Goal: Task Accomplishment & Management: Complete application form

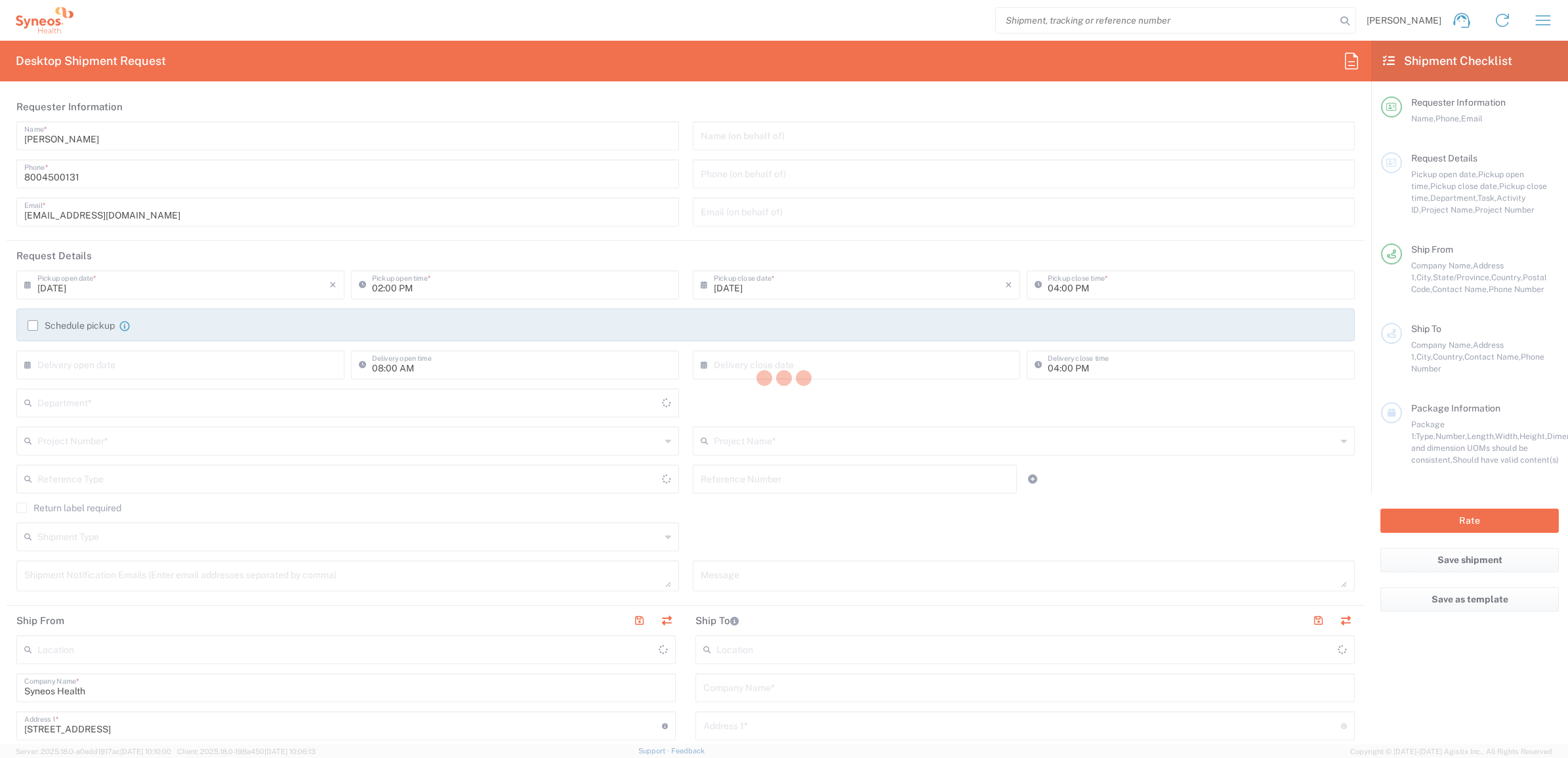
type input "[US_STATE]"
type input "[GEOGRAPHIC_DATA]"
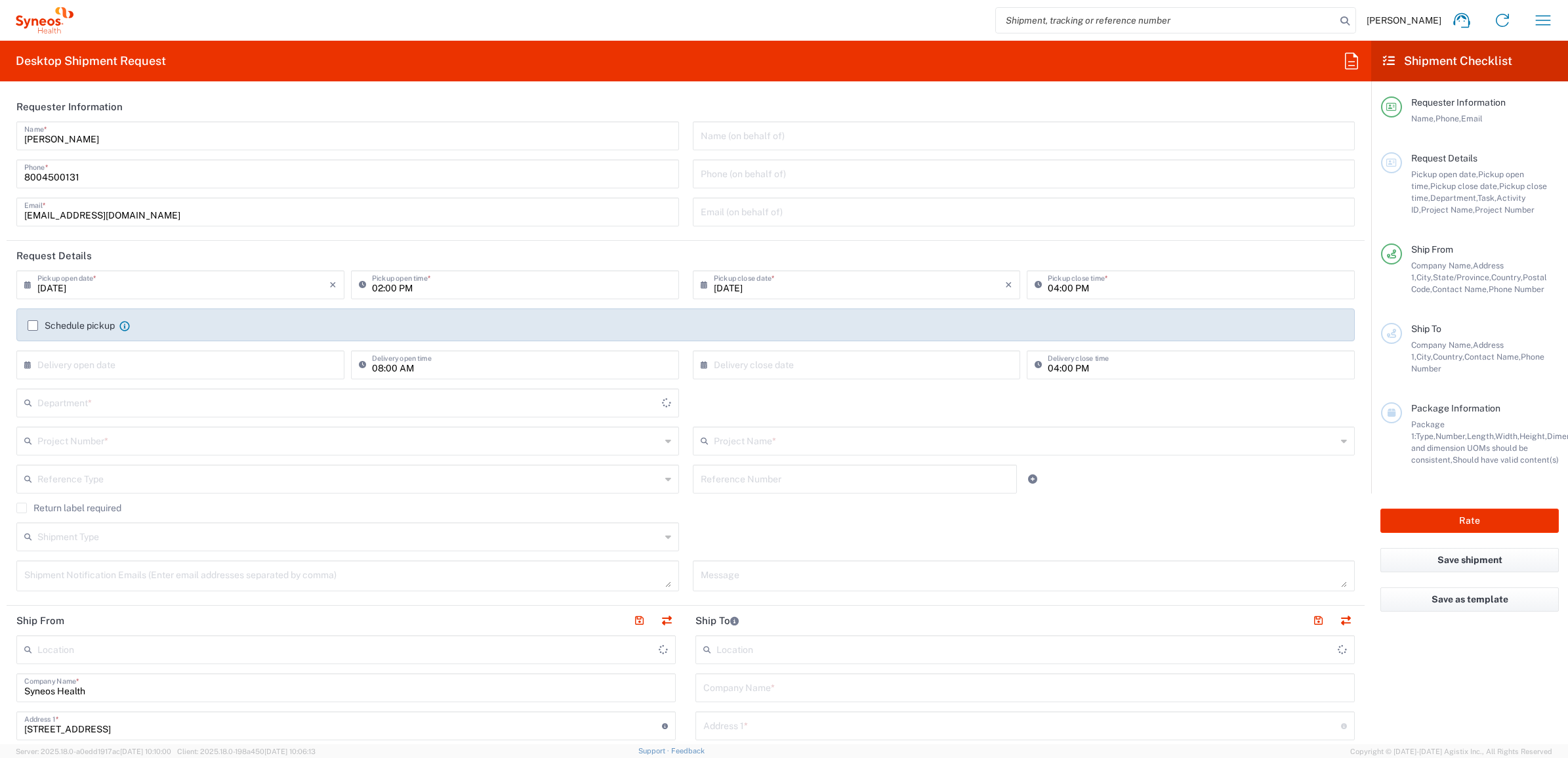
type input "Syneos Health Commercial Servi- [GEOGRAPHIC_DATA] [GEOGRAPHIC_DATA]"
type input "4205"
click at [102, 136] on input "[PERSON_NAME]" at bounding box center [348, 135] width 647 height 23
click at [101, 136] on input "[PERSON_NAME]" at bounding box center [348, 135] width 647 height 23
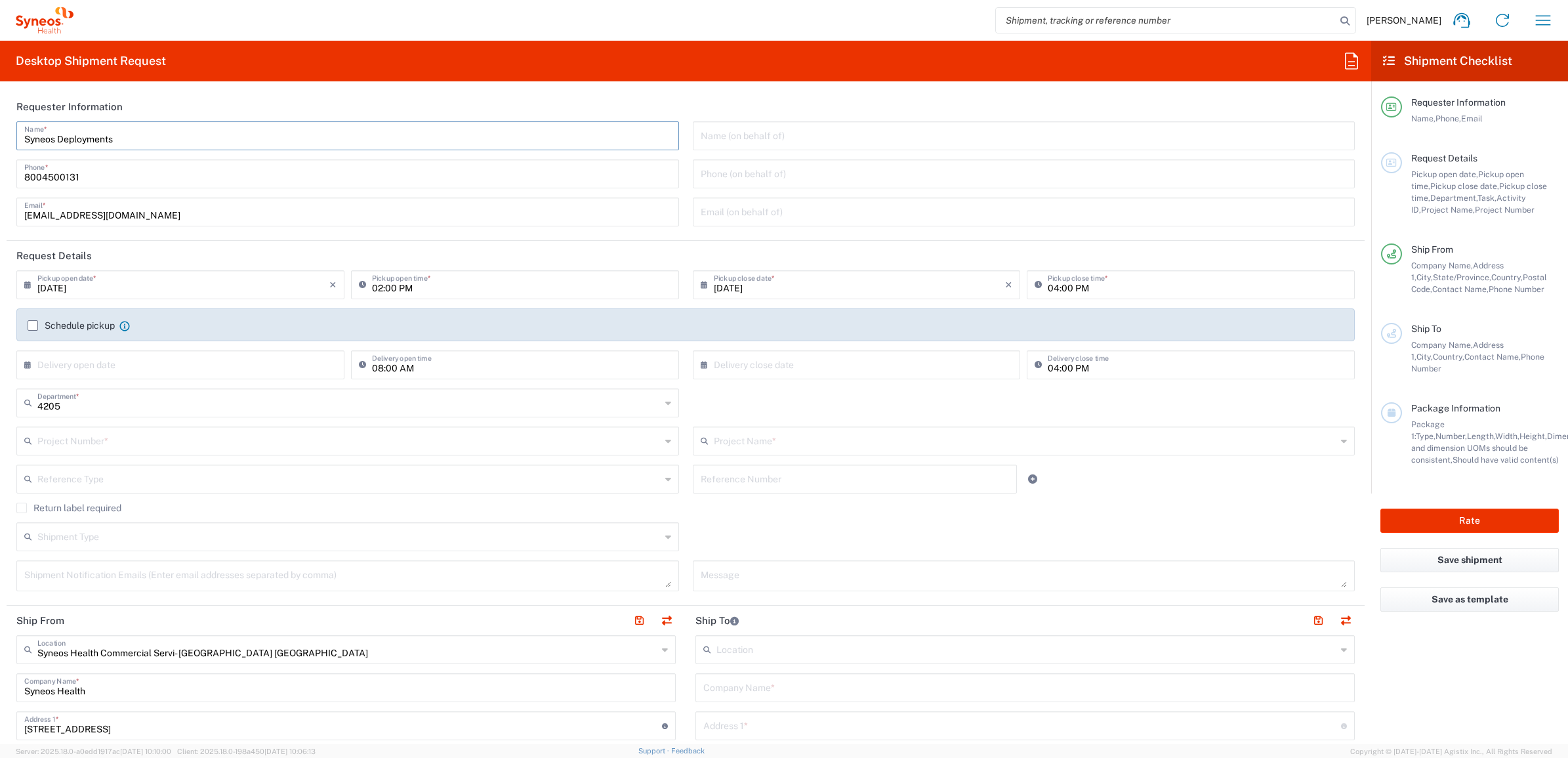
type input "Syneos Deployments"
click at [157, 119] on header "Requester Information" at bounding box center [685, 106] width 1358 height 29
drag, startPoint x: 119, startPoint y: 139, endPoint x: 21, endPoint y: 136, distance: 98.0
click at [21, 136] on div "Syneos Deployments Name *" at bounding box center [348, 135] width 662 height 29
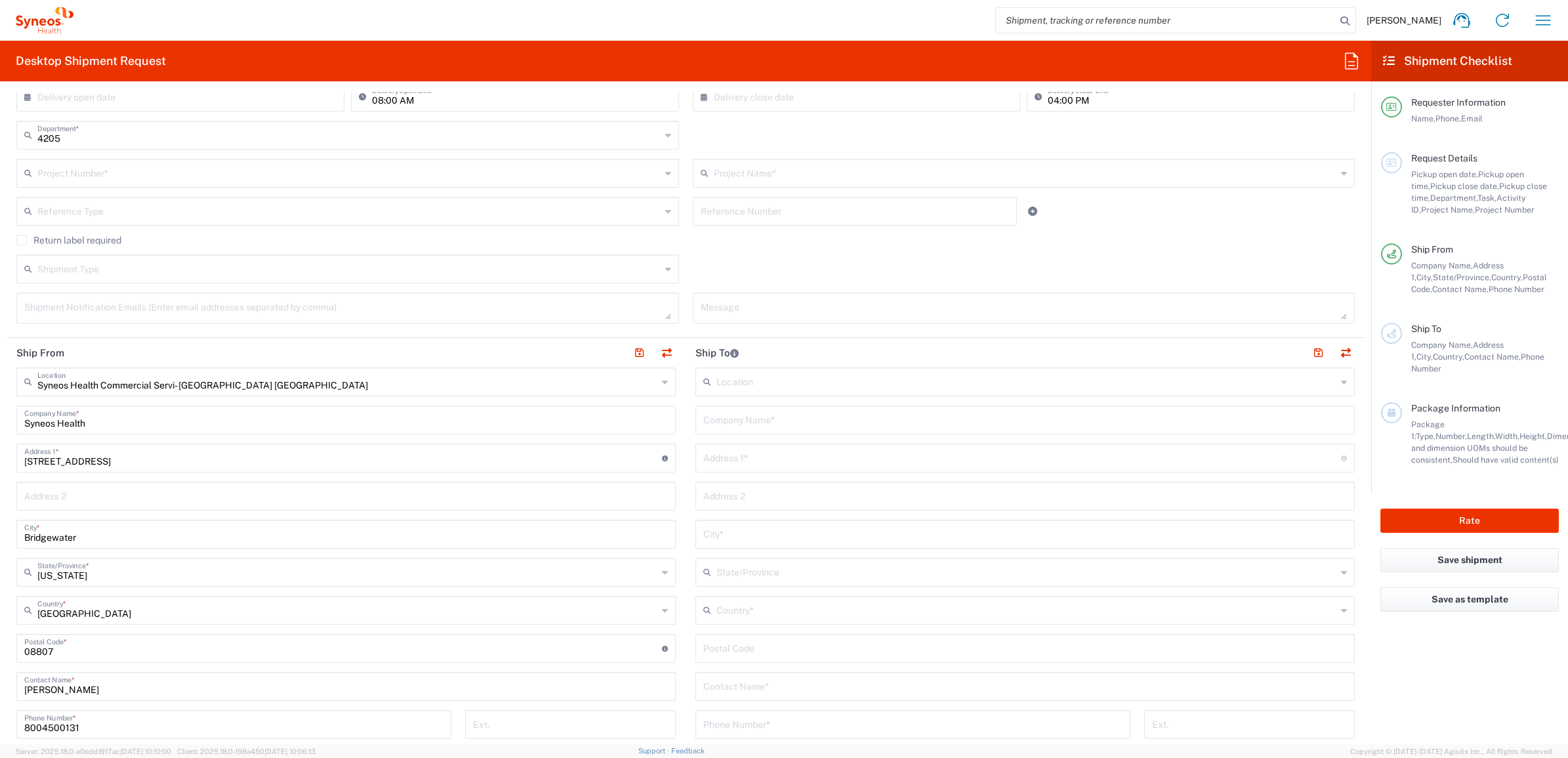
scroll to position [328, 0]
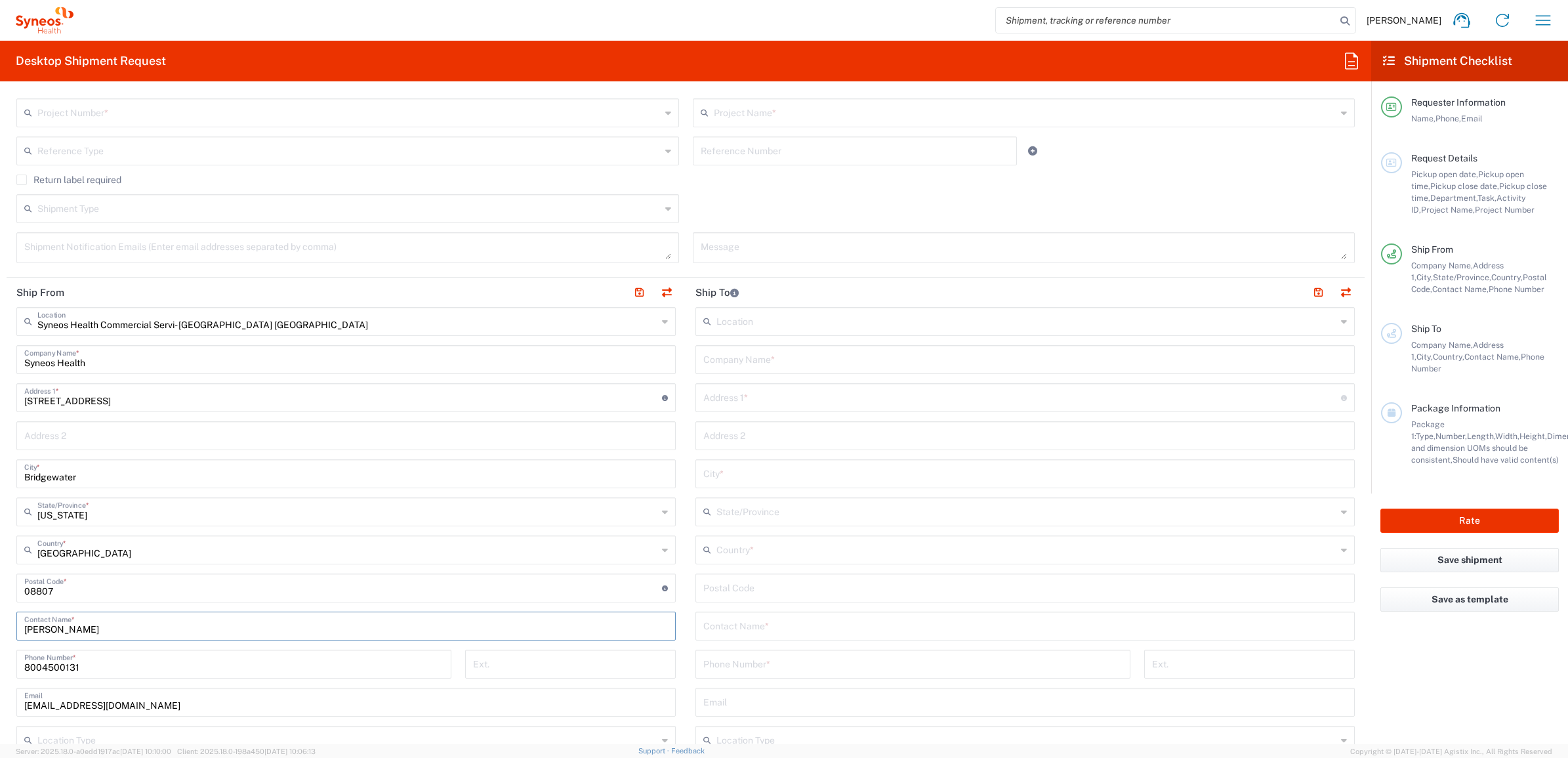
drag, startPoint x: 96, startPoint y: 635, endPoint x: 11, endPoint y: 614, distance: 87.6
click at [1, 622] on form "Requester Information Syneos Deployments Name * [PHONE_NUMBER] Phone * [EMAIL_A…" at bounding box center [685, 418] width 1372 height 653
paste input "Syneos Deployments"
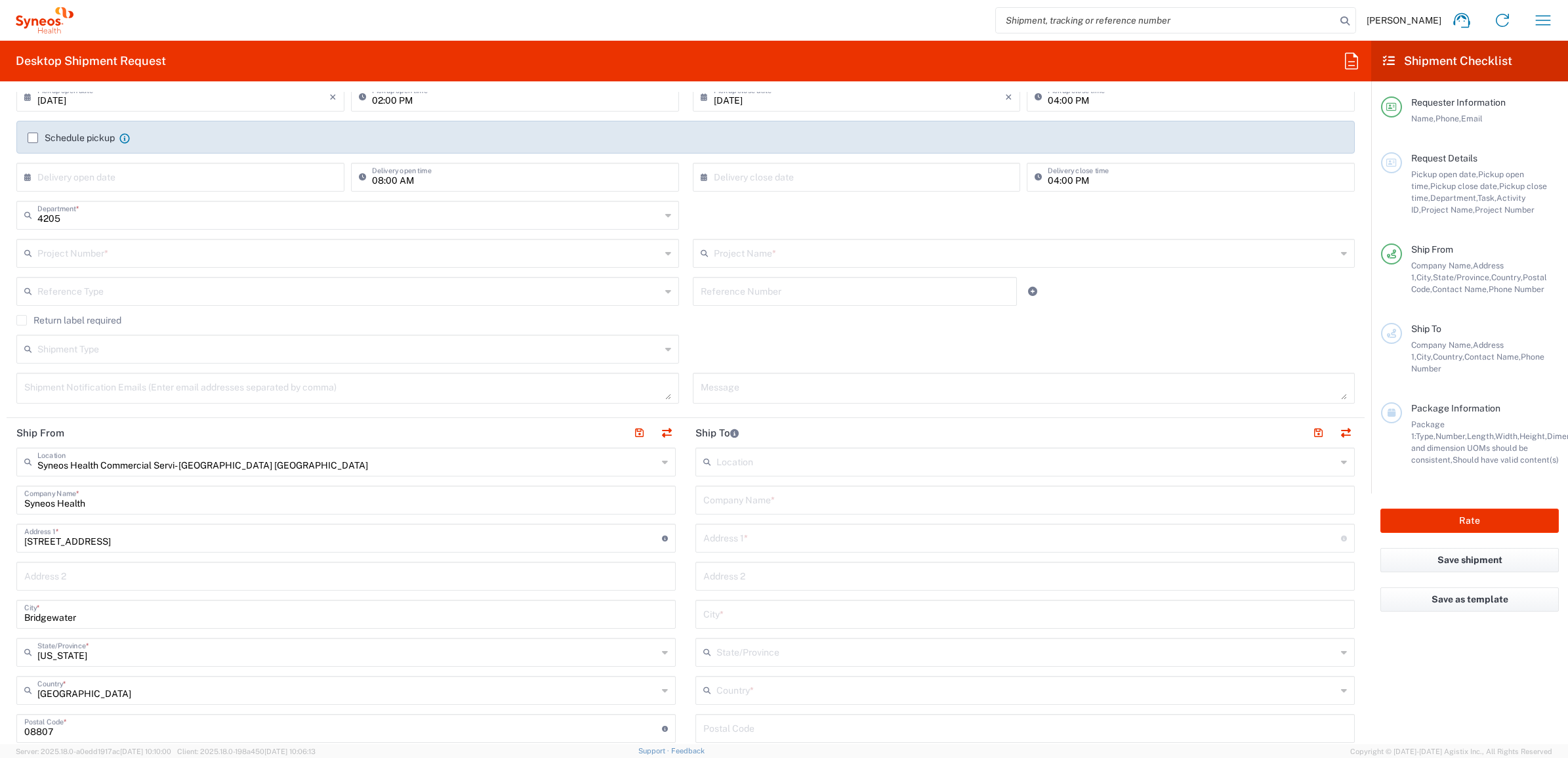
scroll to position [0, 0]
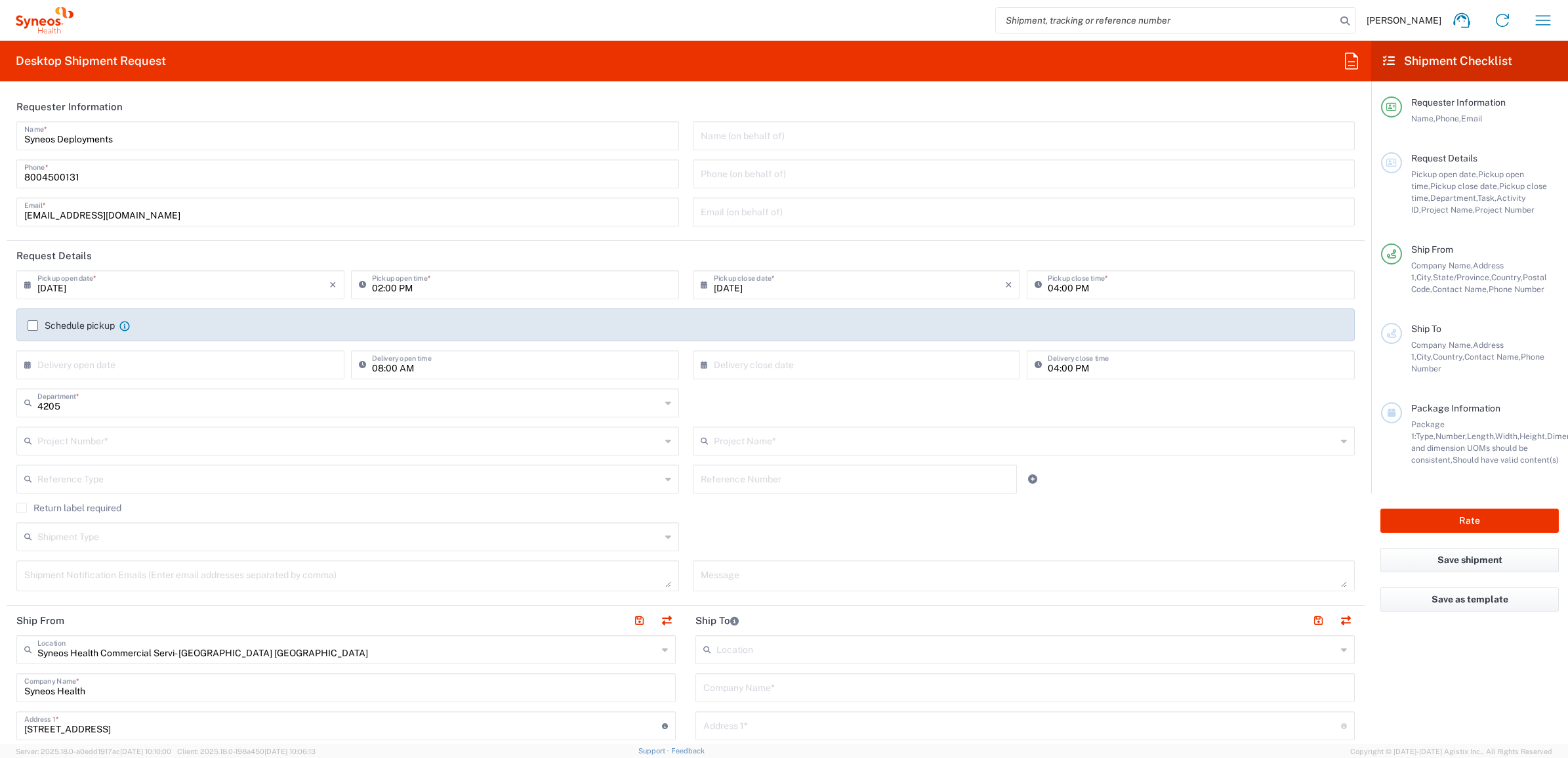
type input "Syneos Deployments"
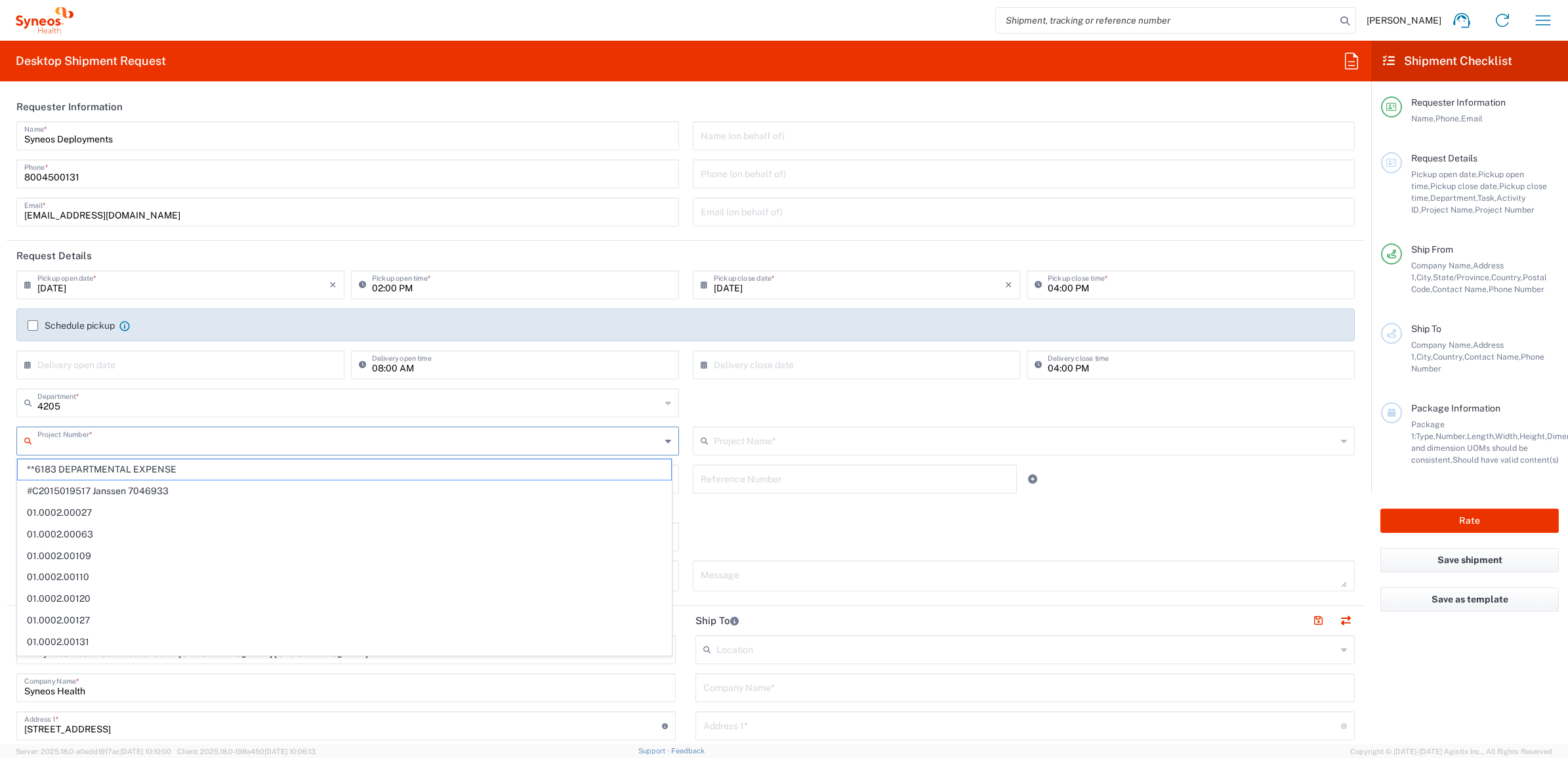
click at [156, 439] on input "text" at bounding box center [348, 440] width 623 height 23
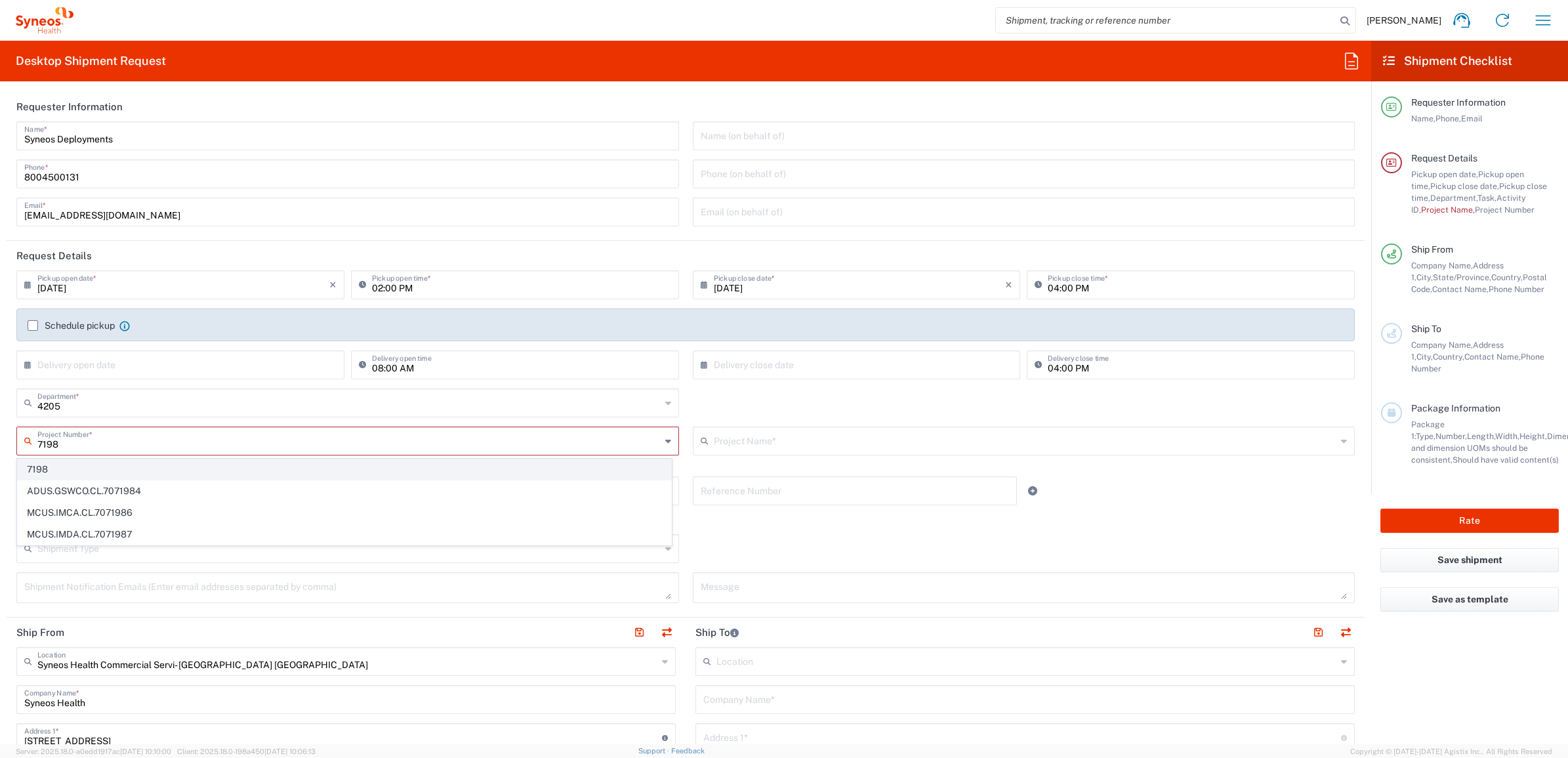
type input "7198"
click at [117, 467] on span "7198" at bounding box center [344, 469] width 654 height 20
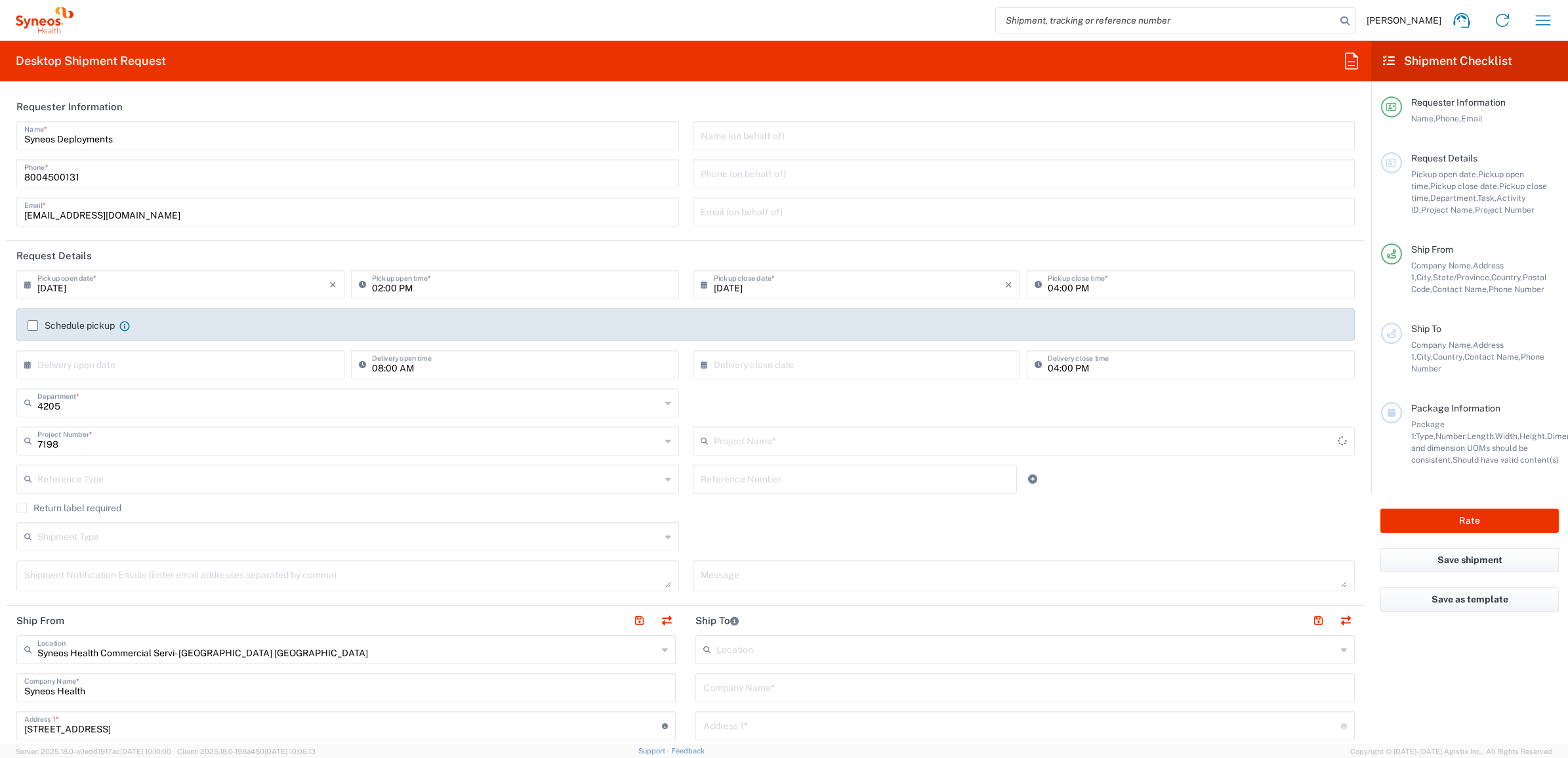
type input "ST-US_GSK_[MEDICAL_DATA]_Sales"
drag, startPoint x: 711, startPoint y: 480, endPoint x: 725, endPoint y: 481, distance: 14.0
click at [711, 480] on input "text" at bounding box center [855, 479] width 309 height 23
paste input "INC2641156"
type input "INC2641156"
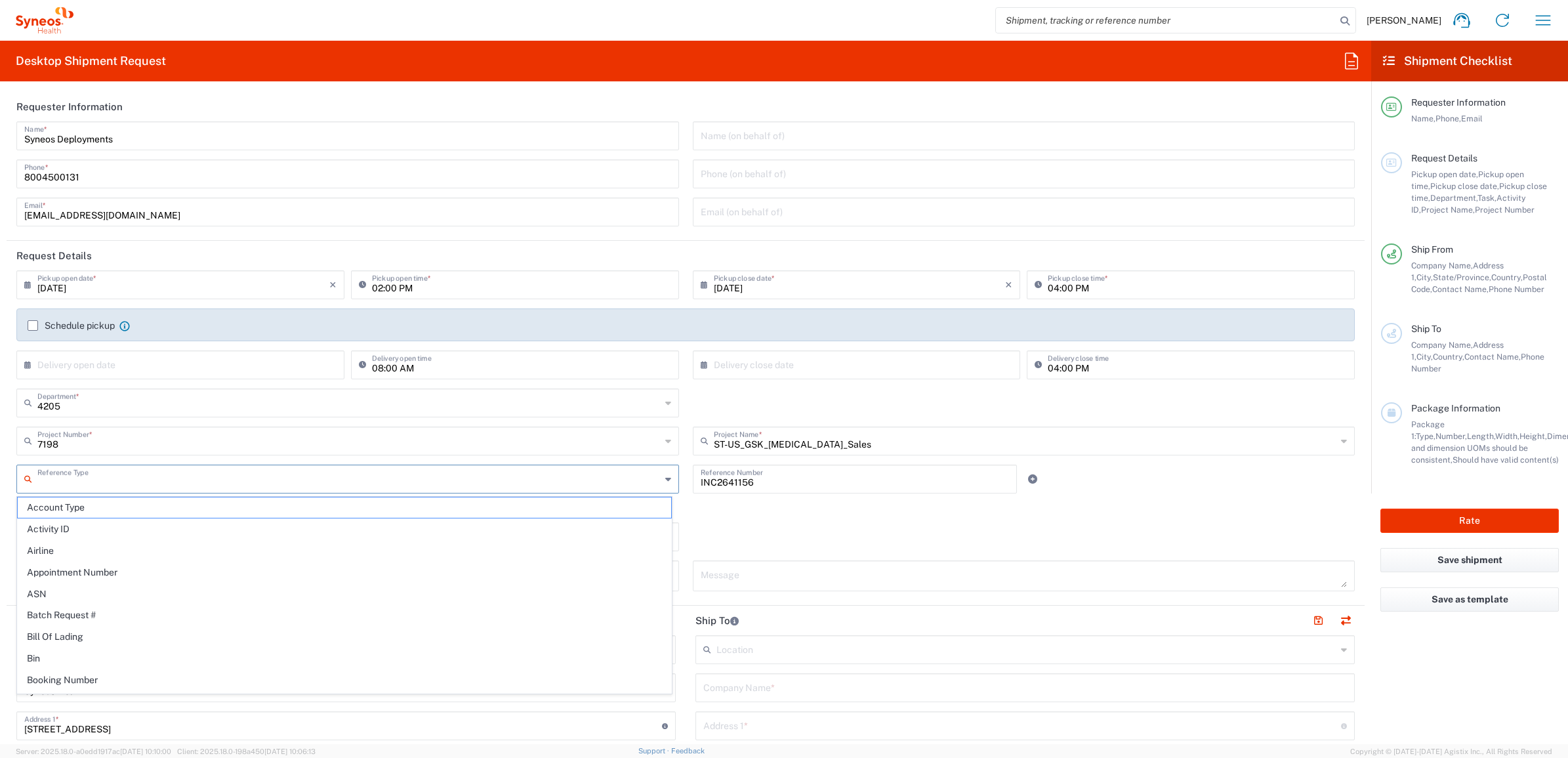
click at [424, 468] on input "text" at bounding box center [348, 479] width 623 height 23
click at [414, 503] on span "Invoice Number" at bounding box center [344, 507] width 654 height 20
type input "Invoice Number"
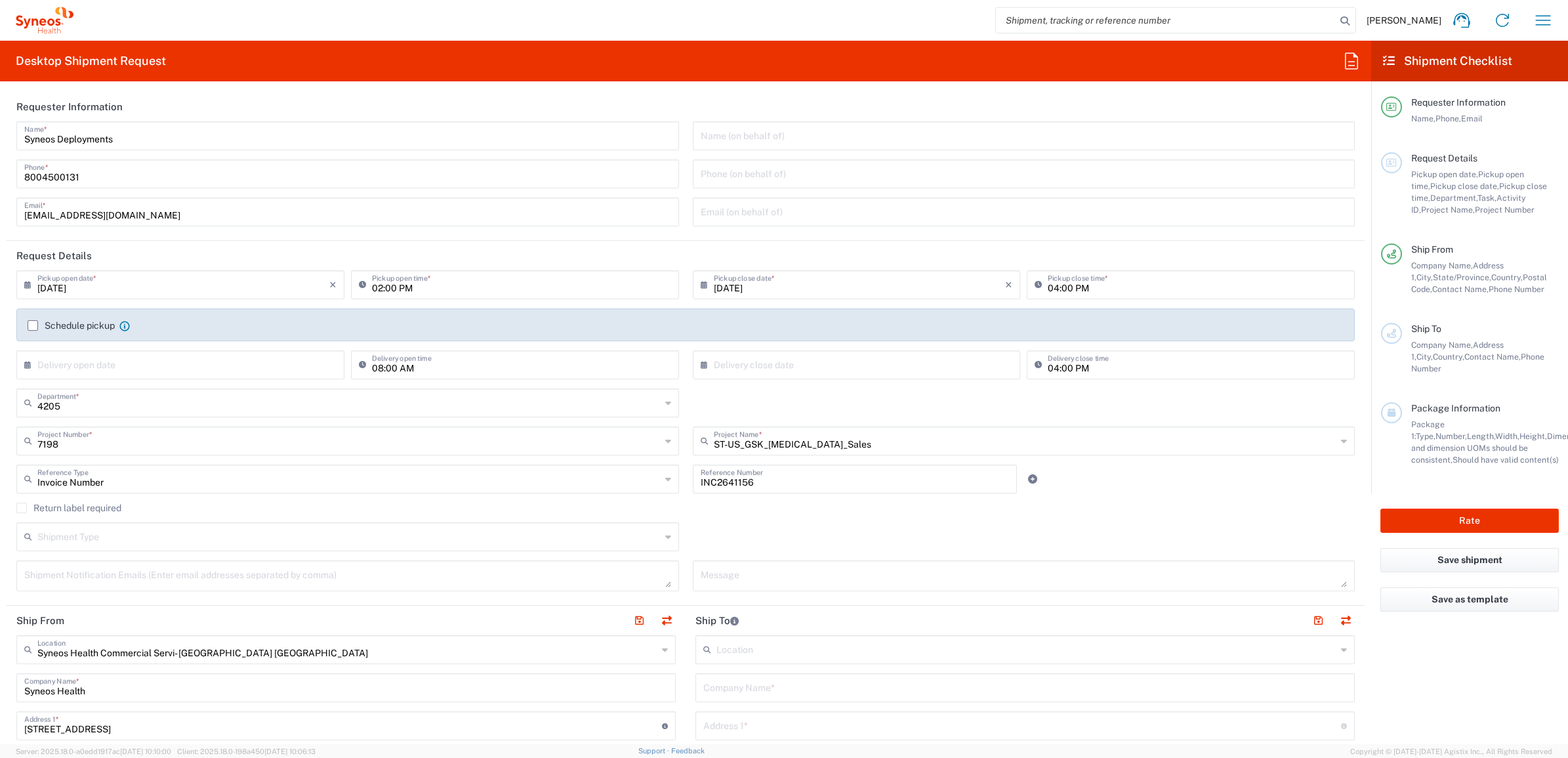
click at [688, 506] on agx-checkbox-control "Return label required" at bounding box center [686, 508] width 1339 height 11
click at [89, 502] on div "Invoice Number Reference Type Invoice Number" at bounding box center [348, 483] width 677 height 38
click at [87, 505] on label "Return label required" at bounding box center [69, 508] width 105 height 11
click at [21, 508] on input "Return label required" at bounding box center [21, 508] width 0 height 0
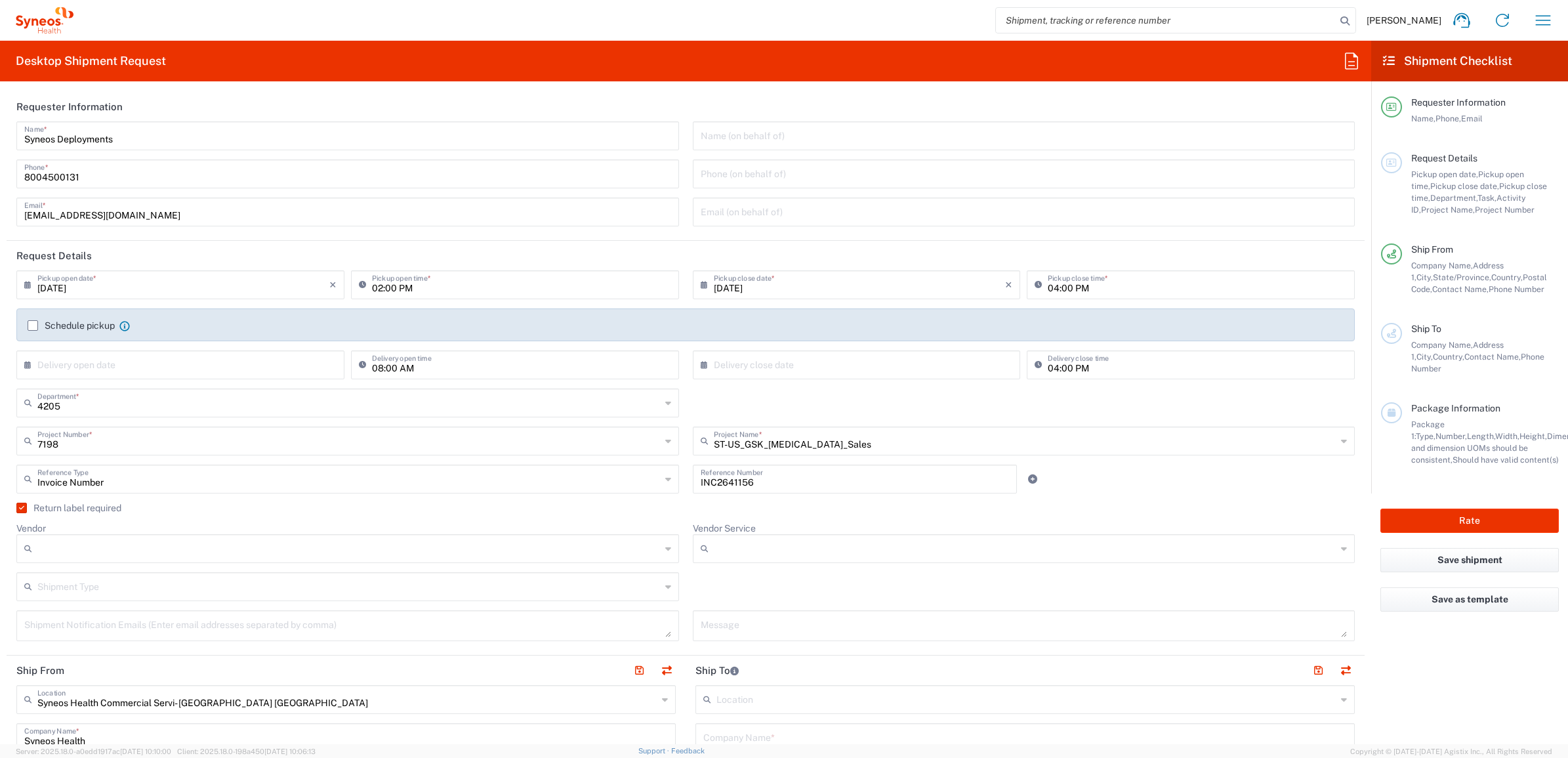
click at [172, 560] on div at bounding box center [348, 548] width 662 height 29
click at [149, 614] on span "UPS" at bounding box center [344, 620] width 654 height 20
type input "UPS"
click at [730, 549] on input "Vendor Service" at bounding box center [1025, 548] width 623 height 21
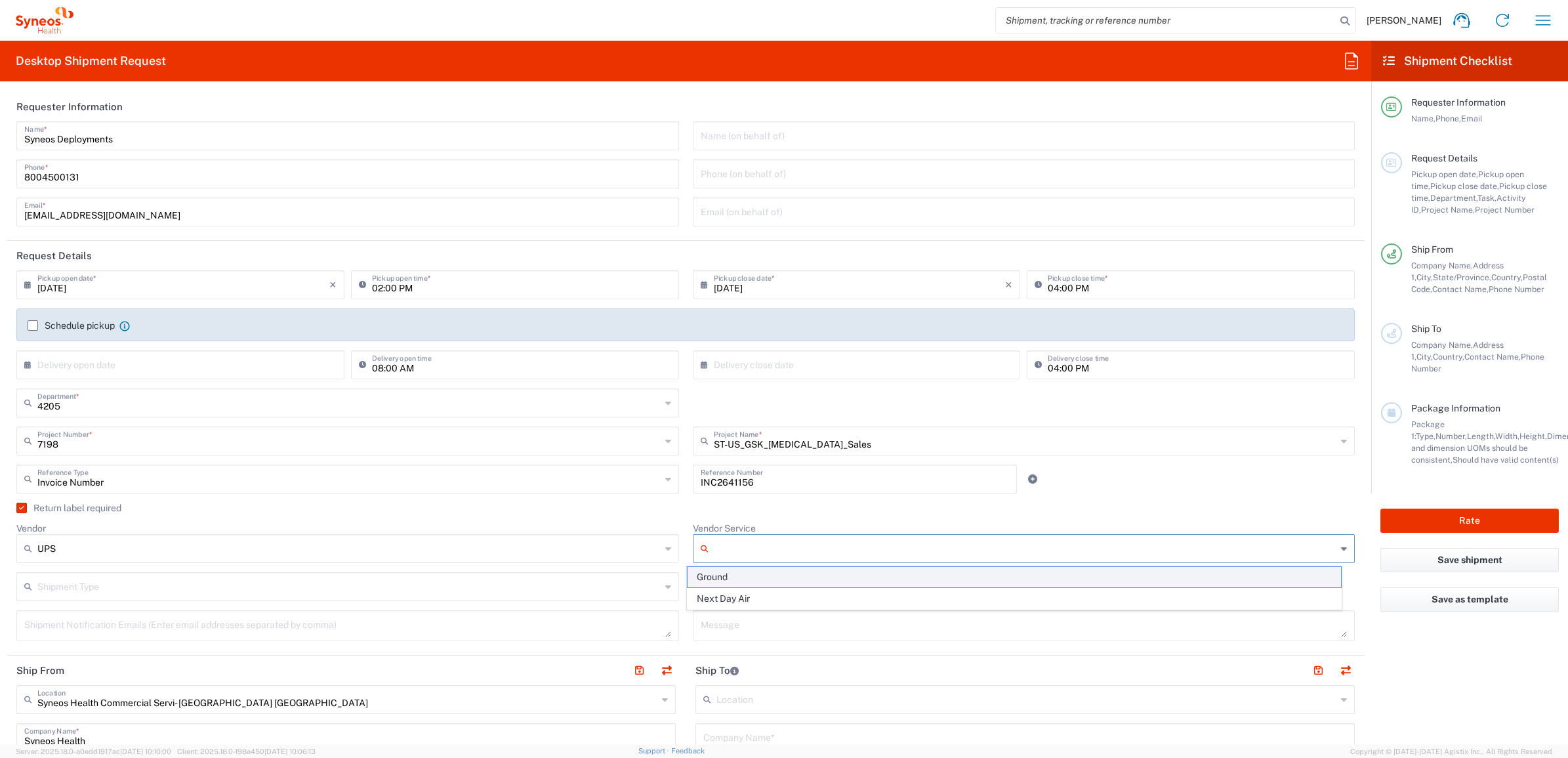
click at [727, 578] on span "Ground" at bounding box center [1014, 577] width 654 height 20
type input "Ground"
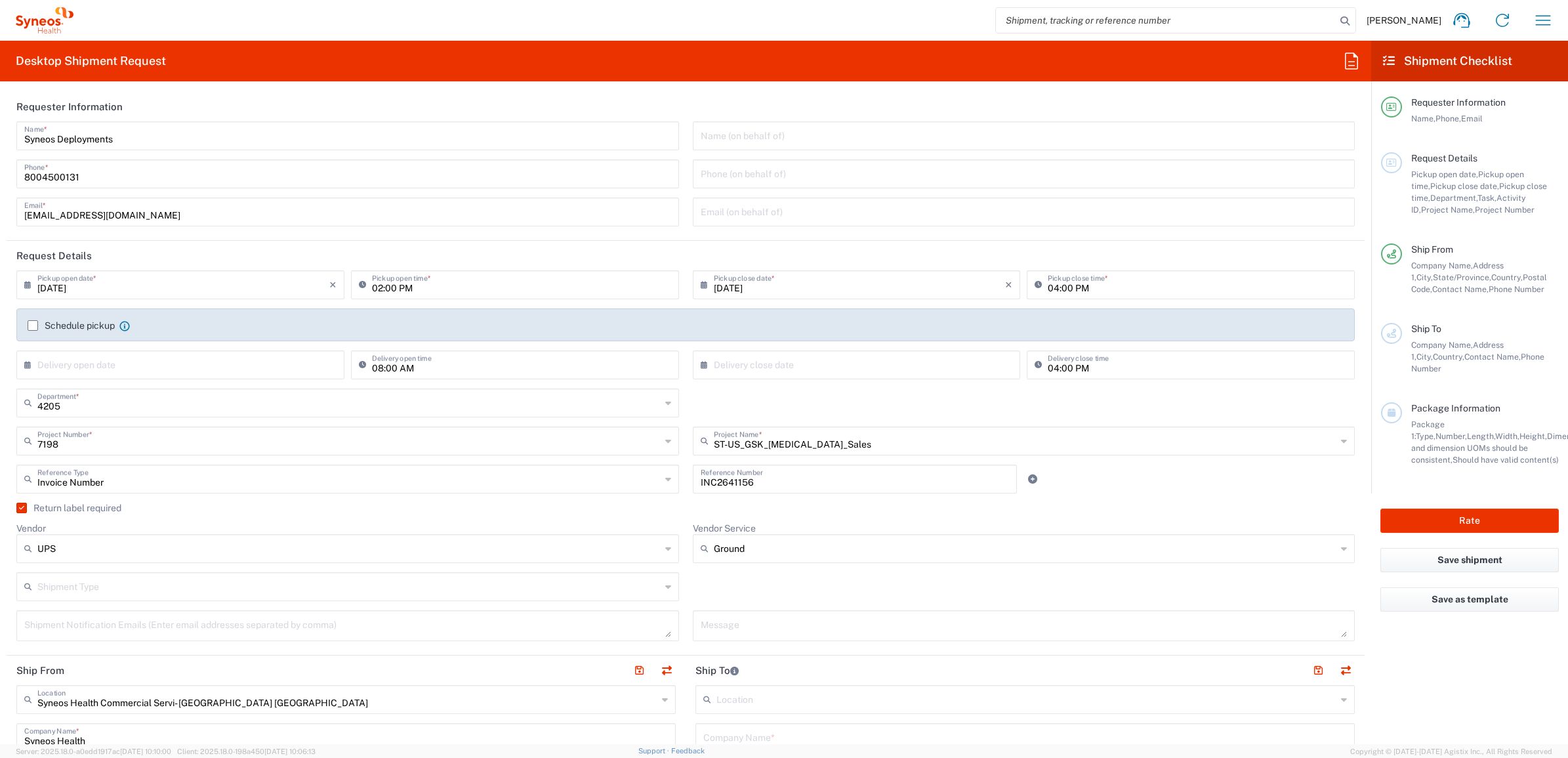
click at [678, 509] on agx-checkbox-control "Return label required" at bounding box center [686, 508] width 1339 height 11
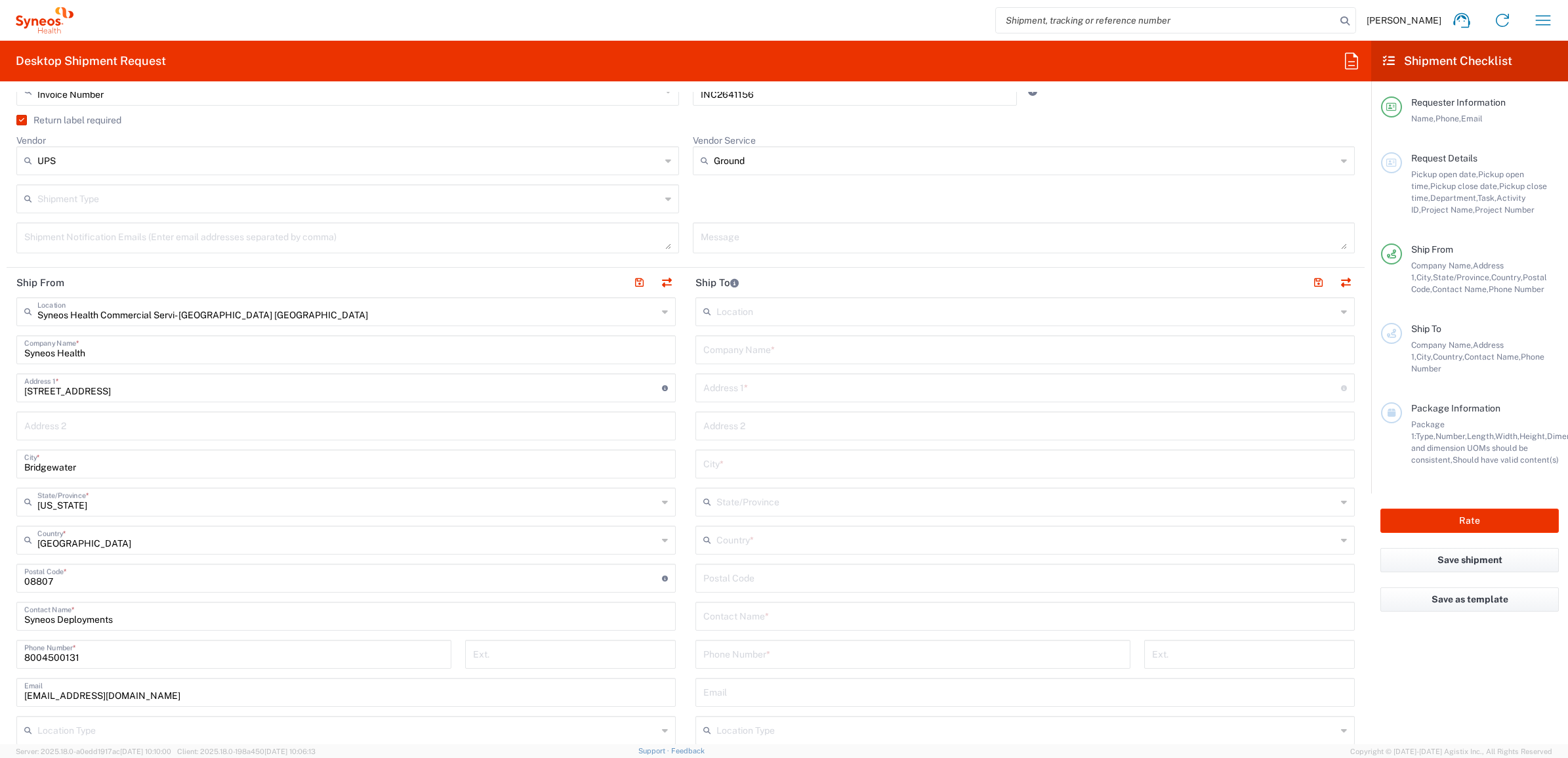
scroll to position [410, 0]
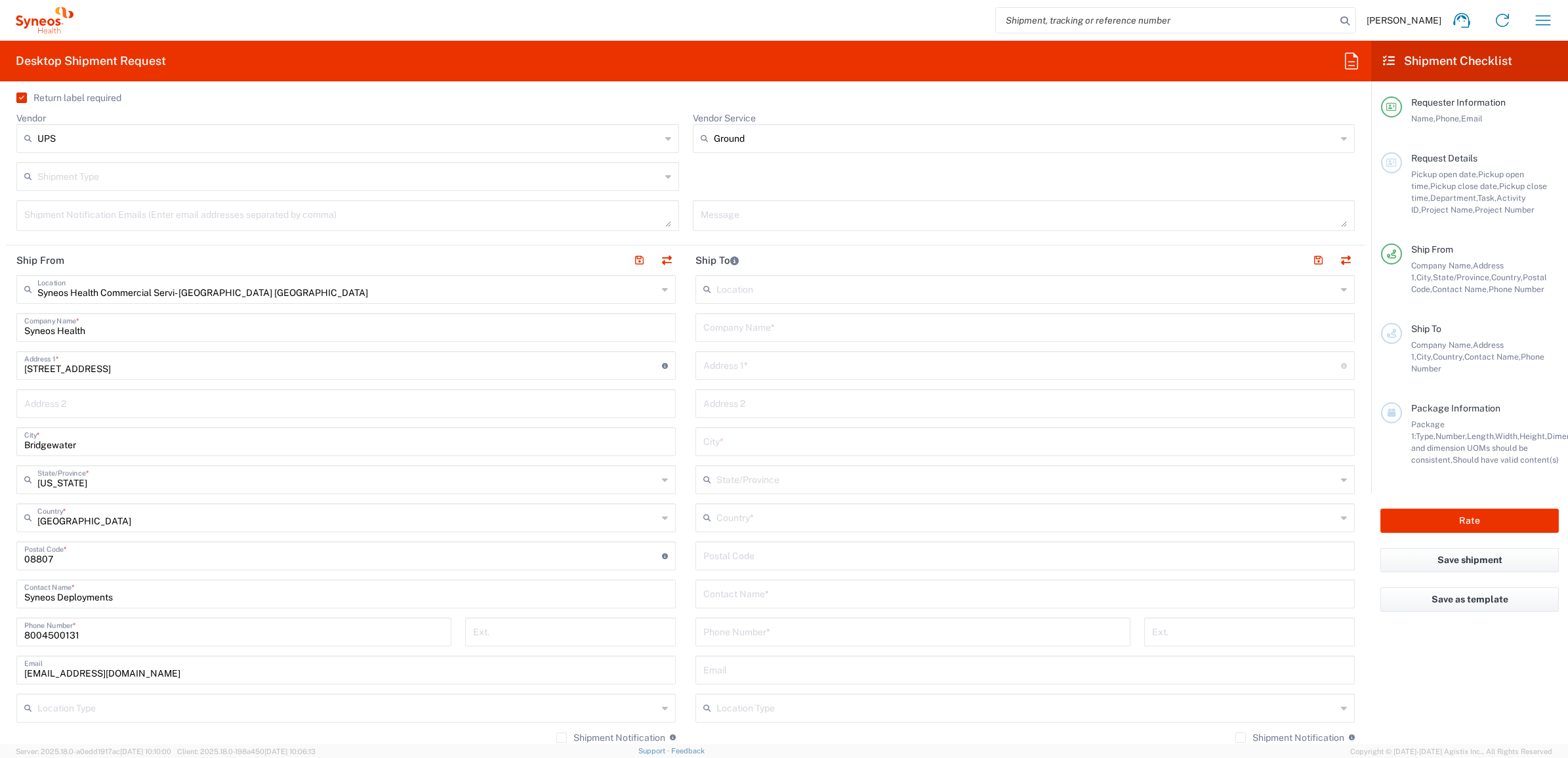
drag, startPoint x: 746, startPoint y: 328, endPoint x: 739, endPoint y: 349, distance: 22.1
click at [746, 328] on input "text" at bounding box center [1025, 326] width 644 height 23
paste input "[PERSON_NAME]"
type input "[PERSON_NAME]"
click at [735, 602] on input "text" at bounding box center [1025, 593] width 644 height 23
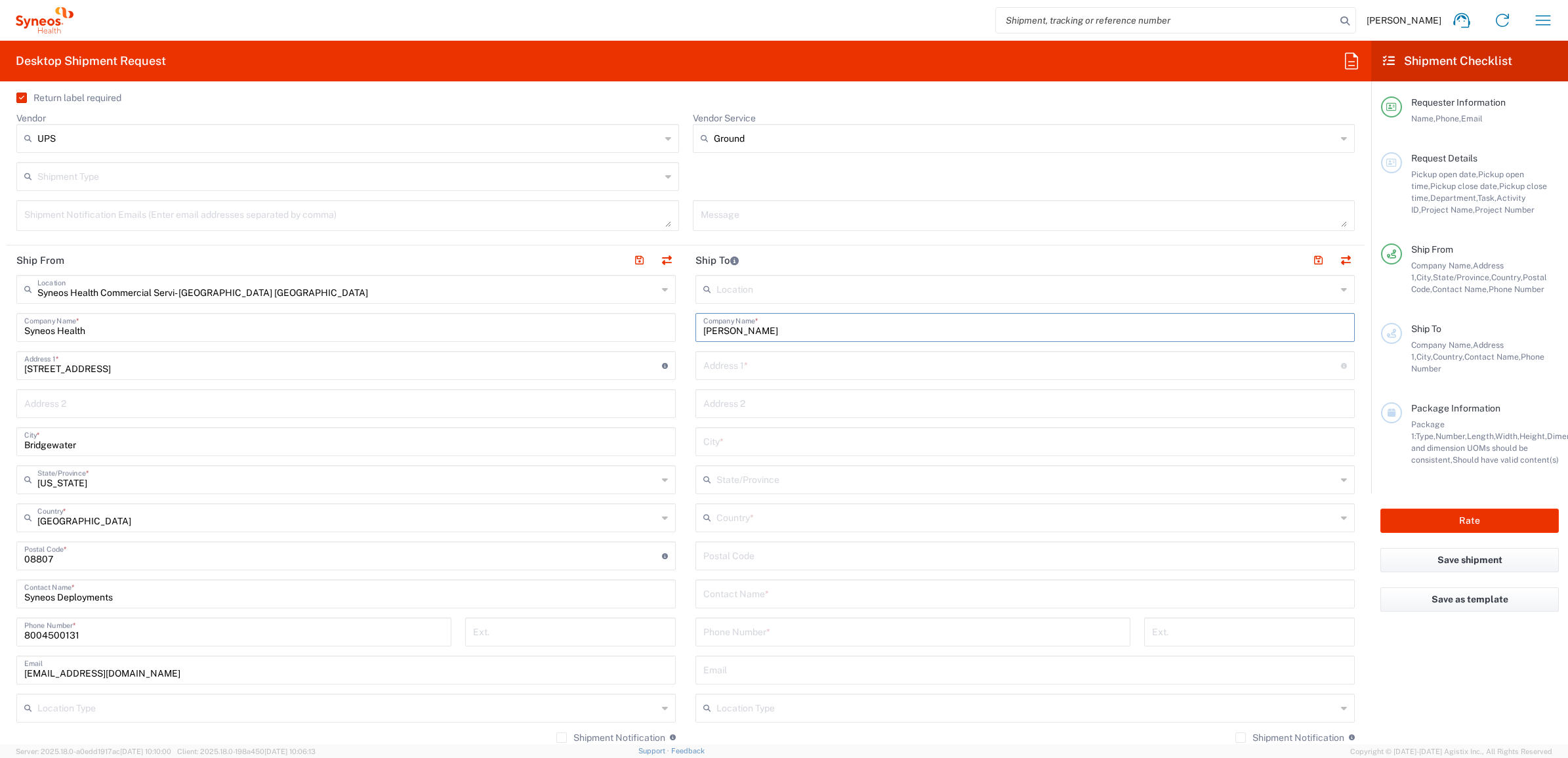
paste input "[PERSON_NAME]"
type input "[PERSON_NAME]"
drag, startPoint x: 736, startPoint y: 368, endPoint x: 722, endPoint y: 386, distance: 22.8
click at [736, 368] on input "text" at bounding box center [1021, 364] width 638 height 23
paste input "[STREET_ADDRESS][PERSON_NAME],"
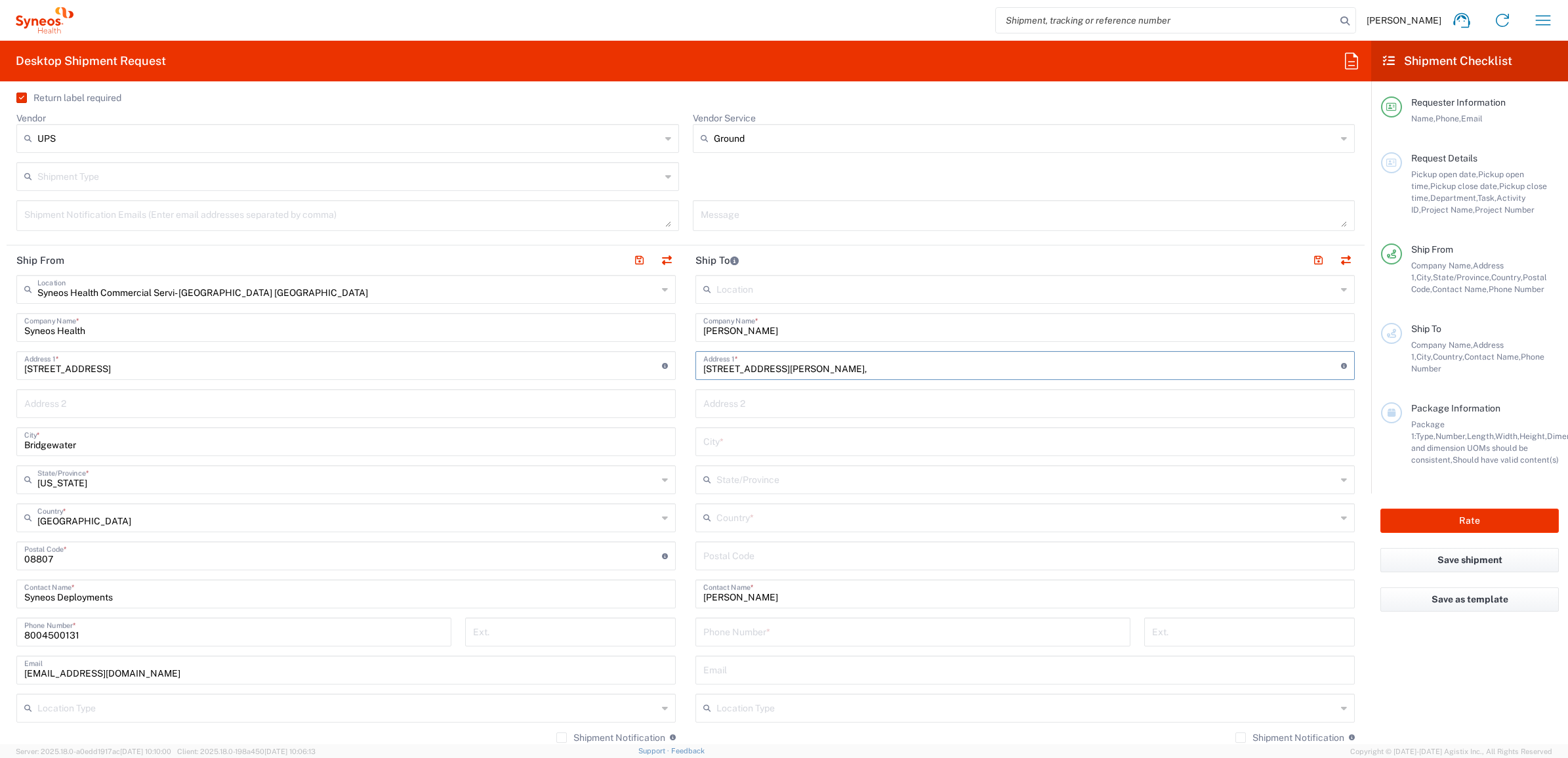
type input "[STREET_ADDRESS][PERSON_NAME],"
click at [737, 556] on input "undefined" at bounding box center [1025, 555] width 644 height 23
paste input "06109"
type input "06109"
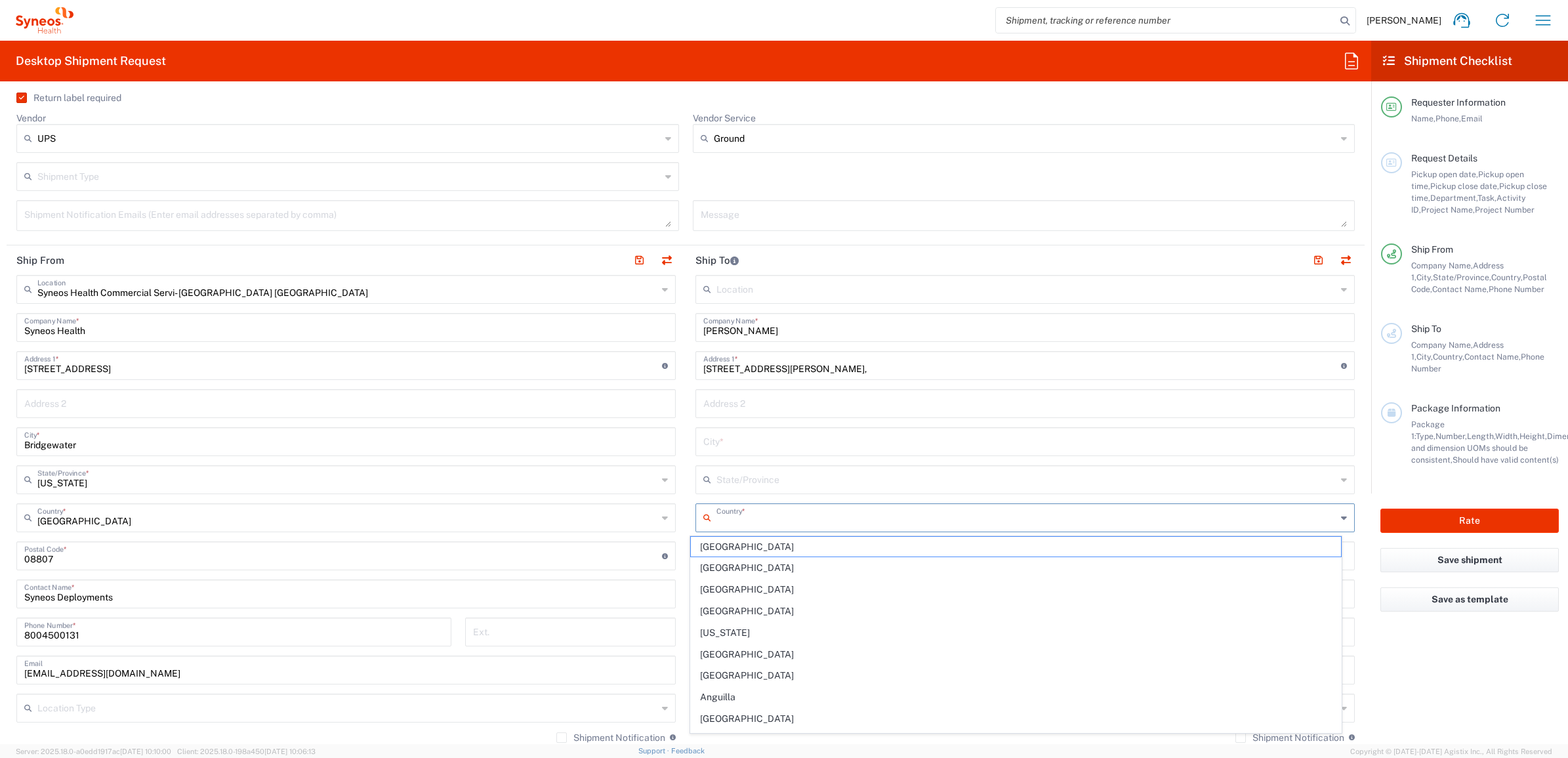
click at [716, 527] on input "text" at bounding box center [1026, 517] width 620 height 23
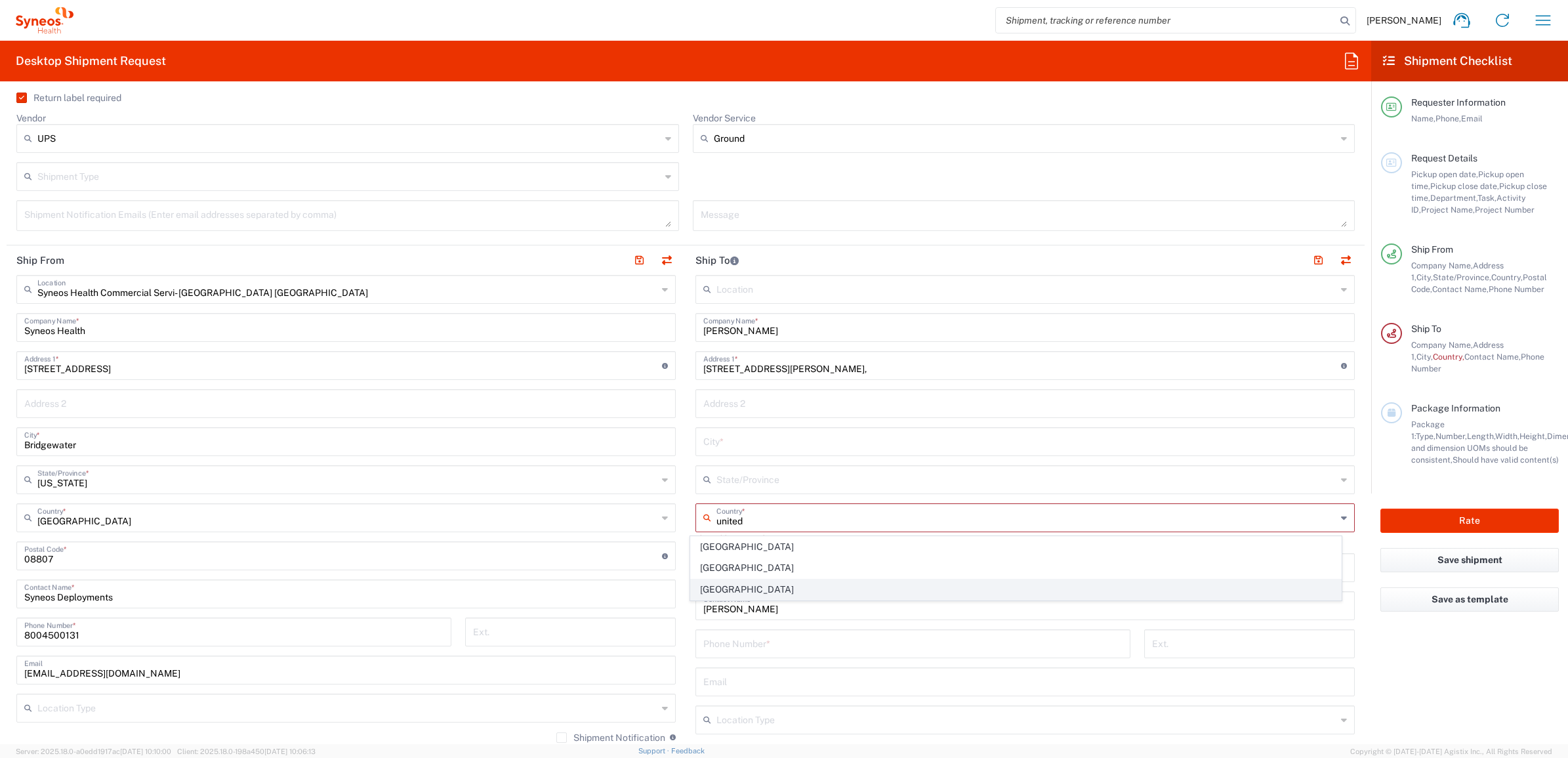
click at [721, 581] on span "[GEOGRAPHIC_DATA]" at bounding box center [1016, 589] width 651 height 20
type input "[GEOGRAPHIC_DATA]"
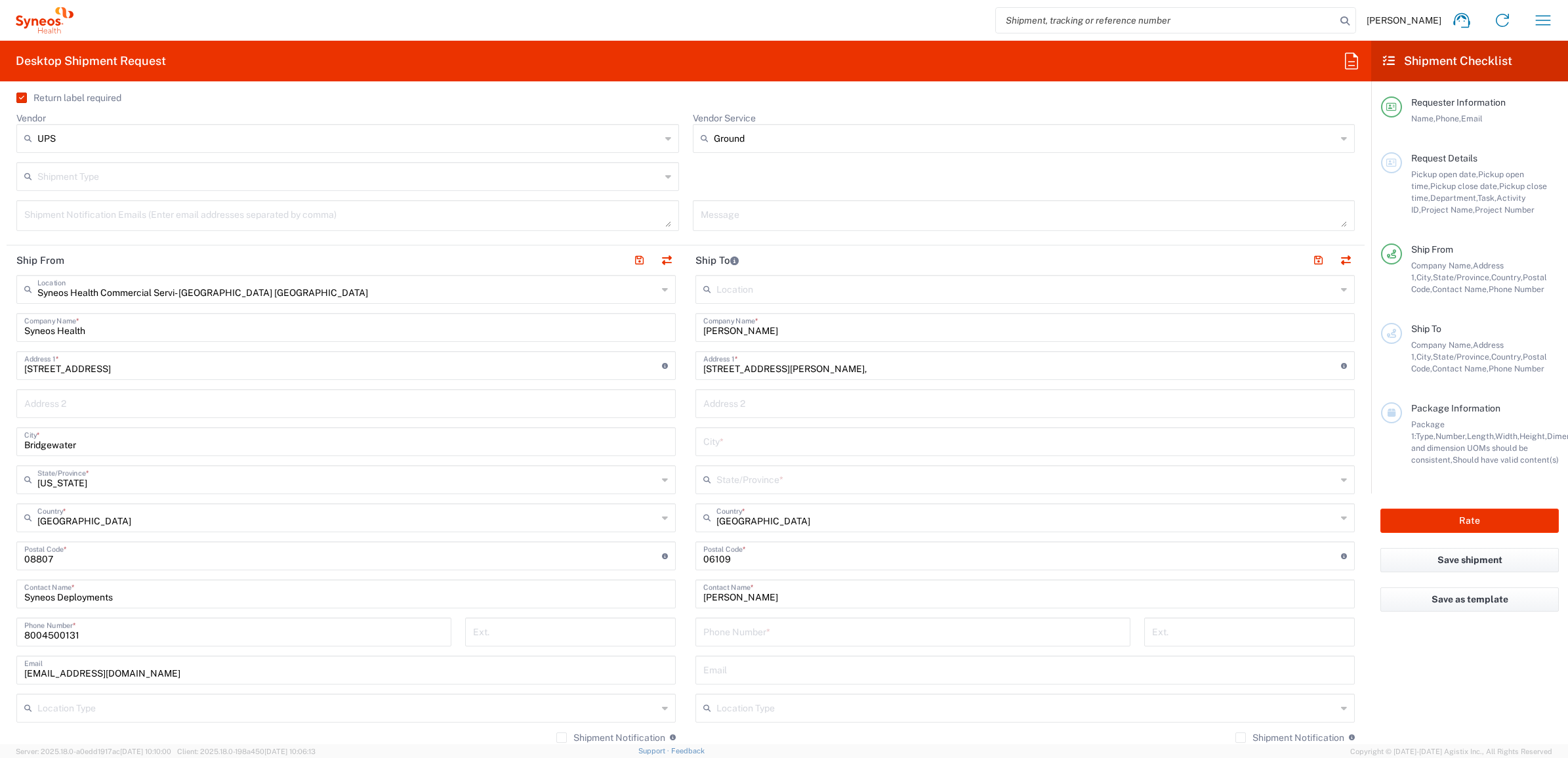
click at [730, 483] on input "text" at bounding box center [1026, 479] width 620 height 23
click at [726, 510] on span "[US_STATE]" at bounding box center [1016, 509] width 651 height 20
type input "[US_STATE]"
drag, startPoint x: 708, startPoint y: 427, endPoint x: 729, endPoint y: 443, distance: 26.4
click at [708, 427] on div "City *" at bounding box center [1026, 441] width 660 height 29
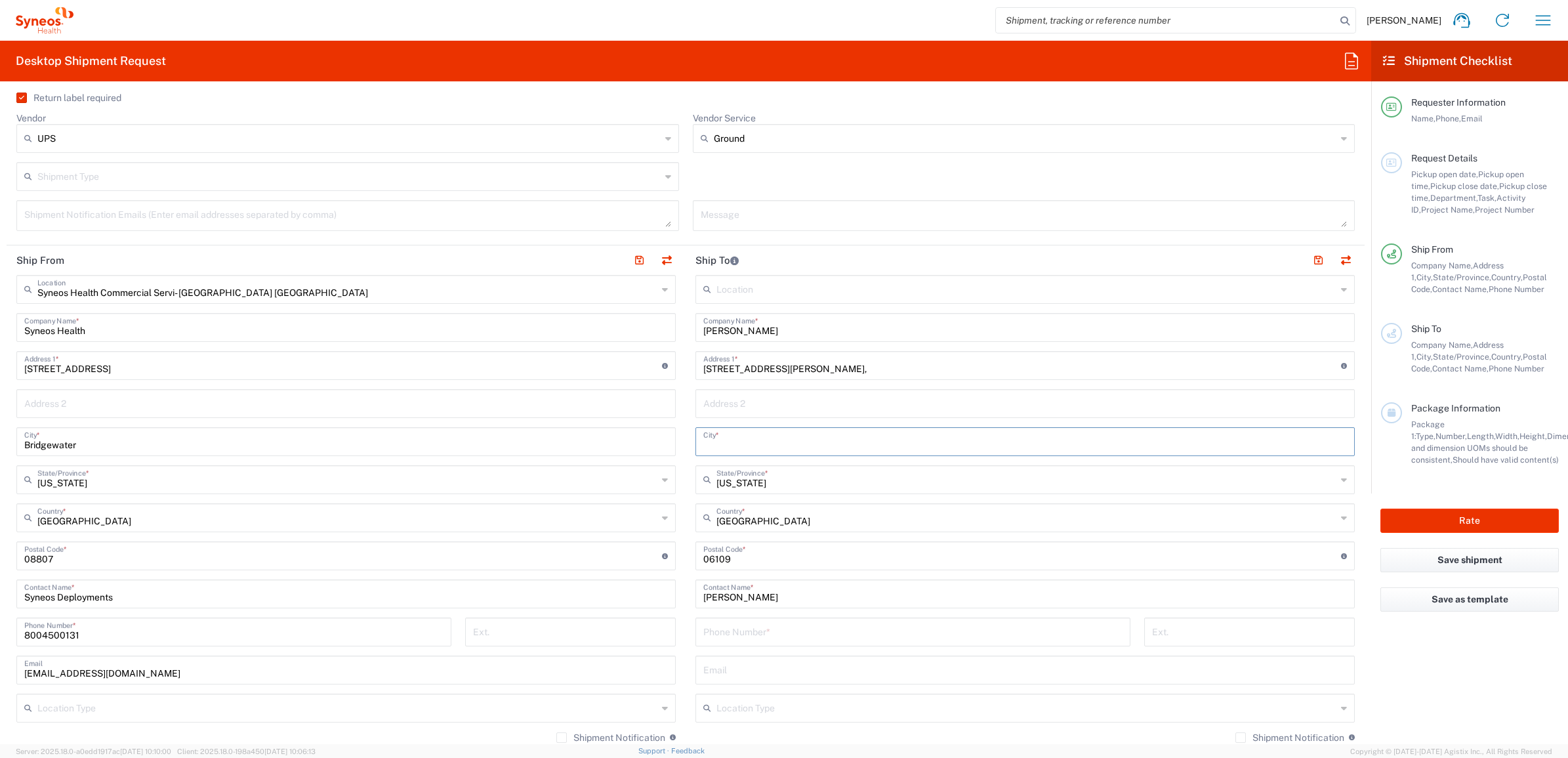
click at [729, 444] on input "text" at bounding box center [1025, 440] width 644 height 23
paste input "Wethersfield"
type input "Wethersfield"
drag, startPoint x: 713, startPoint y: 625, endPoint x: 776, endPoint y: 639, distance: 64.5
click at [713, 625] on input "tel" at bounding box center [913, 631] width 419 height 23
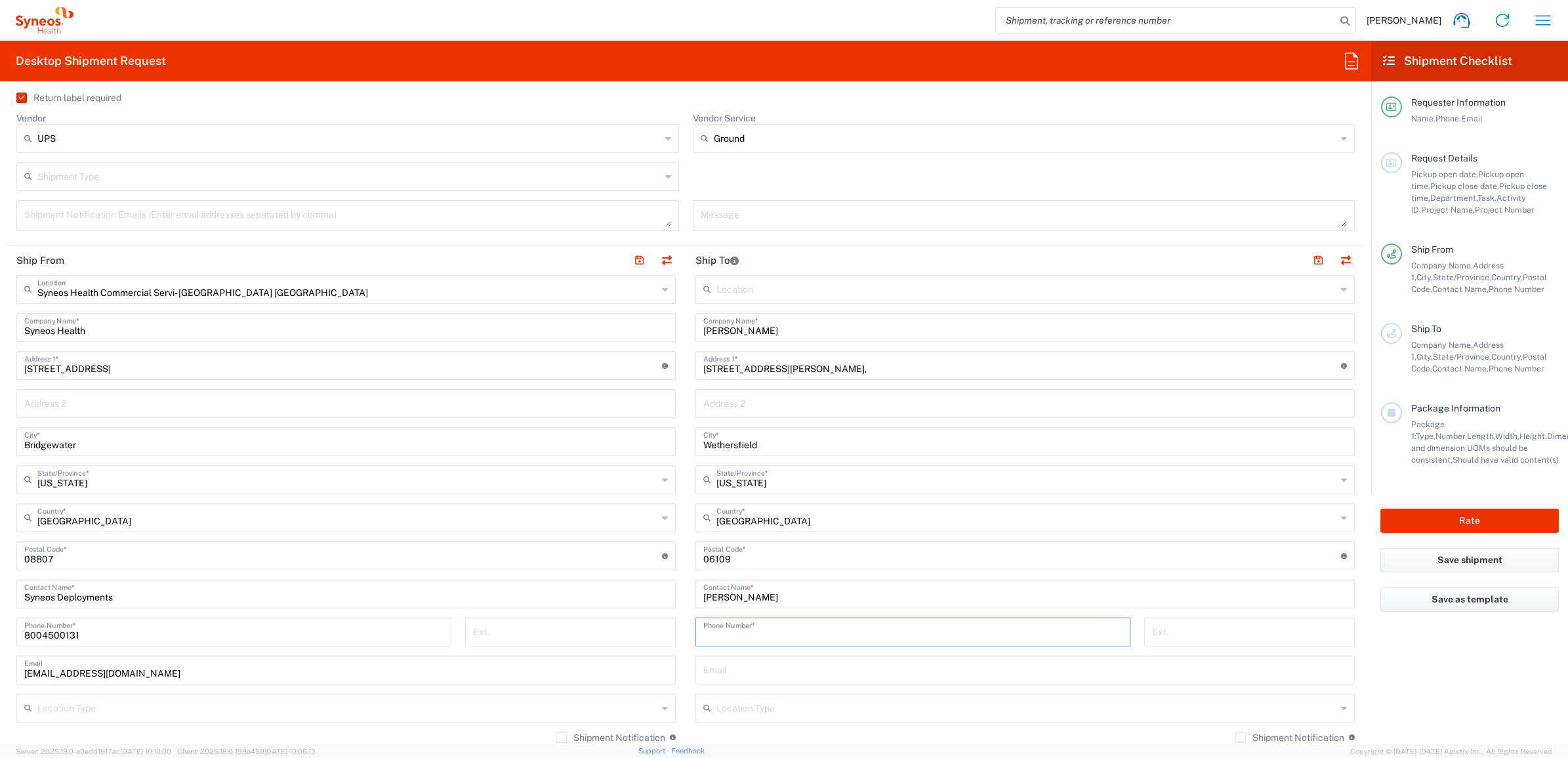
paste input "8607290123"
type input "8607290123"
click at [673, 597] on main "Syneos Health Commercial Servi- [GEOGRAPHIC_DATA] [GEOGRAPHIC_DATA] Location Sy…" at bounding box center [346, 550] width 679 height 551
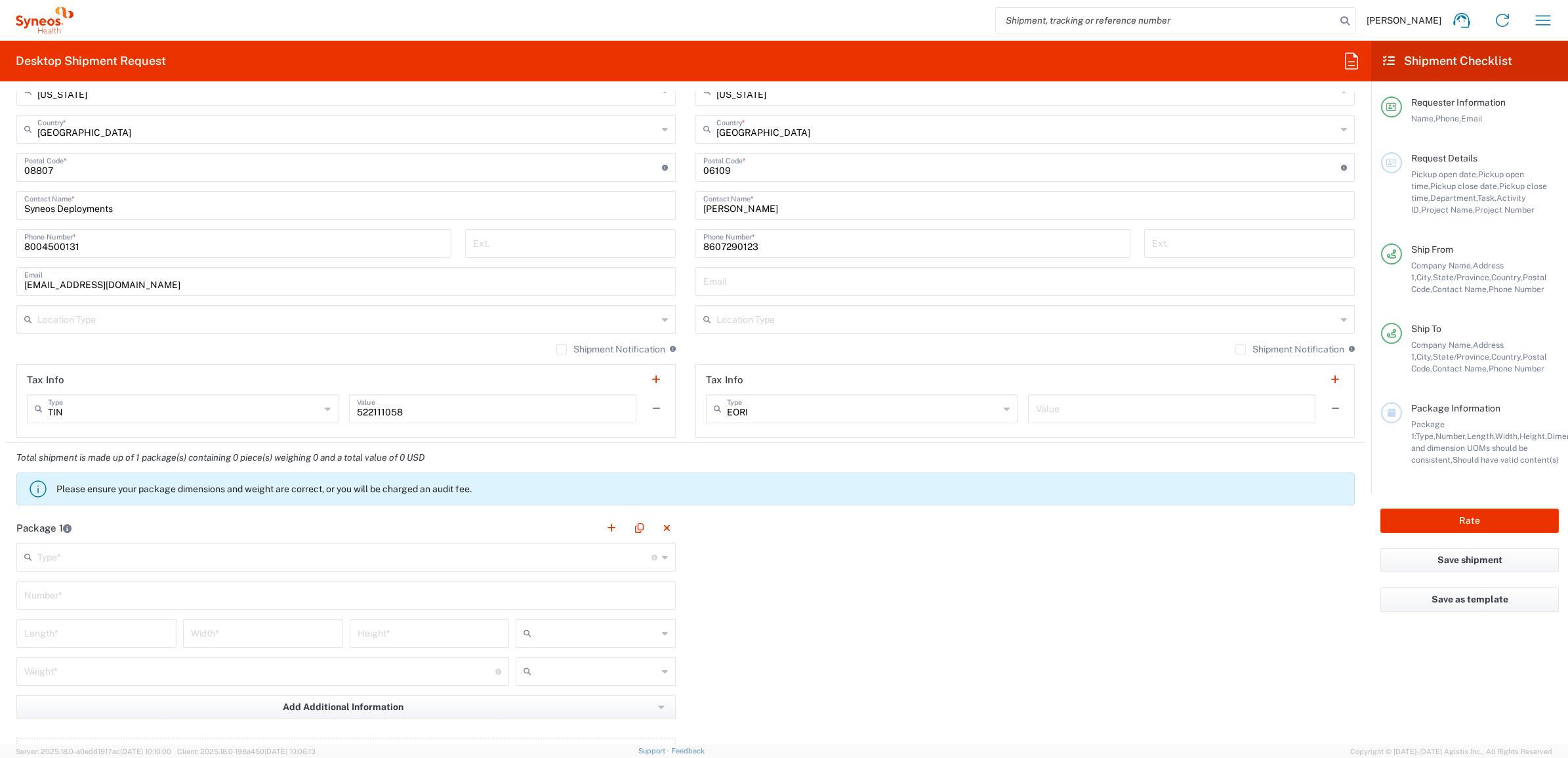
scroll to position [821, 0]
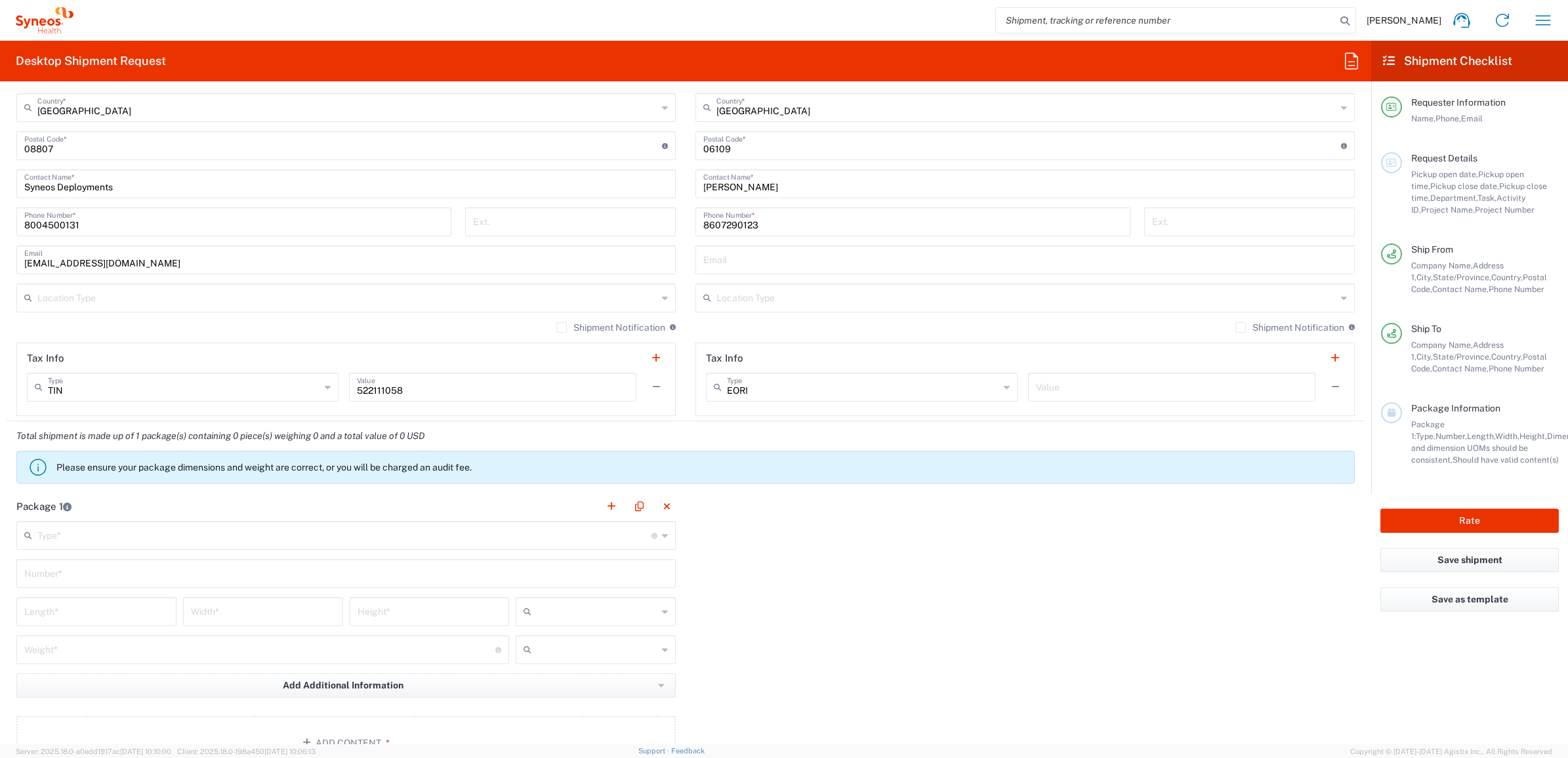
click at [53, 538] on input "text" at bounding box center [344, 534] width 615 height 23
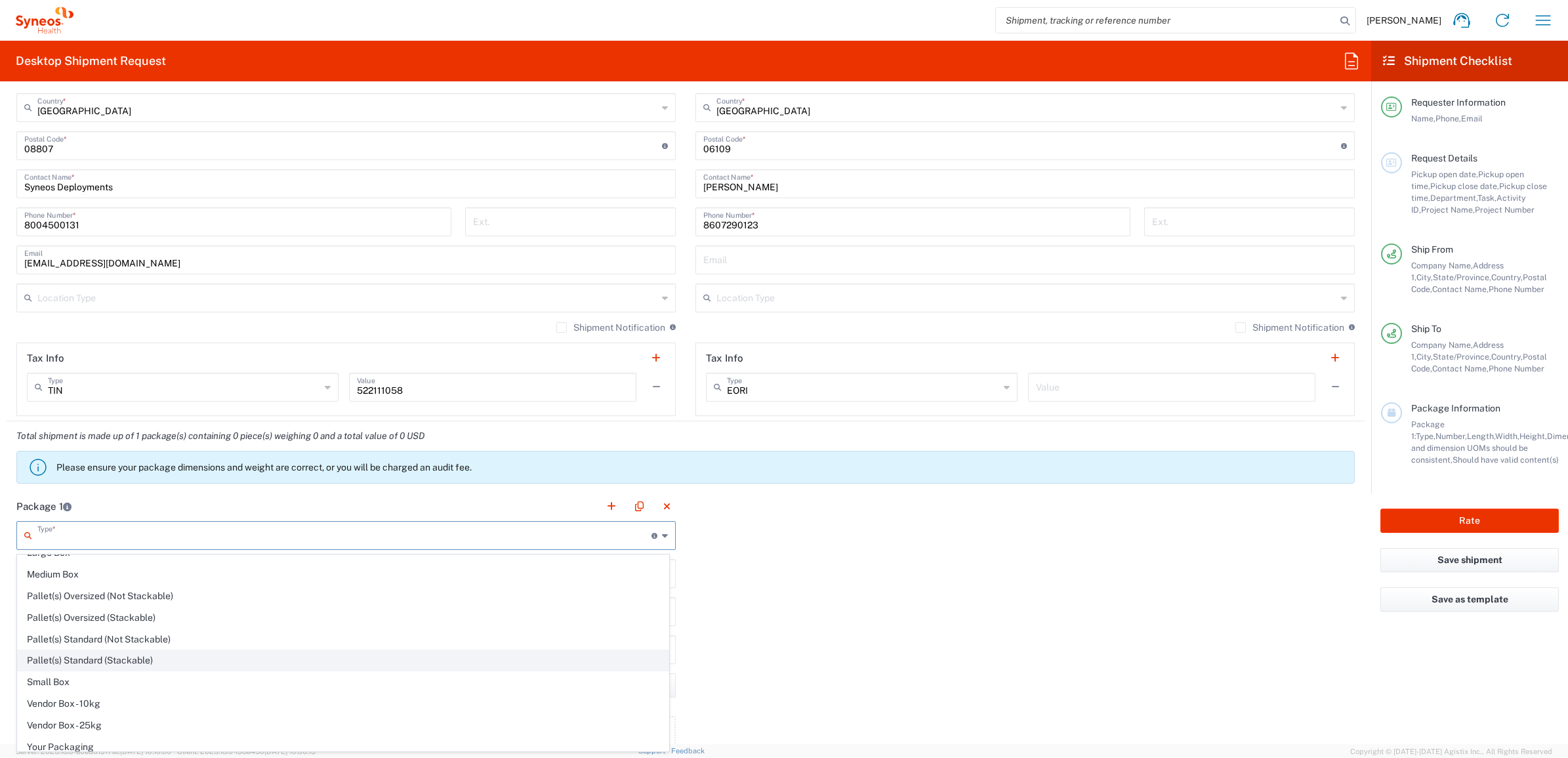
scroll to position [43, 0]
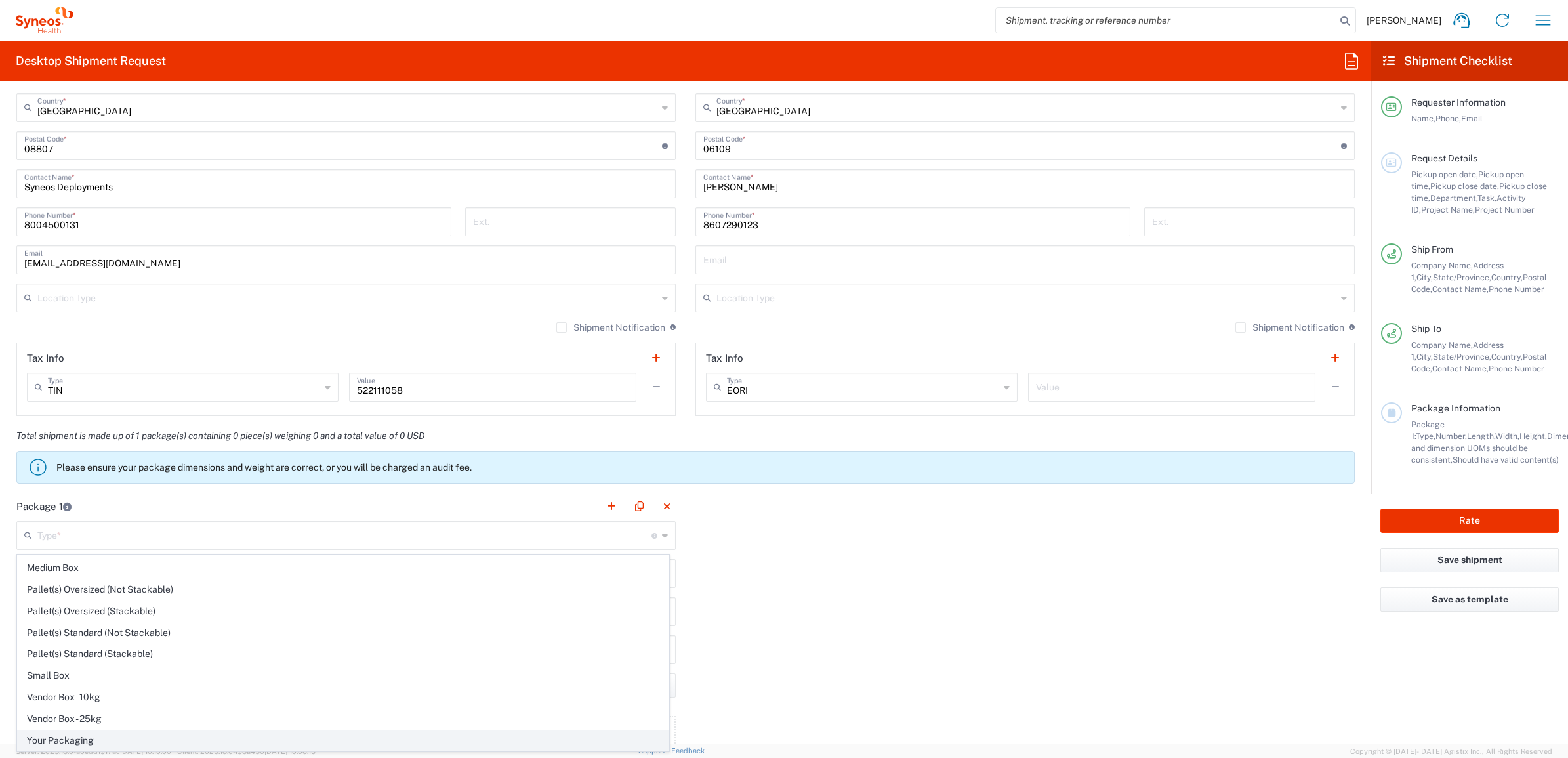
click at [74, 735] on span "Your Packaging" at bounding box center [343, 740] width 651 height 20
type input "Your Packaging"
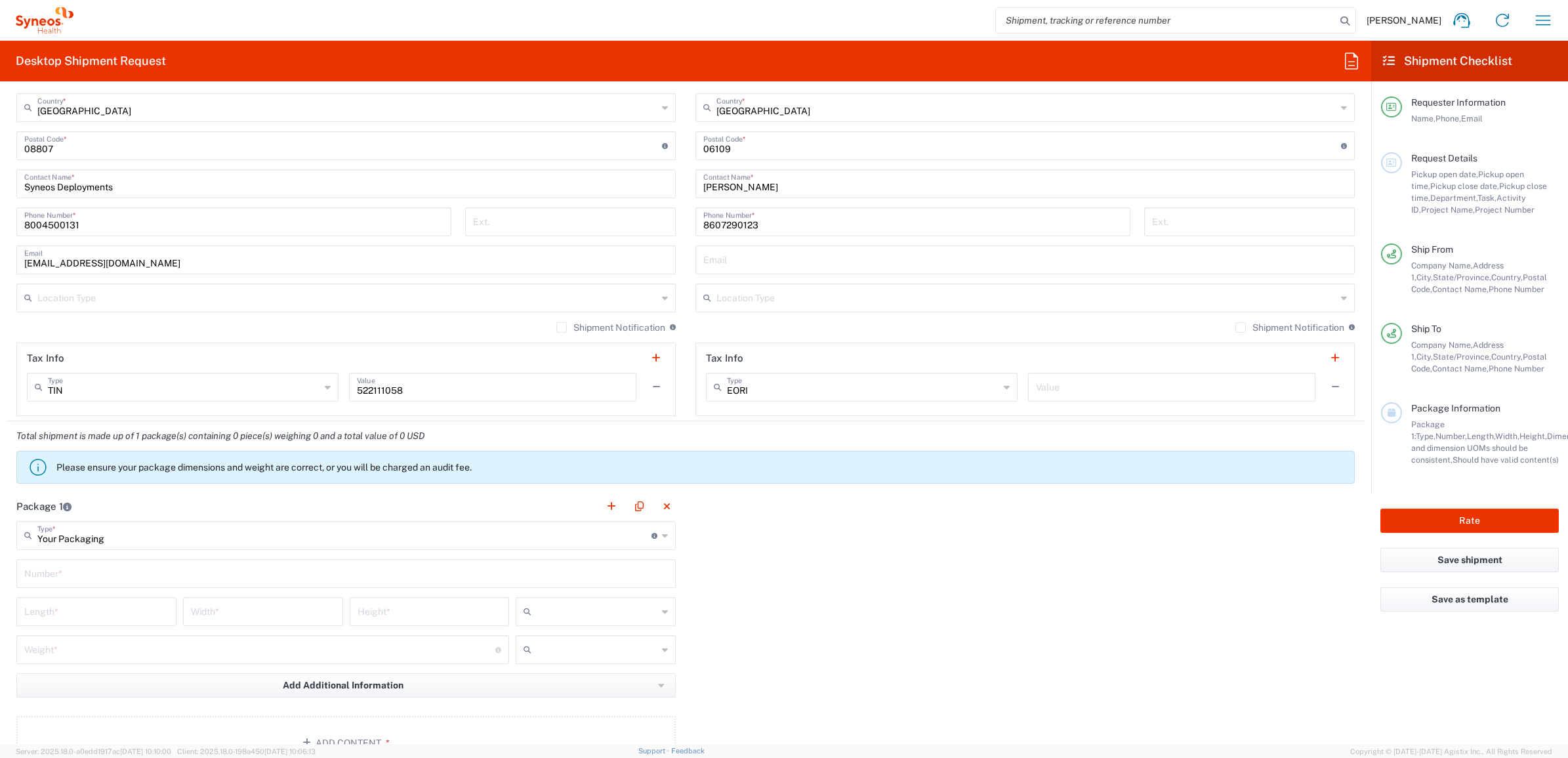
click at [80, 581] on input "text" at bounding box center [346, 572] width 644 height 23
type input "1"
click at [112, 615] on input "number" at bounding box center [96, 610] width 144 height 23
type input "13.5"
type input "11"
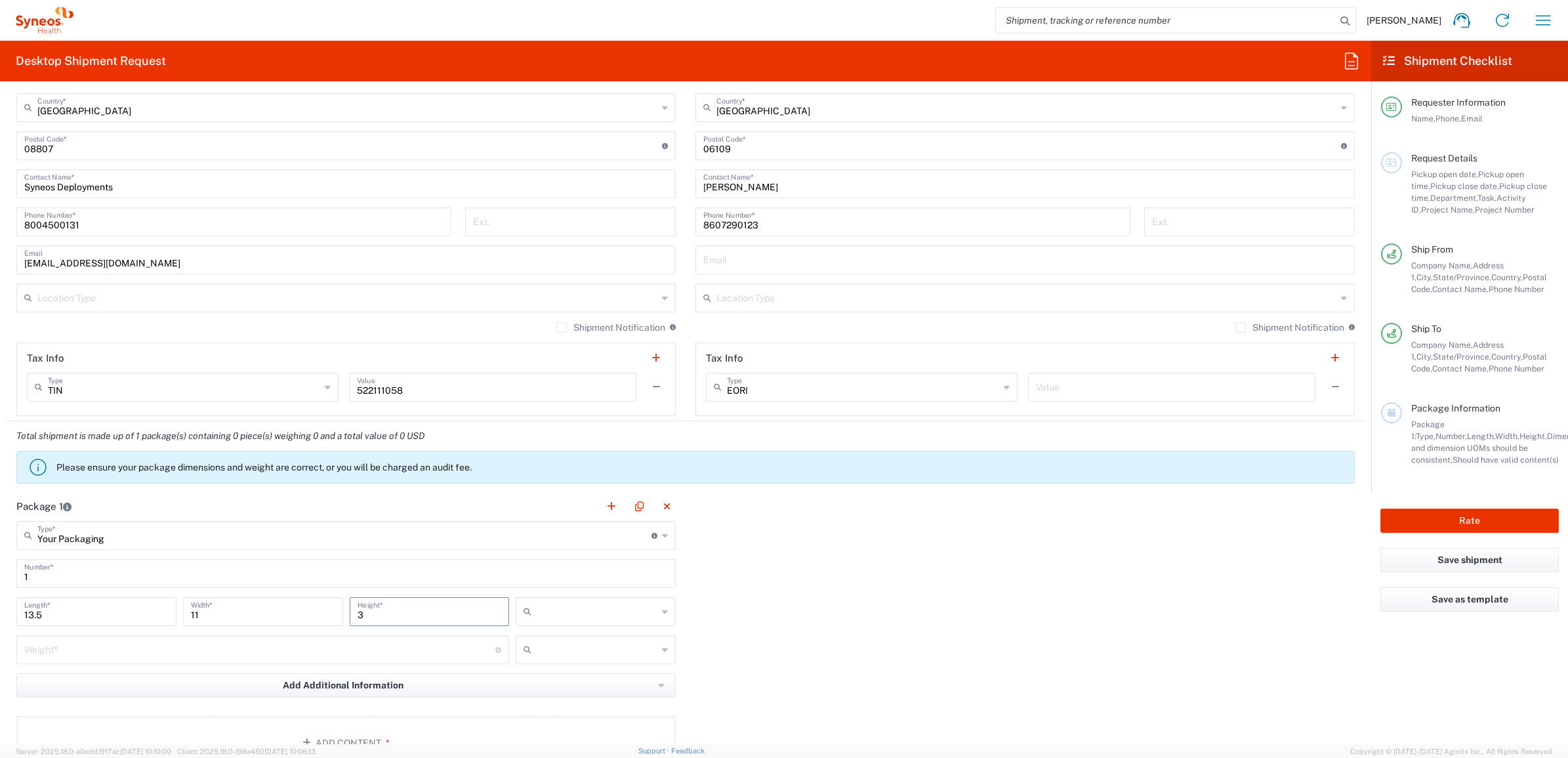
type input "3"
click at [662, 604] on icon at bounding box center [665, 612] width 6 height 21
click at [563, 684] on span "in" at bounding box center [591, 684] width 156 height 20
type input "in"
click at [381, 650] on input "number" at bounding box center [259, 649] width 471 height 23
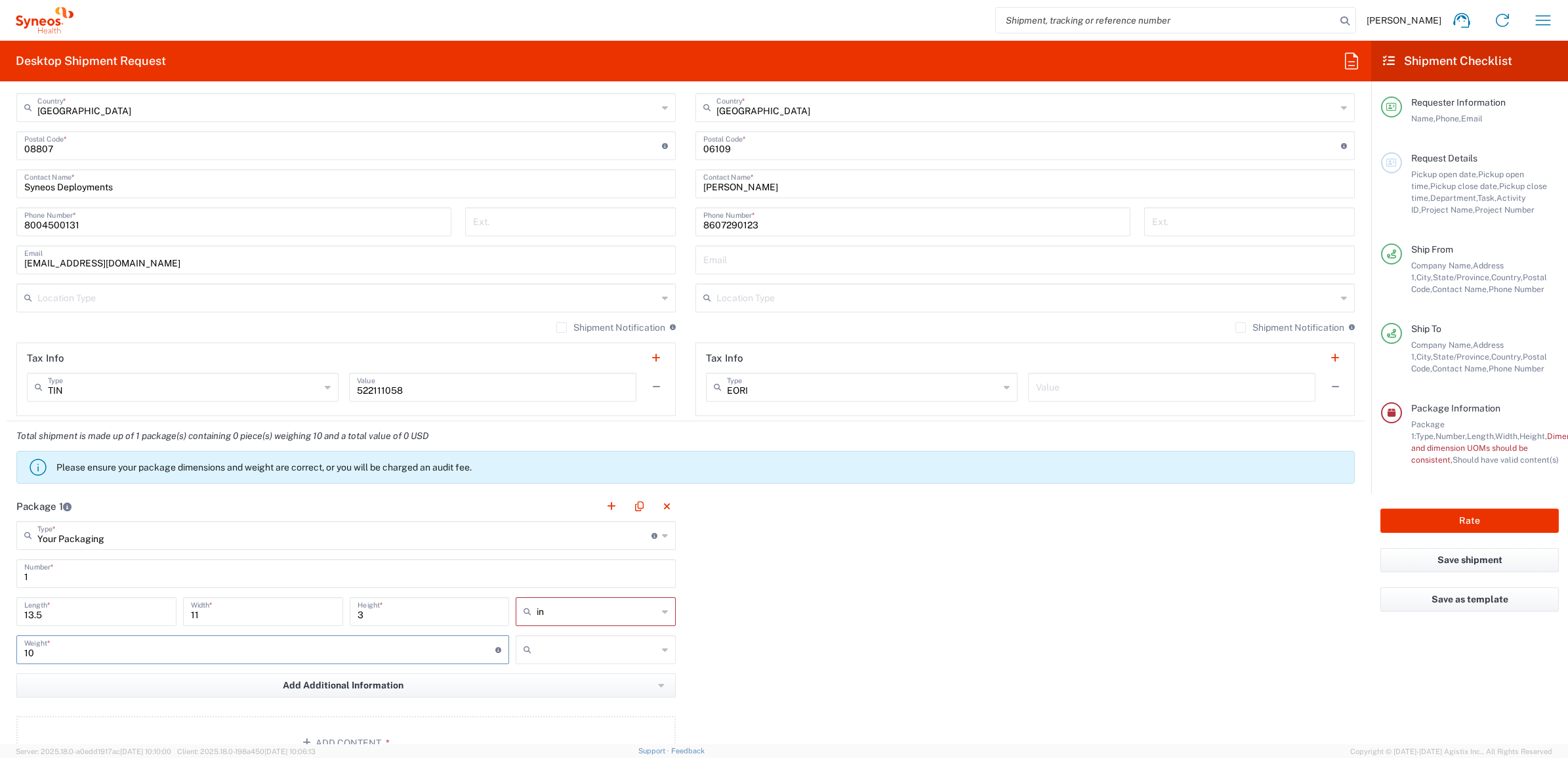
type input "1"
type input "5"
type input "10"
click at [662, 647] on icon at bounding box center [665, 650] width 6 height 21
click at [577, 693] on span "lbs" at bounding box center [591, 701] width 156 height 20
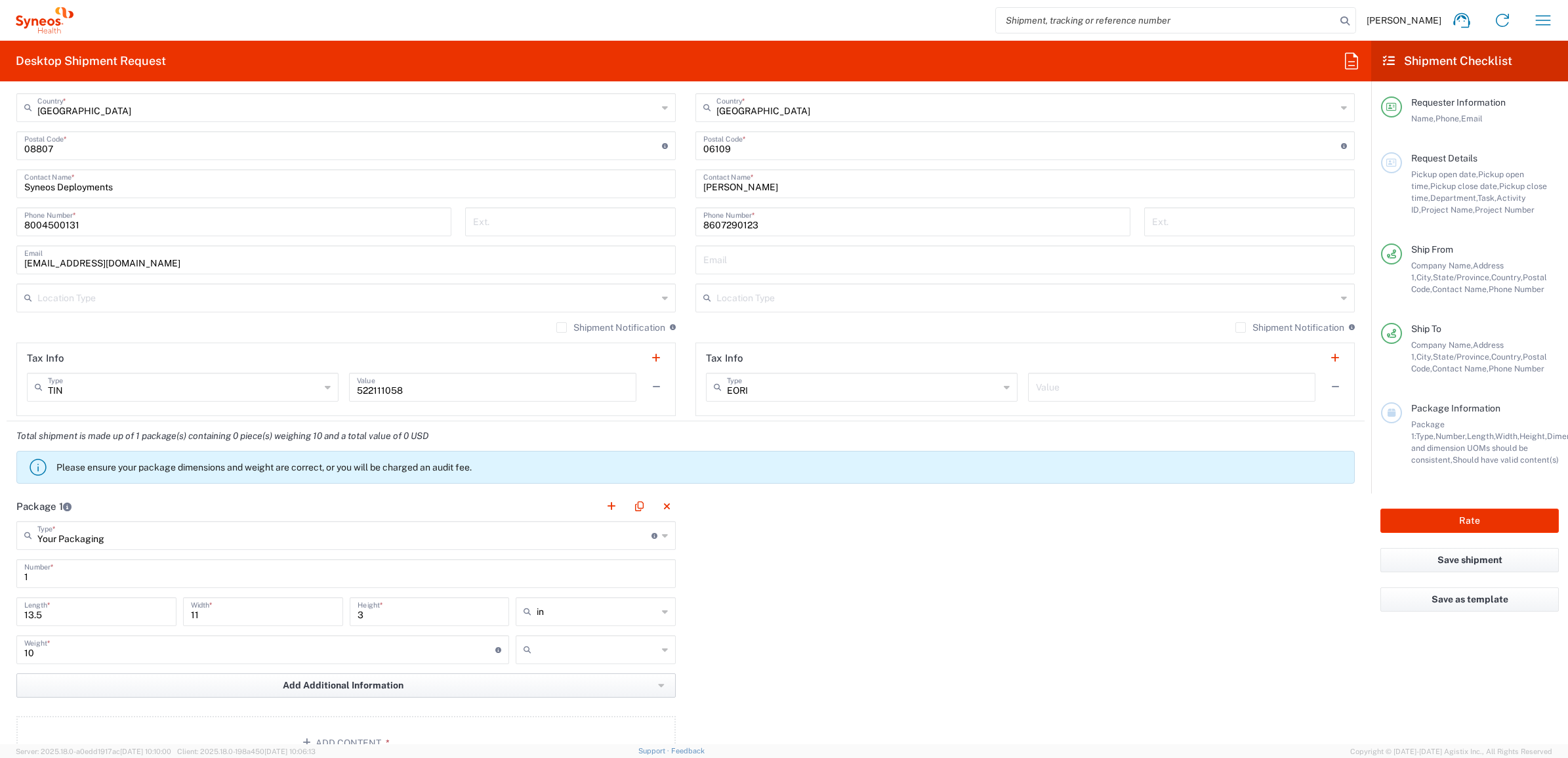
type input "lbs"
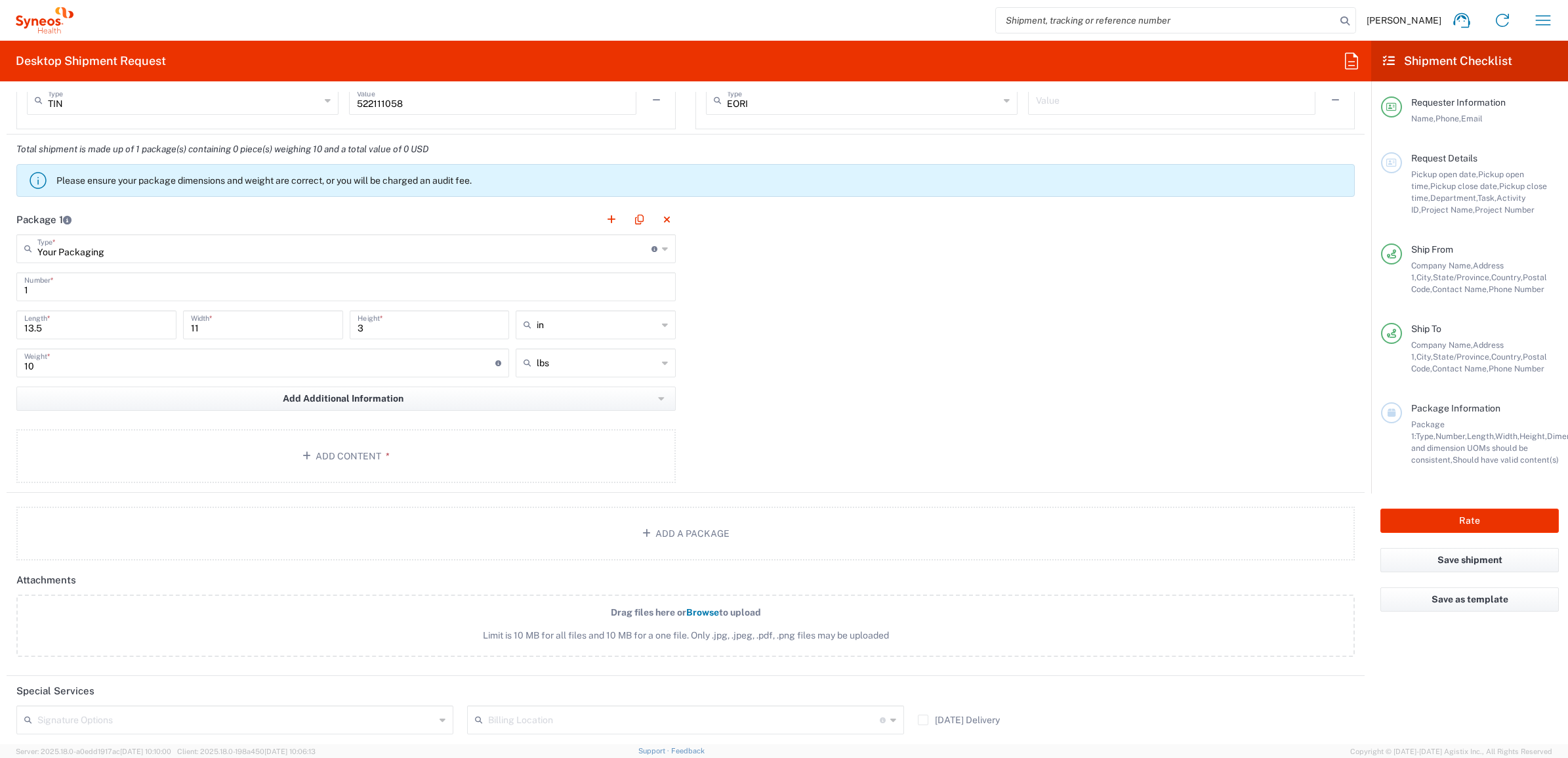
scroll to position [1149, 0]
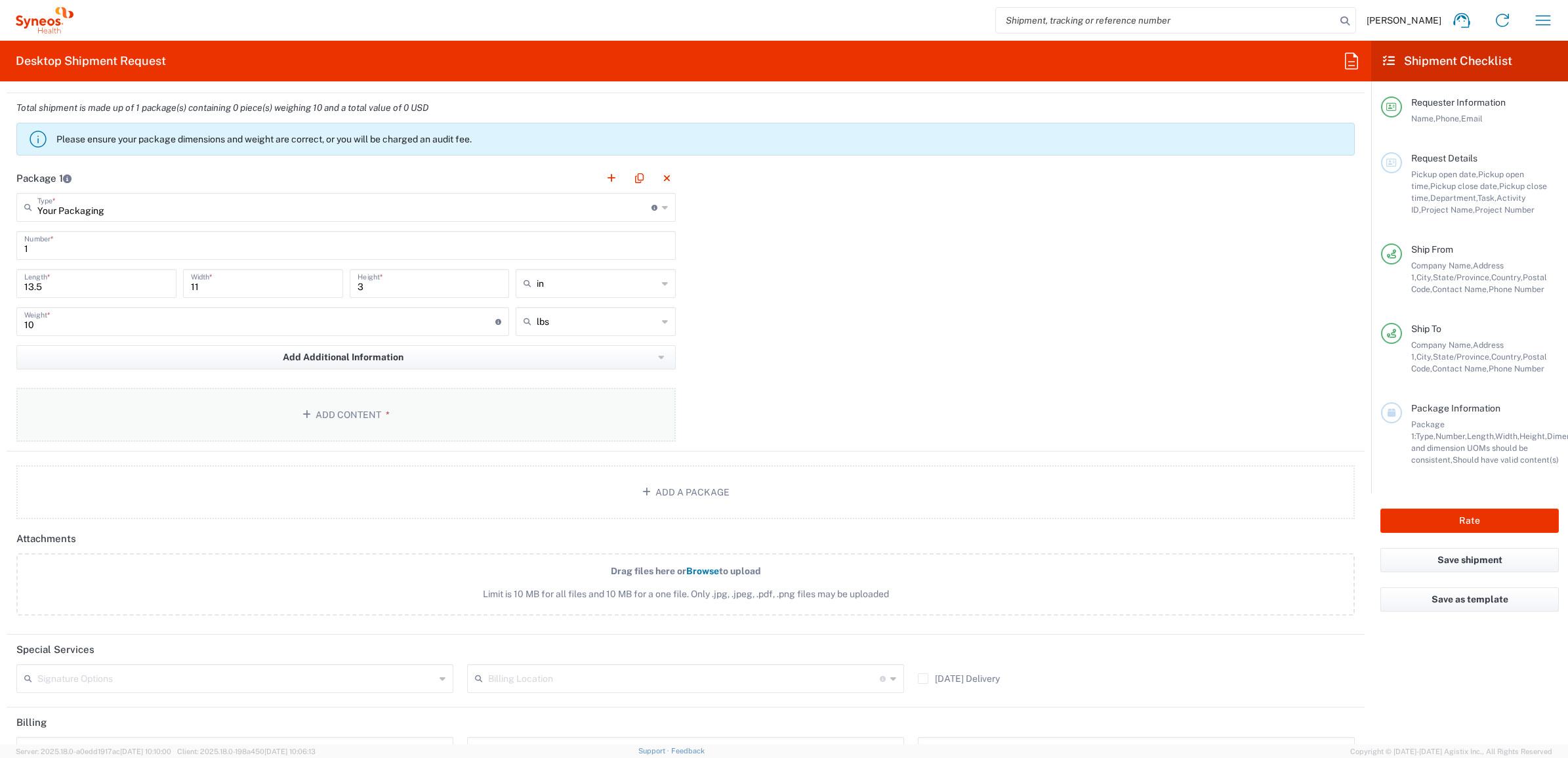
click at [220, 424] on button "Add Content *" at bounding box center [347, 415] width 660 height 54
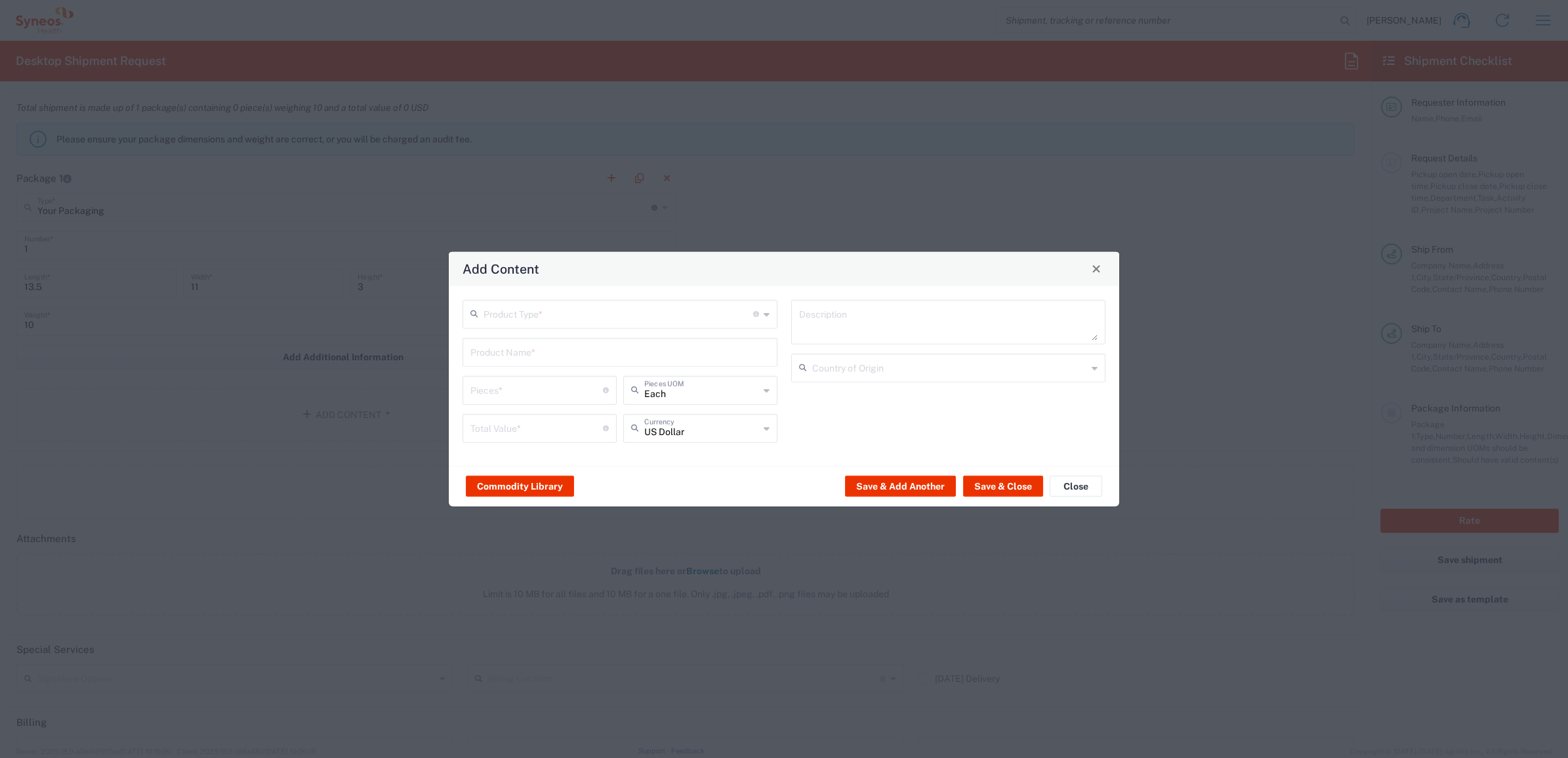
click at [525, 322] on input "text" at bounding box center [618, 313] width 270 height 23
click at [525, 363] on span "General Commodity" at bounding box center [620, 364] width 311 height 20
type input "General Commodity"
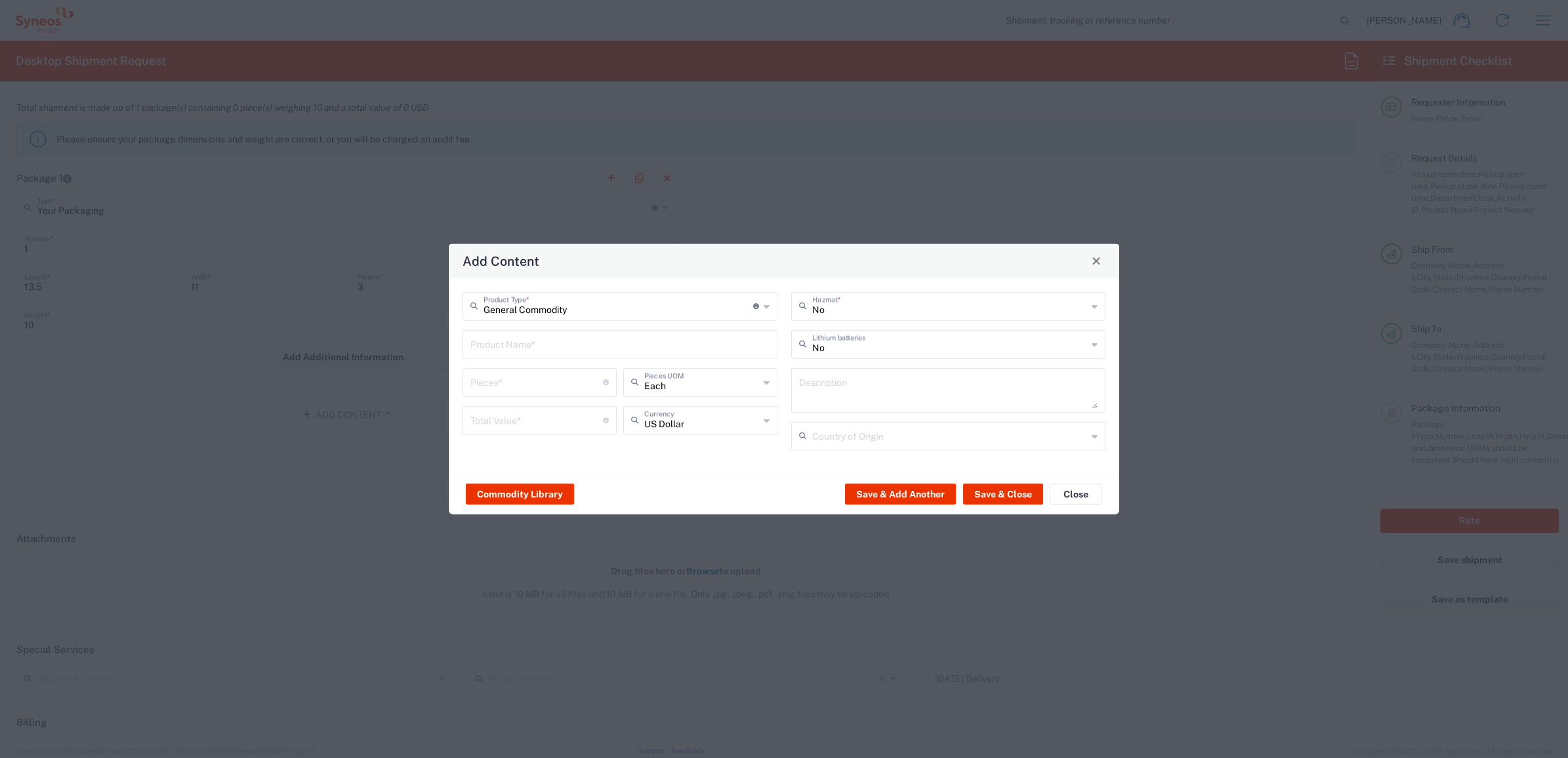
click at [520, 346] on input "text" at bounding box center [620, 343] width 299 height 23
click at [506, 422] on div "iPad Pro 12.9"" at bounding box center [620, 419] width 312 height 22
type input "iPad Pro 12.9""
type input "1"
type textarea "iPad Pro 12.9""
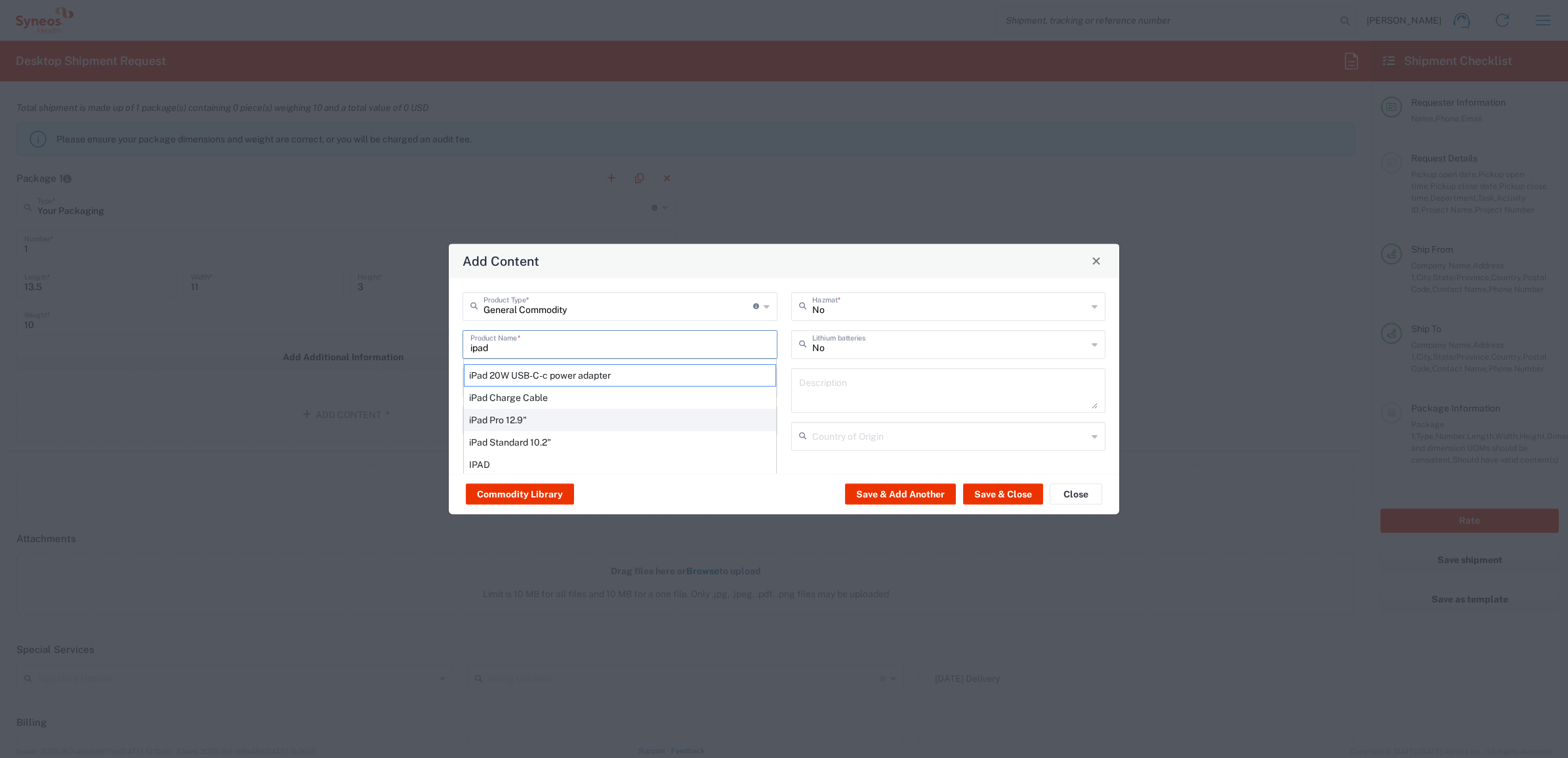
type input "[GEOGRAPHIC_DATA]"
type input "Yes"
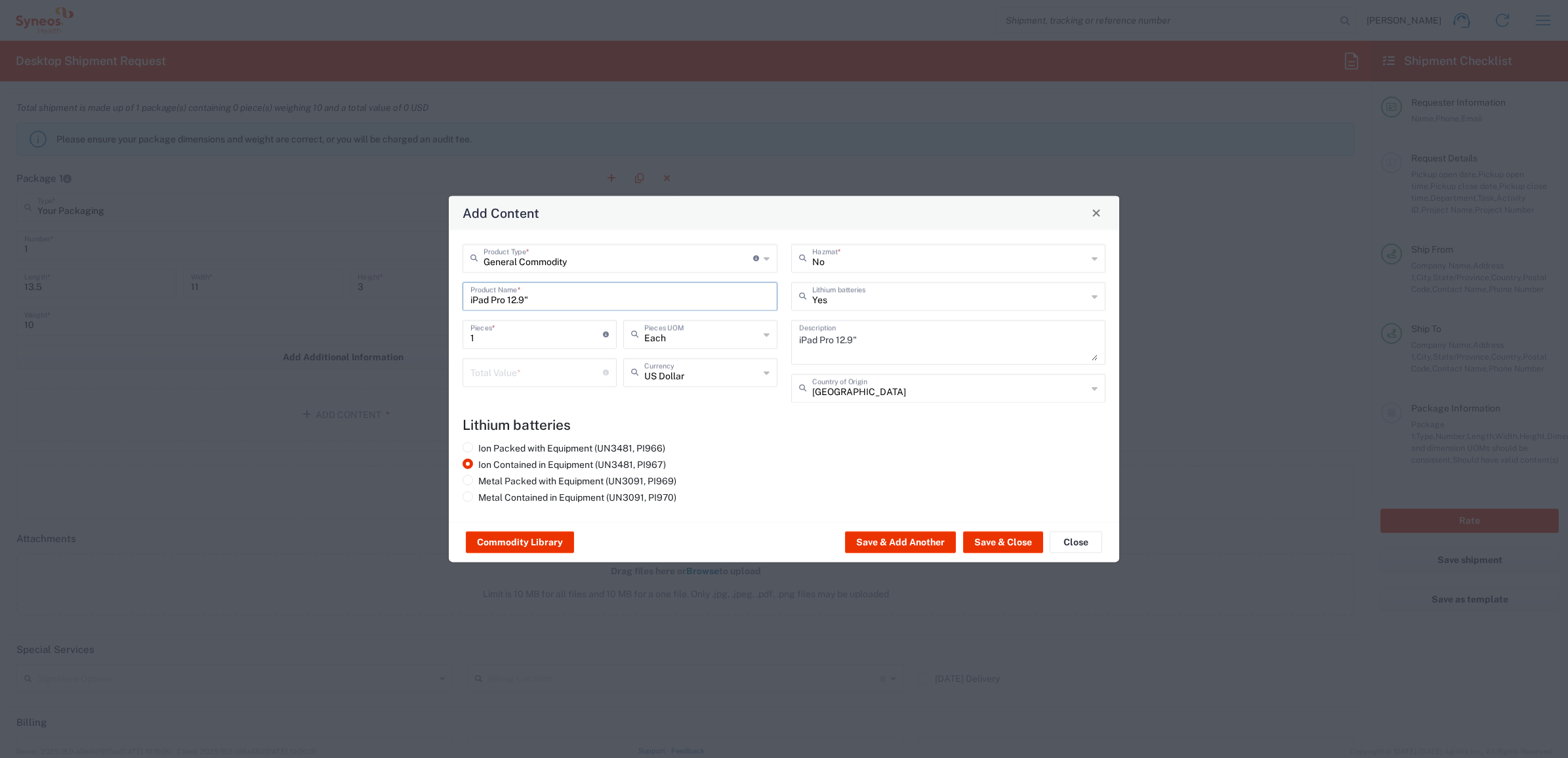
click at [533, 379] on input "number" at bounding box center [537, 371] width 133 height 23
type input "1000"
click at [1026, 548] on button "Save & Close" at bounding box center [1003, 542] width 80 height 21
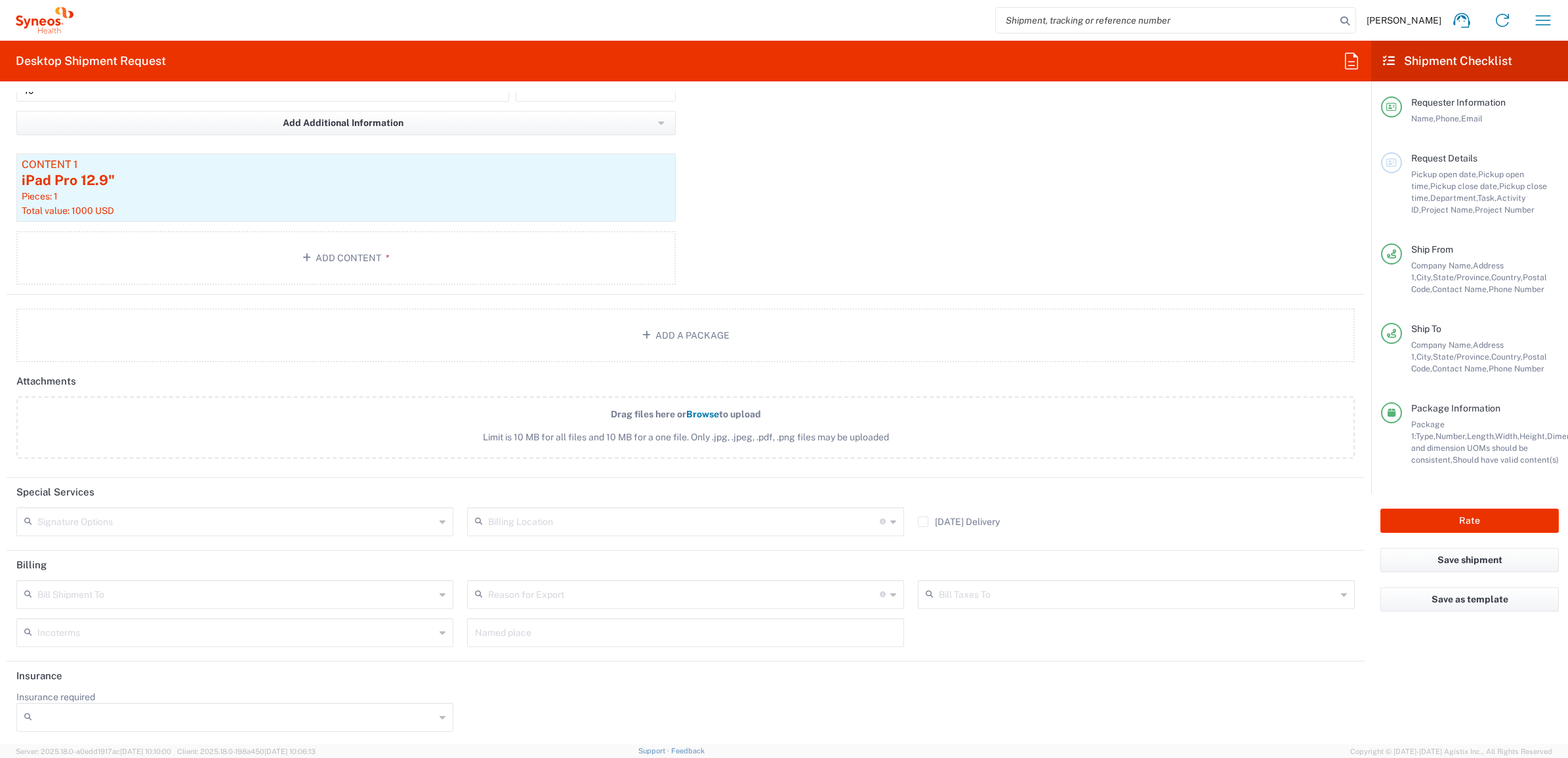
scroll to position [1383, 0]
click at [195, 510] on input "text" at bounding box center [236, 520] width 398 height 23
click at [172, 541] on span "Adult Signature Required" at bounding box center [233, 547] width 431 height 20
type input "Adult Signature Required"
click at [696, 257] on div "Package 1 Your Packaging Type * Material used to package goods Envelope Large B…" at bounding box center [685, 111] width 1358 height 365
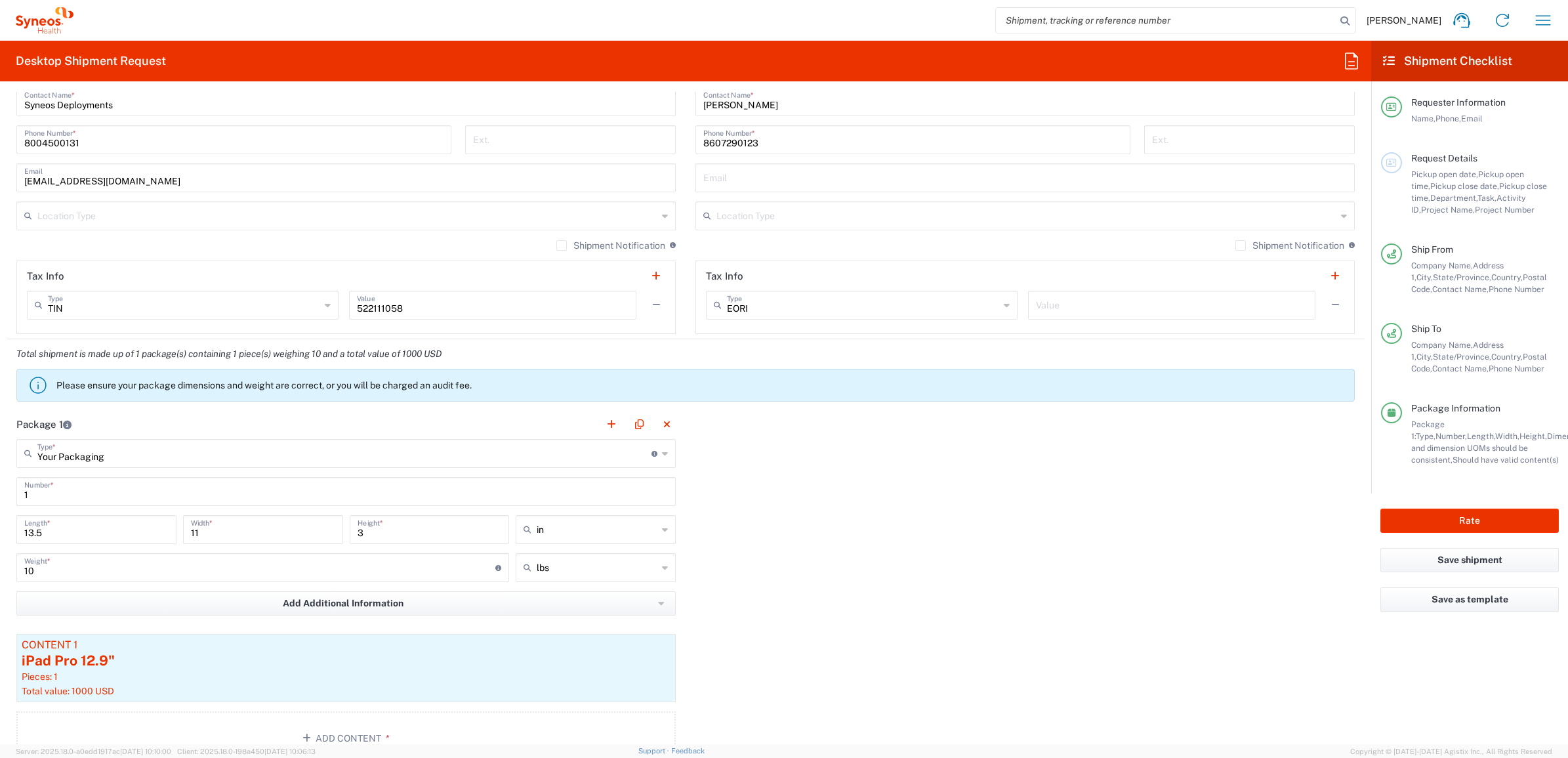
scroll to position [1313, 0]
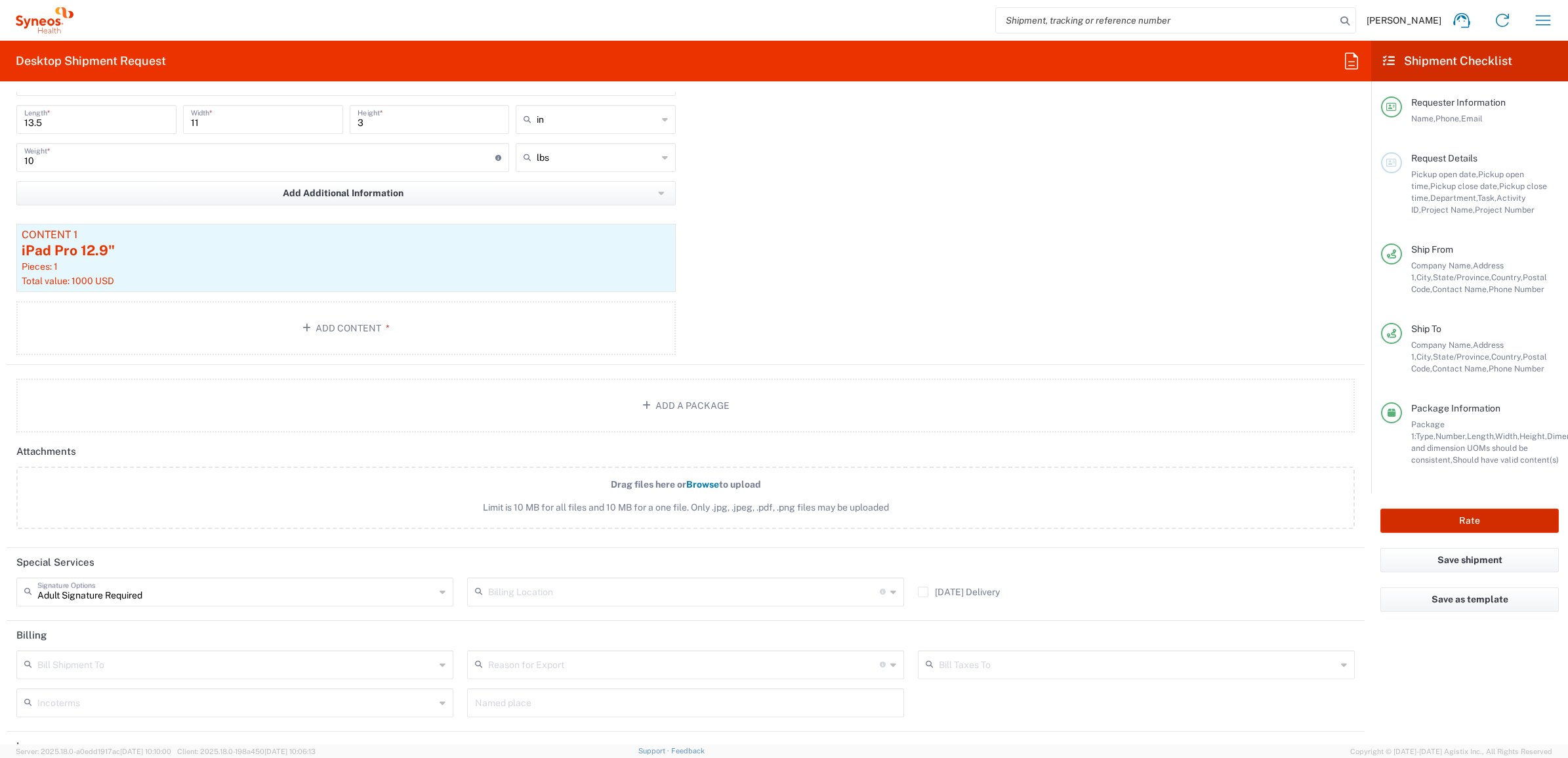
click at [1400, 518] on button "Rate" at bounding box center [1470, 520] width 179 height 24
type input "7198"
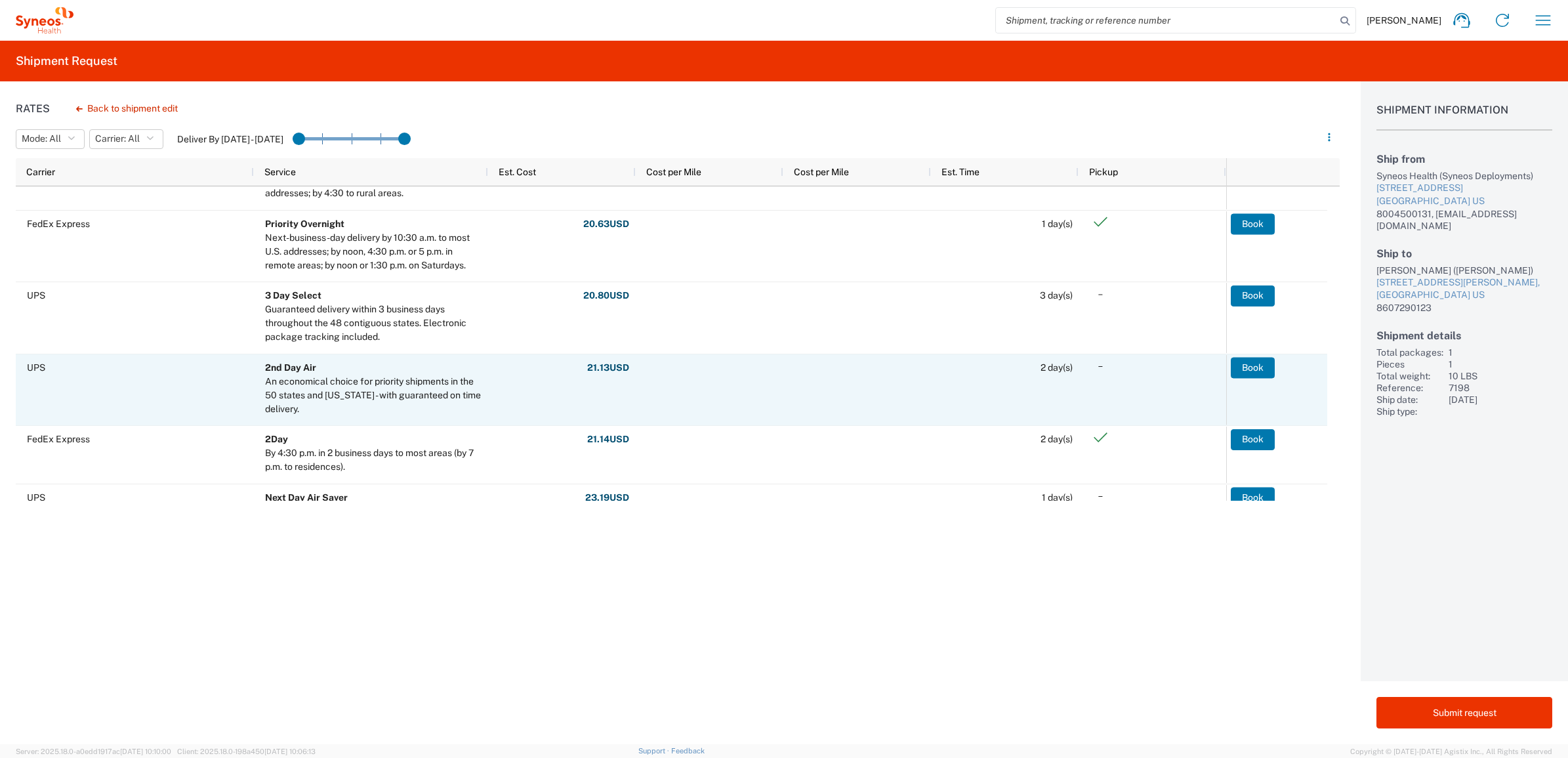
scroll to position [328, 0]
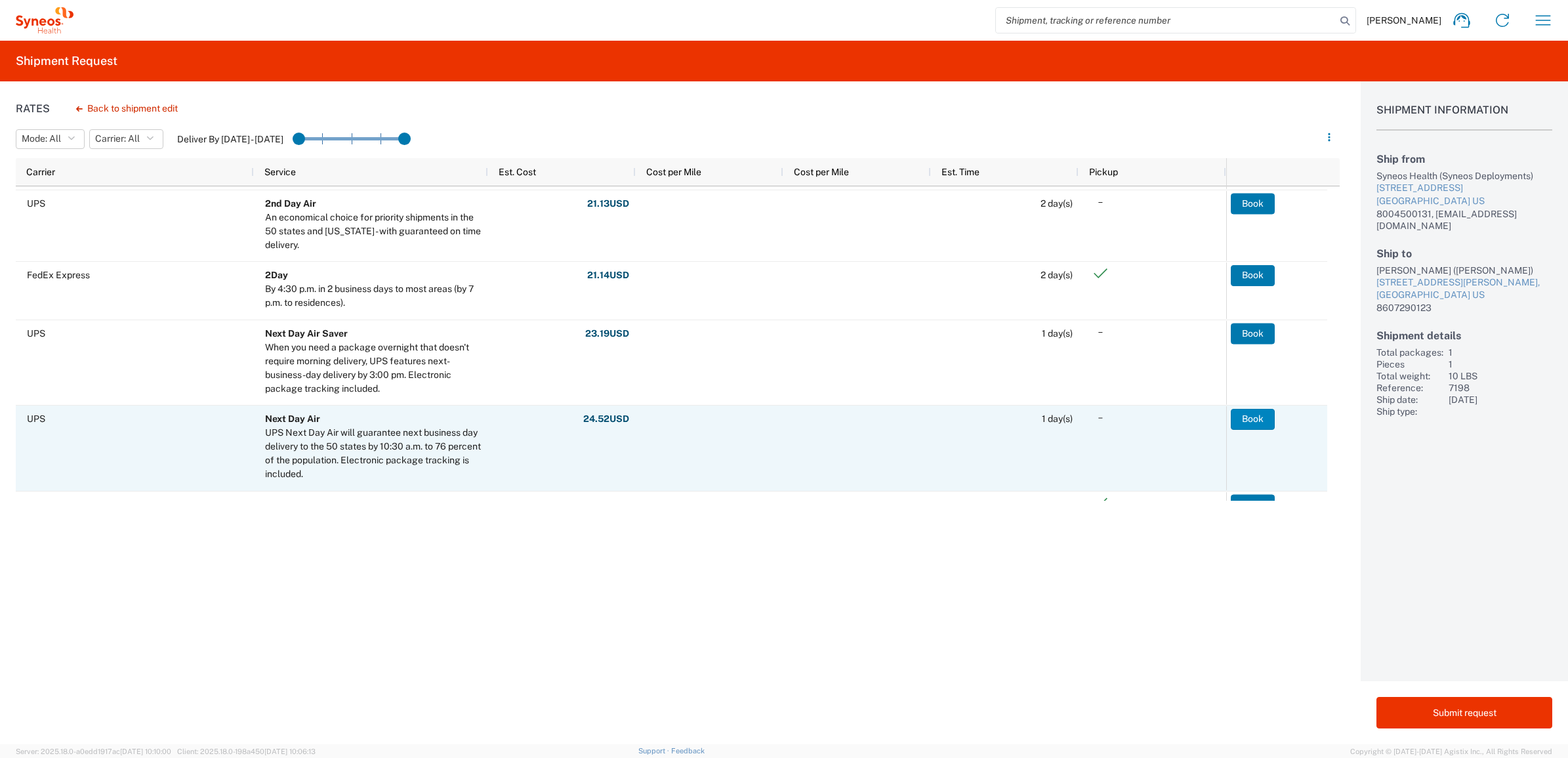
click at [1252, 417] on button "Book" at bounding box center [1253, 419] width 44 height 21
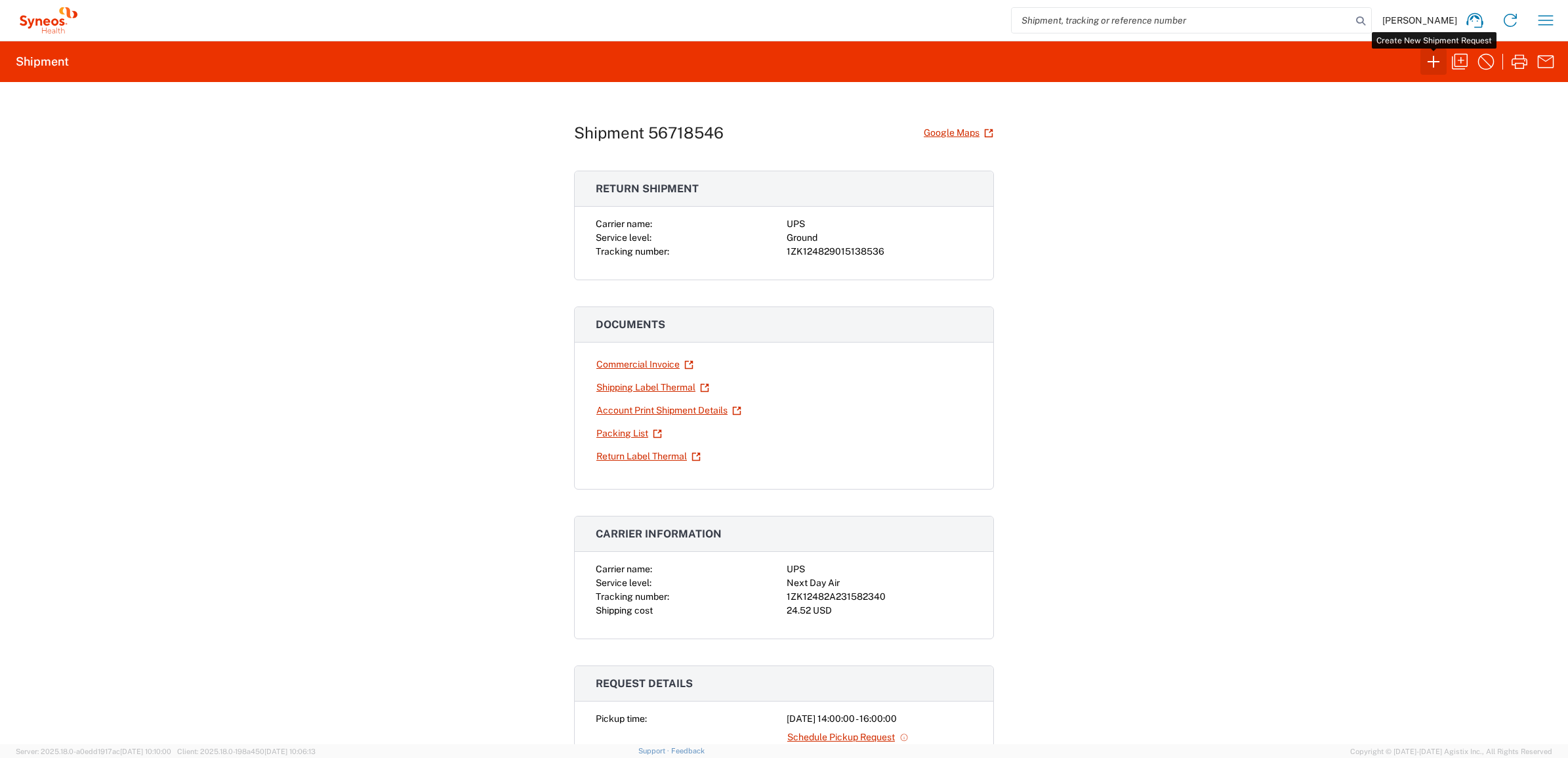
click at [1442, 64] on icon "button" at bounding box center [1434, 62] width 21 height 21
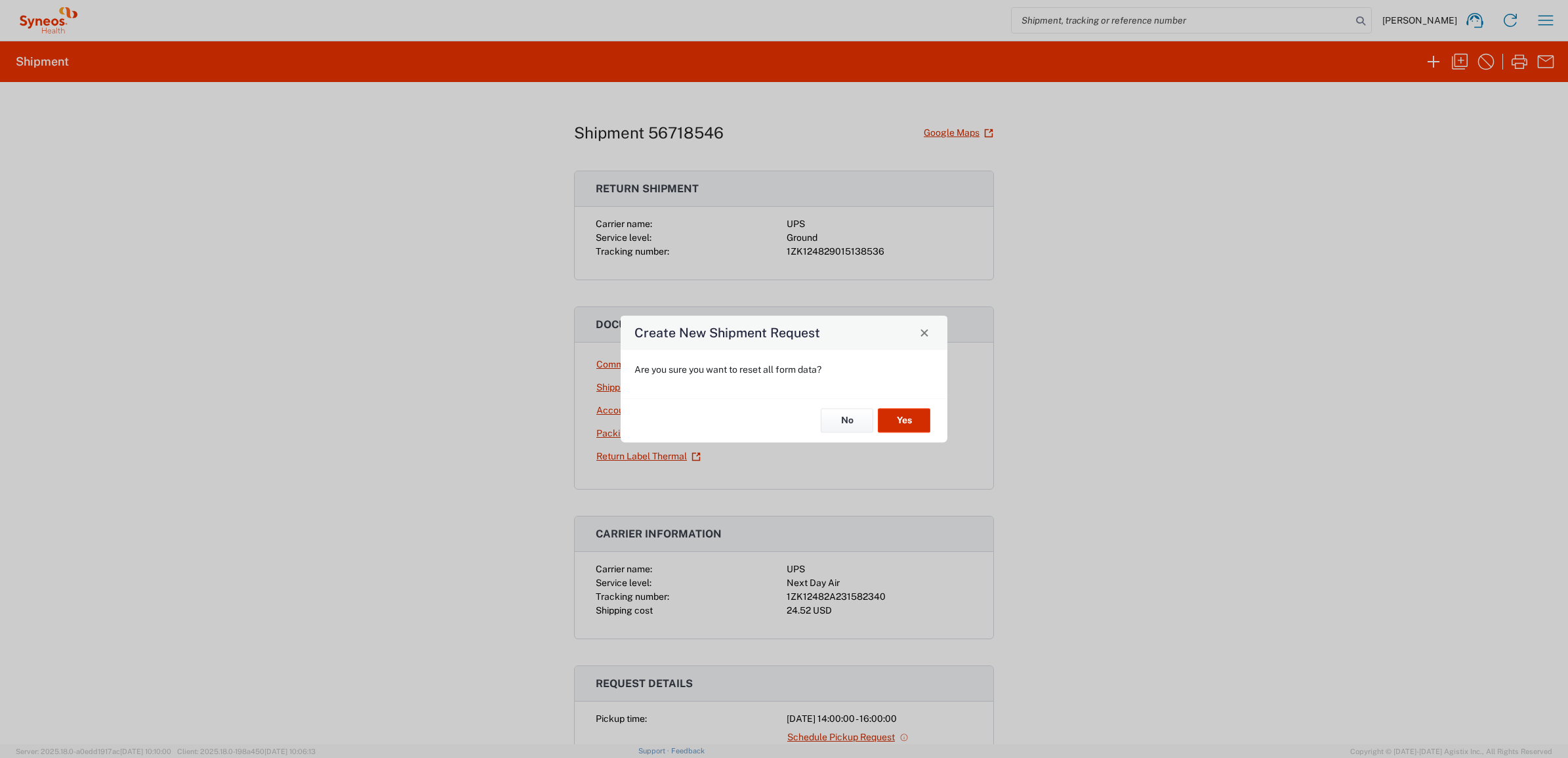
click at [914, 420] on button "Yes" at bounding box center [904, 420] width 52 height 24
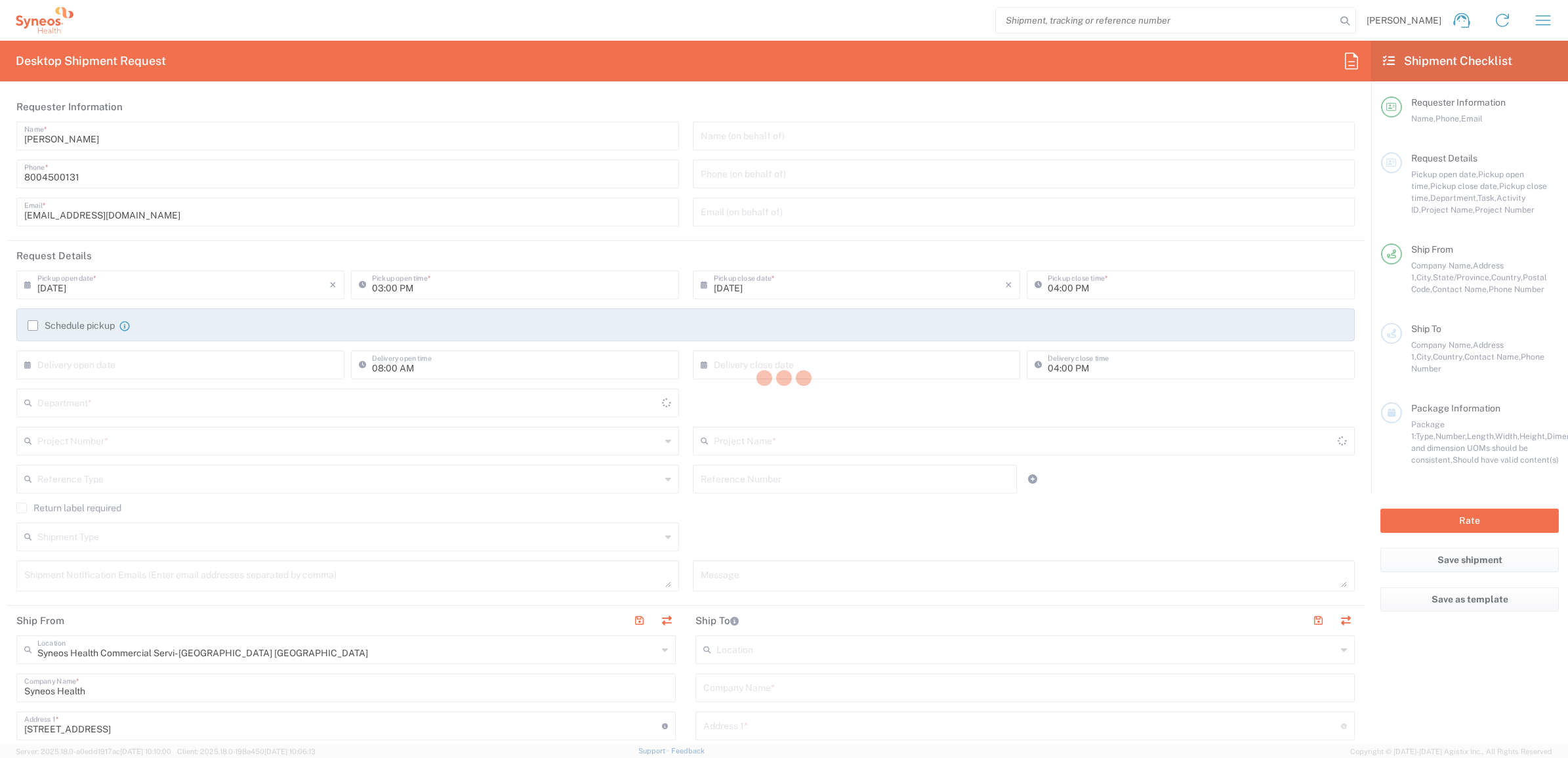
type input "[US_STATE]"
type input "4205"
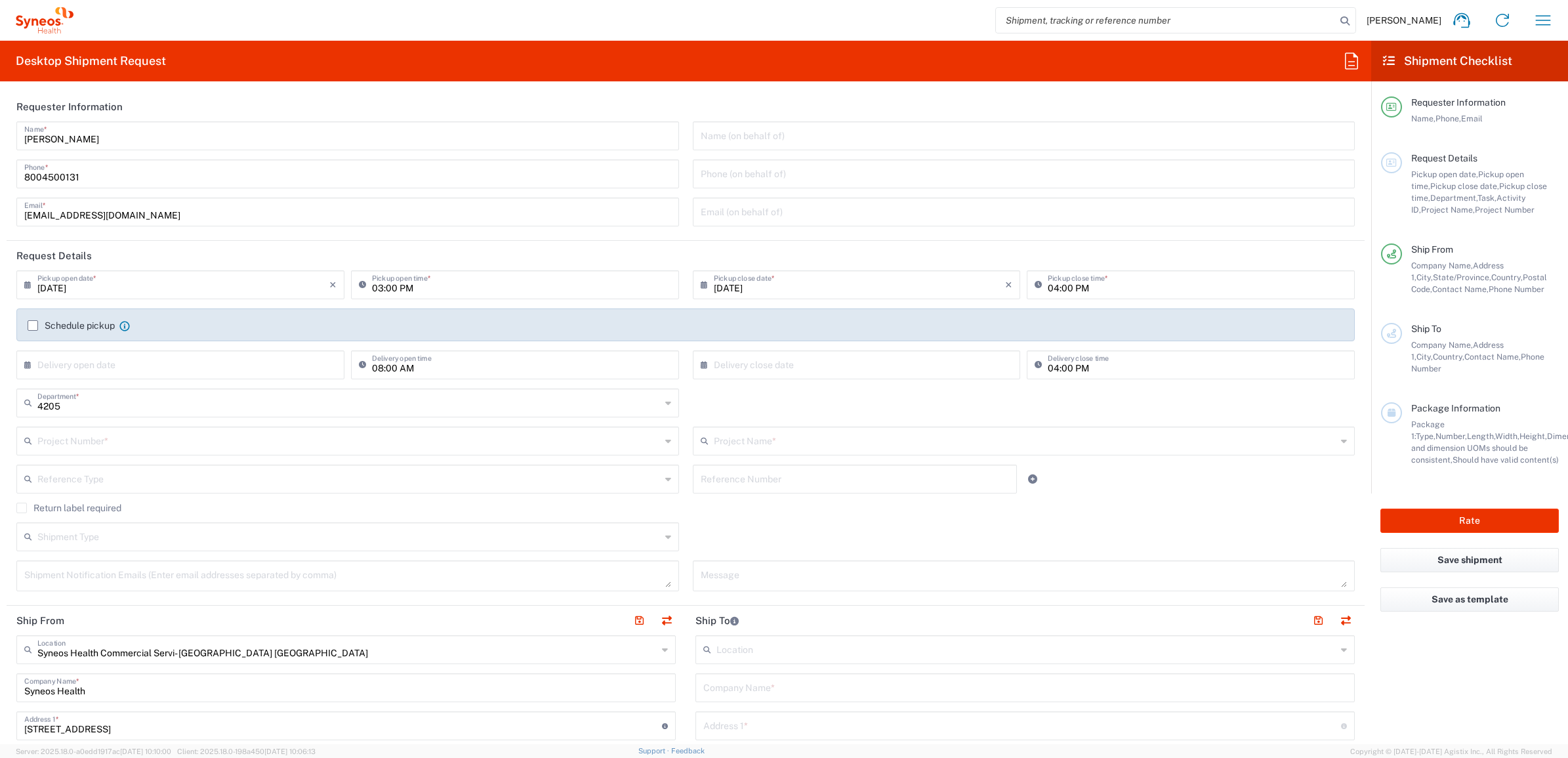
click at [80, 149] on div "[PERSON_NAME] Name *" at bounding box center [348, 135] width 662 height 29
click at [82, 142] on input "[PERSON_NAME]" at bounding box center [348, 135] width 647 height 23
drag, startPoint x: 88, startPoint y: 135, endPoint x: 13, endPoint y: 146, distance: 75.8
click at [17, 146] on div "[PERSON_NAME] Name *" at bounding box center [348, 135] width 662 height 29
type input "Syneos Deployments"
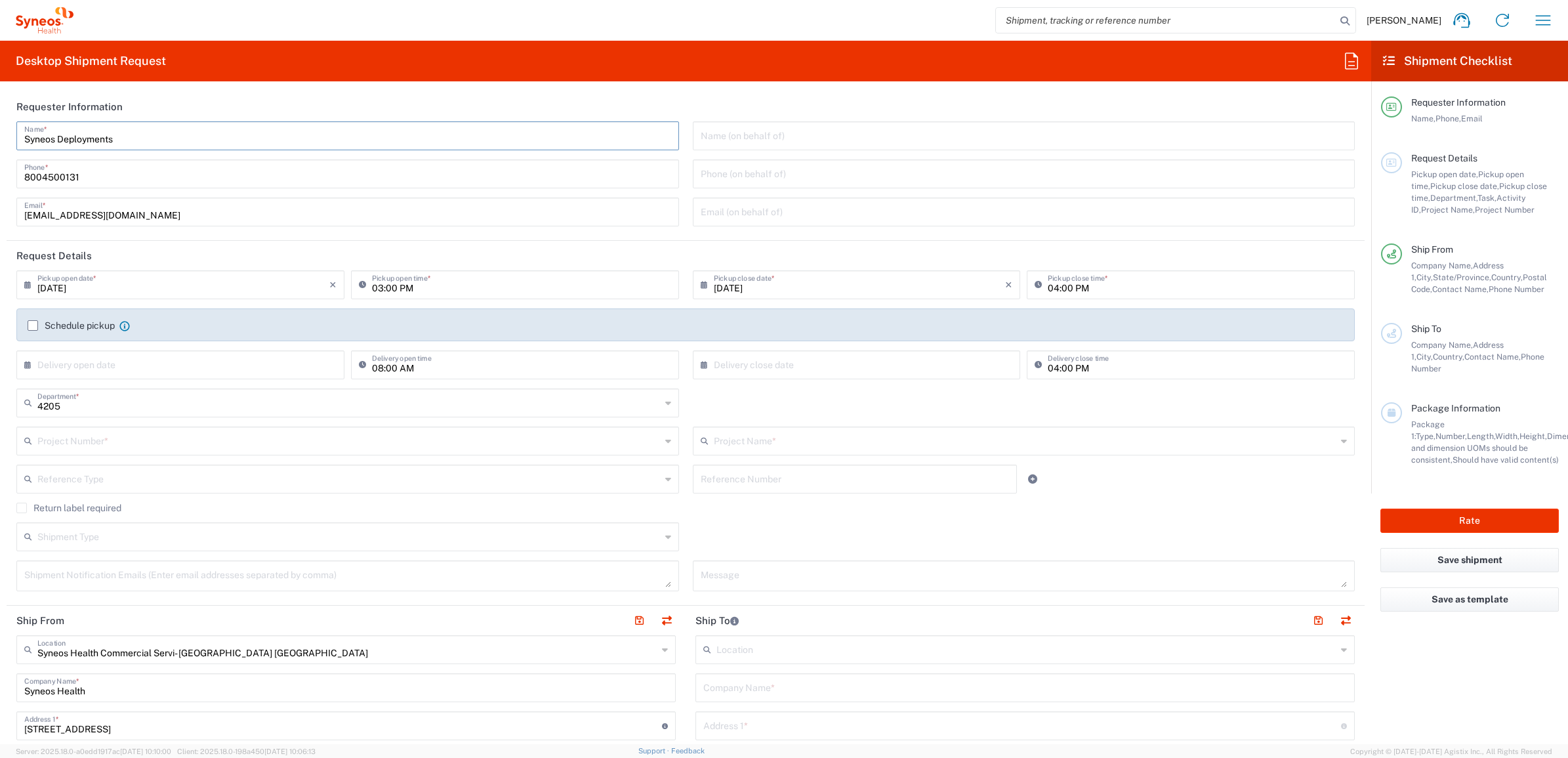
click at [139, 89] on div "Desktop Shipment Request Requester Information Syneos Deployments Name * [PHONE…" at bounding box center [685, 392] width 1372 height 703
drag, startPoint x: 123, startPoint y: 145, endPoint x: 2, endPoint y: 142, distance: 121.0
click at [2, 142] on form "Requester Information Syneos Deployments Name * [PHONE_NUMBER] Phone * [EMAIL_A…" at bounding box center [685, 418] width 1372 height 653
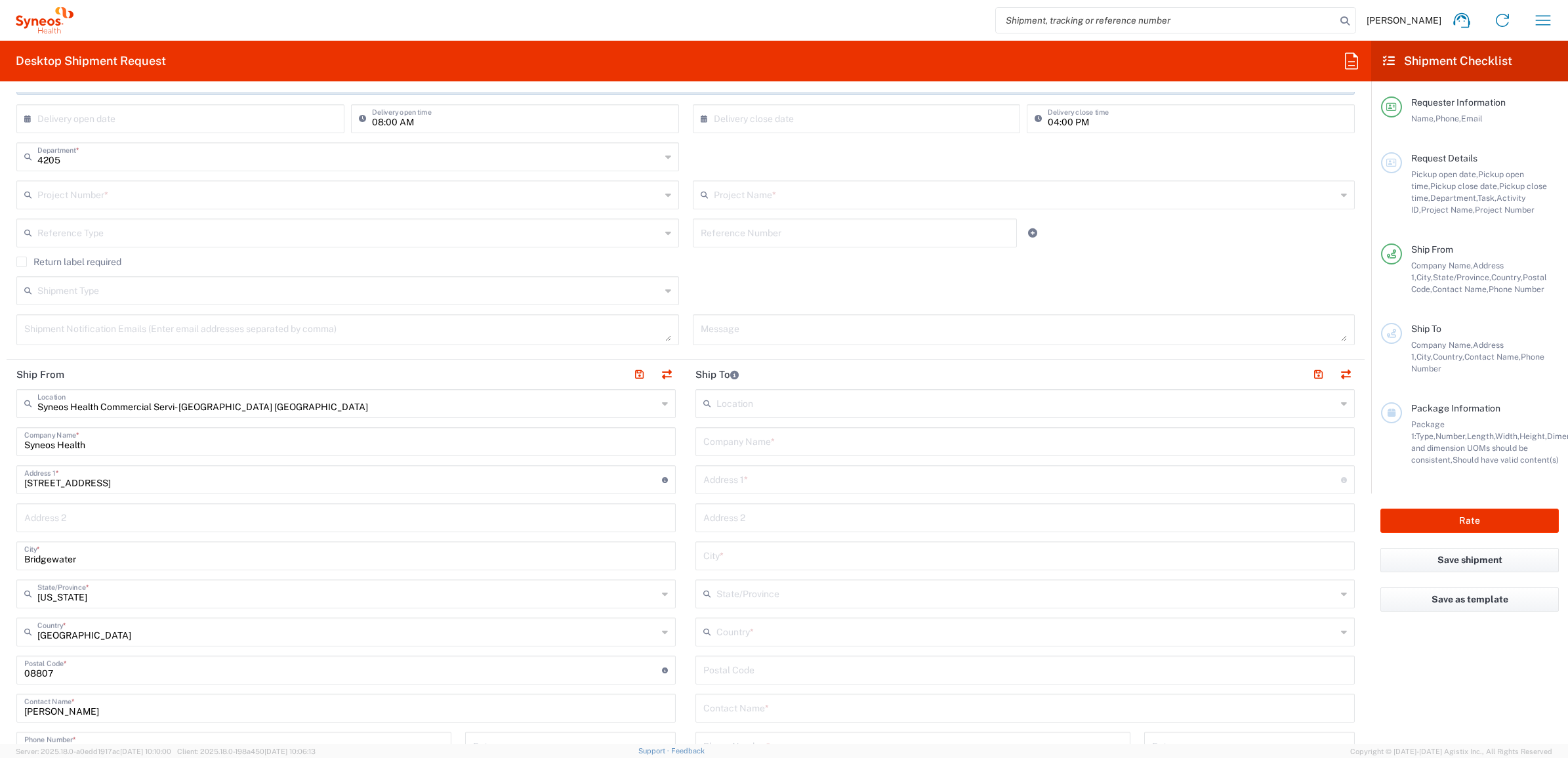
scroll to position [328, 0]
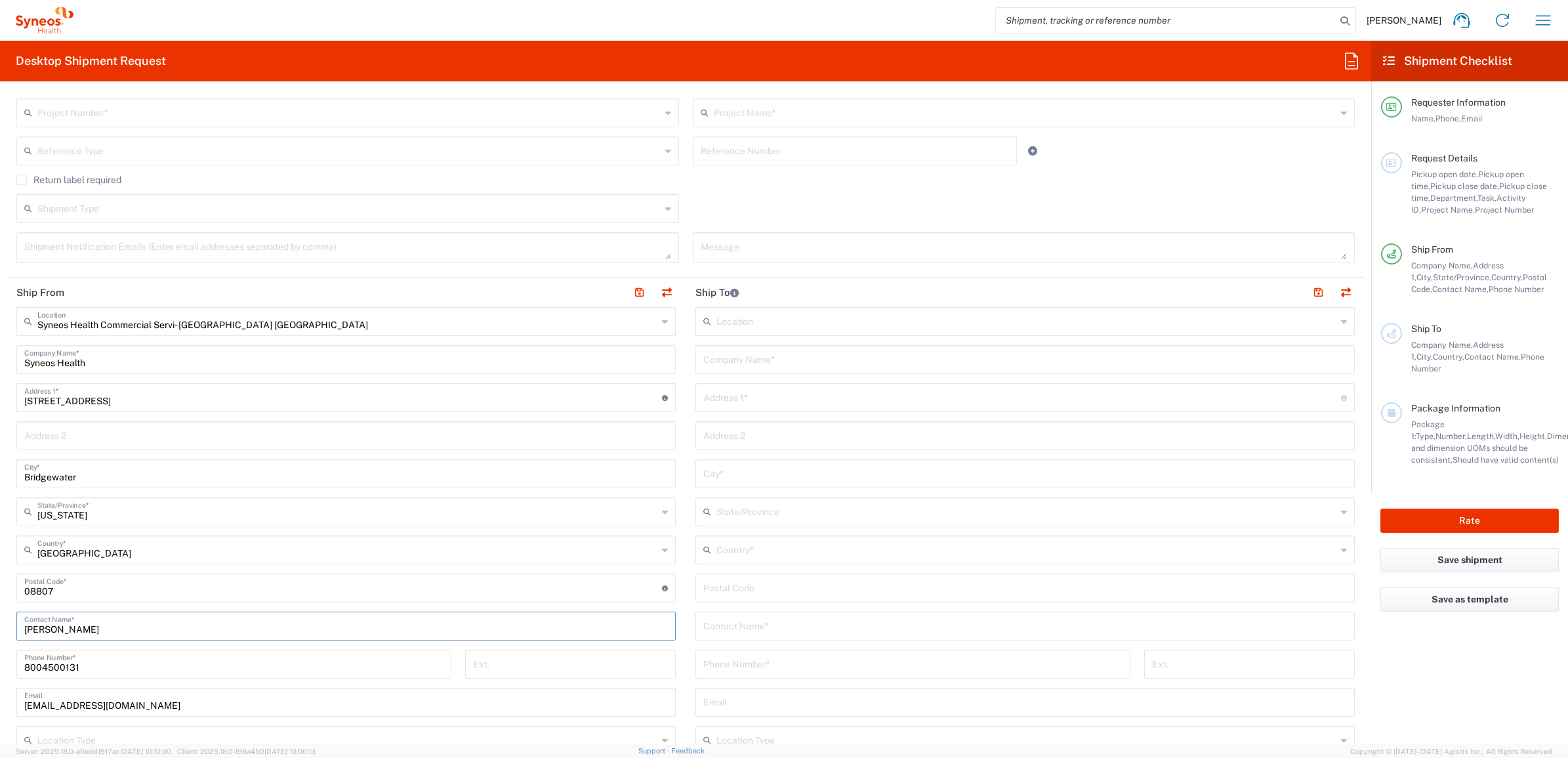
drag, startPoint x: 94, startPoint y: 629, endPoint x: 9, endPoint y: 634, distance: 85.1
click at [9, 634] on main "Syneos Health Commercial Servi- [GEOGRAPHIC_DATA] [GEOGRAPHIC_DATA] Location Sy…" at bounding box center [346, 582] width 679 height 551
paste input "Syneos Deployments"
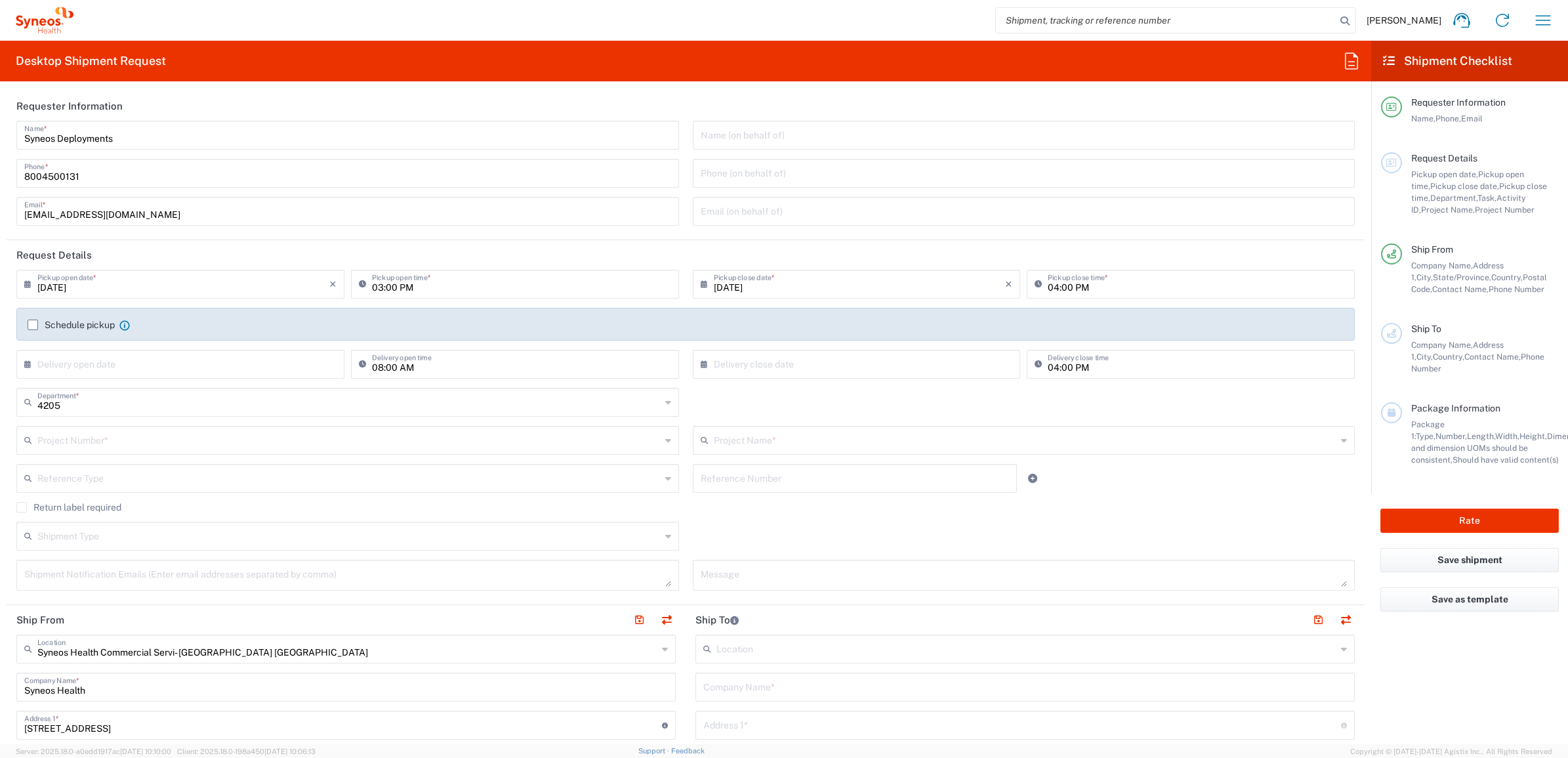
scroll to position [0, 0]
type input "Syneos Deployments"
click at [181, 440] on input "text" at bounding box center [348, 440] width 623 height 23
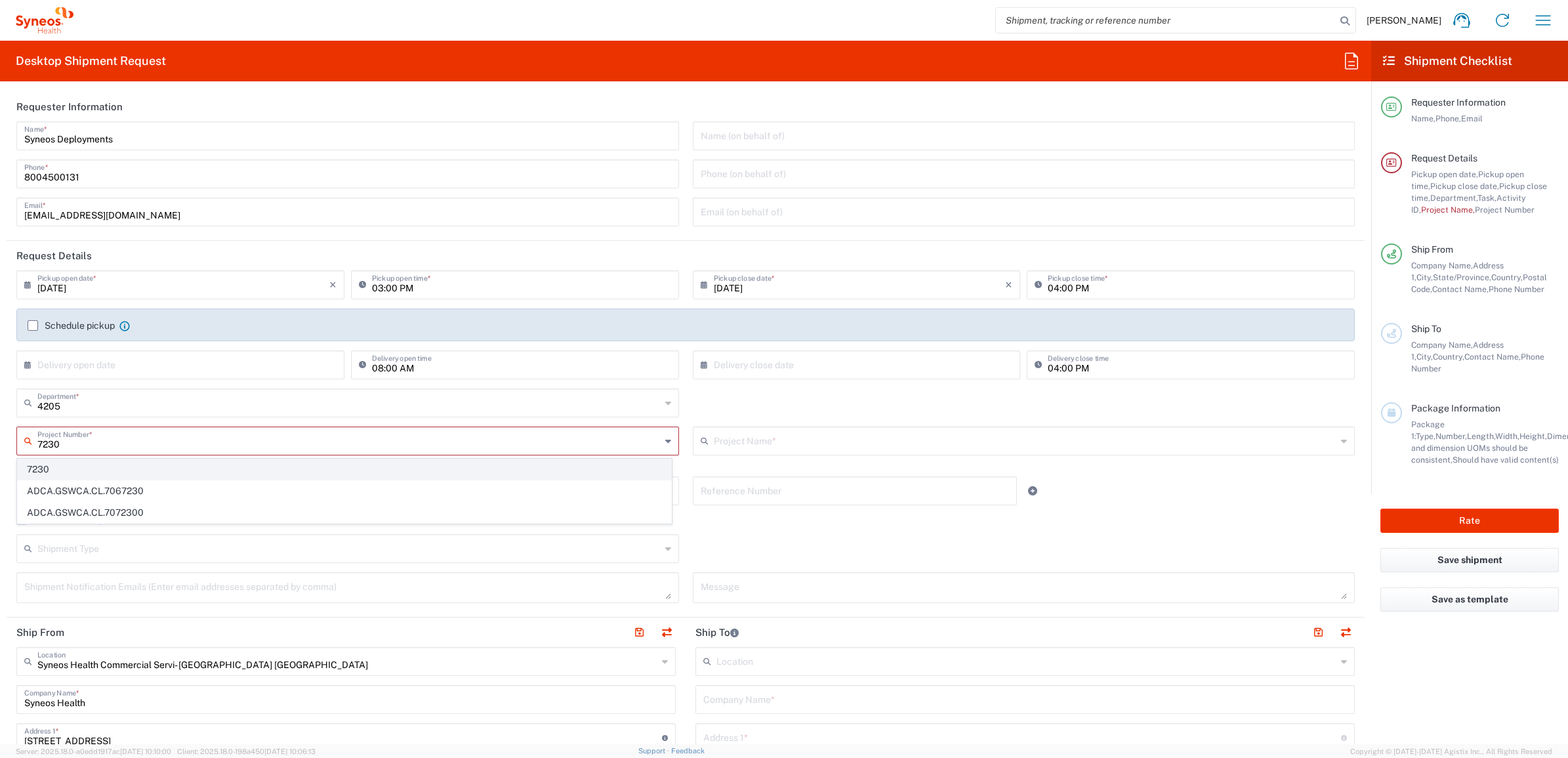
type input "7230"
click at [172, 460] on span "7230" at bounding box center [344, 469] width 654 height 20
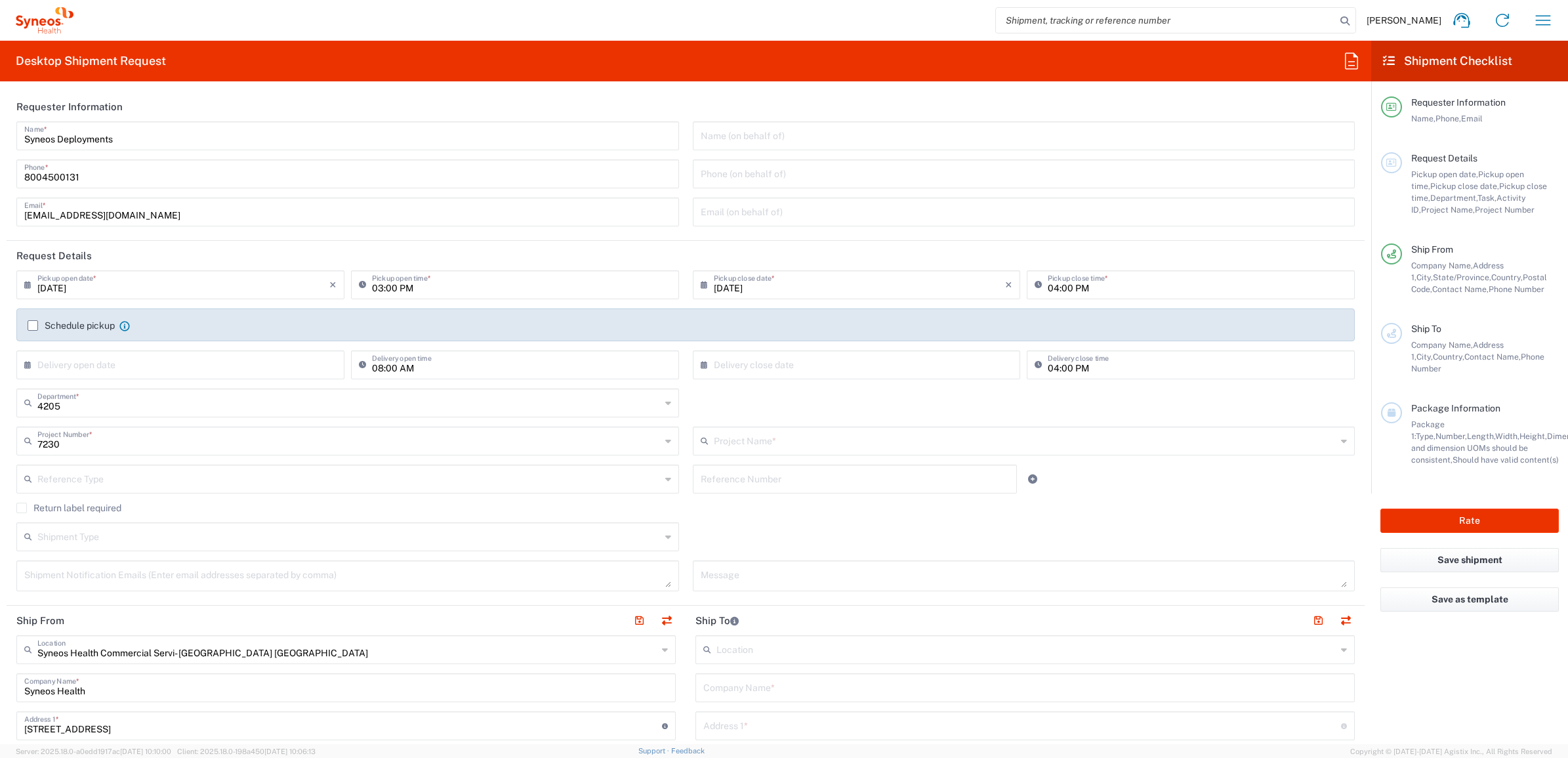
type input "ST-US_GlaxoSmithKline L_Sales"
click at [759, 467] on input "text" at bounding box center [855, 479] width 309 height 23
paste input "INC2642311"
type input "INC2642311"
click at [473, 487] on input "text" at bounding box center [348, 479] width 623 height 23
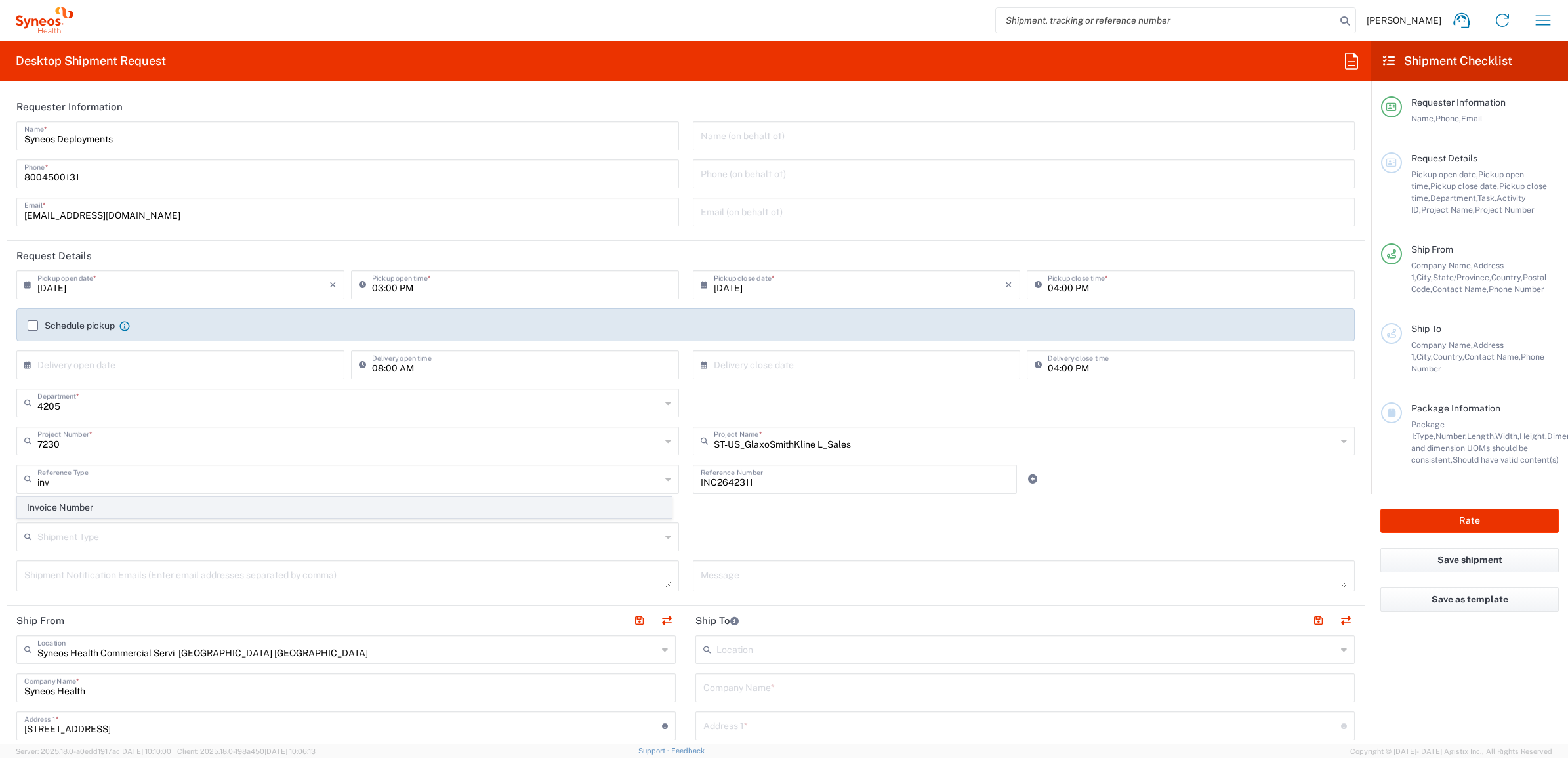
click at [537, 508] on span "Invoice Number" at bounding box center [344, 507] width 654 height 20
type input "Invoice Number"
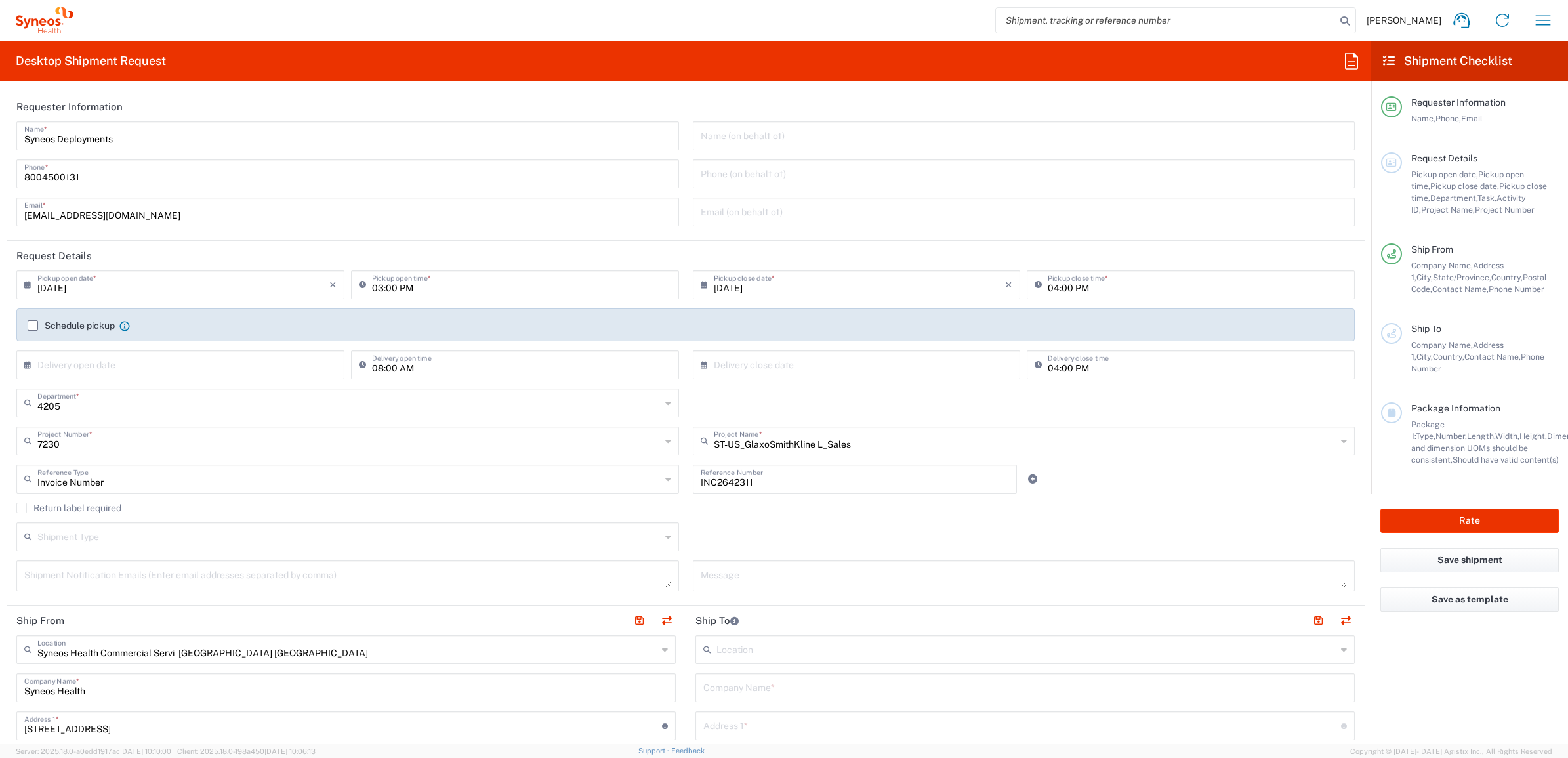
click at [674, 516] on div "Return label required" at bounding box center [686, 512] width 1339 height 19
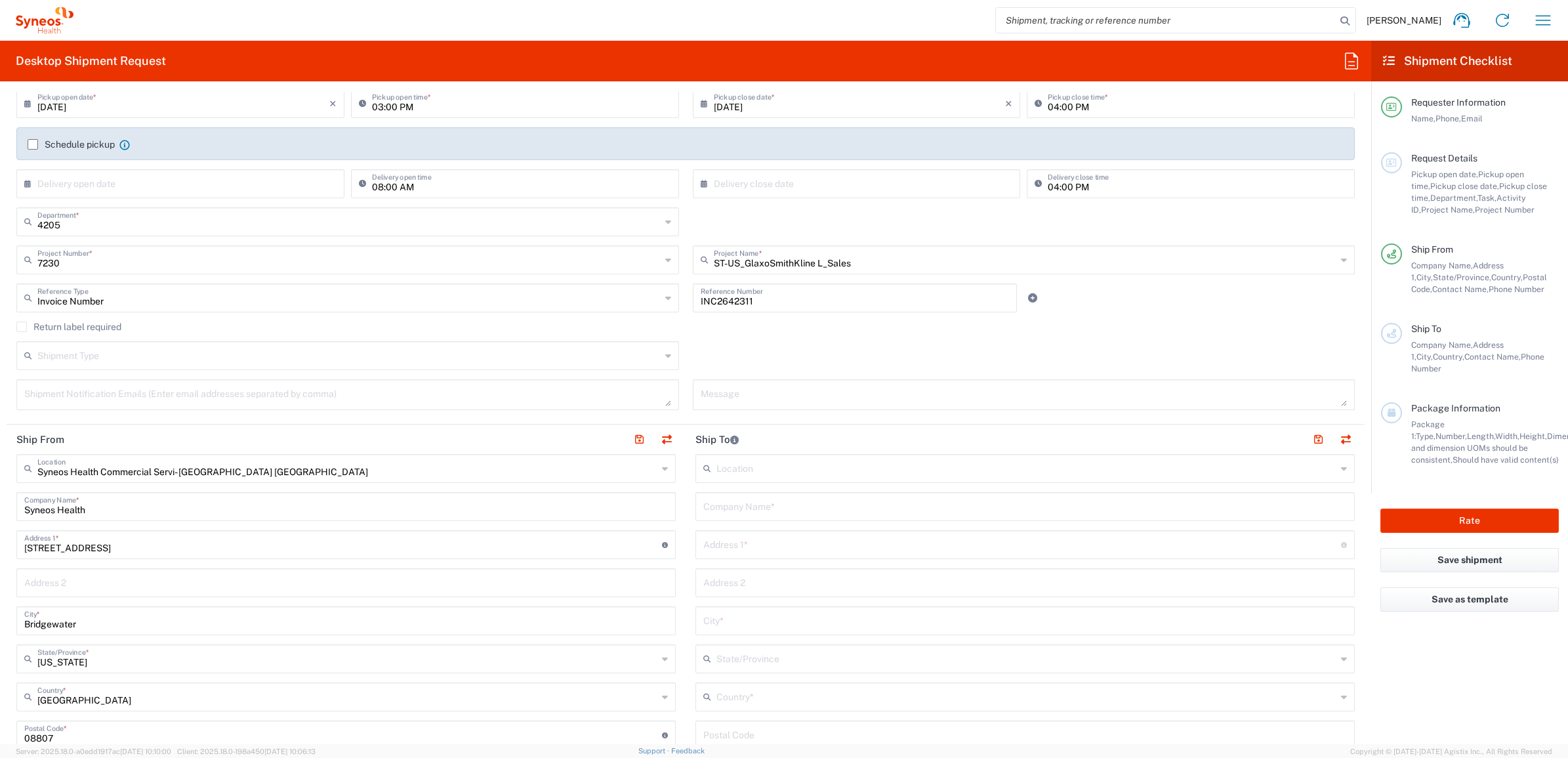
scroll to position [246, 0]
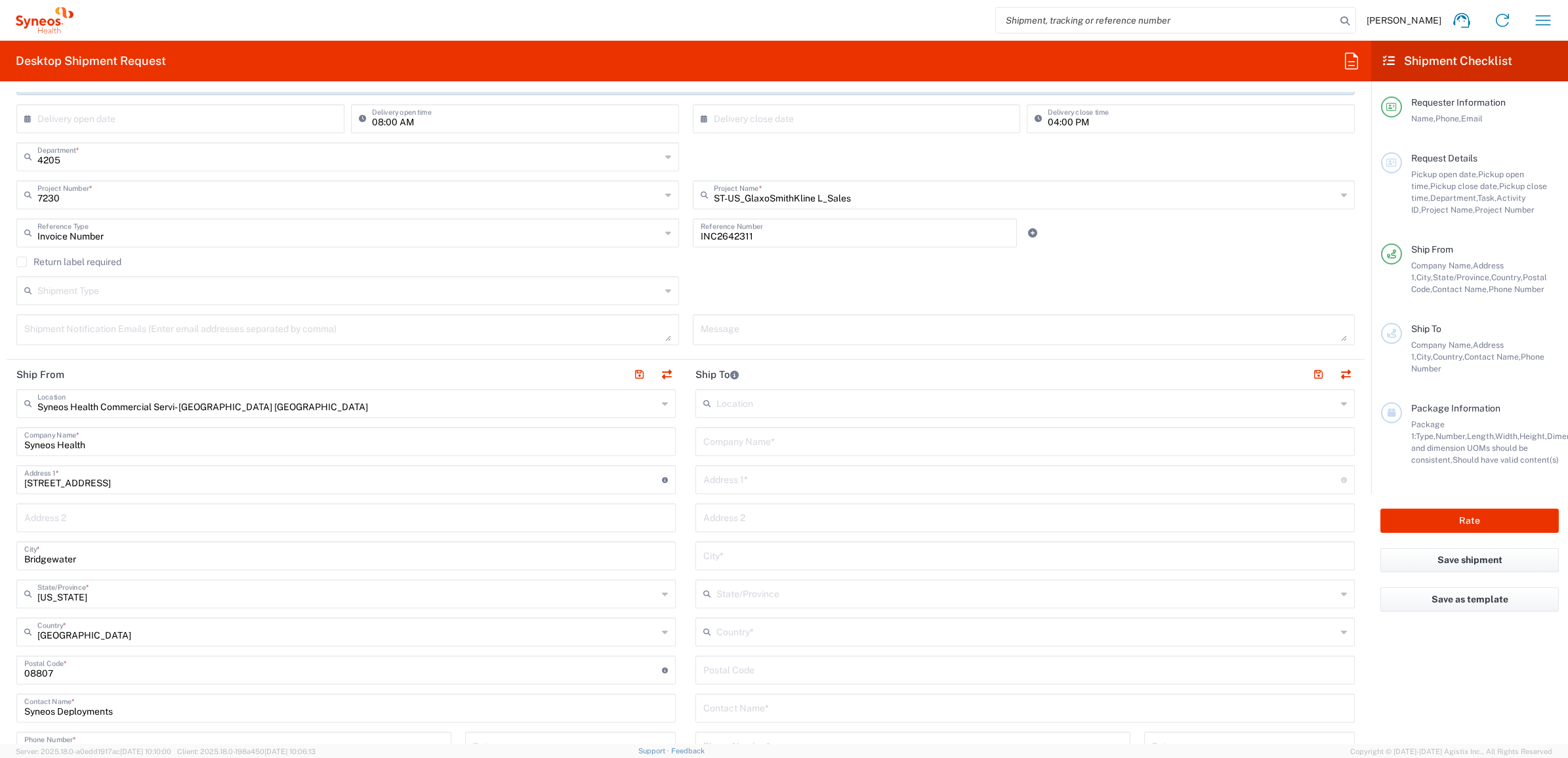
drag, startPoint x: 753, startPoint y: 448, endPoint x: 765, endPoint y: 443, distance: 13.0
click at [753, 448] on input "text" at bounding box center [1025, 440] width 644 height 23
paste input "[PERSON_NAME]"
type input "[PERSON_NAME]"
click at [749, 708] on input "text" at bounding box center [1025, 708] width 644 height 23
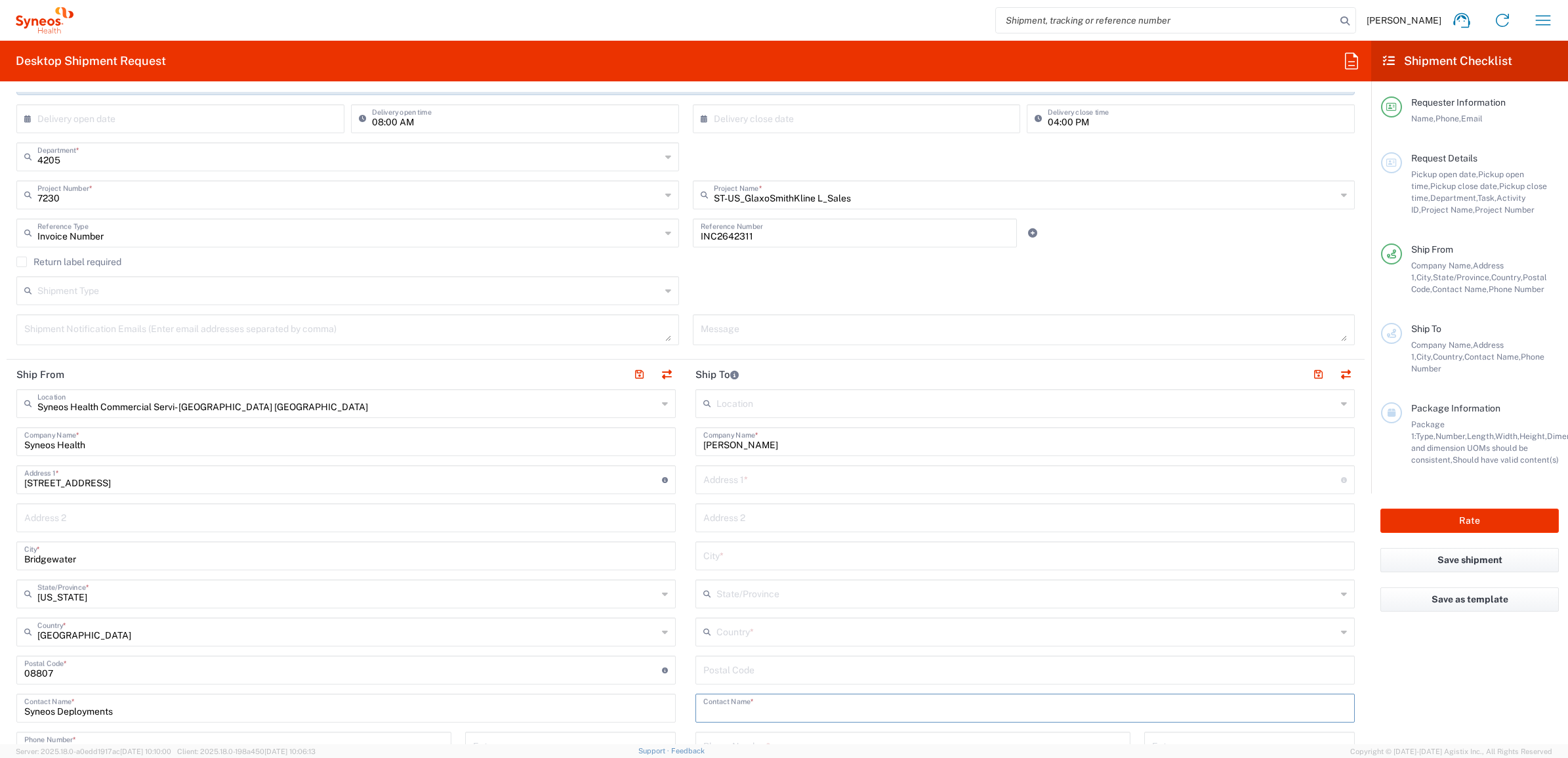
paste input "[PERSON_NAME]"
type input "[PERSON_NAME]"
drag, startPoint x: 748, startPoint y: 480, endPoint x: 756, endPoint y: 482, distance: 8.2
click at [748, 480] on input "text" at bounding box center [1021, 479] width 638 height 23
paste input "[STREET_ADDRESS][PERSON_NAME]"
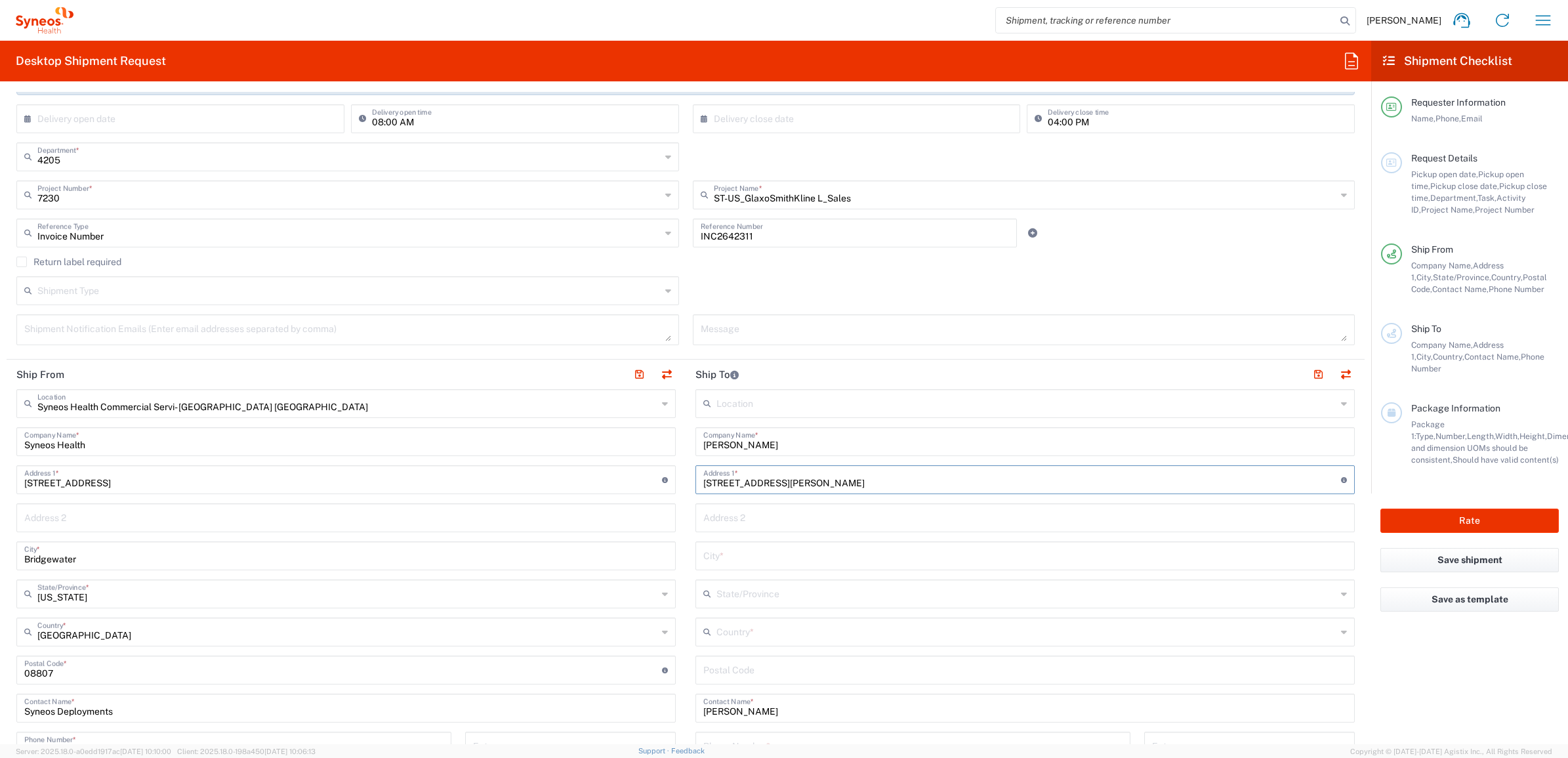
type input "[STREET_ADDRESS][PERSON_NAME]"
click at [725, 666] on input "undefined" at bounding box center [1025, 670] width 644 height 23
paste input "76262"
type input "76262"
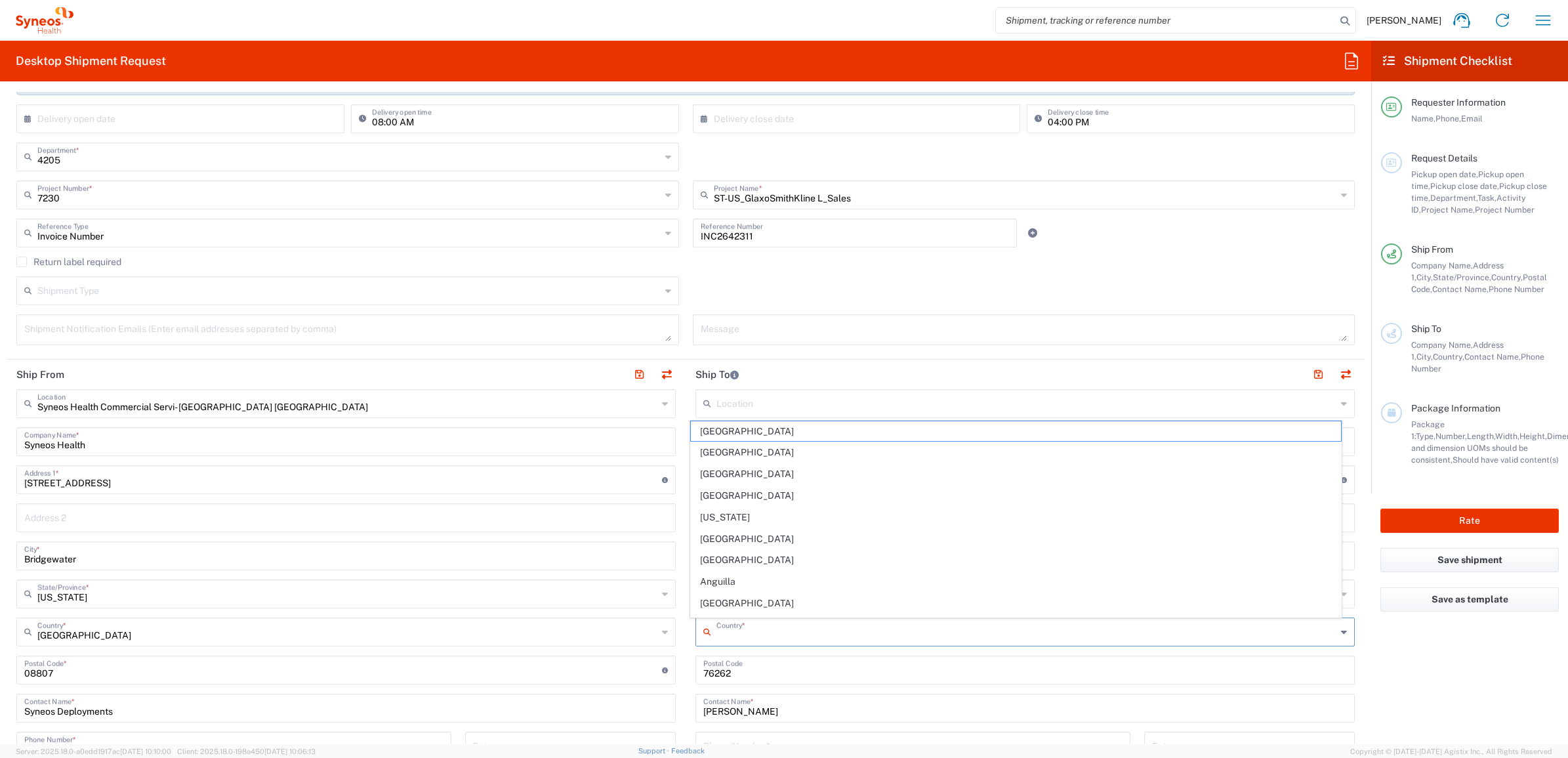
click at [729, 637] on input "text" at bounding box center [1026, 631] width 620 height 23
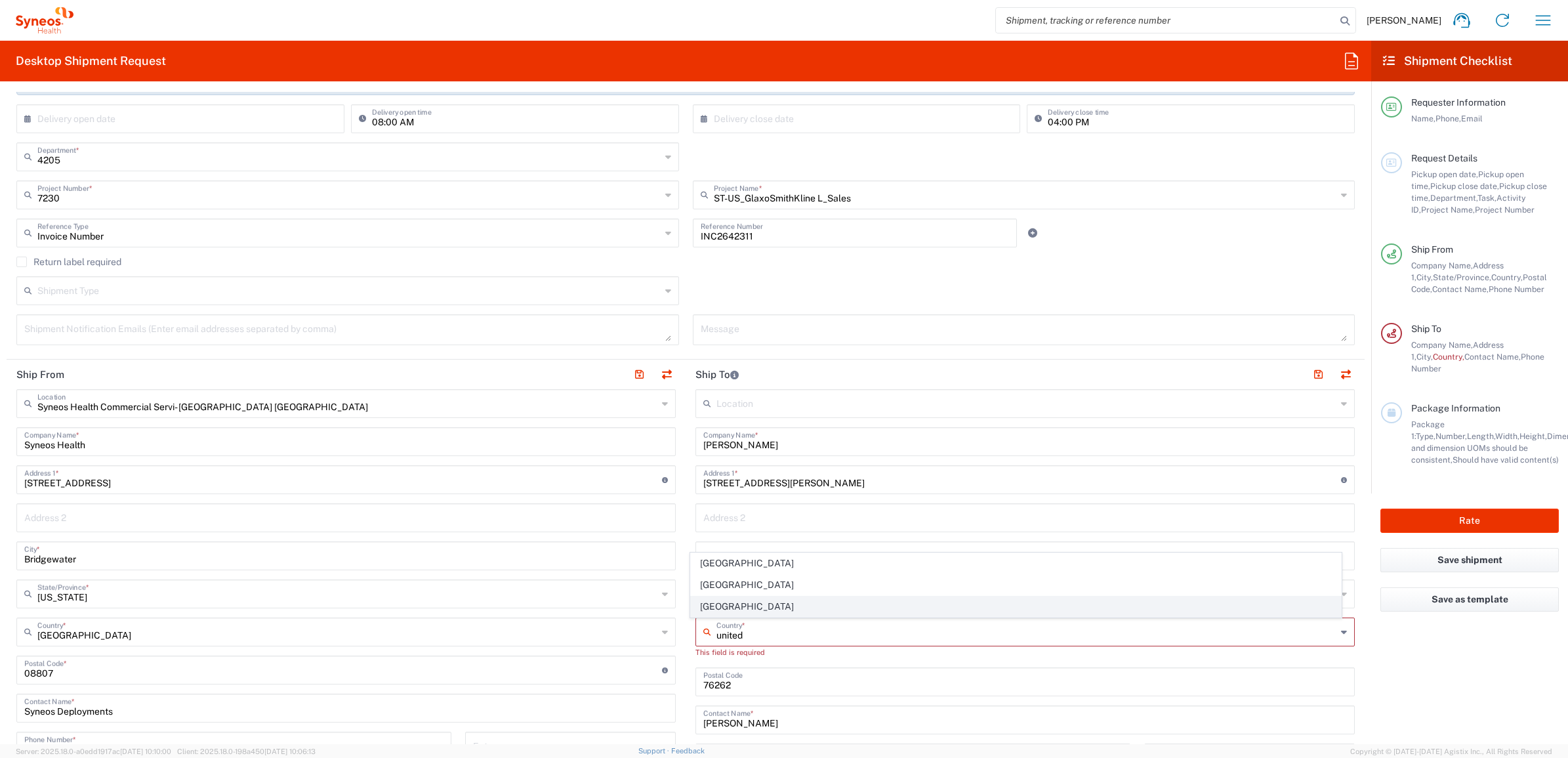
click at [726, 601] on span "[GEOGRAPHIC_DATA]" at bounding box center [1016, 607] width 651 height 20
type input "[GEOGRAPHIC_DATA]"
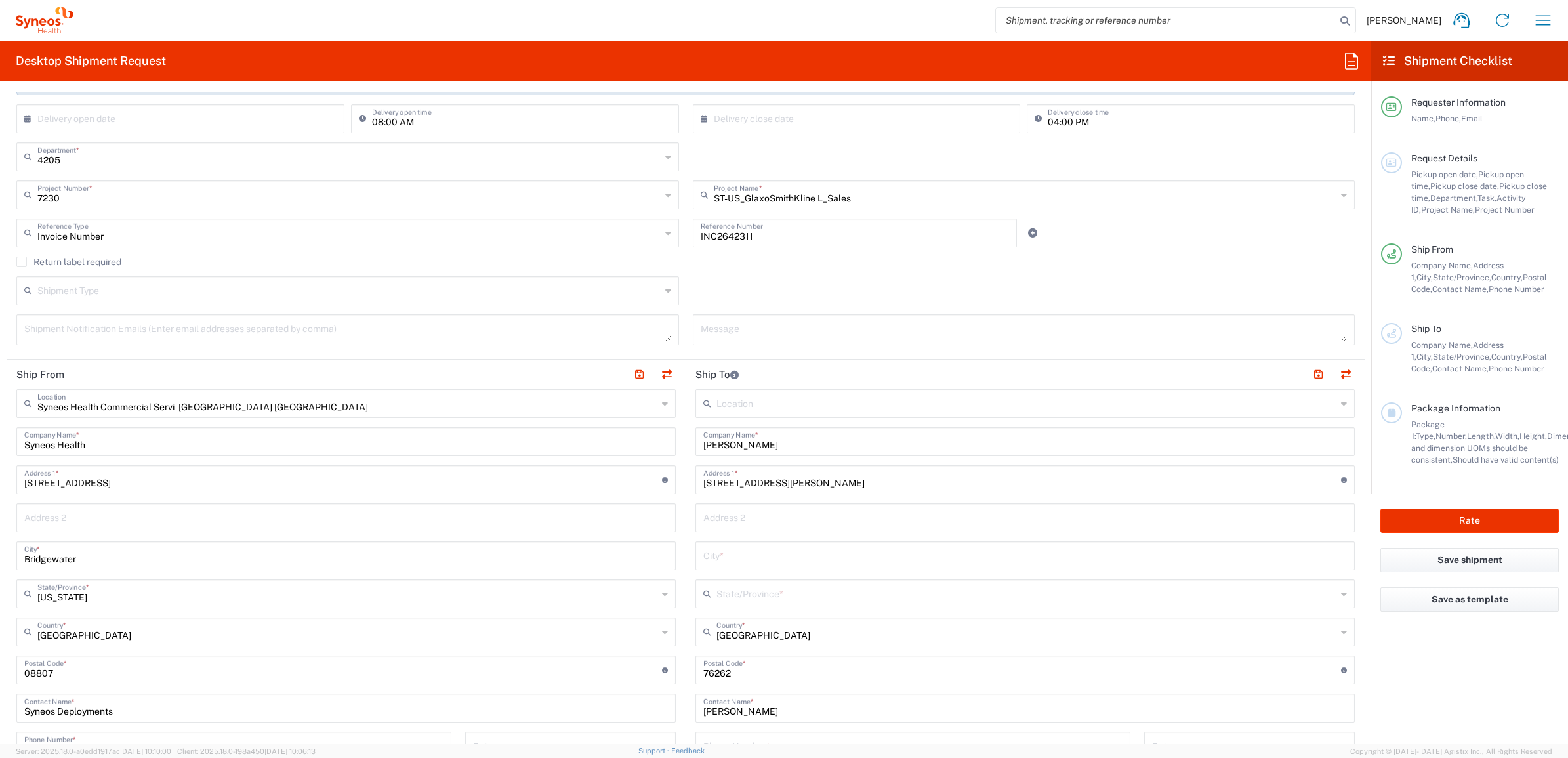
click at [727, 555] on input "text" at bounding box center [1025, 555] width 644 height 23
paste input "Roanoke"
type input "Roanoke"
click at [723, 586] on input "text" at bounding box center [1026, 593] width 620 height 23
click at [723, 565] on span "[US_STATE]" at bounding box center [1016, 568] width 651 height 20
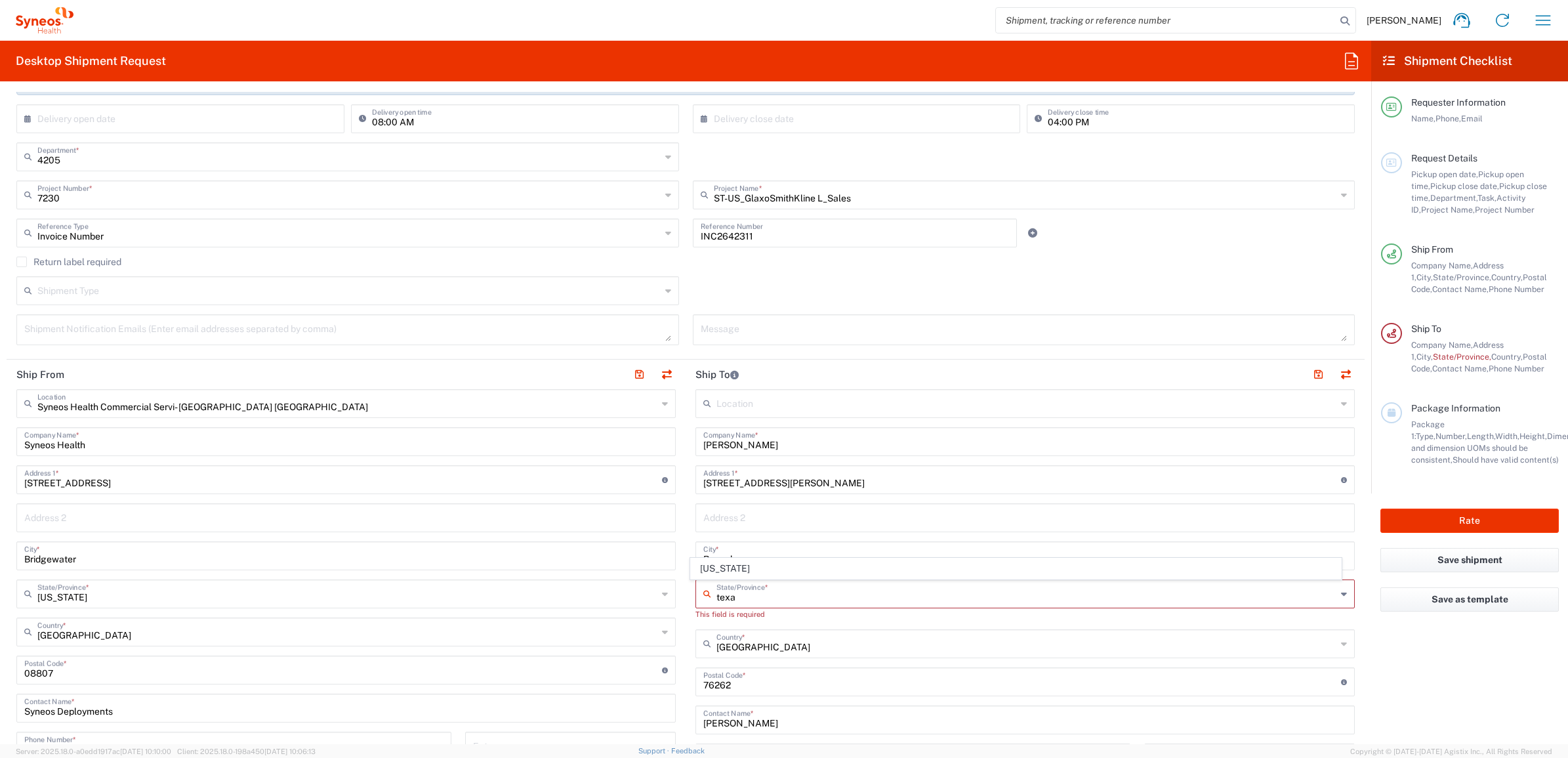
type input "[US_STATE]"
click at [735, 522] on input "text" at bounding box center [1025, 517] width 644 height 23
click at [685, 516] on main "Location [PERSON_NAME] LLC-[GEOGRAPHIC_DATA] [GEOGRAPHIC_DATA] [GEOGRAPHIC_DATA…" at bounding box center [1025, 664] width 679 height 551
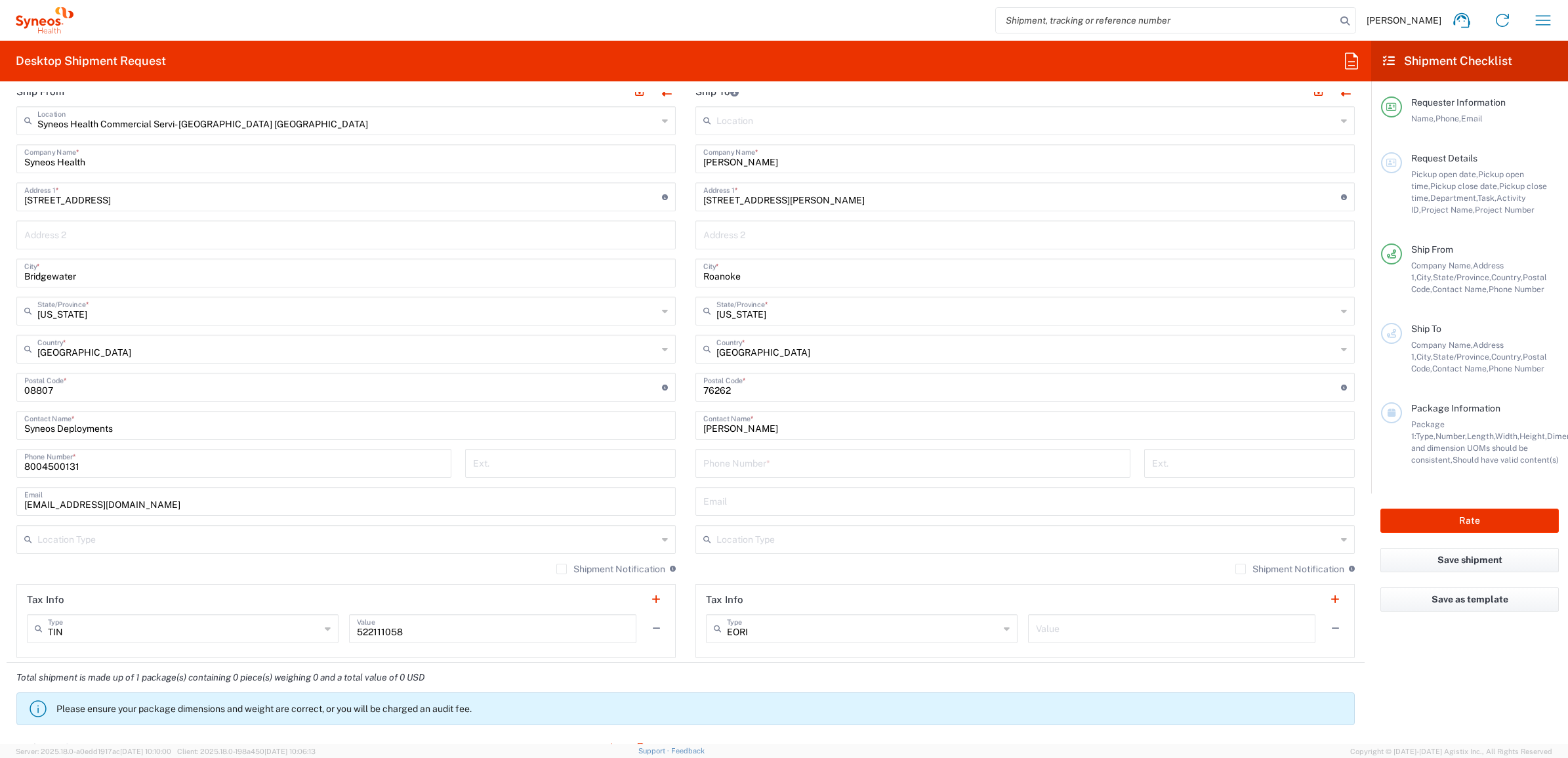
scroll to position [574, 0]
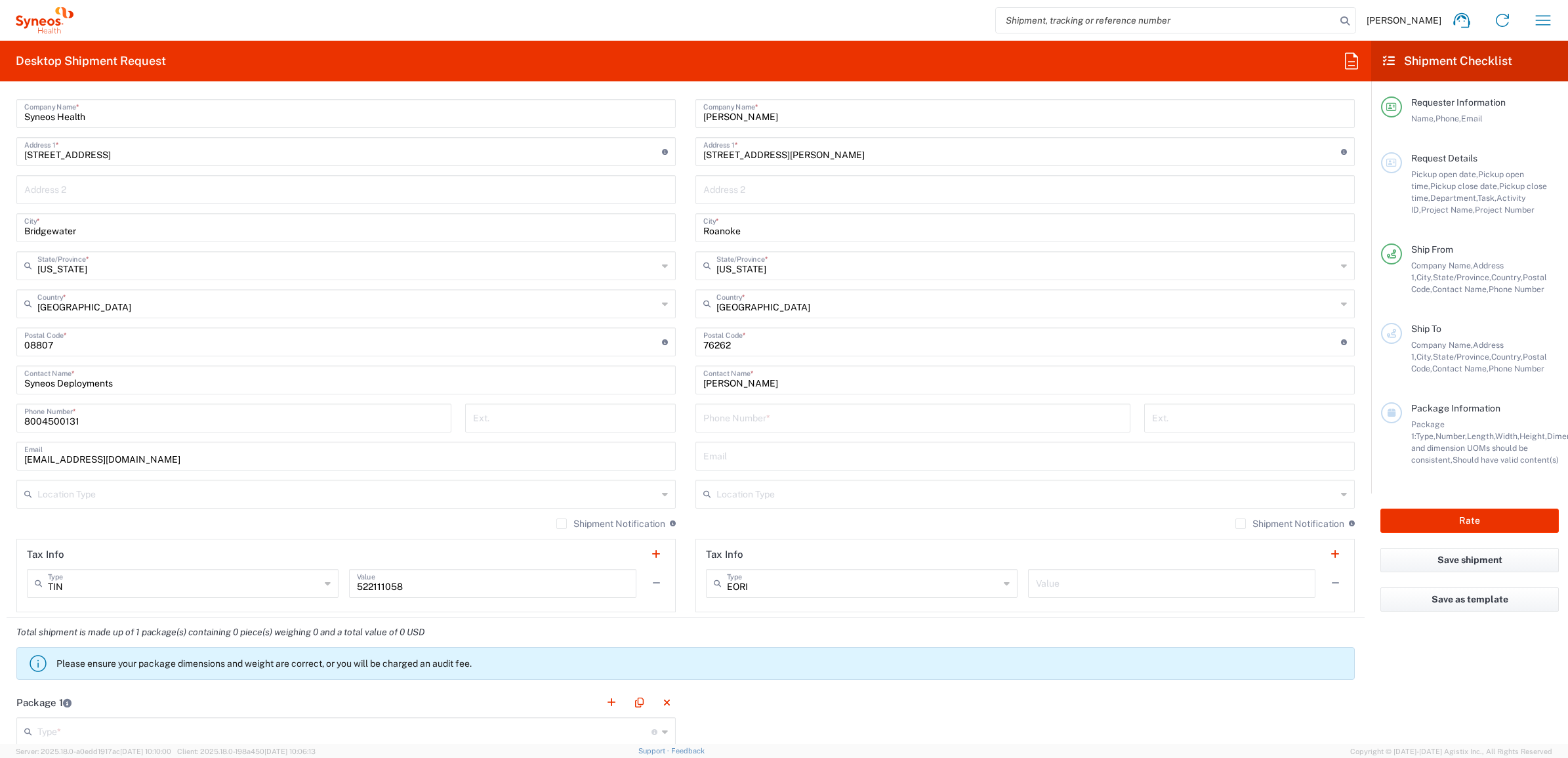
click at [750, 418] on input "tel" at bounding box center [913, 417] width 419 height 23
paste input "8173689017"
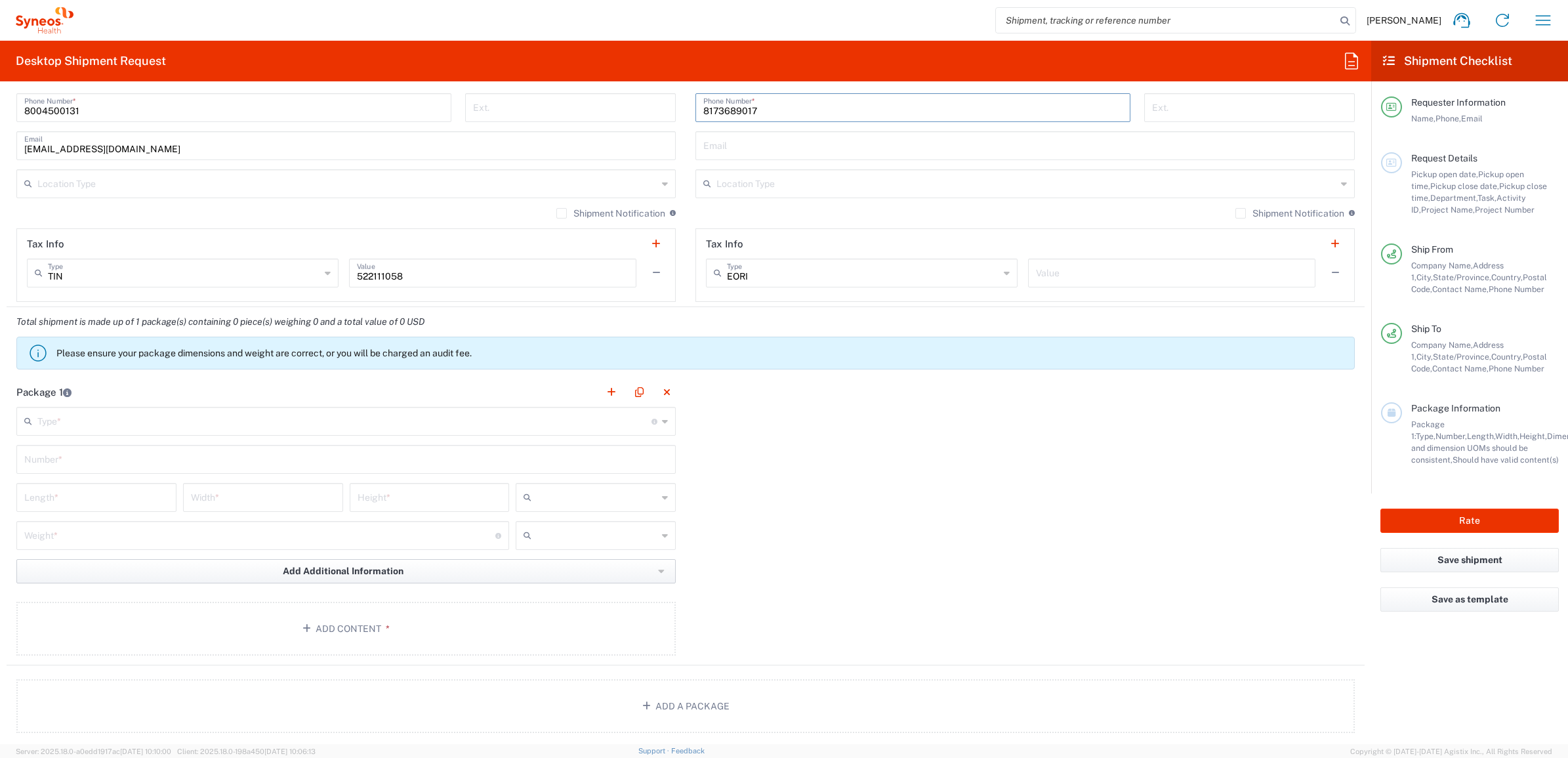
scroll to position [1067, 0]
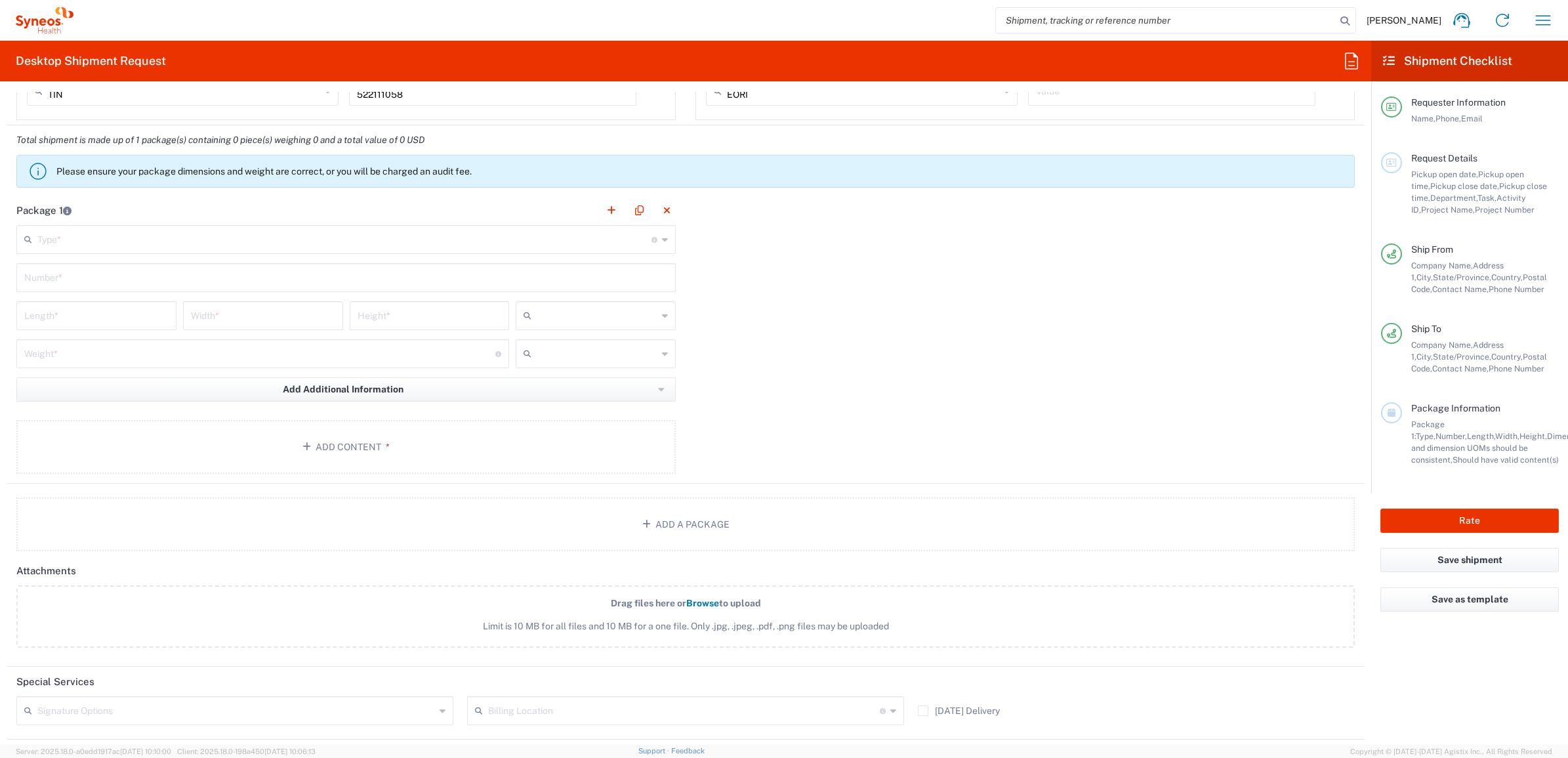
type input "8173689017"
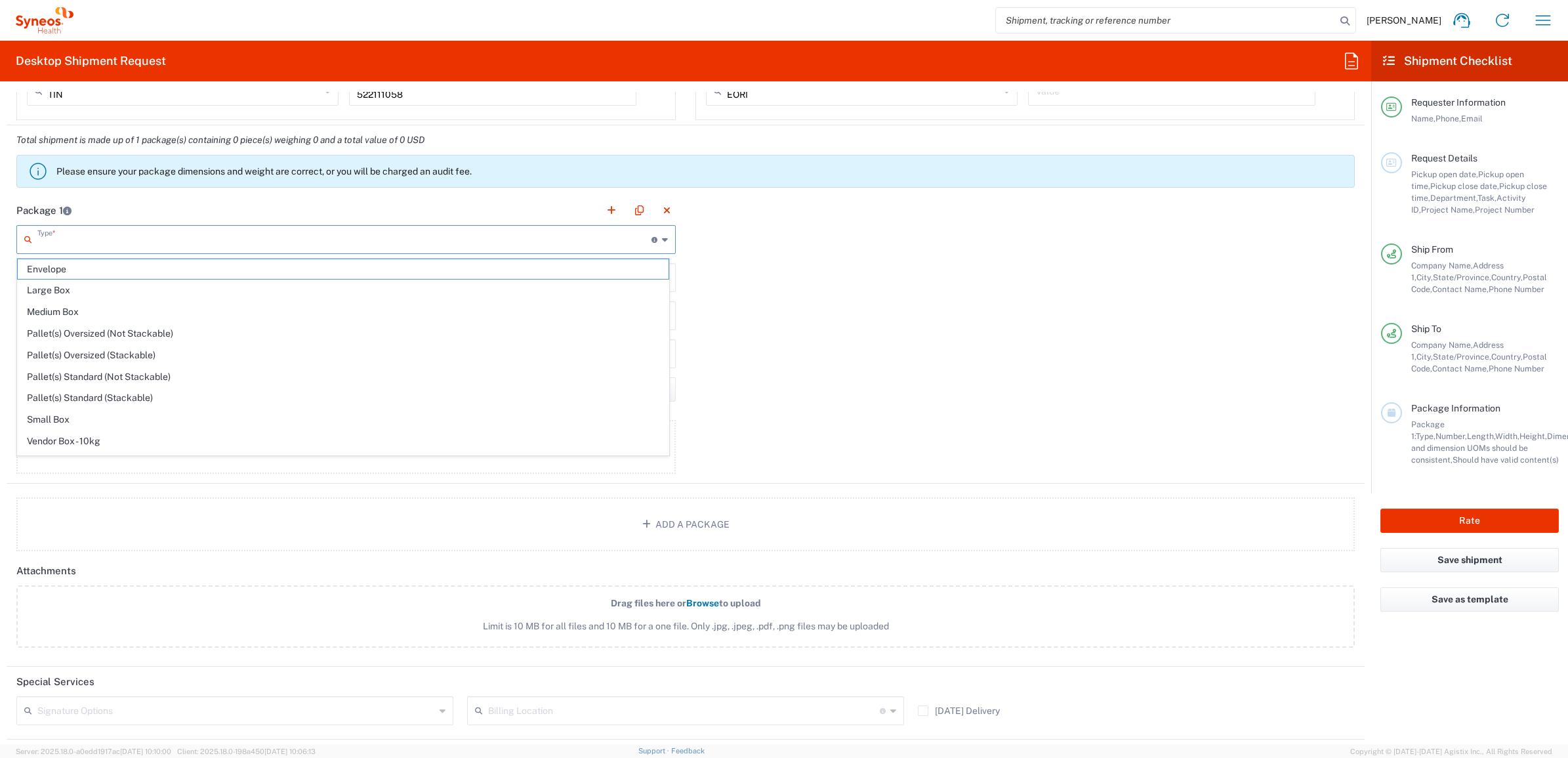
click at [80, 238] on input "text" at bounding box center [344, 239] width 615 height 23
click at [84, 441] on span "Your Packaging" at bounding box center [343, 444] width 651 height 20
type input "Your Packaging"
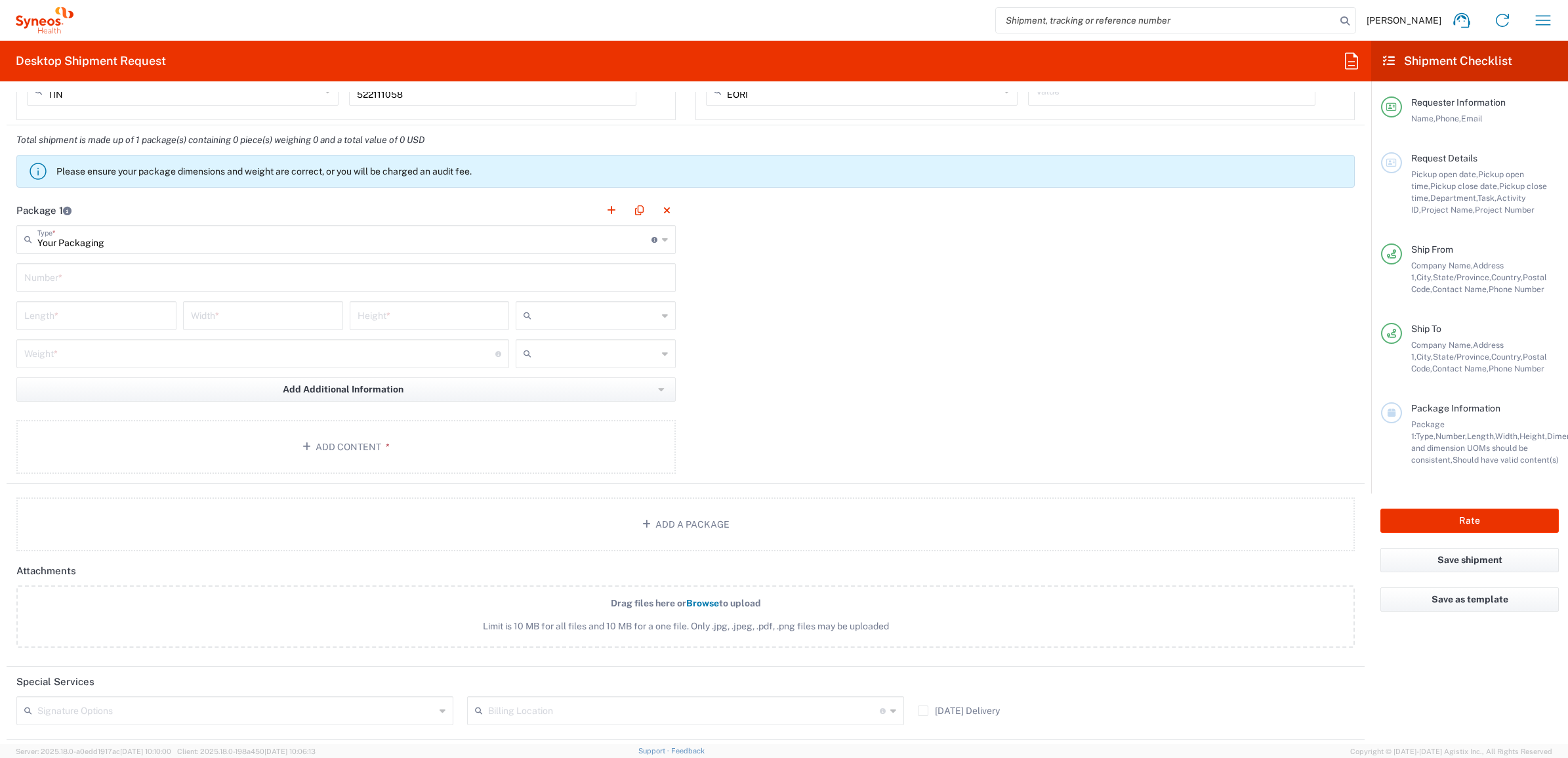
click at [90, 288] on input "text" at bounding box center [346, 277] width 644 height 23
type input "1"
click at [82, 319] on input "number" at bounding box center [96, 315] width 144 height 23
type input "16"
type input "12"
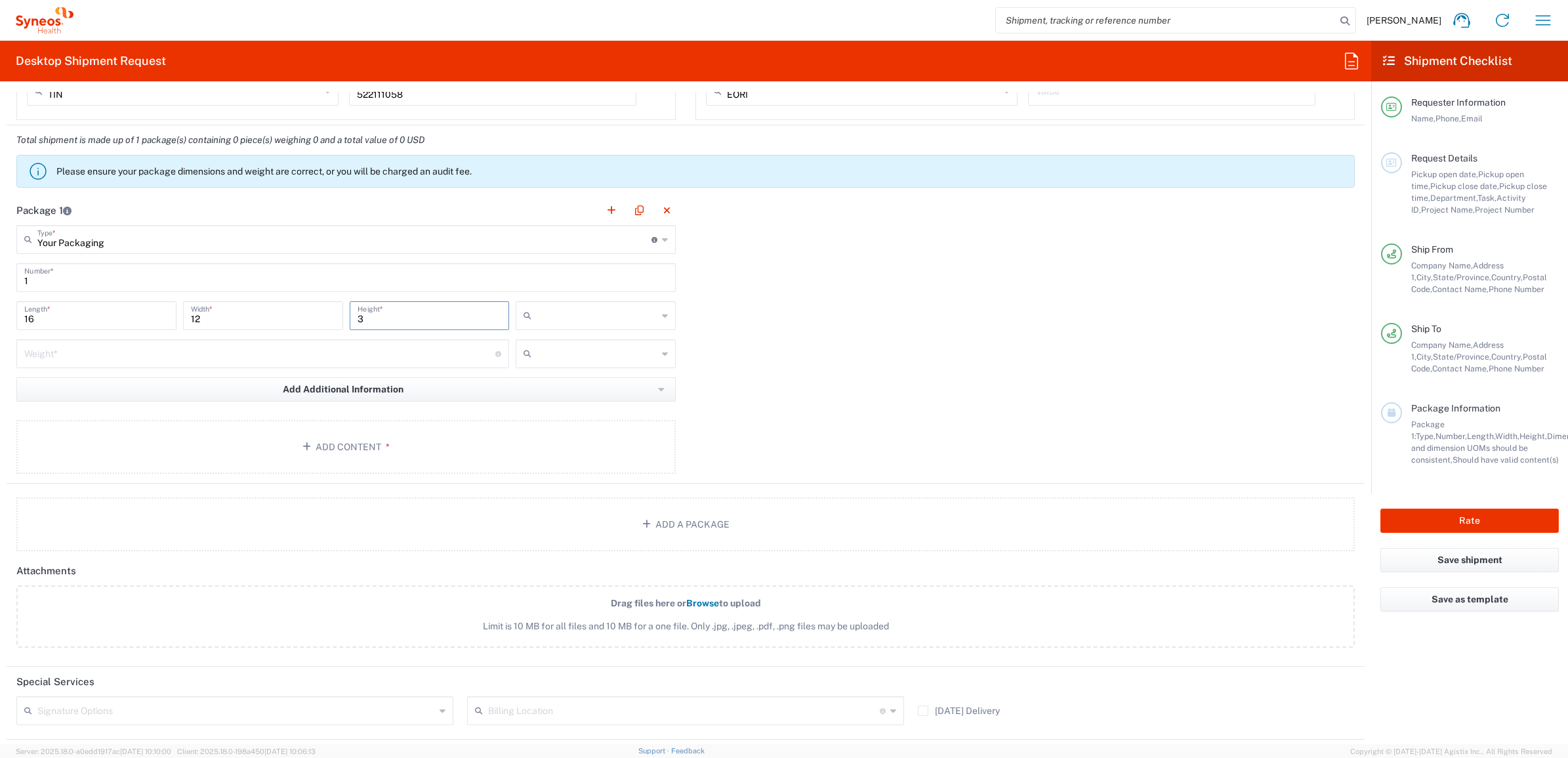
type input "3"
click at [576, 320] on input "text" at bounding box center [597, 316] width 121 height 21
click at [558, 383] on span "in" at bounding box center [591, 387] width 156 height 20
type input "in"
click at [128, 350] on input "number" at bounding box center [259, 353] width 471 height 23
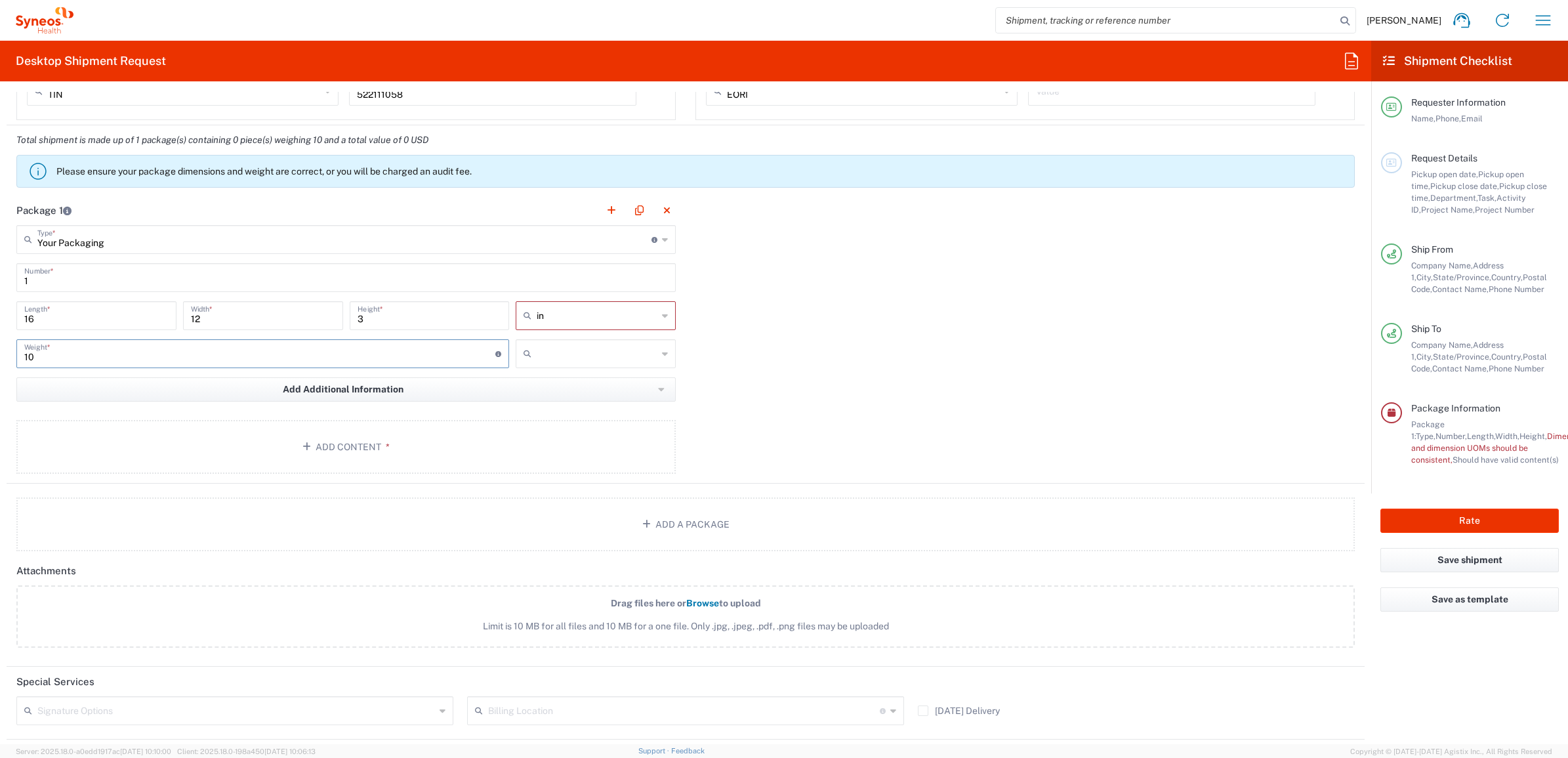
type input "10"
click at [542, 339] on div "in cm ft in" at bounding box center [596, 320] width 166 height 38
click at [564, 355] on input "text" at bounding box center [597, 354] width 121 height 21
click at [553, 409] on span "lbs" at bounding box center [591, 404] width 156 height 20
type input "lbs"
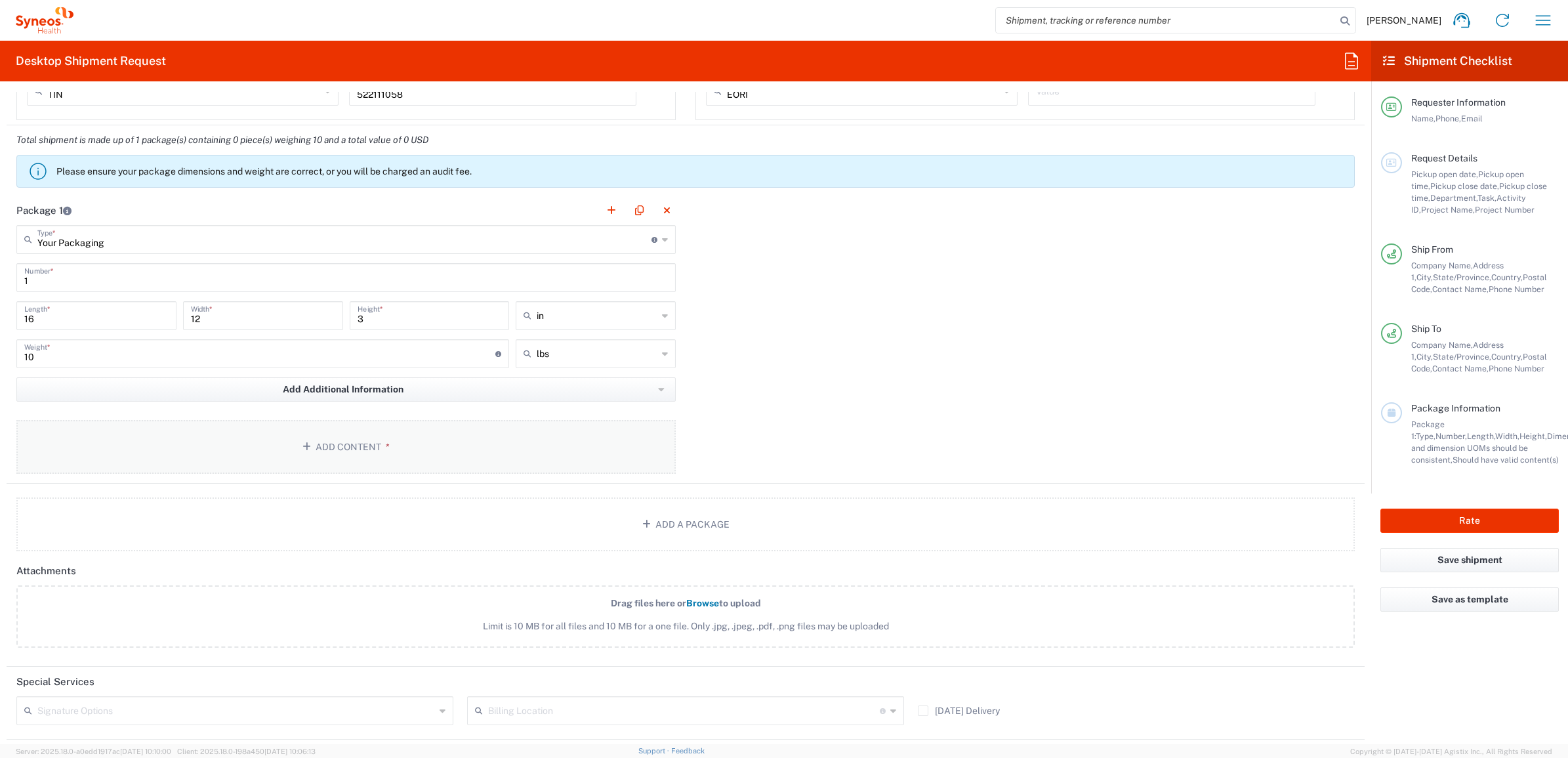
click at [146, 441] on button "Add Content *" at bounding box center [347, 447] width 660 height 54
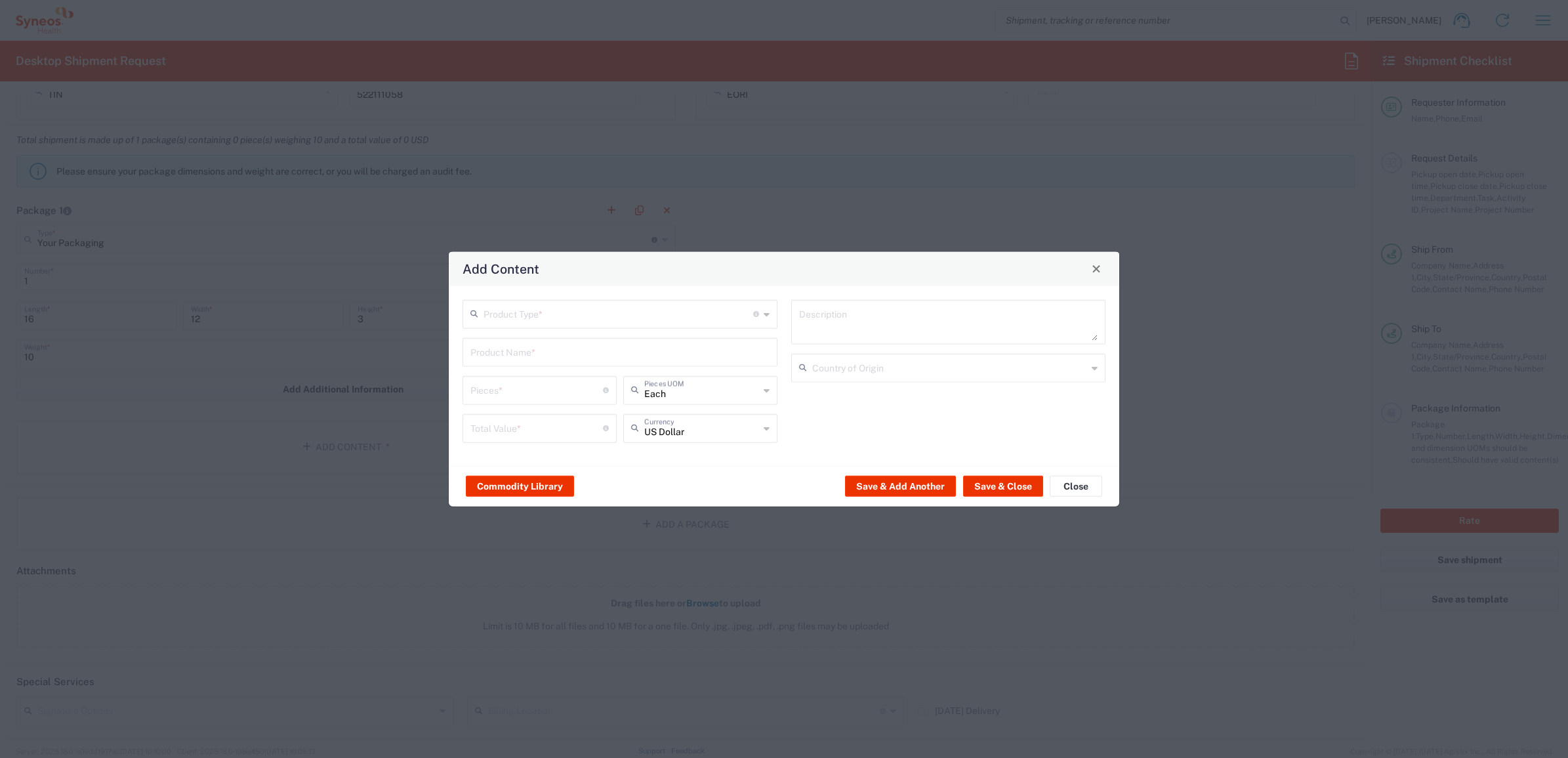
click at [500, 311] on input "text" at bounding box center [618, 313] width 270 height 23
click at [525, 365] on span "General Commodity" at bounding box center [620, 364] width 311 height 20
type input "General Commodity"
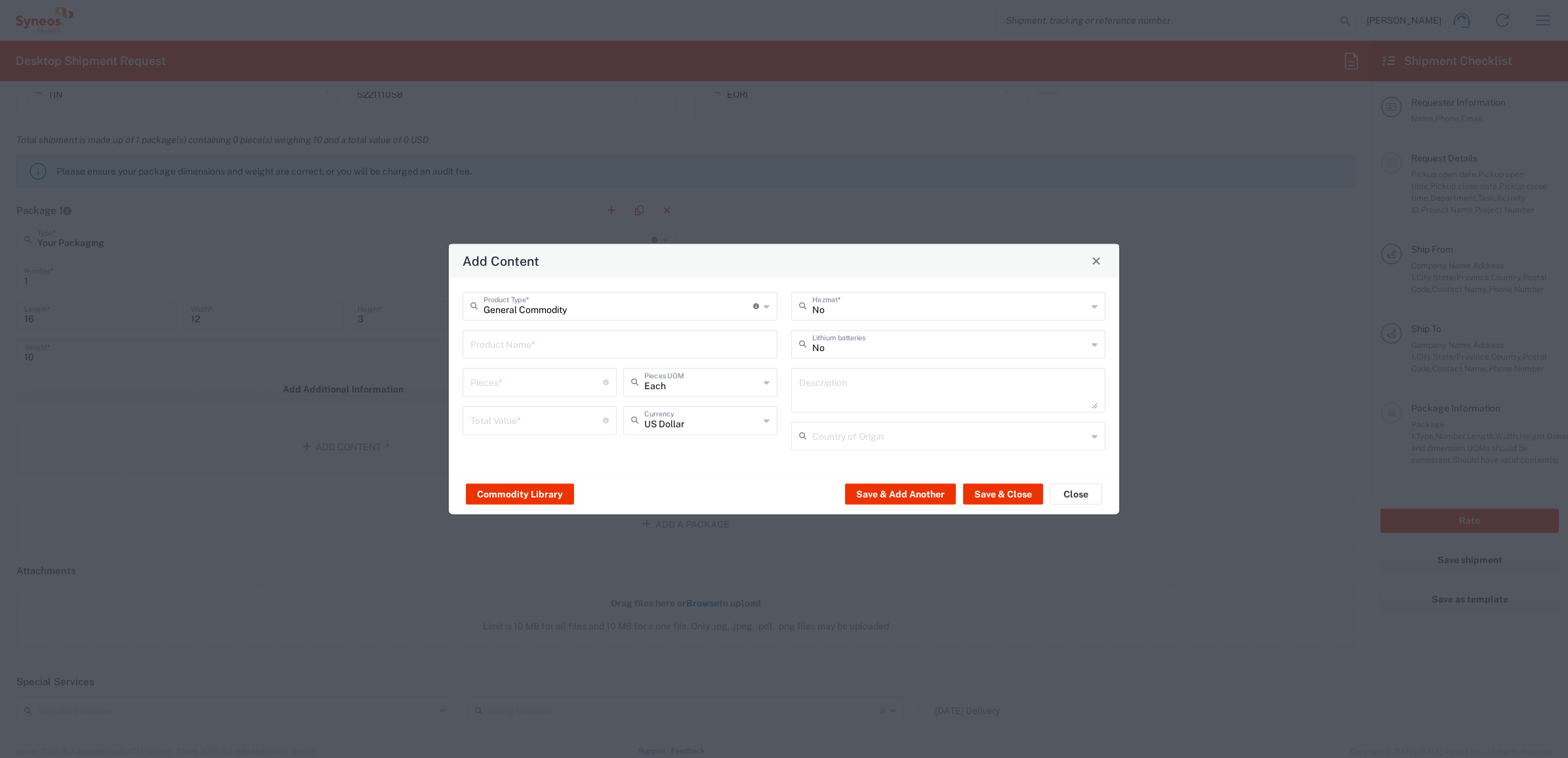
click at [502, 340] on input "text" at bounding box center [620, 343] width 299 height 23
click at [516, 385] on input "number" at bounding box center [537, 381] width 133 height 23
click at [514, 345] on input "1" at bounding box center [620, 343] width 299 height 23
type input "Otterbox Outter Shell Case"
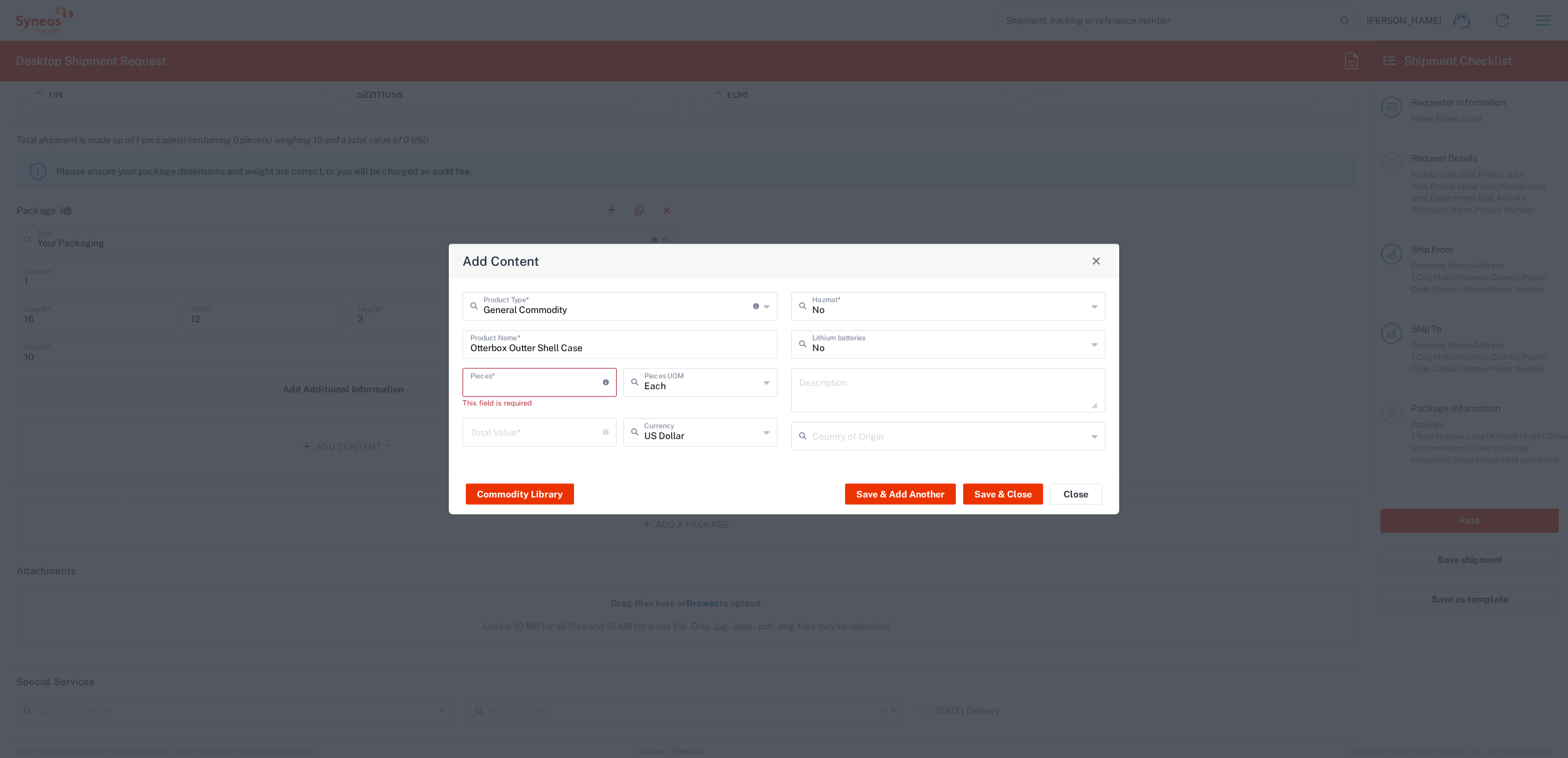
click at [513, 382] on input "number" at bounding box center [537, 381] width 133 height 23
type input "1"
click at [522, 421] on input "number" at bounding box center [537, 419] width 133 height 23
type input "50"
click at [996, 494] on button "Save & Close" at bounding box center [1003, 494] width 80 height 21
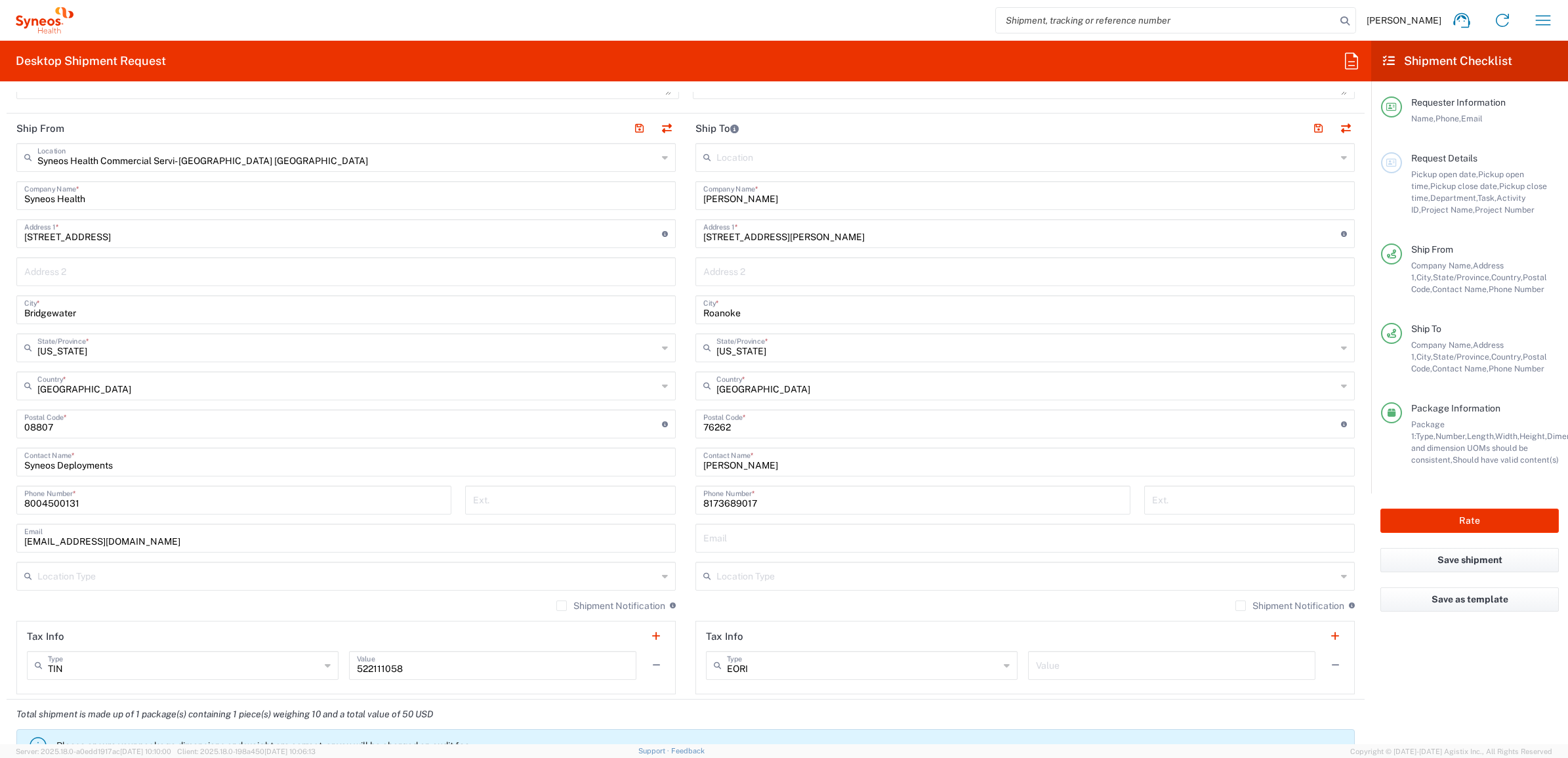
scroll to position [165, 0]
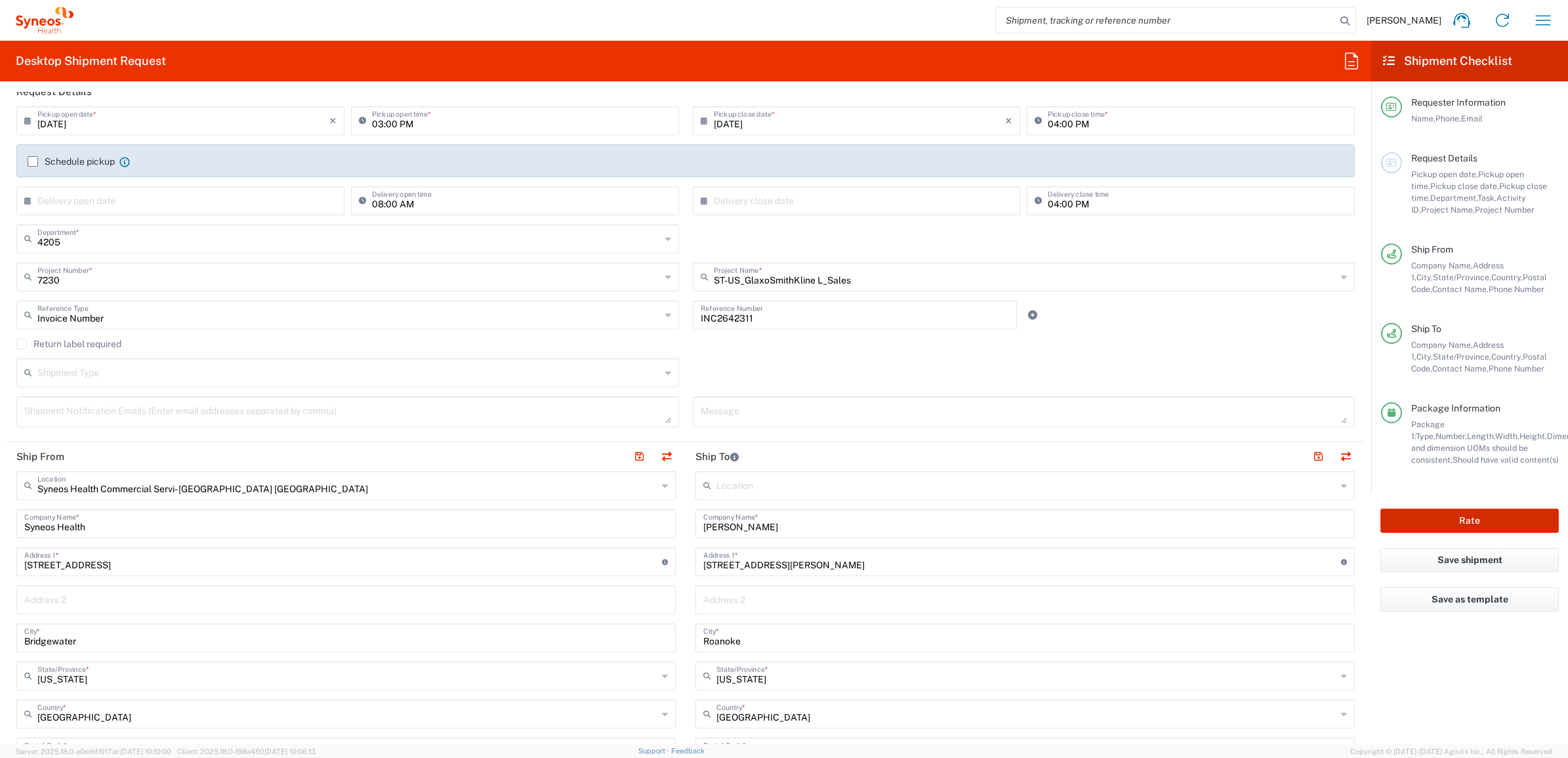
drag, startPoint x: 1436, startPoint y: 512, endPoint x: 1439, endPoint y: 497, distance: 15.3
click at [1435, 512] on button "Rate" at bounding box center [1470, 520] width 179 height 24
type input "7230"
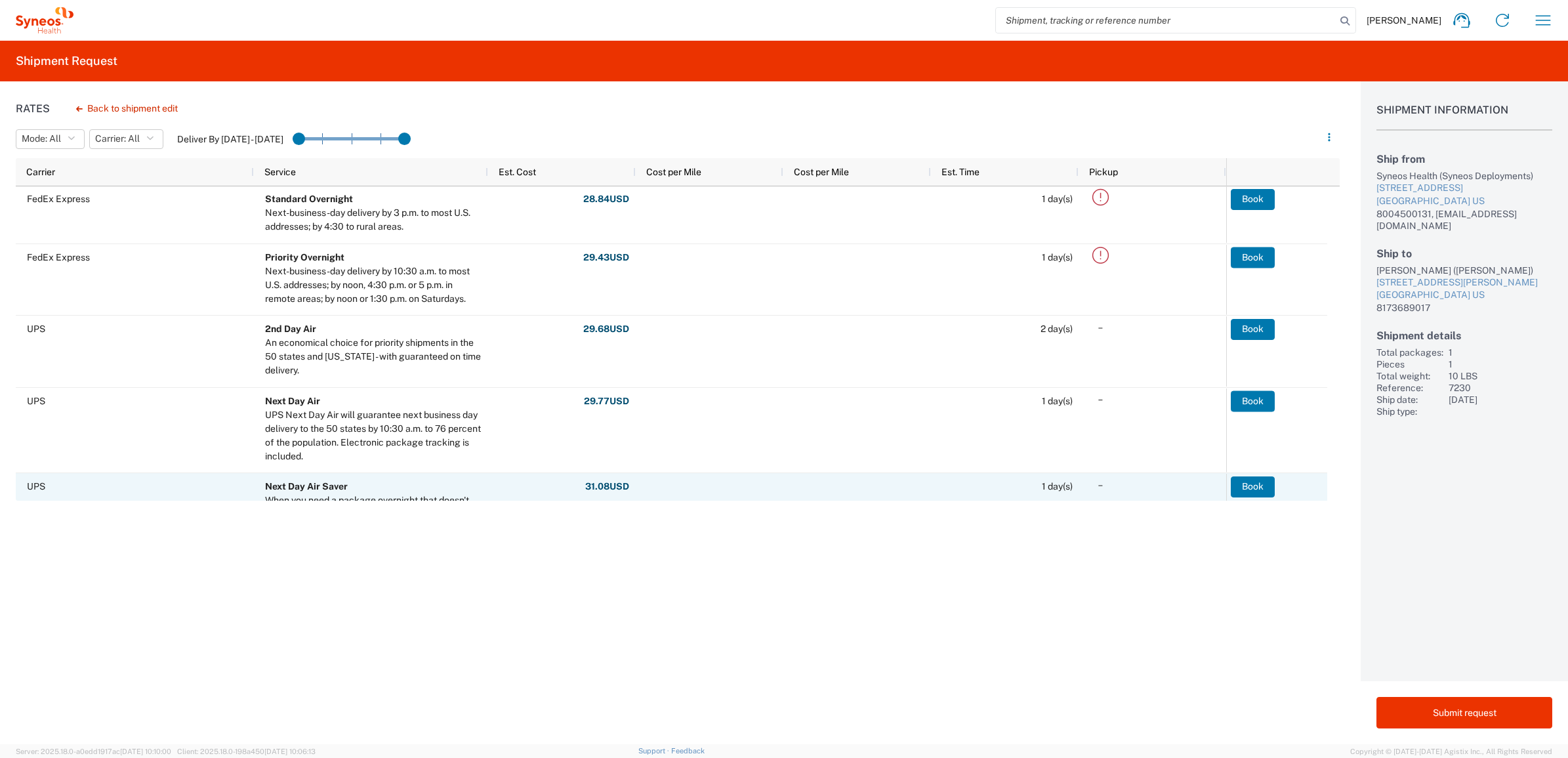
scroll to position [410, 0]
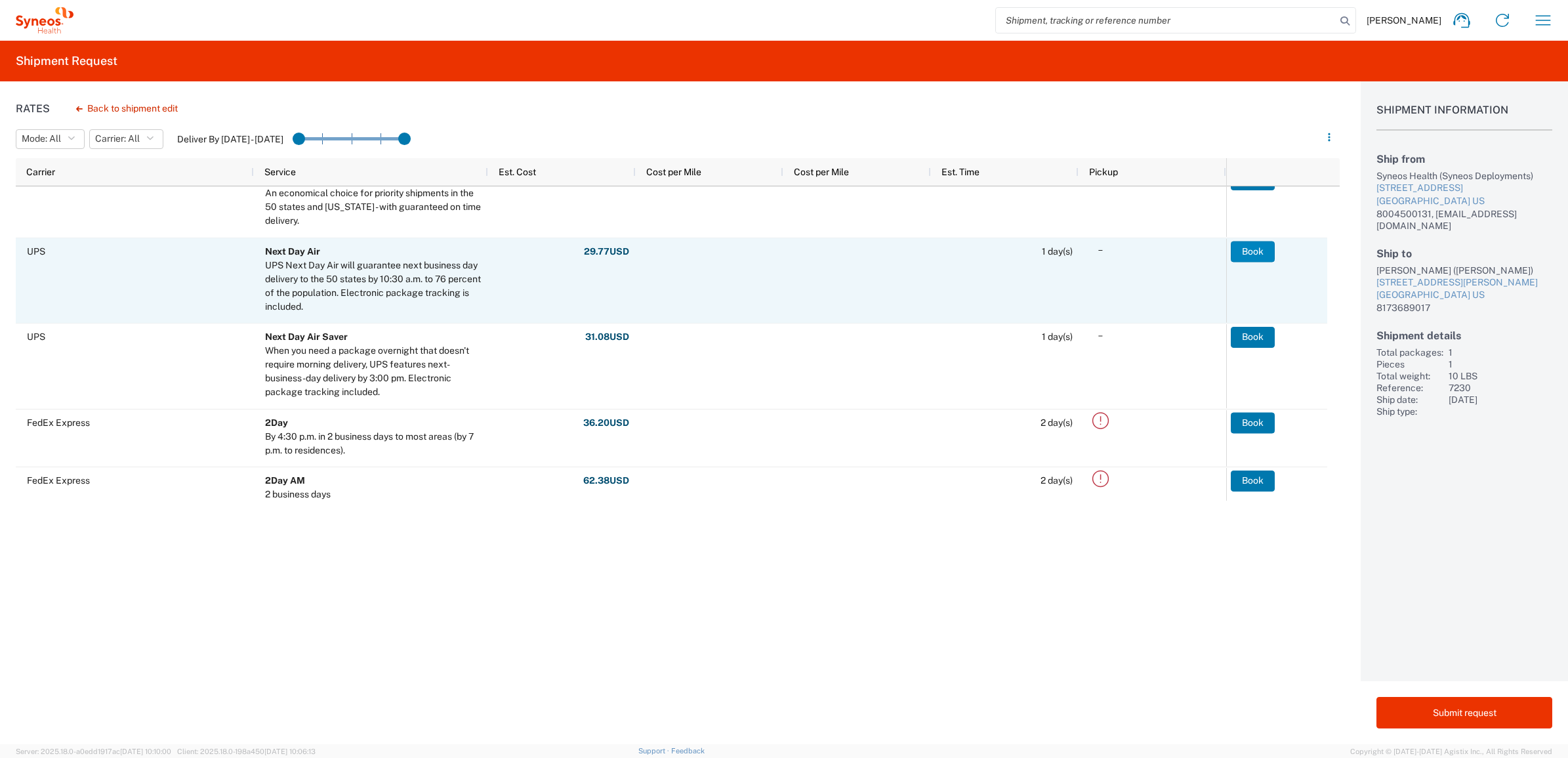
click at [1248, 248] on button "Book" at bounding box center [1253, 251] width 44 height 21
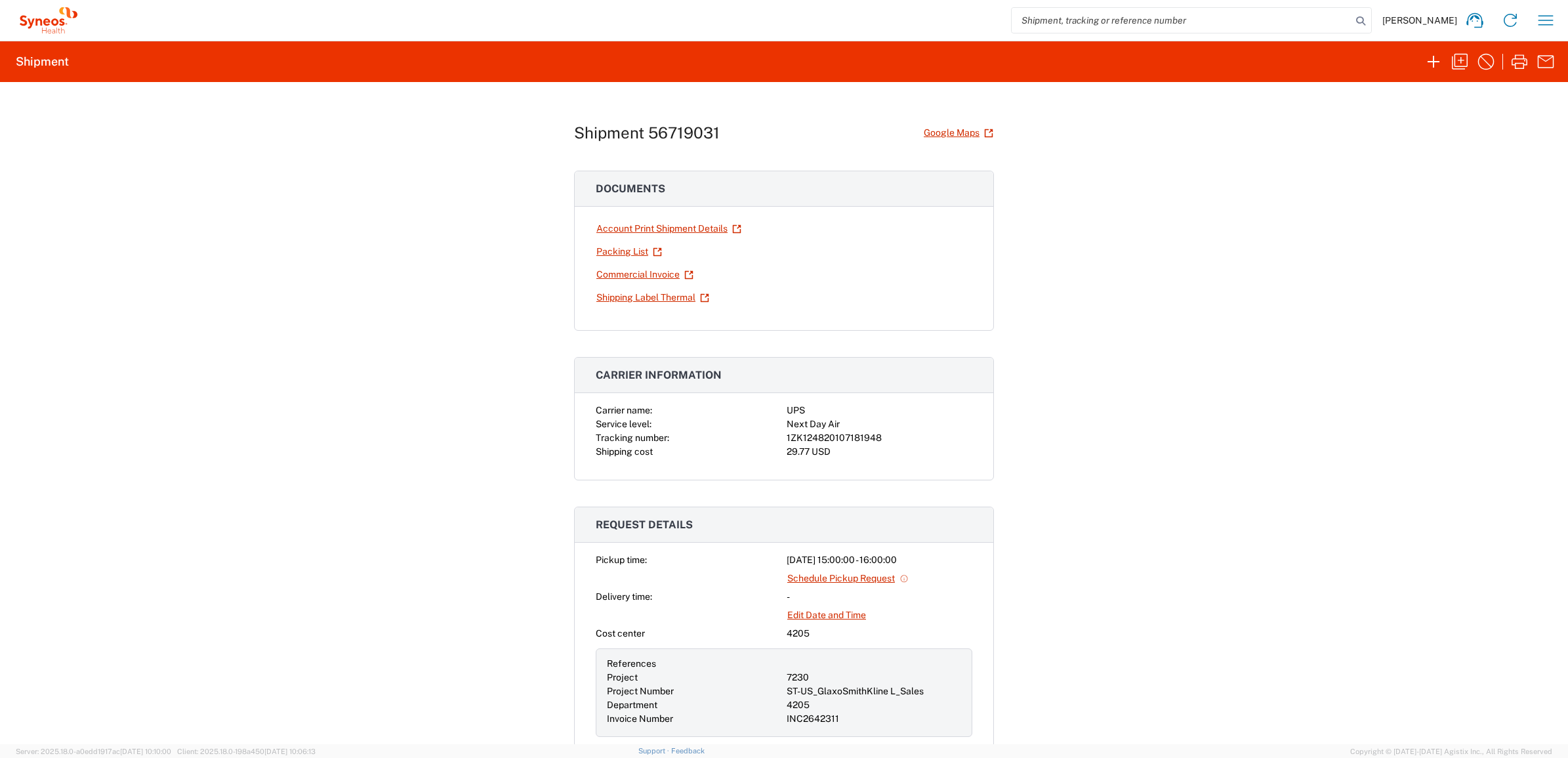
click at [188, 241] on div "Shipment 56719031 Google Maps Documents Account Print Shipment Details Packing …" at bounding box center [784, 413] width 1568 height 662
click at [1427, 57] on icon "button" at bounding box center [1434, 62] width 21 height 21
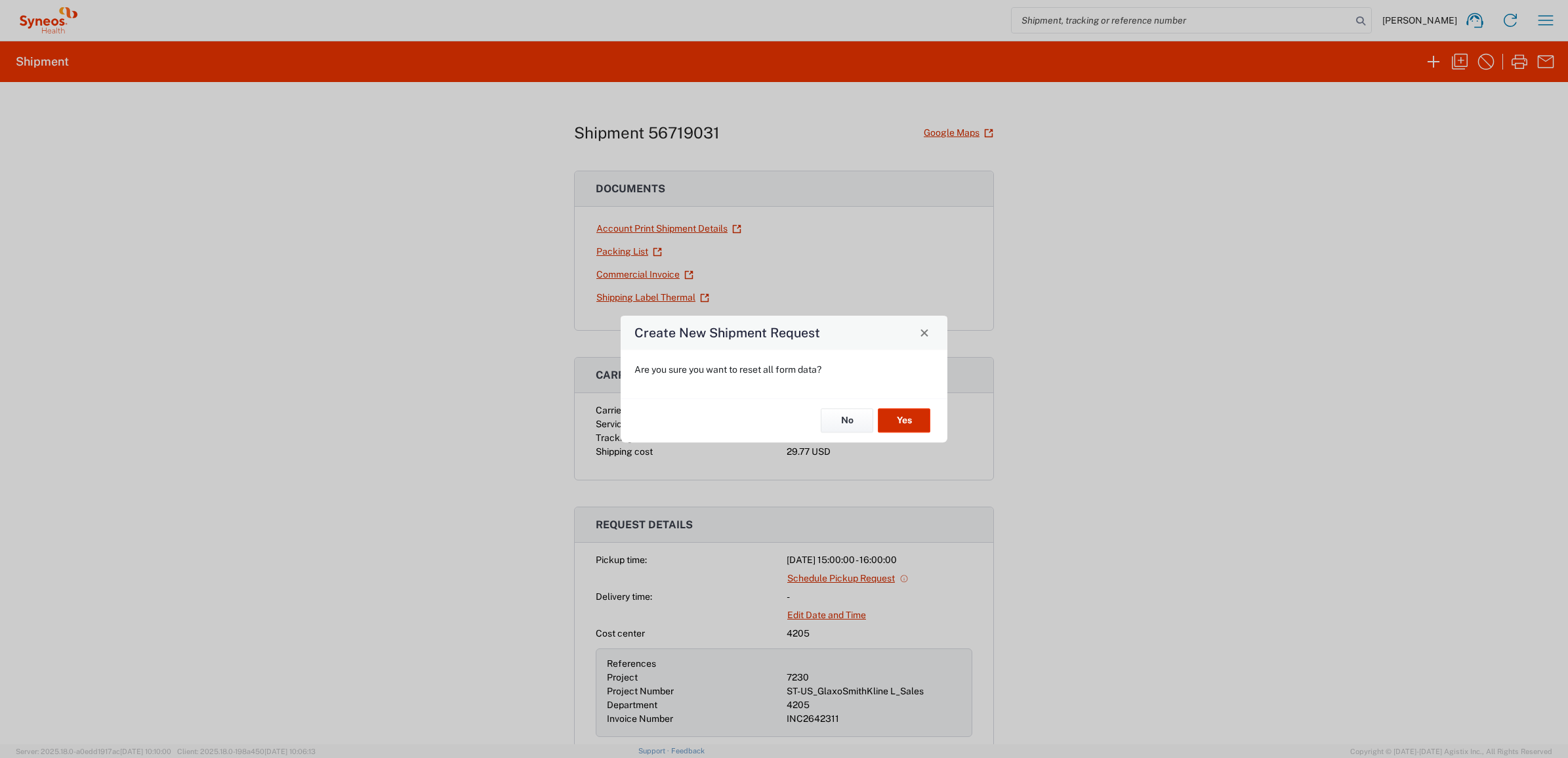
click at [893, 421] on button "Yes" at bounding box center [904, 420] width 52 height 24
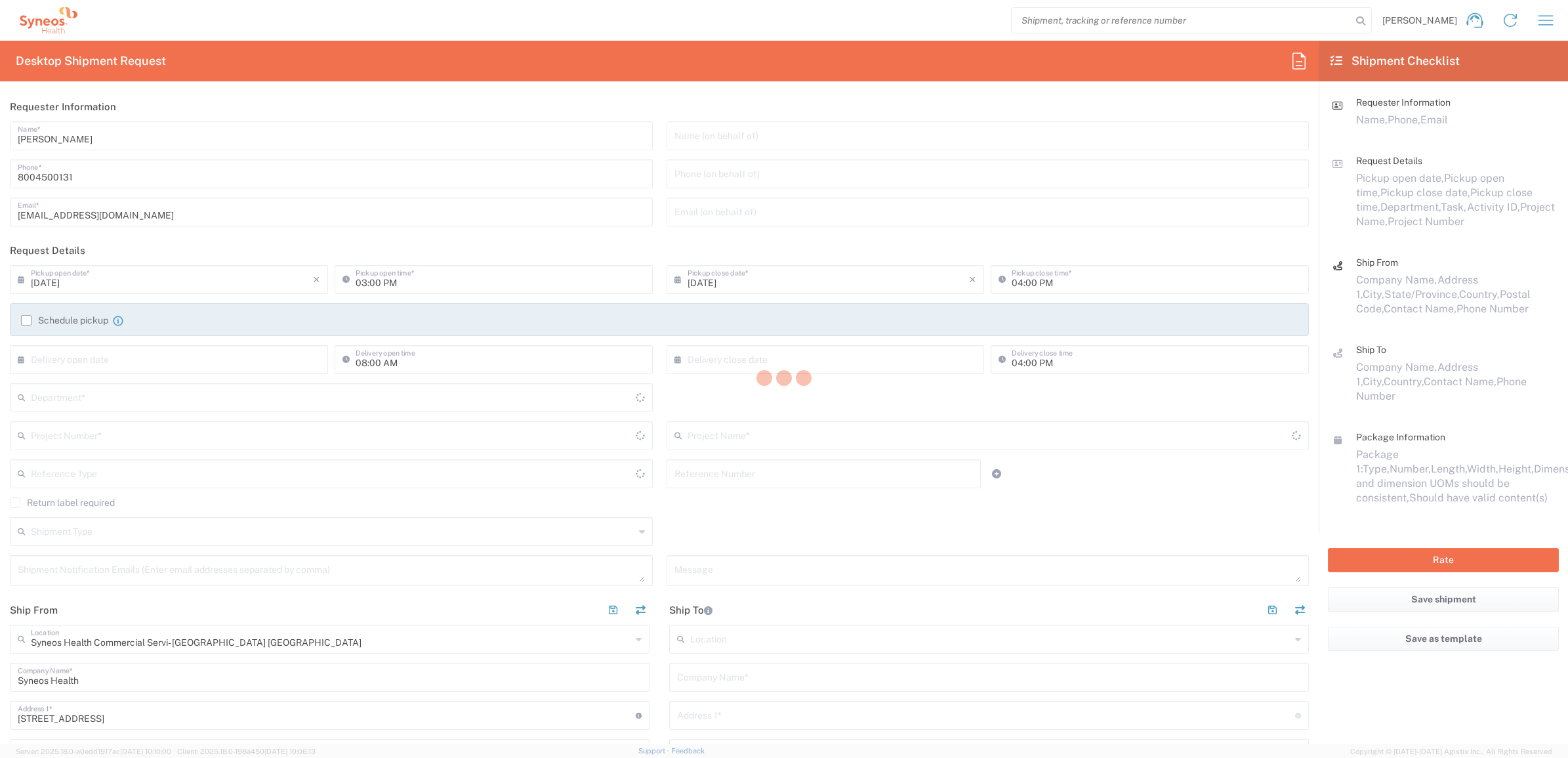
type input "[US_STATE]"
type input "[GEOGRAPHIC_DATA]"
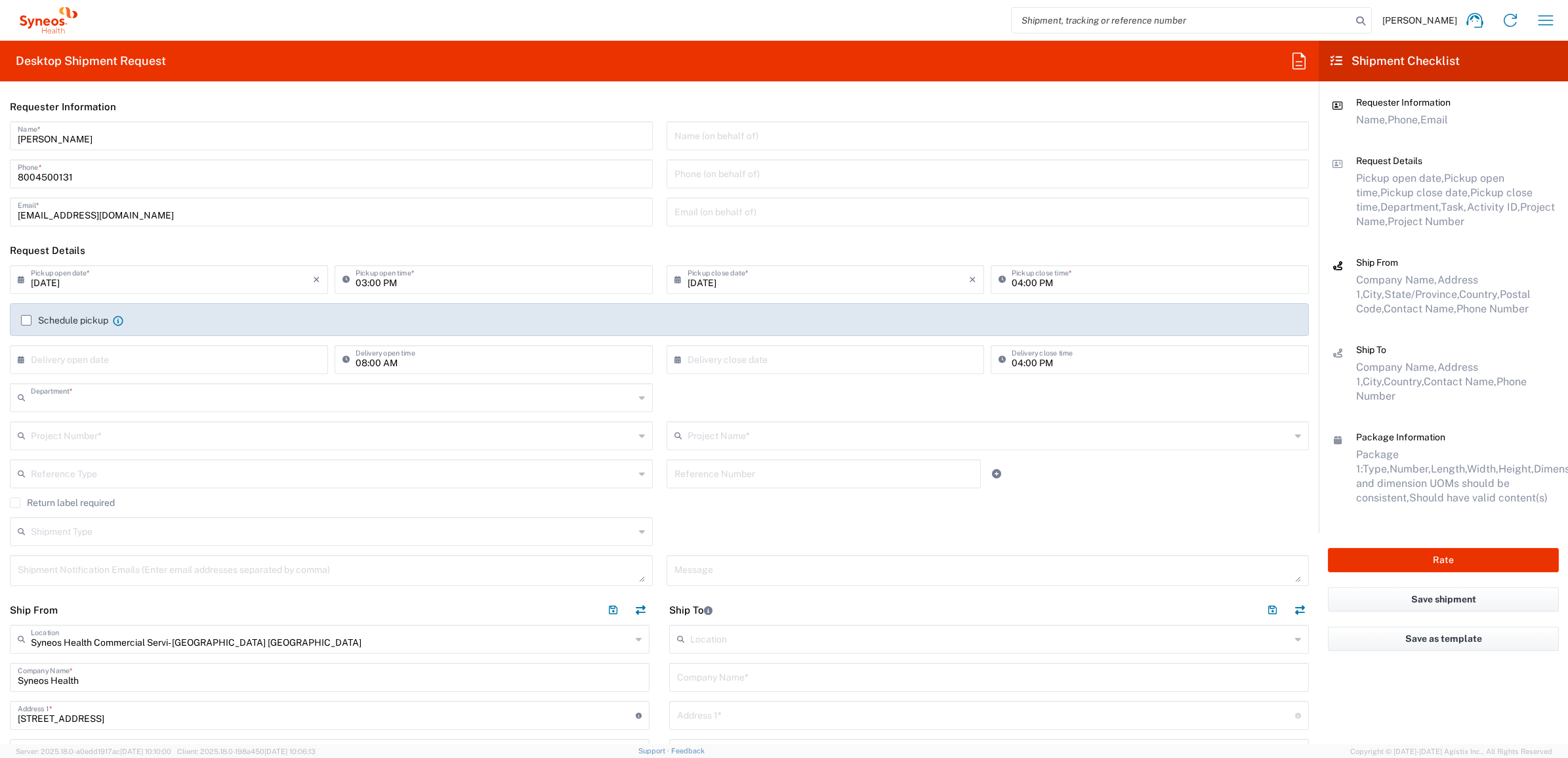
type input "4205"
drag, startPoint x: 93, startPoint y: 139, endPoint x: 13, endPoint y: 136, distance: 80.1
click at [13, 136] on div "[PERSON_NAME] Name *" at bounding box center [331, 135] width 643 height 29
type input "Syneos Deployments"
drag, startPoint x: 161, startPoint y: 78, endPoint x: 123, endPoint y: 125, distance: 60.4
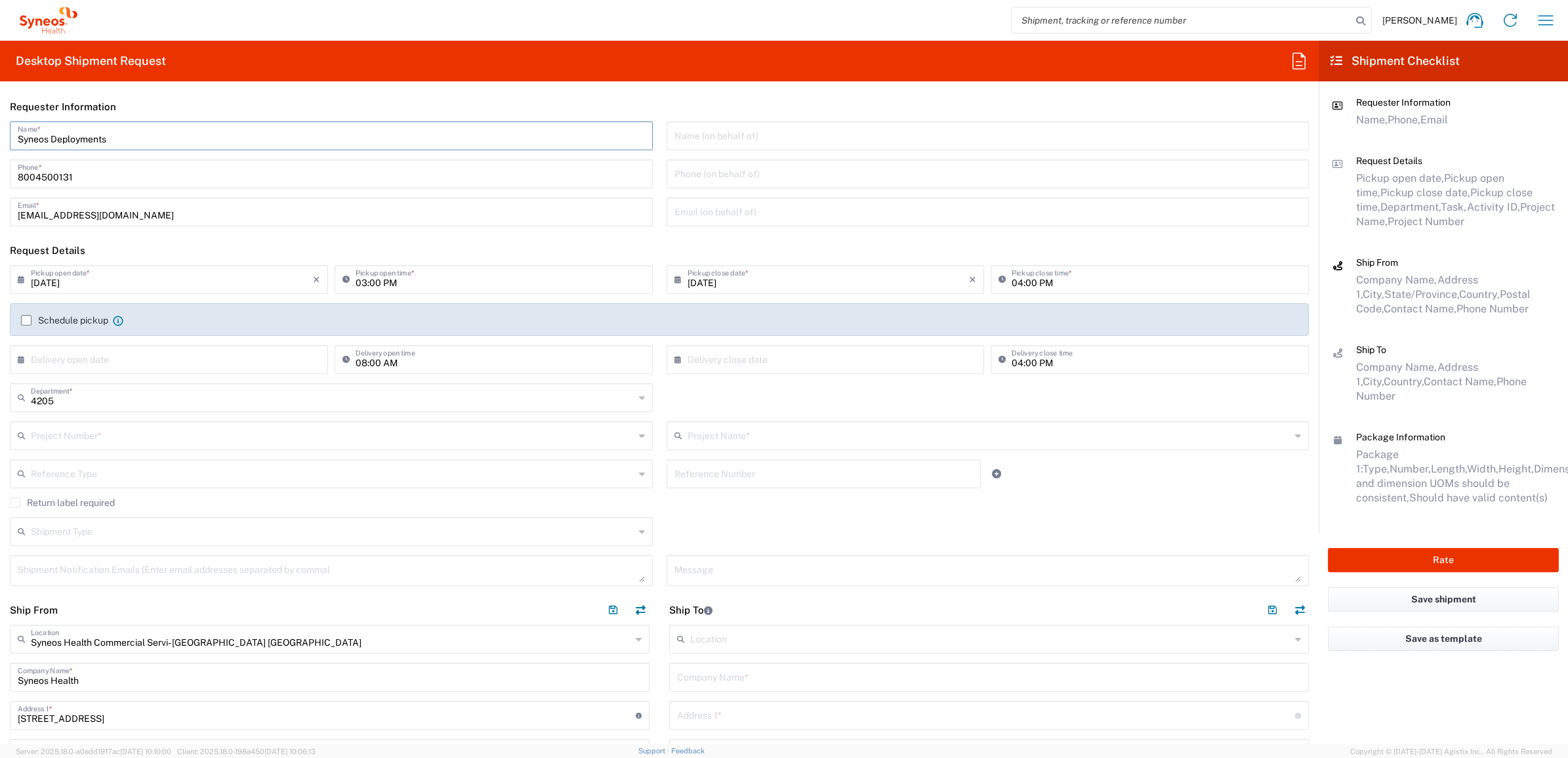
click at [161, 79] on agx-form-header "Desktop Shipment Request" at bounding box center [660, 61] width 1319 height 41
drag, startPoint x: 122, startPoint y: 146, endPoint x: 27, endPoint y: 142, distance: 95.1
click at [27, 142] on div "Syneos Deployments Name *" at bounding box center [331, 135] width 643 height 29
drag, startPoint x: 117, startPoint y: 139, endPoint x: 4, endPoint y: 142, distance: 113.0
click at [4, 142] on div "Syneos Deployments Name * [PHONE_NUMBER] Phone * [EMAIL_ADDRESS][DOMAIN_NAME] E…" at bounding box center [332, 178] width 657 height 114
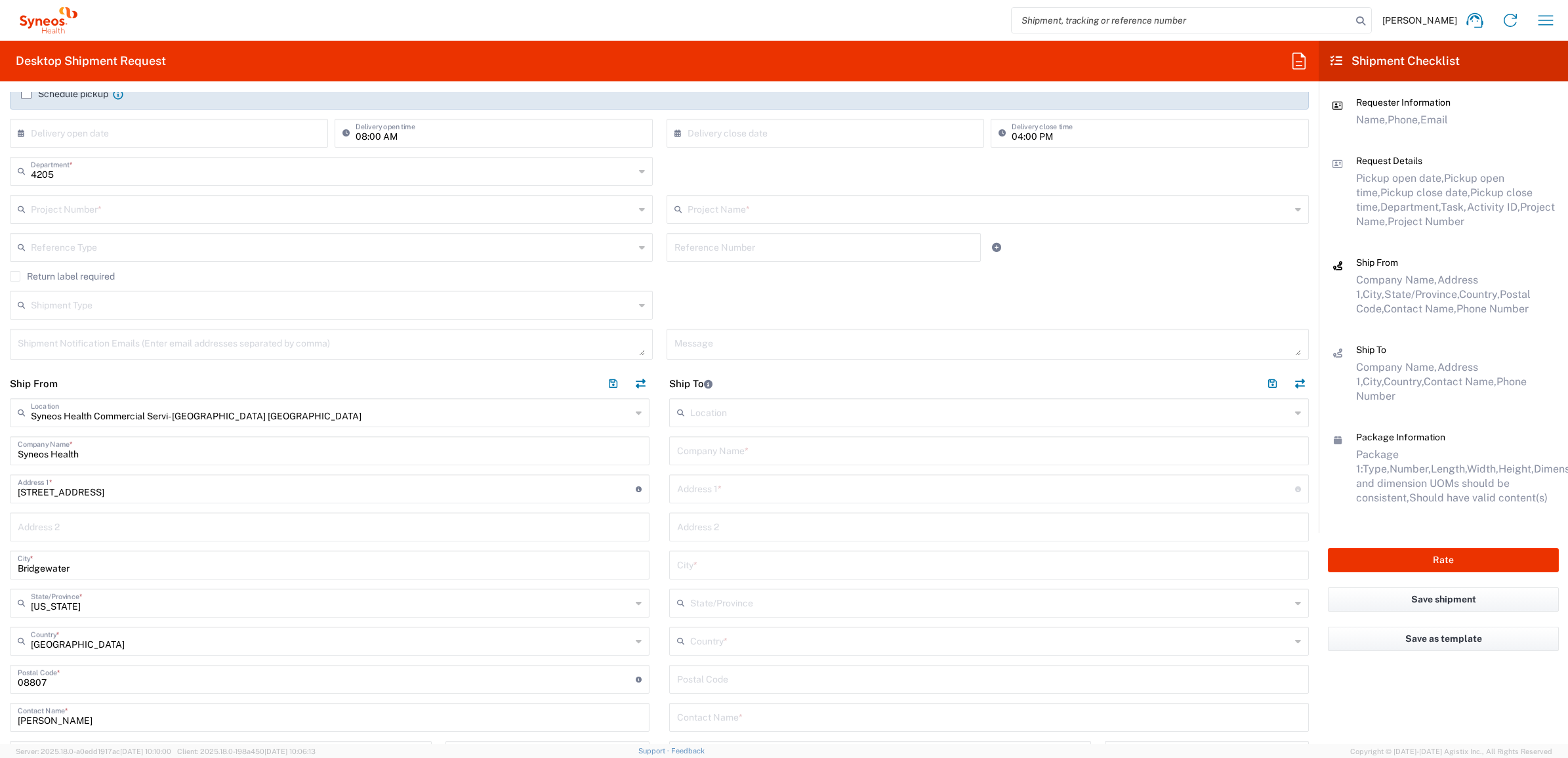
scroll to position [246, 0]
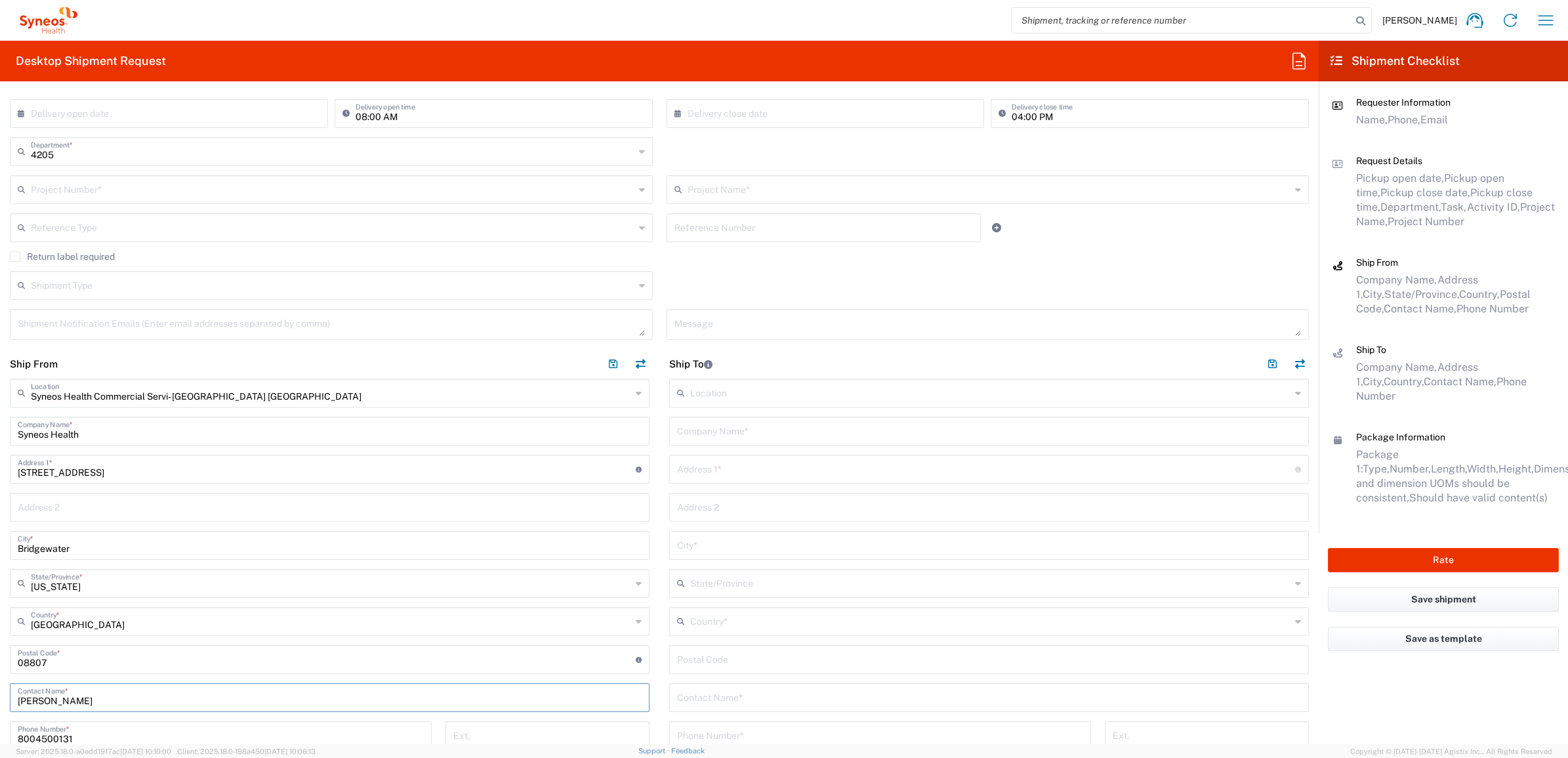
drag, startPoint x: 80, startPoint y: 698, endPoint x: 86, endPoint y: 664, distance: 34.5
click at [0, 667] on html "[PERSON_NAME] Home Shipment estimator Shipment tracking Desktop shipment reques…" at bounding box center [784, 379] width 1568 height 758
paste input "Syneos Deployments"
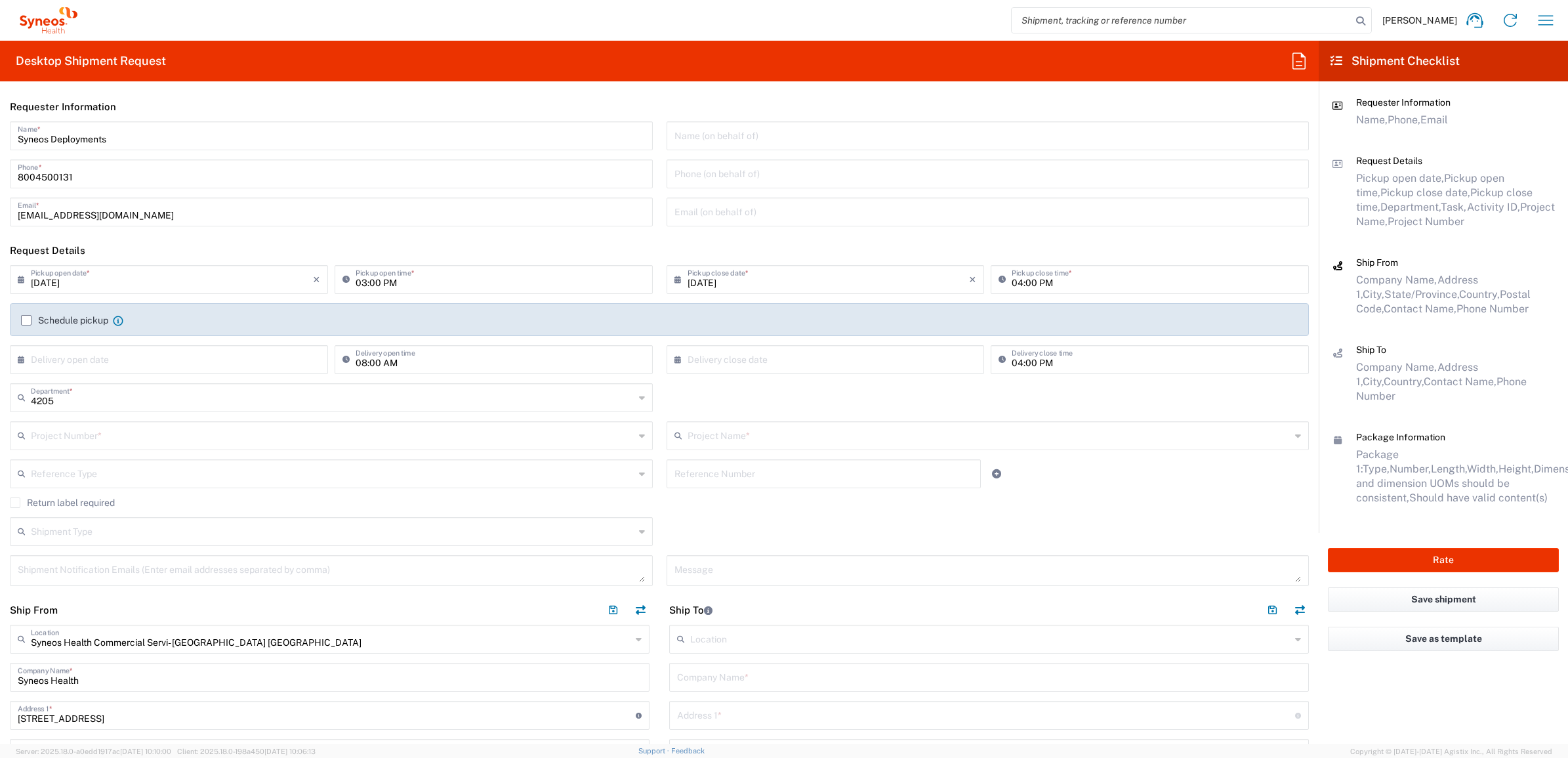
type input "Syneos Deployments"
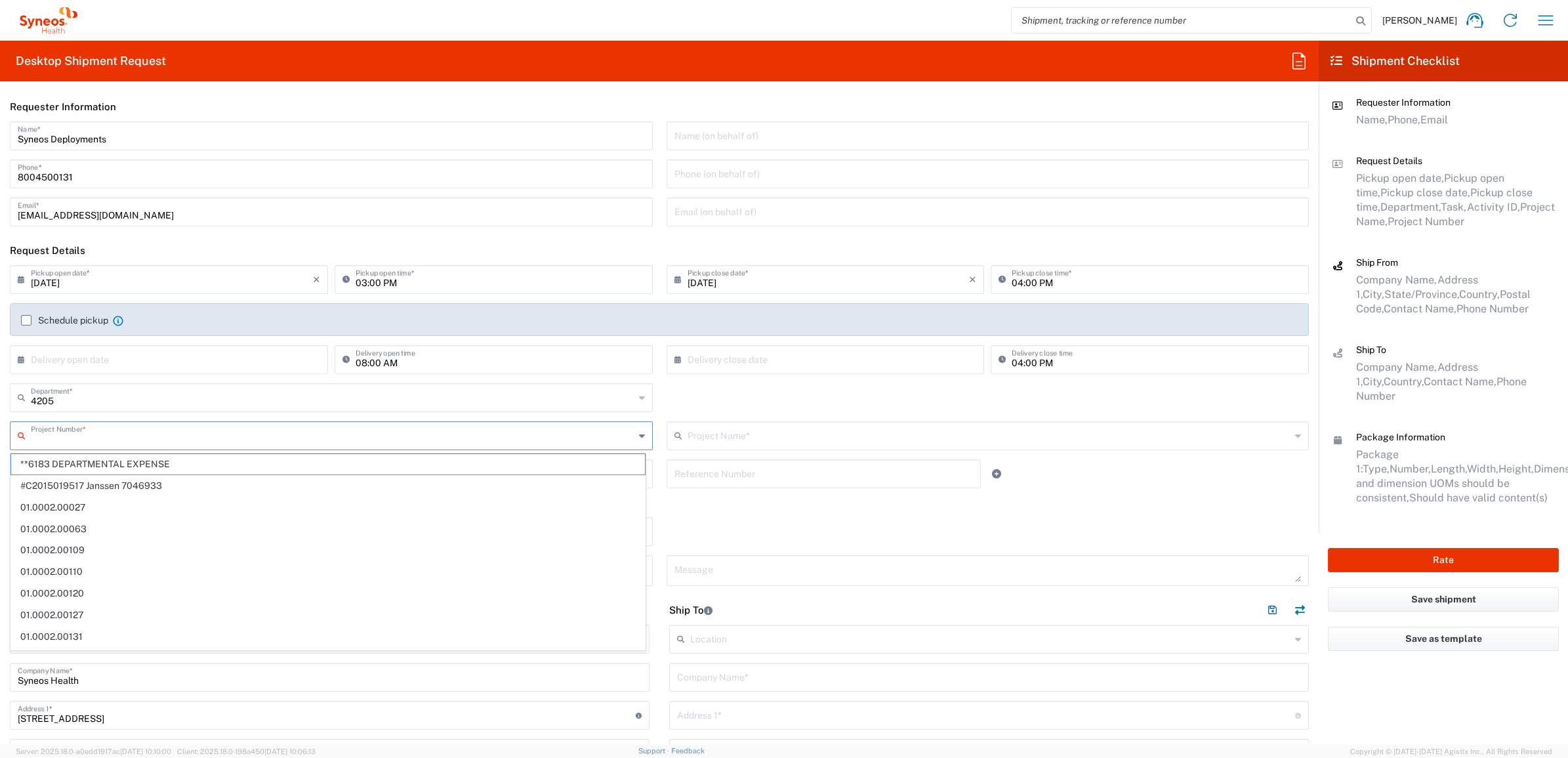
click at [174, 436] on input "text" at bounding box center [333, 435] width 604 height 23
click at [218, 433] on input "text" at bounding box center [333, 435] width 604 height 23
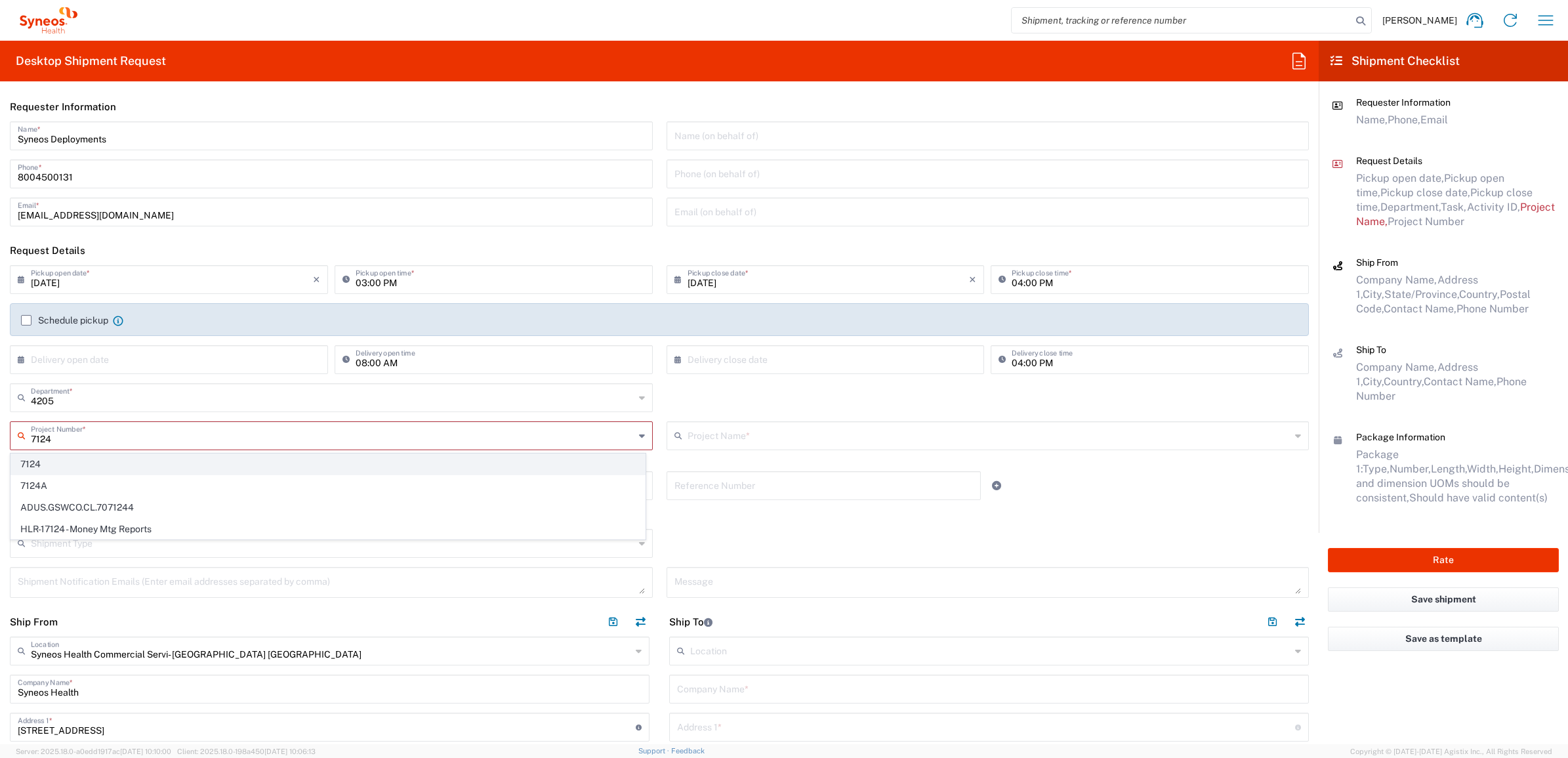
type input "7124"
click at [134, 463] on span "7124" at bounding box center [328, 463] width 634 height 20
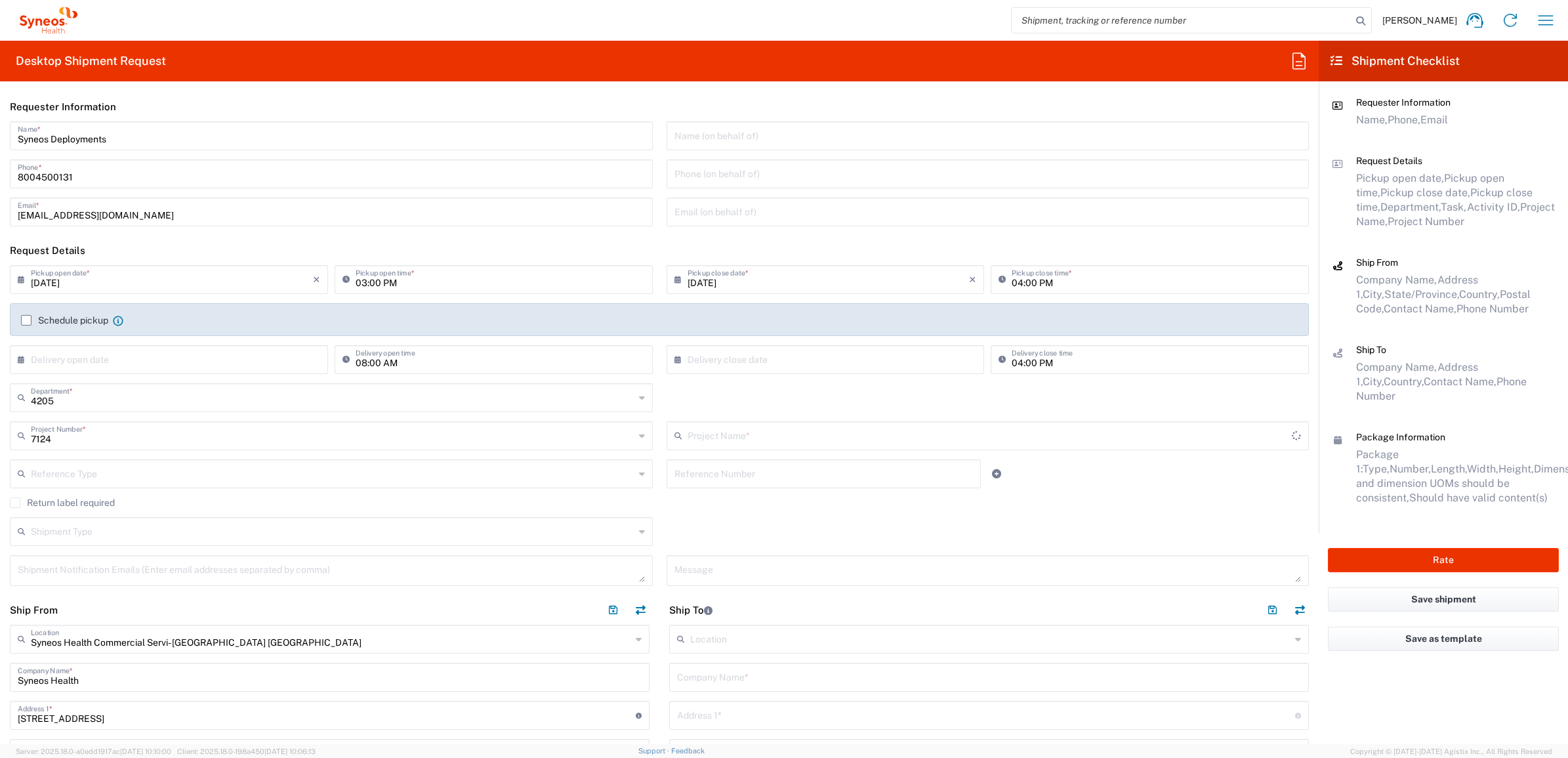
type input "ST-US - J&J Oral HC (0624)"
click at [696, 479] on input "text" at bounding box center [824, 473] width 299 height 23
paste input "INC2642964"
type input "INC2642964"
click at [435, 471] on input "text" at bounding box center [333, 473] width 604 height 23
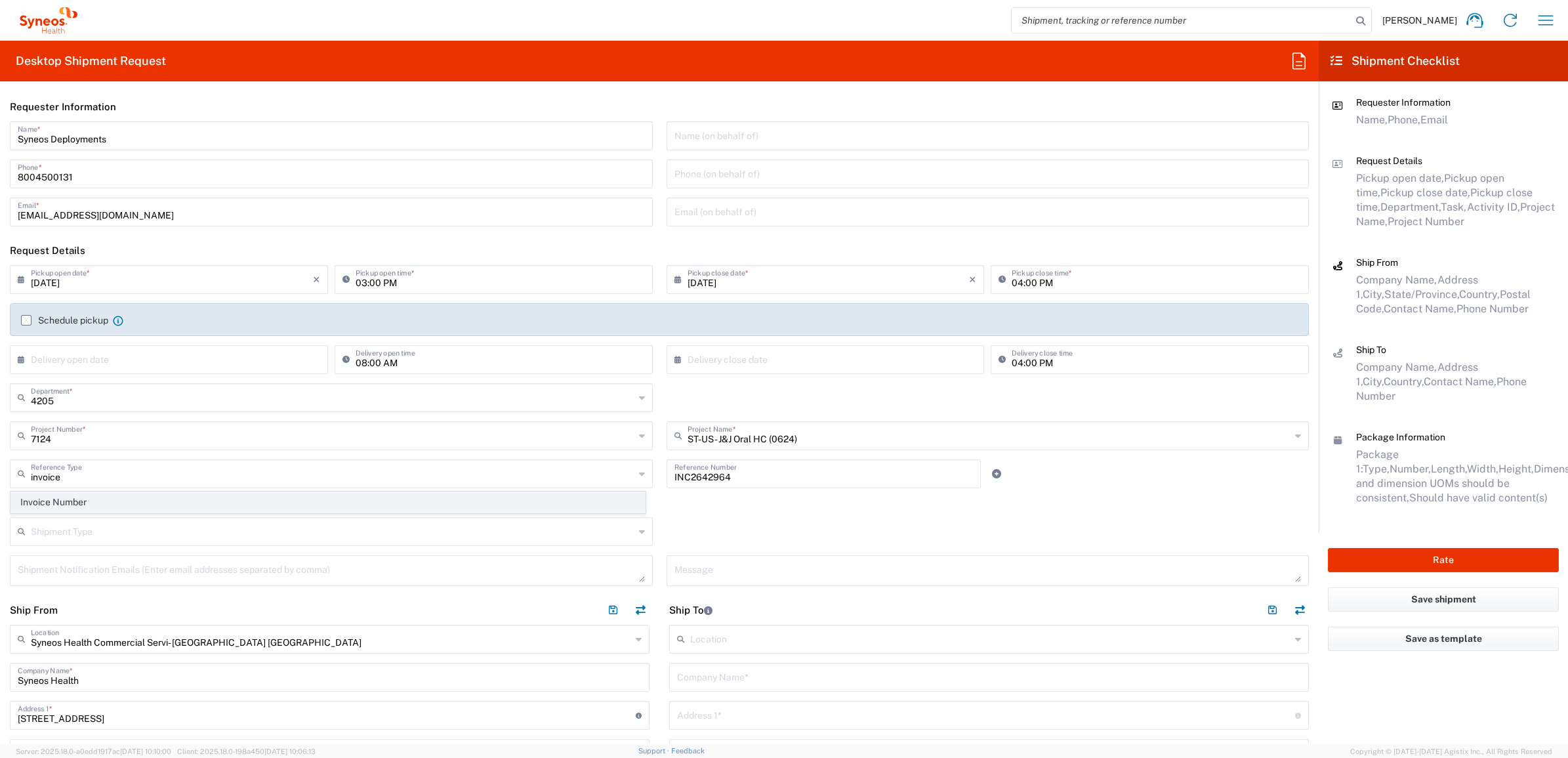
click at [301, 500] on span "Invoice Number" at bounding box center [328, 502] width 634 height 20
type input "Invoice Number"
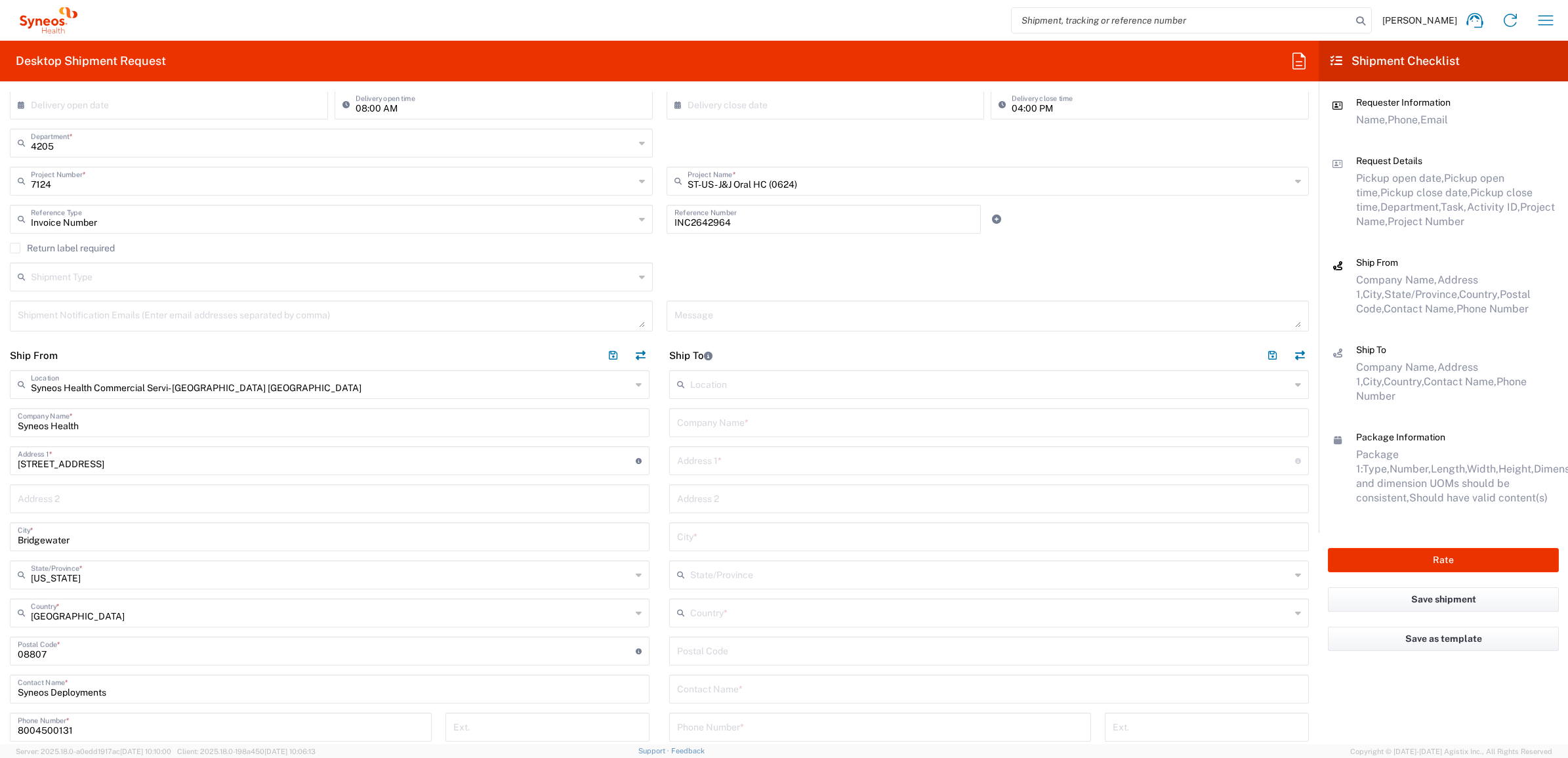
scroll to position [410, 0]
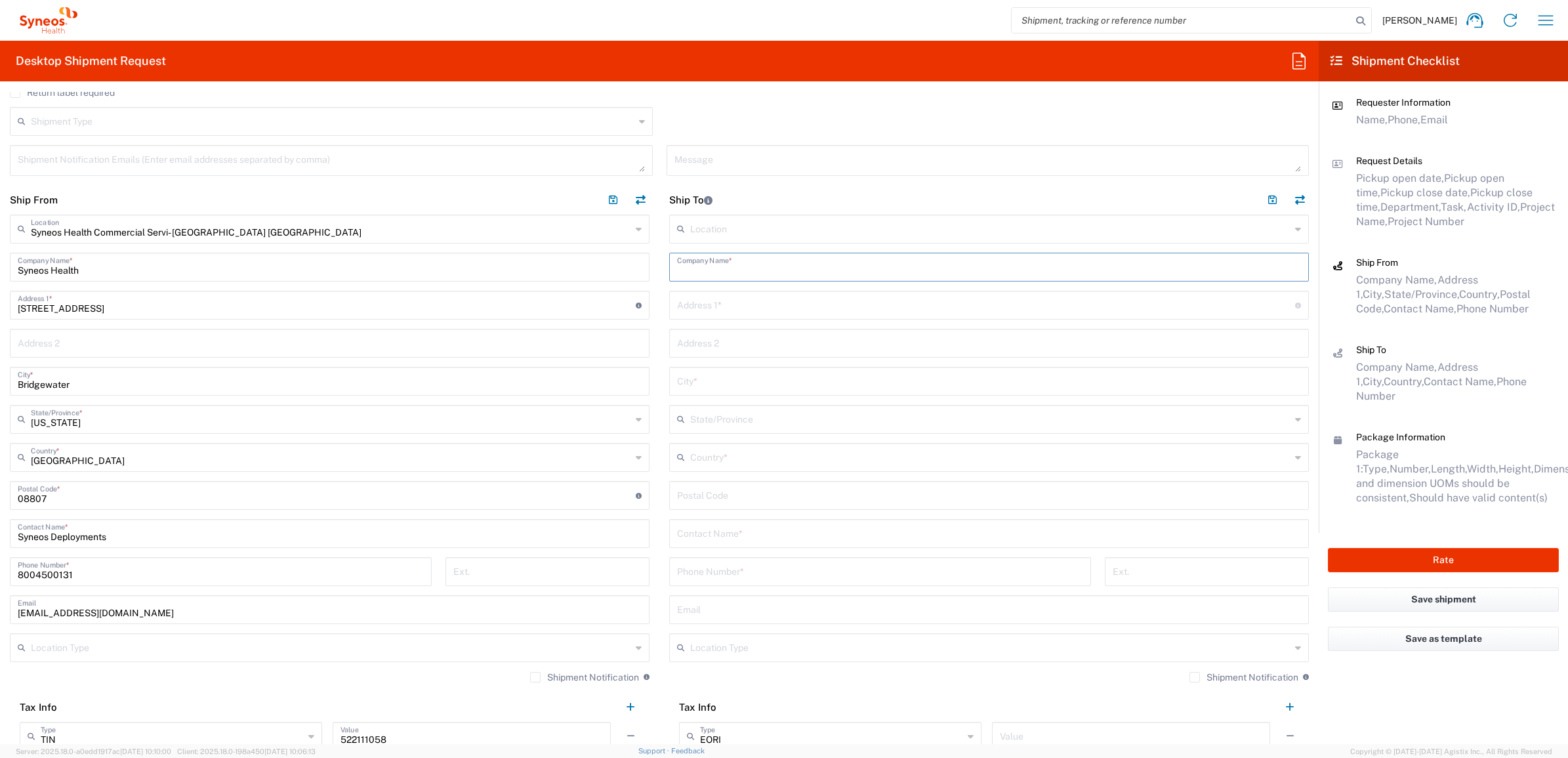
click at [711, 268] on input "text" at bounding box center [990, 266] width 624 height 23
paste input "[PERSON_NAME]"
type input "[PERSON_NAME]"
click at [706, 530] on input "text" at bounding box center [990, 532] width 624 height 23
paste input "[PERSON_NAME]"
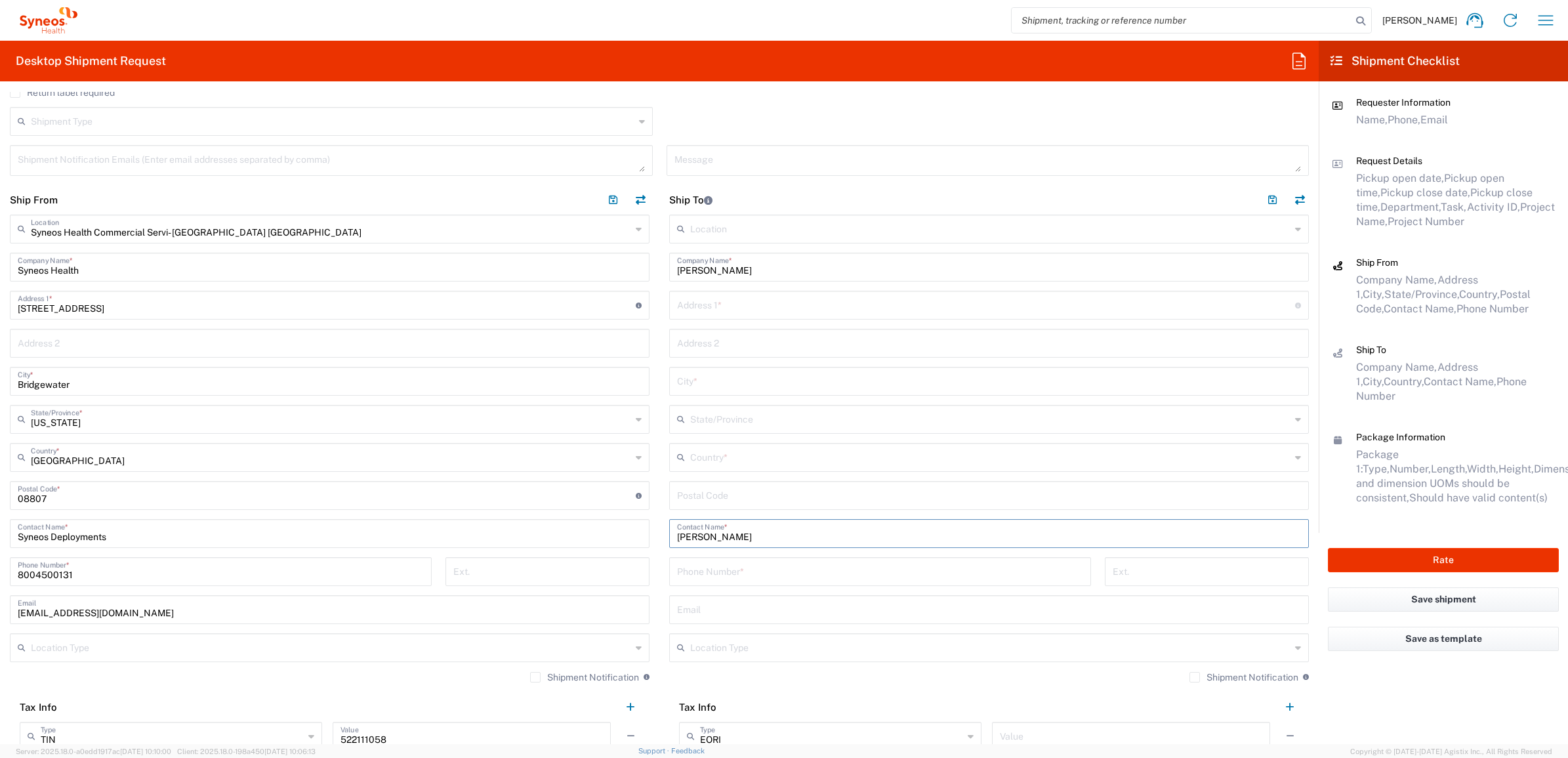
type input "[PERSON_NAME]"
click at [765, 307] on input "text" at bounding box center [986, 304] width 618 height 23
paste input "[STREET_ADDRESS],"
type input "[STREET_ADDRESS],"
click at [719, 497] on input "undefined" at bounding box center [990, 494] width 624 height 23
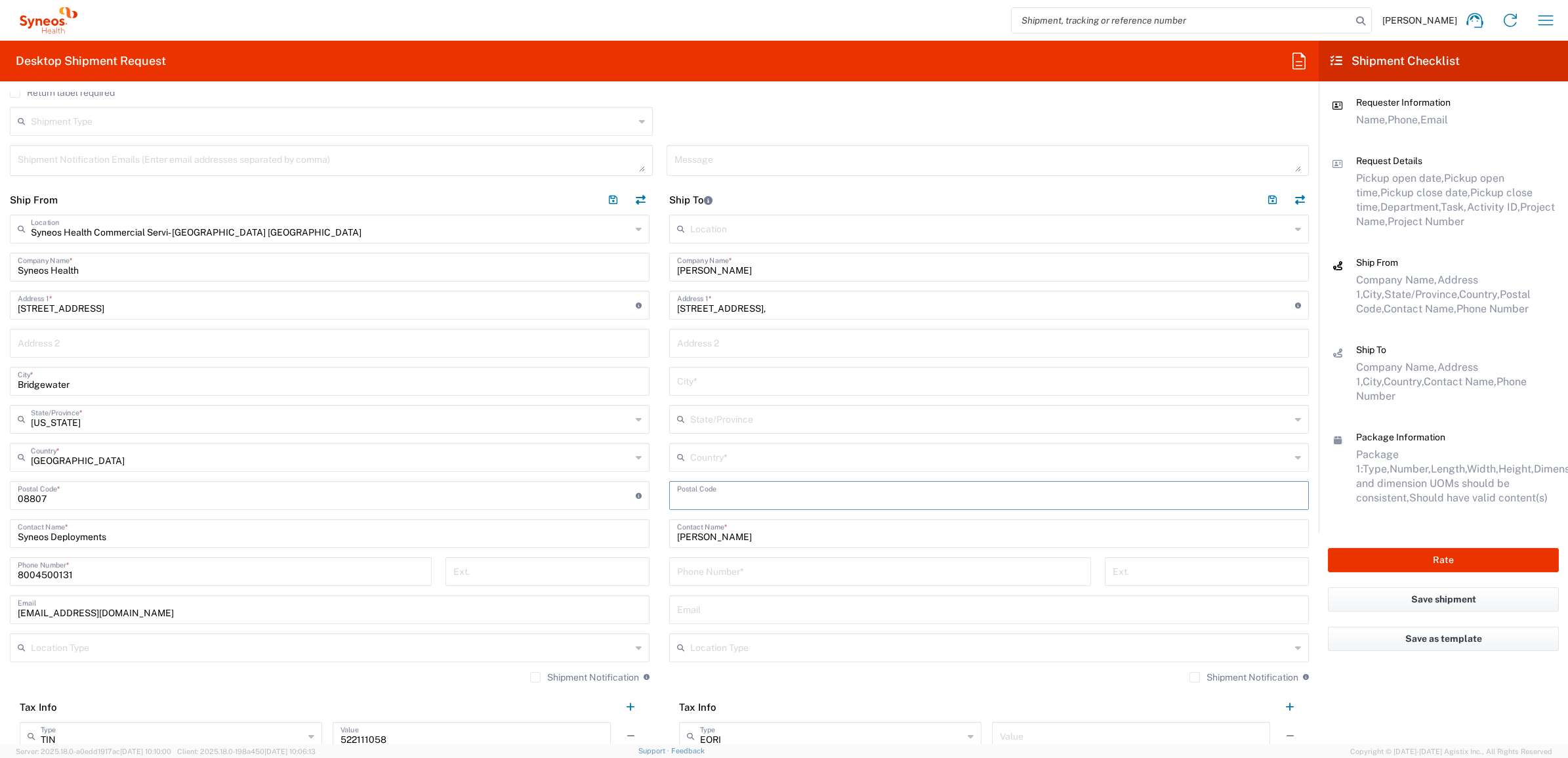
paste input "30144"
type input "30144"
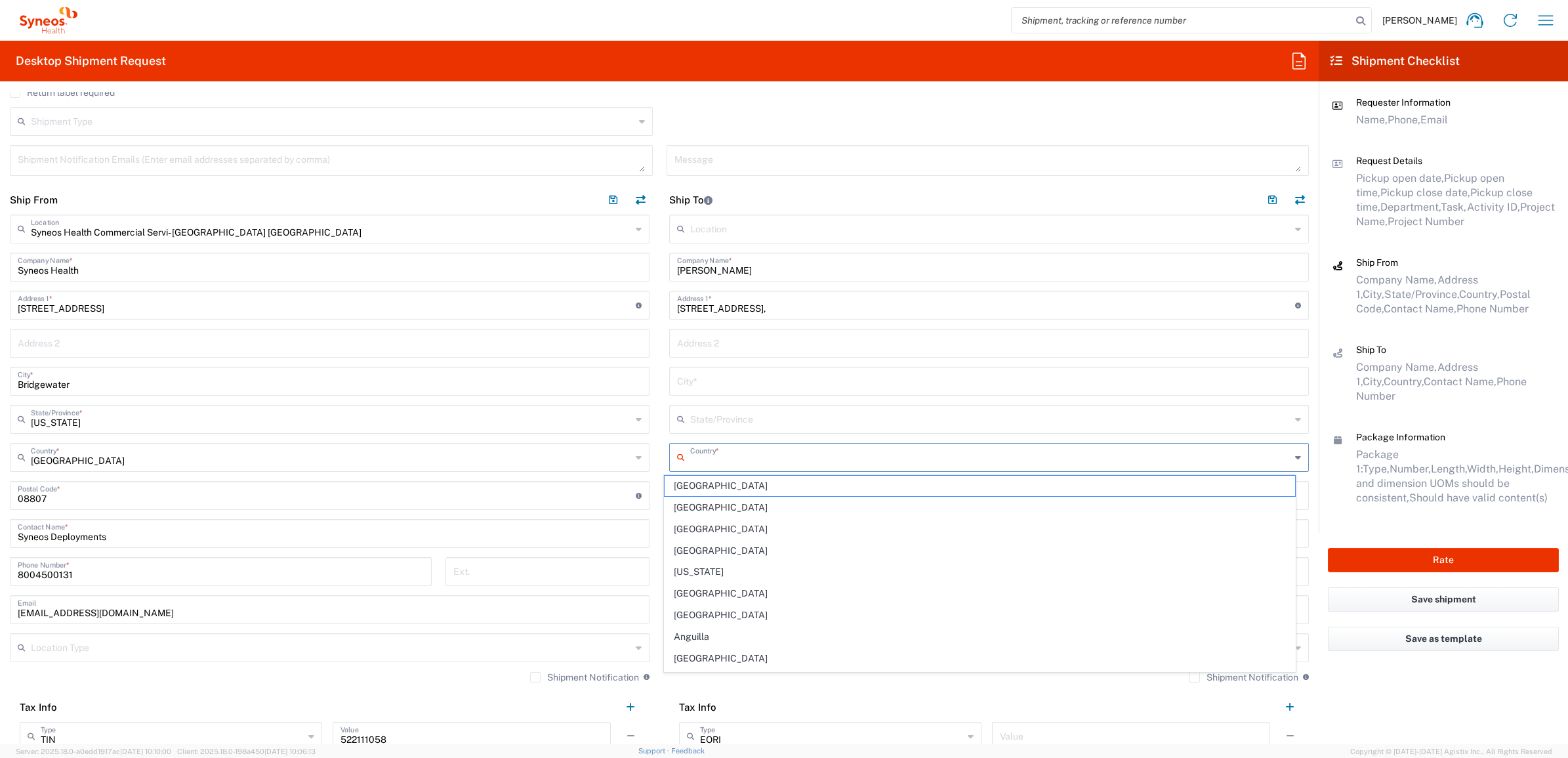
click at [706, 461] on input "text" at bounding box center [991, 456] width 600 height 23
click at [688, 532] on span "[GEOGRAPHIC_DATA]" at bounding box center [981, 529] width 631 height 20
type input "[GEOGRAPHIC_DATA]"
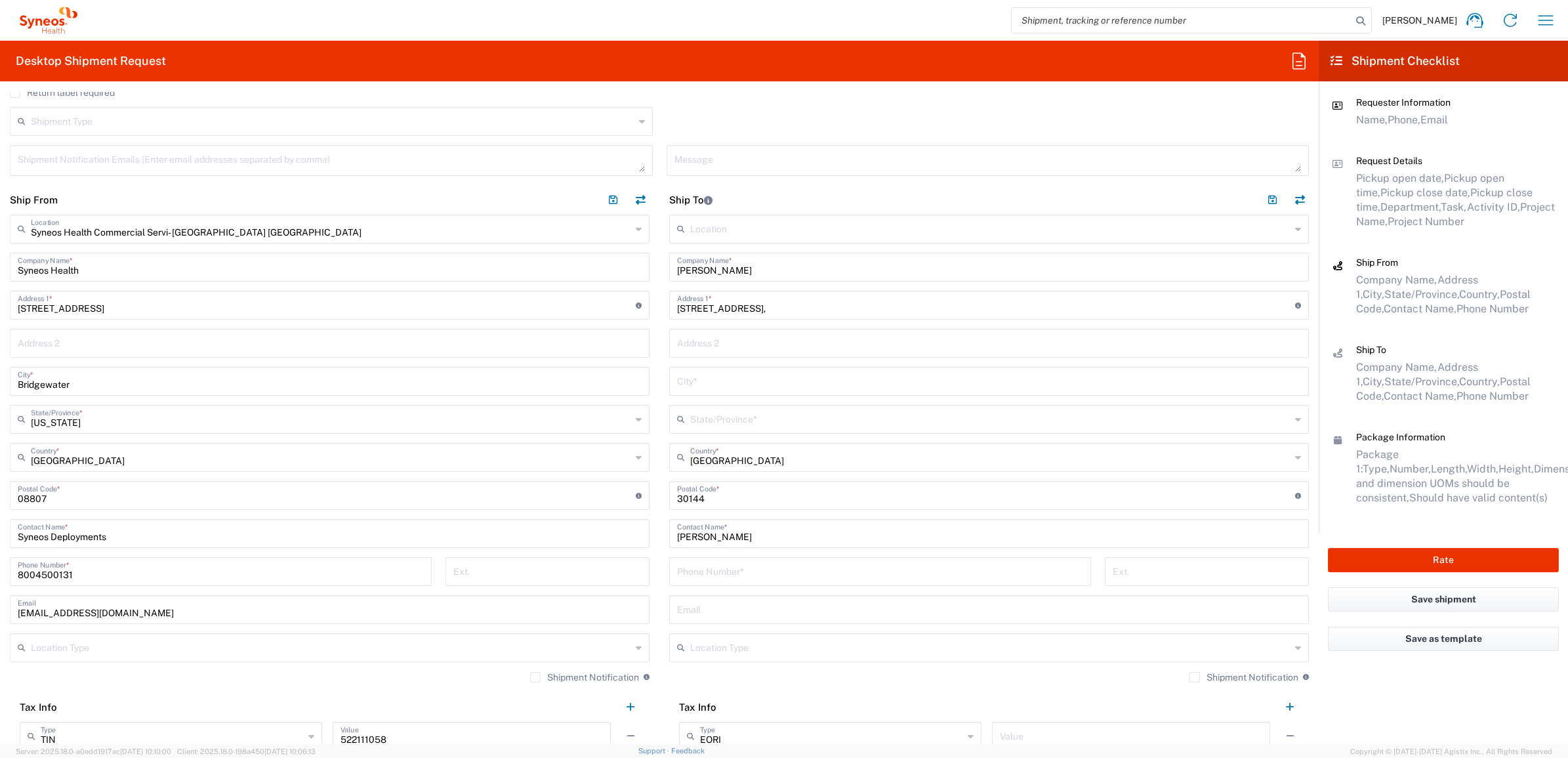
click at [762, 416] on input "text" at bounding box center [991, 418] width 600 height 23
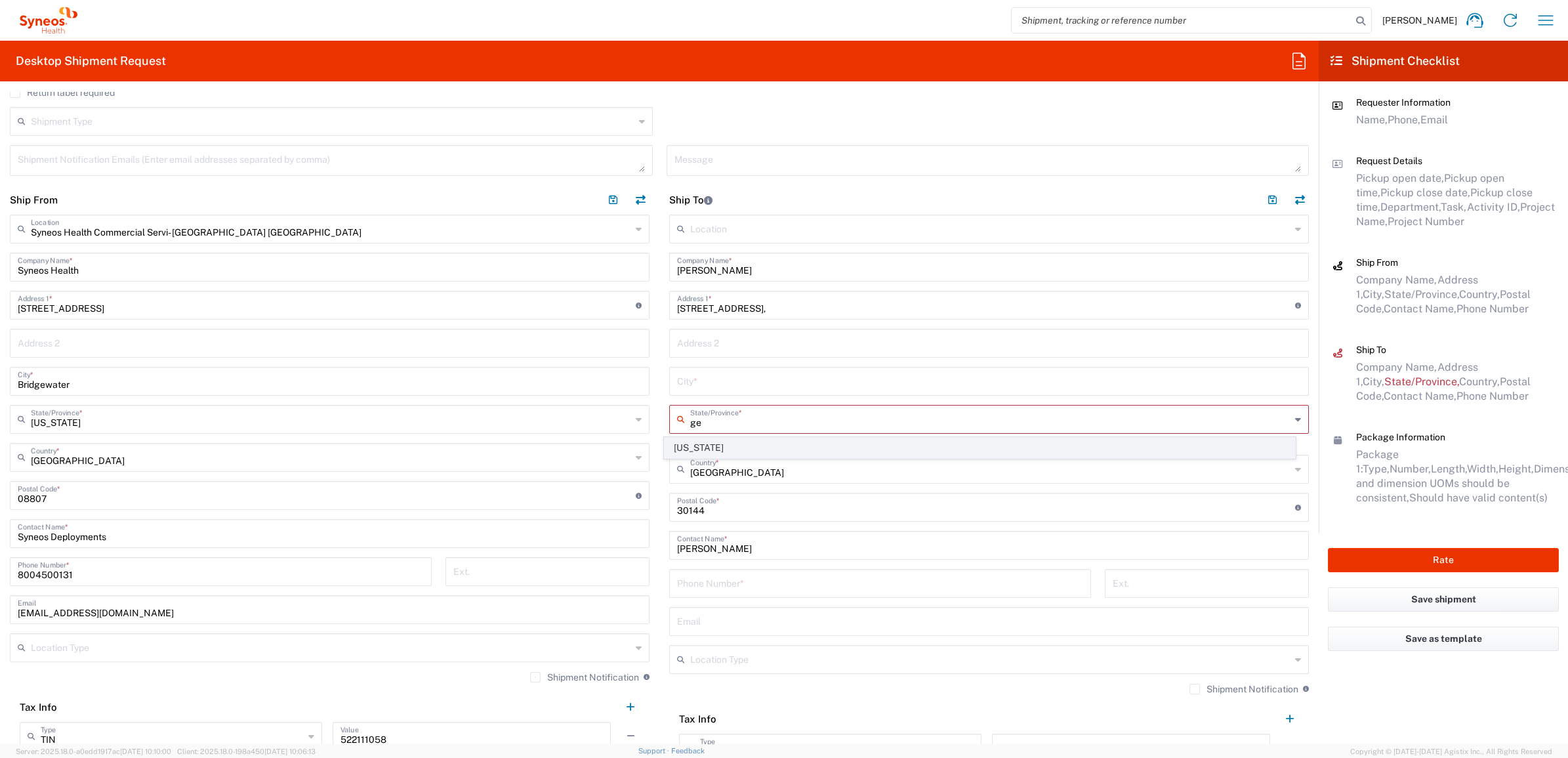
click at [706, 447] on span "[US_STATE]" at bounding box center [981, 448] width 631 height 20
type input "[US_STATE]"
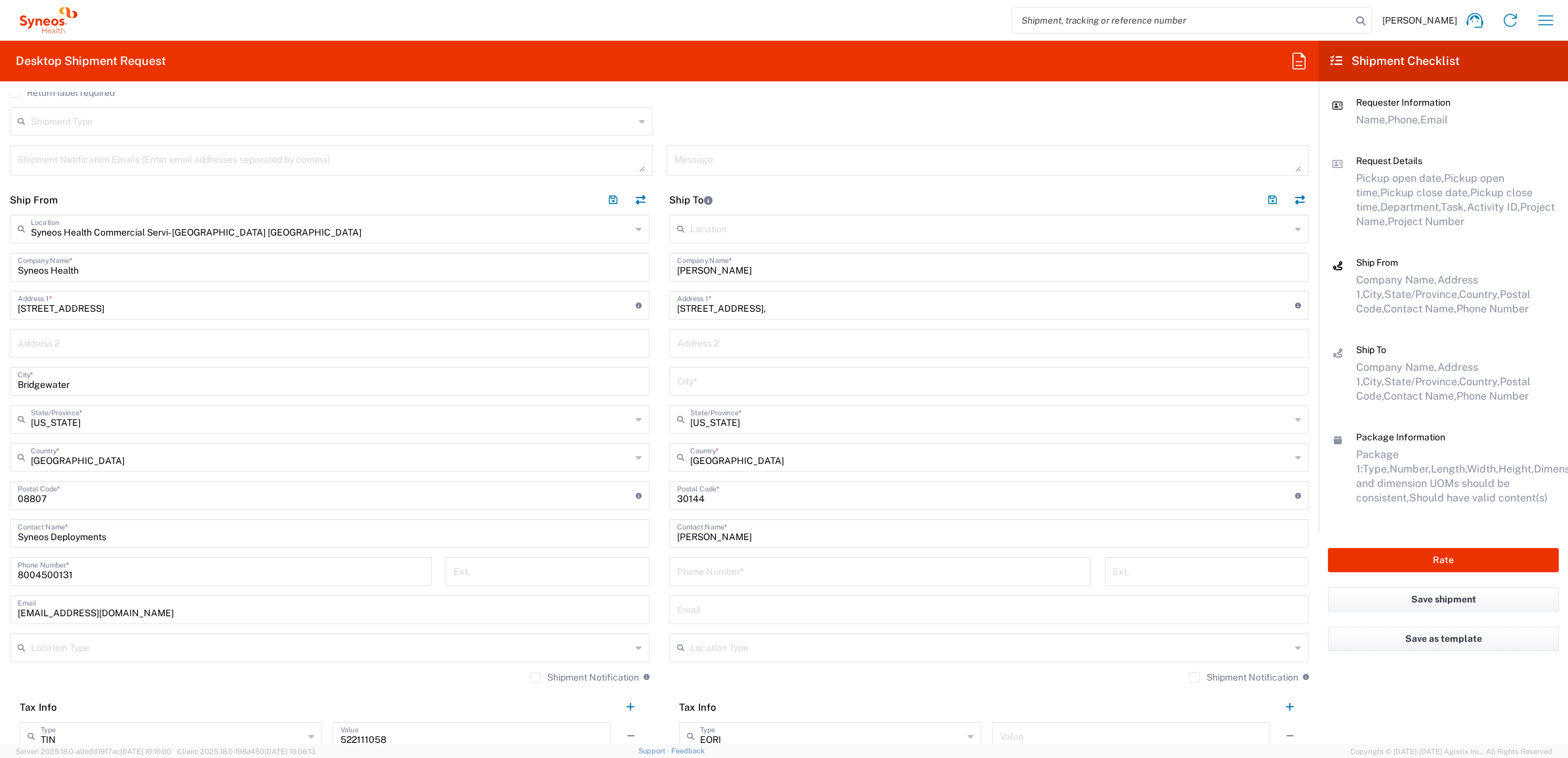
click at [706, 386] on input "text" at bounding box center [990, 380] width 624 height 23
paste input "Kennesaw"
type input "Kennesaw"
drag, startPoint x: 703, startPoint y: 556, endPoint x: 759, endPoint y: 571, distance: 58.0
click at [703, 556] on div "Location [PERSON_NAME] LLC-[GEOGRAPHIC_DATA] [GEOGRAPHIC_DATA] [GEOGRAPHIC_DATA…" at bounding box center [989, 487] width 639 height 546
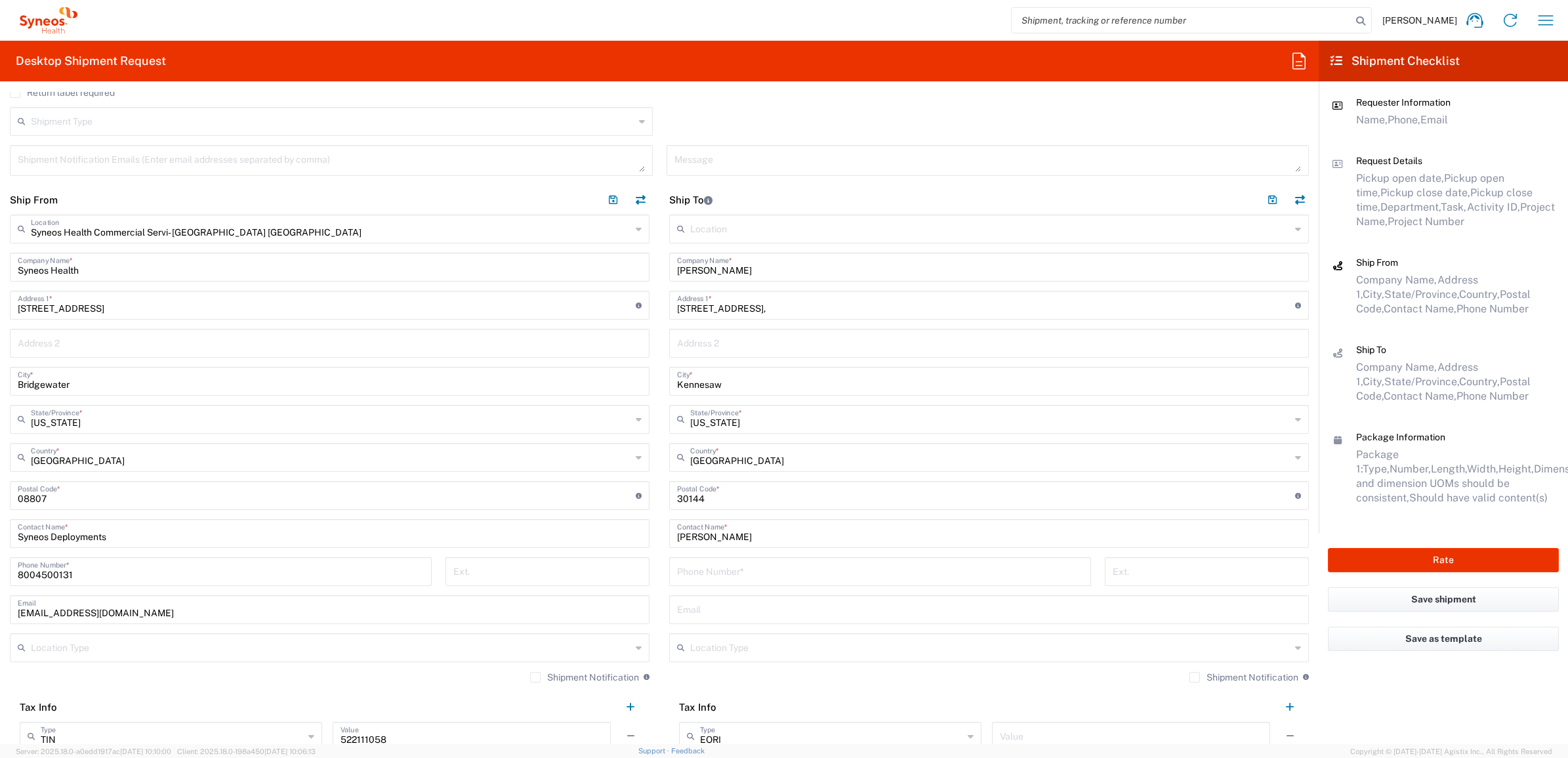
click at [746, 571] on input "tel" at bounding box center [880, 570] width 406 height 23
paste input "[PHONE_NUMBER]"
type input "[PHONE_NUMBER]"
click at [662, 571] on div "[PHONE_NUMBER] Phone Number *" at bounding box center [880, 576] width 436 height 38
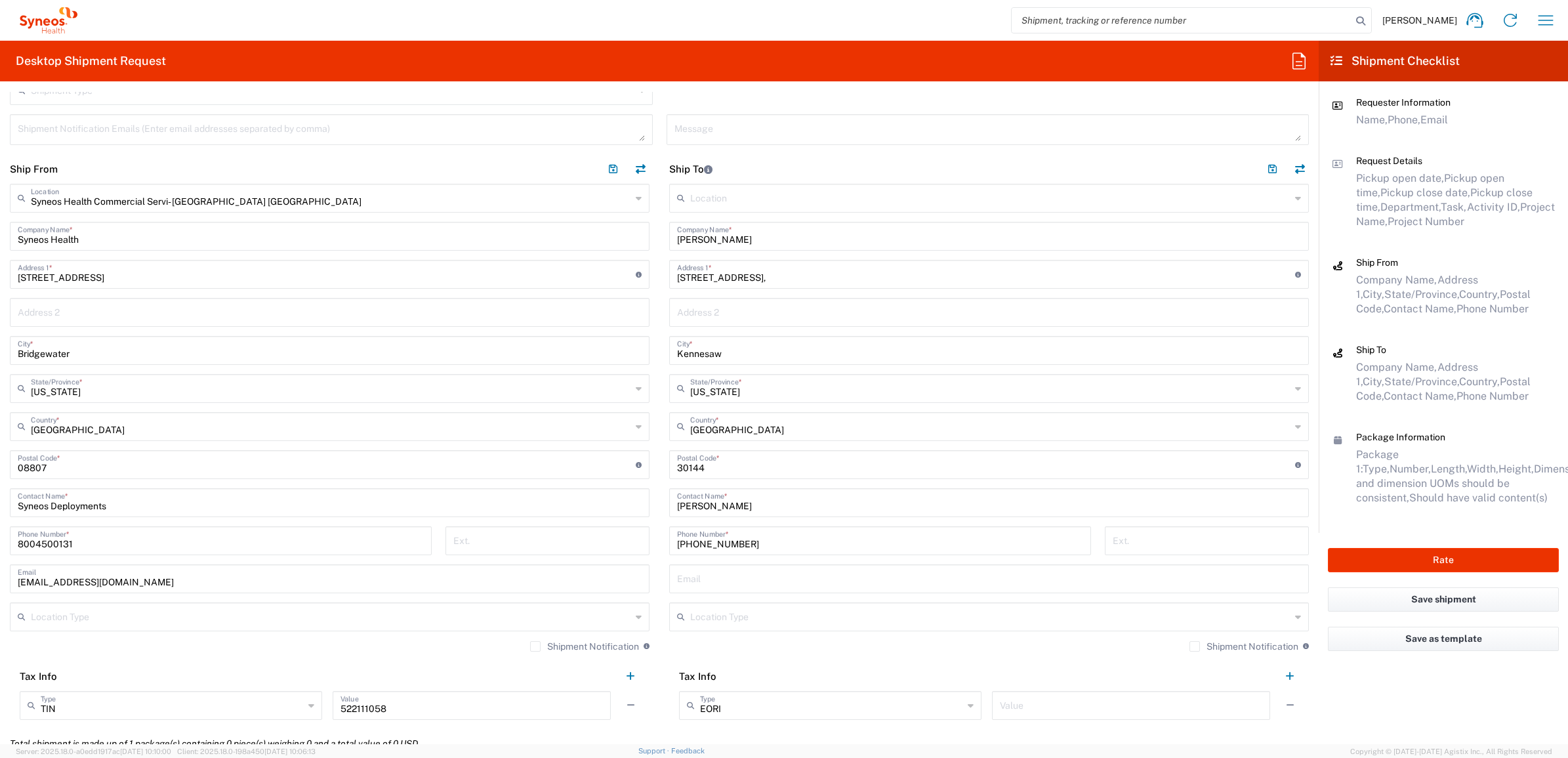
scroll to position [165, 0]
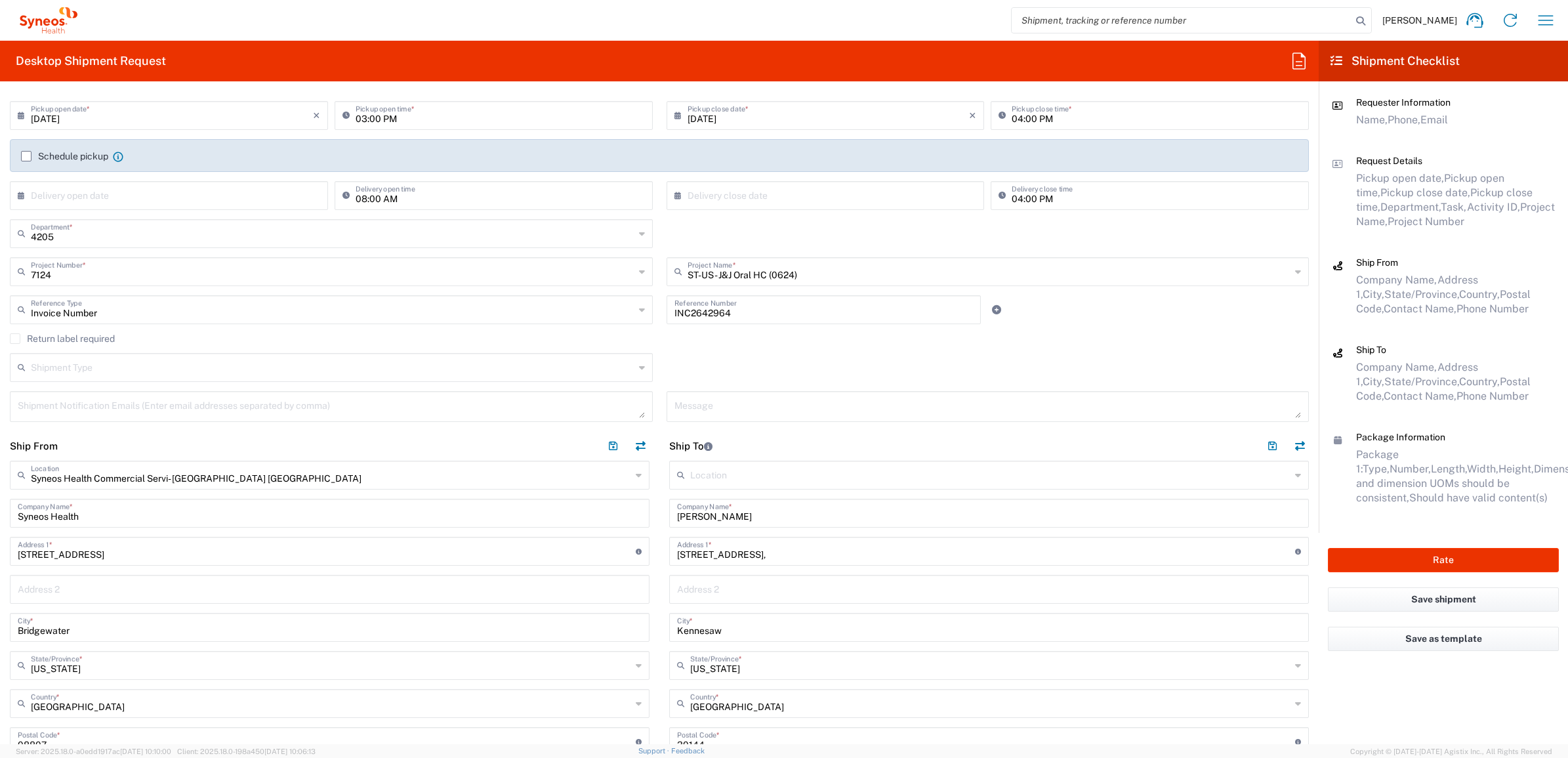
click at [36, 330] on div "Invoice Number Reference Type Invoice Number" at bounding box center [332, 314] width 657 height 38
click at [41, 338] on label "Return label required" at bounding box center [62, 339] width 105 height 11
click at [15, 339] on input "Return label required" at bounding box center [15, 339] width 0 height 0
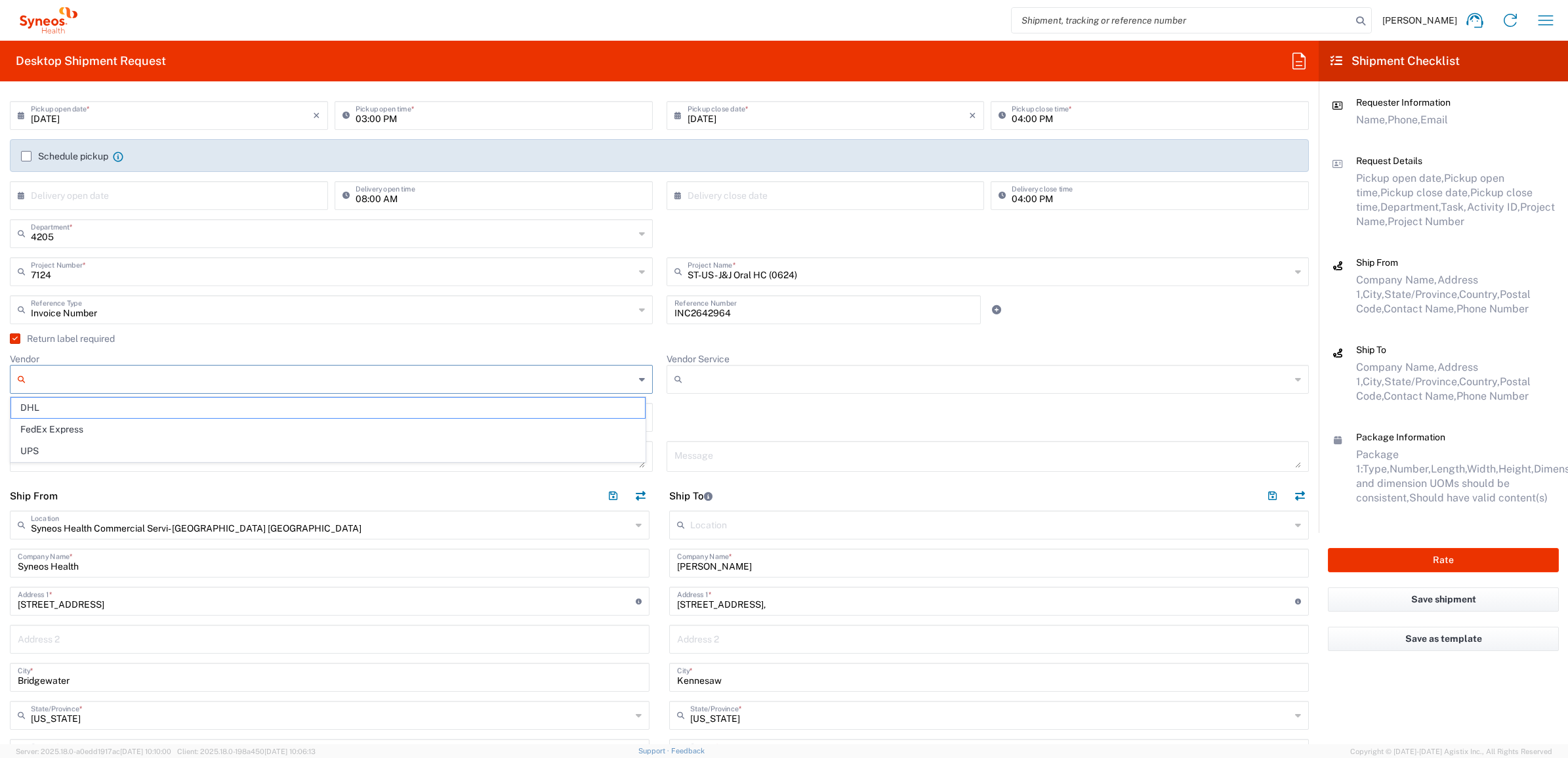
click at [79, 375] on input "Vendor" at bounding box center [333, 379] width 604 height 21
click at [88, 444] on span "UPS" at bounding box center [328, 451] width 634 height 20
type input "UPS"
click at [712, 379] on input "Vendor Service" at bounding box center [990, 379] width 604 height 21
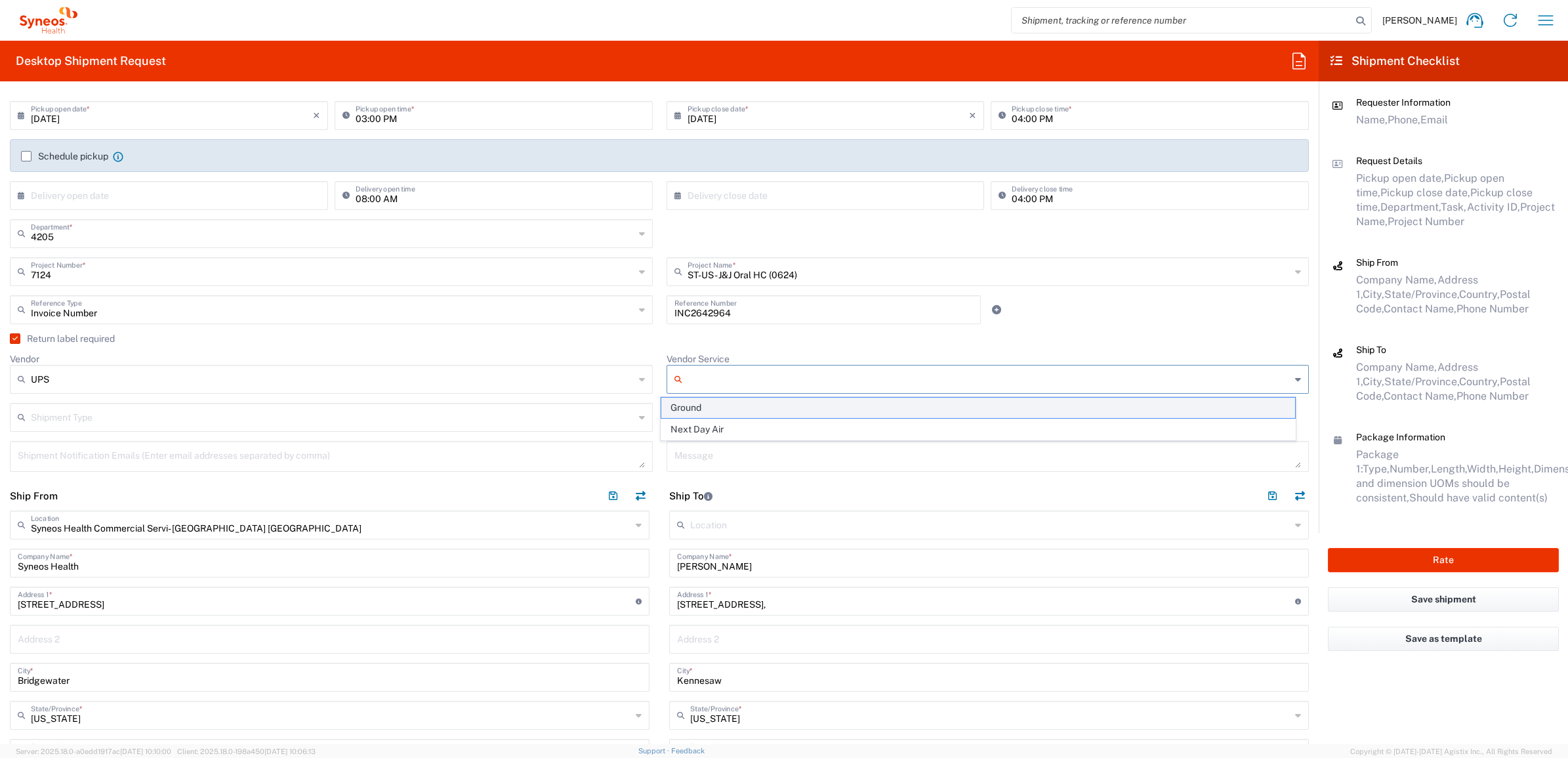
click at [701, 405] on span "Ground" at bounding box center [978, 408] width 634 height 20
type input "Ground"
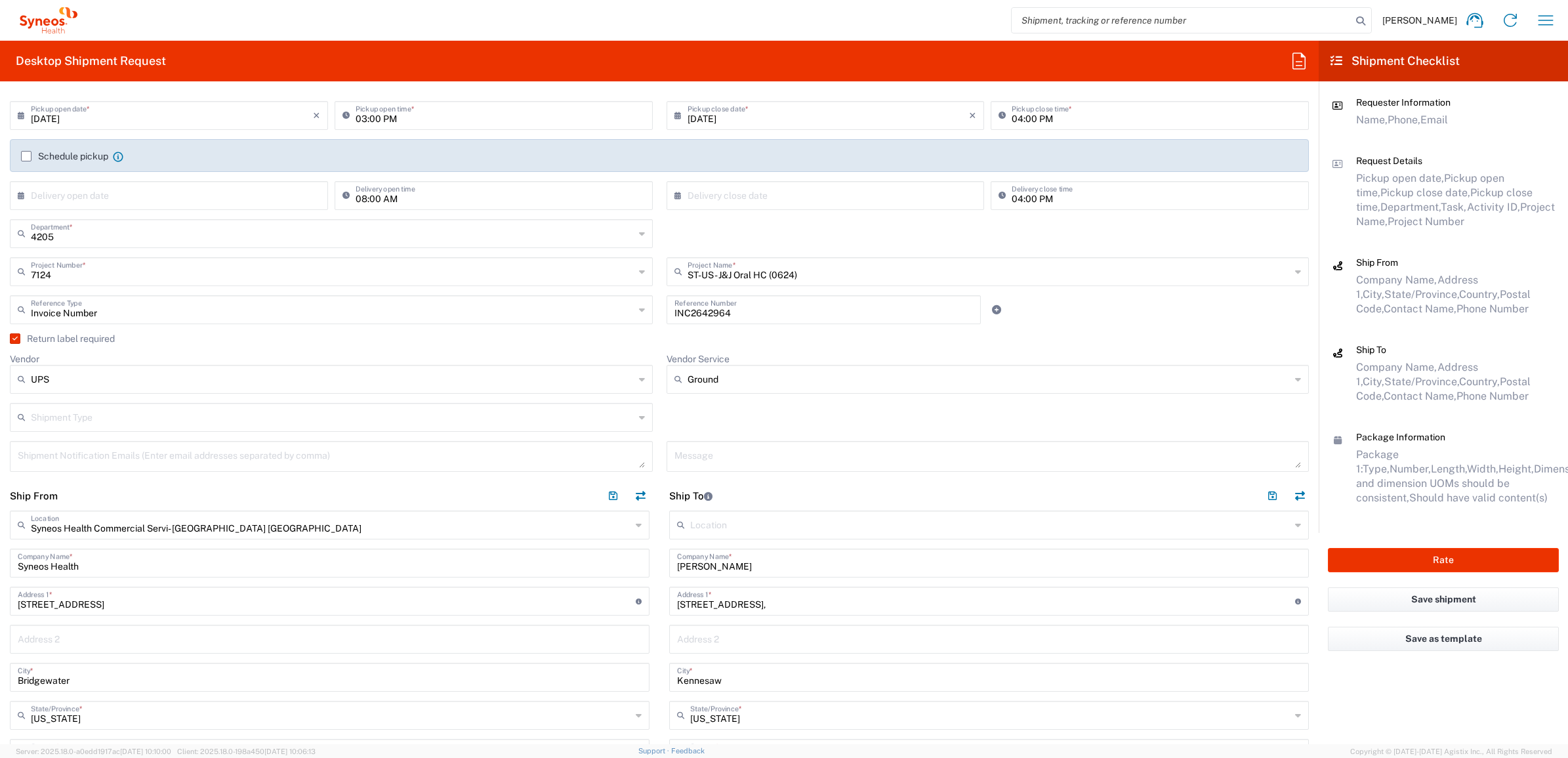
click at [648, 340] on agx-checkbox-control "Return label required" at bounding box center [659, 339] width 1299 height 11
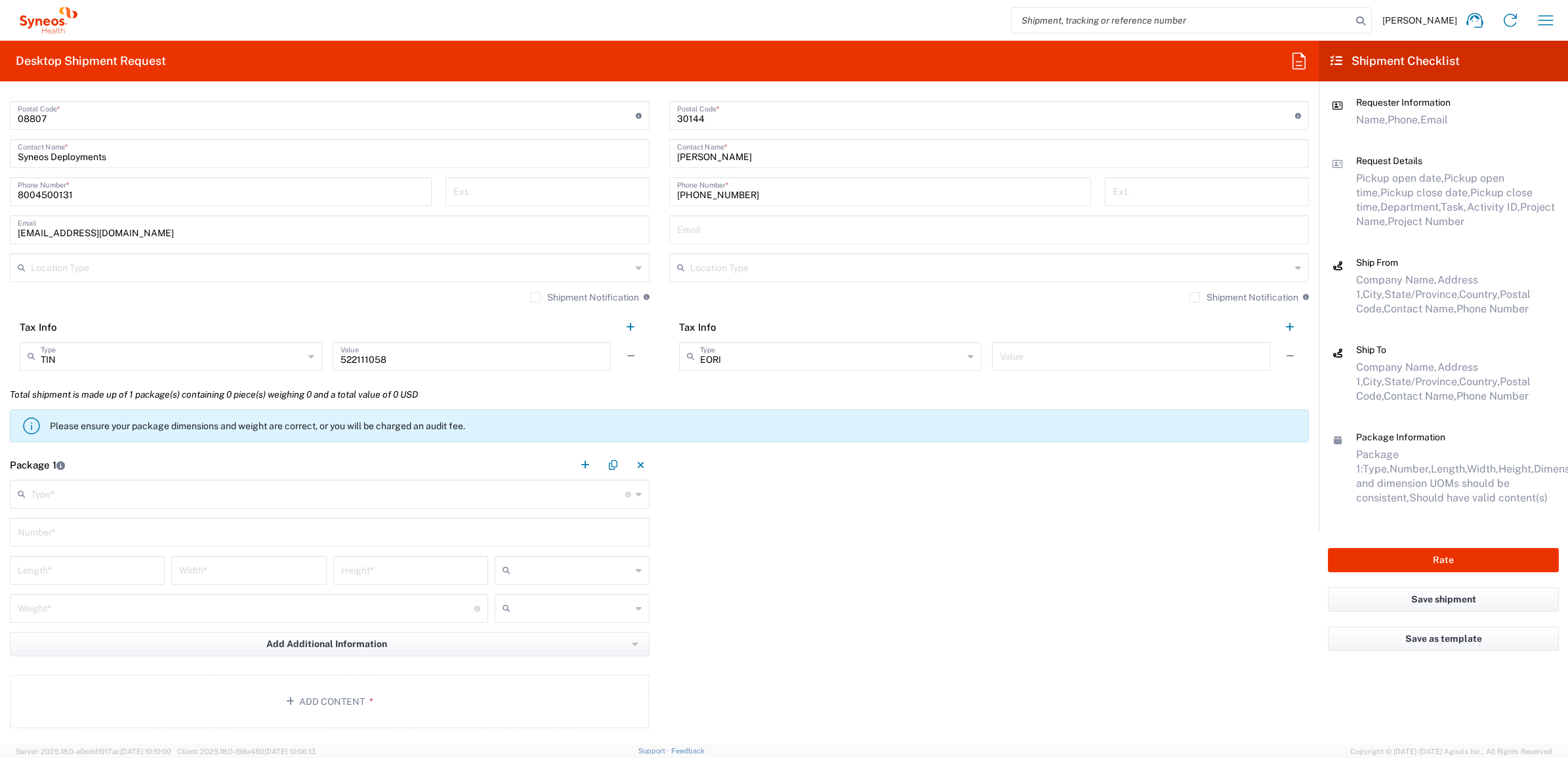
scroll to position [984, 0]
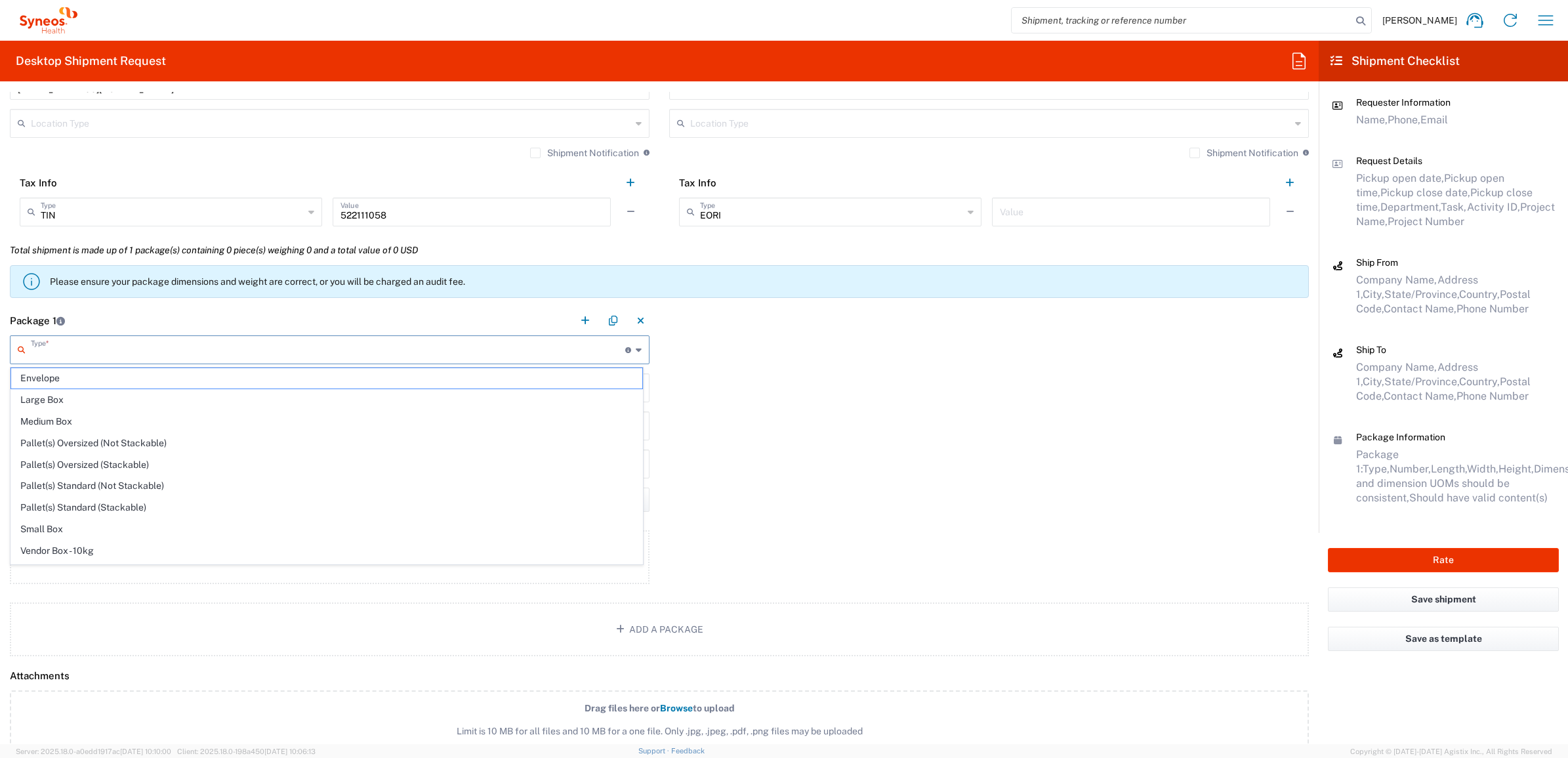
click at [69, 353] on input "text" at bounding box center [328, 348] width 594 height 23
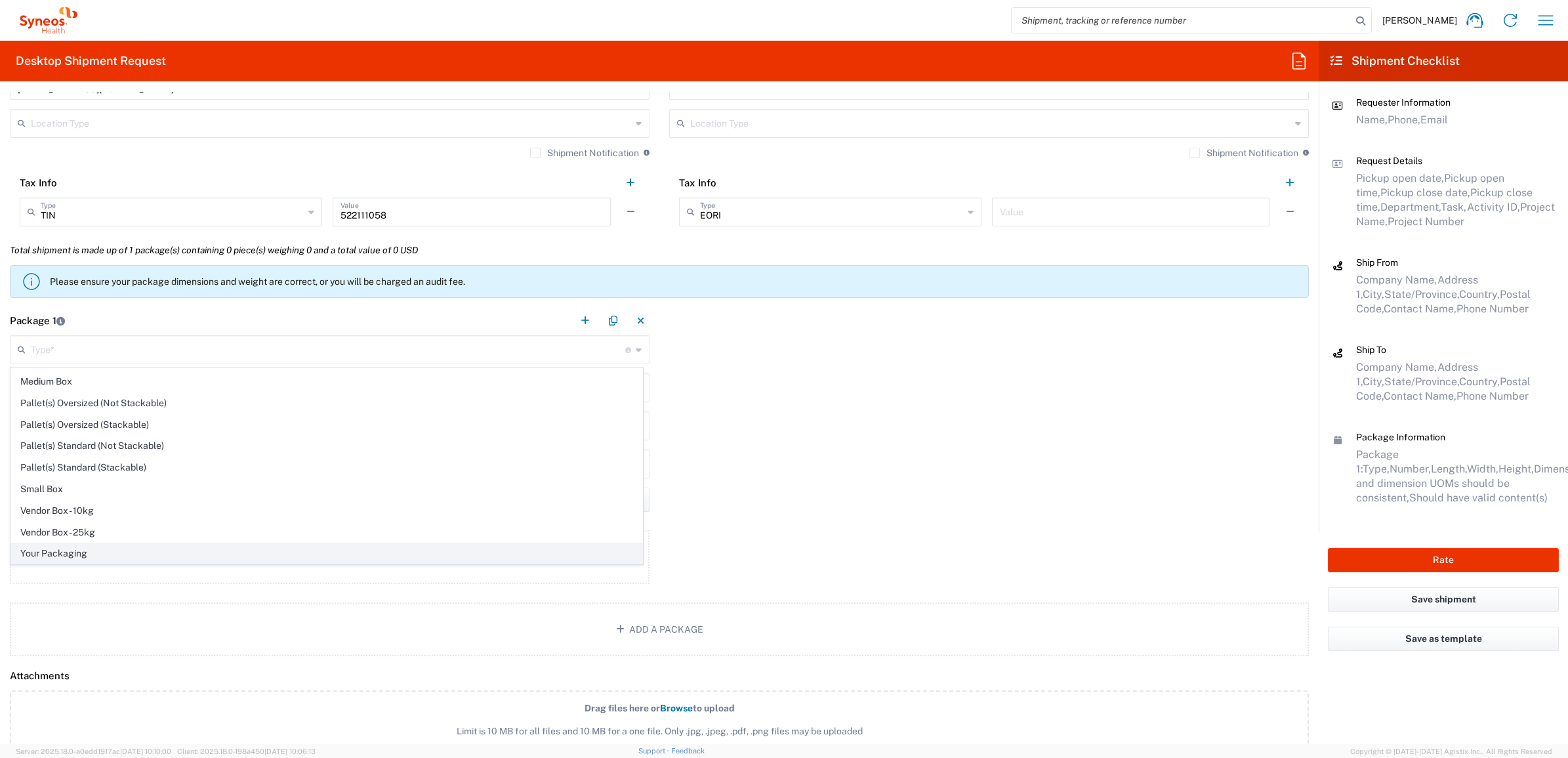
click at [90, 551] on span "Your Packaging" at bounding box center [327, 553] width 631 height 20
type input "Your Packaging"
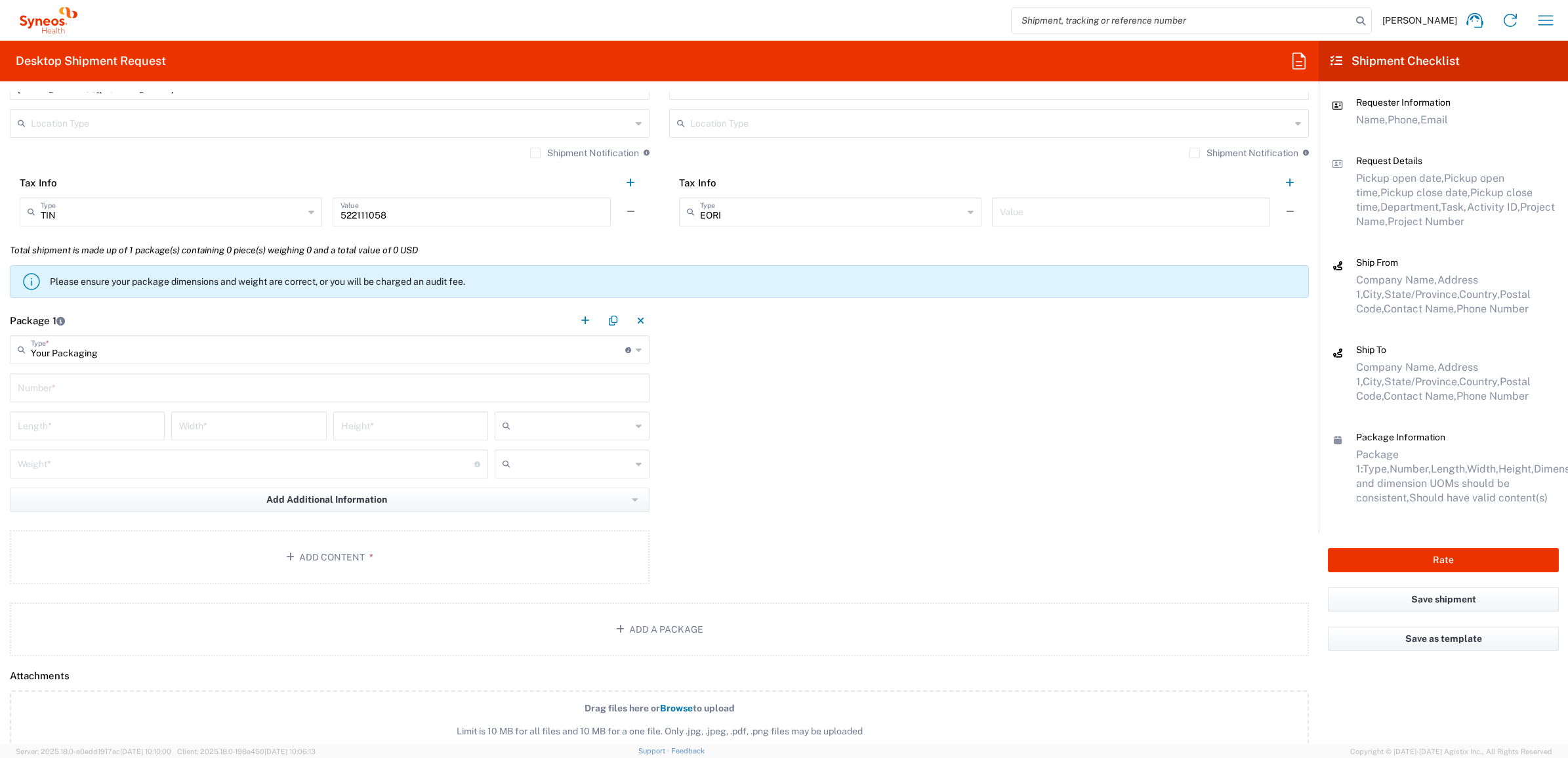
click at [70, 380] on input "text" at bounding box center [330, 387] width 624 height 23
type input "1"
click at [73, 435] on input "number" at bounding box center [87, 425] width 139 height 23
type input "16"
type input "12"
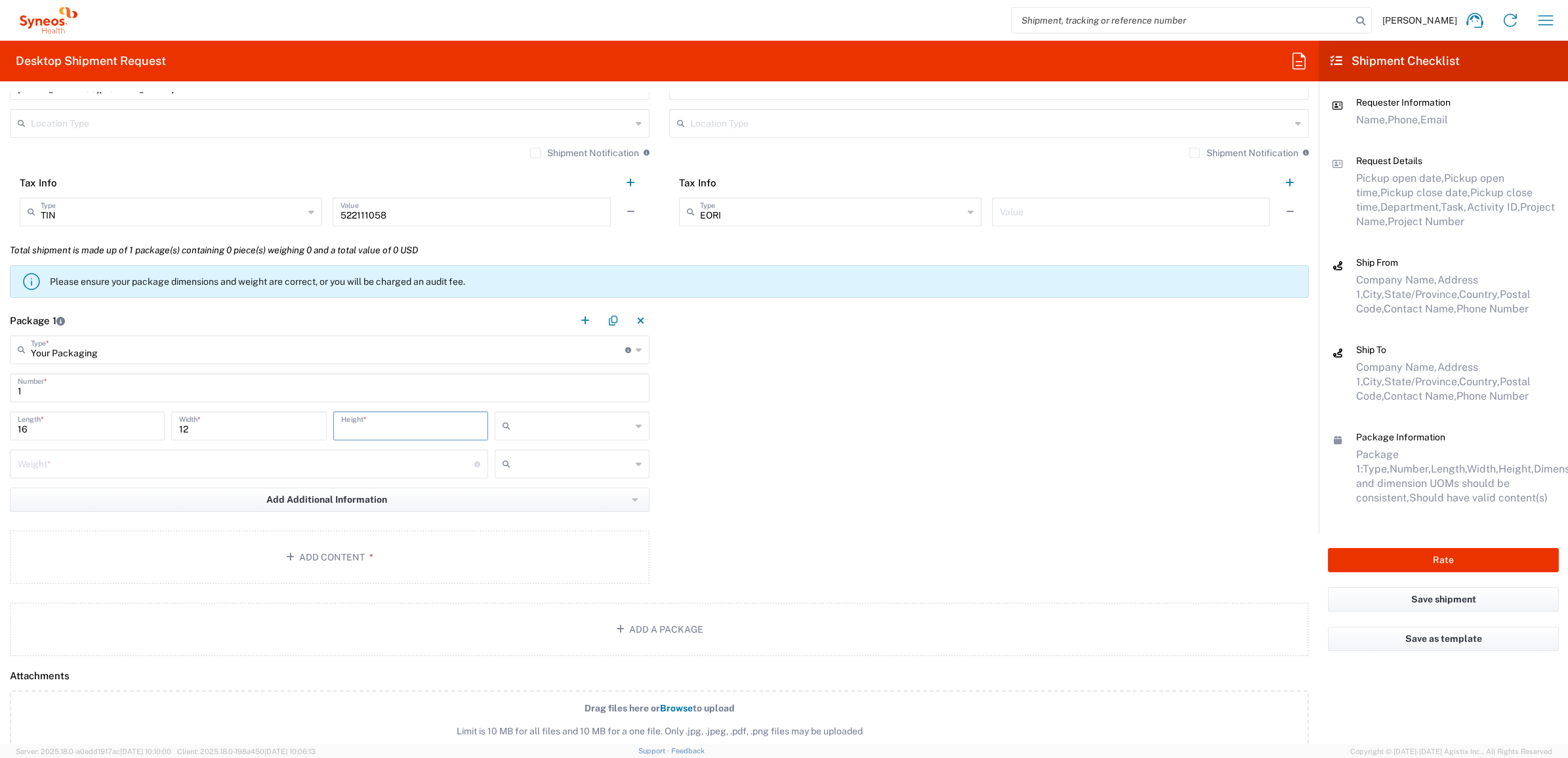
type input "6"
click at [581, 428] on input "text" at bounding box center [573, 426] width 116 height 21
click at [541, 500] on span "in" at bounding box center [567, 497] width 151 height 20
type input "in"
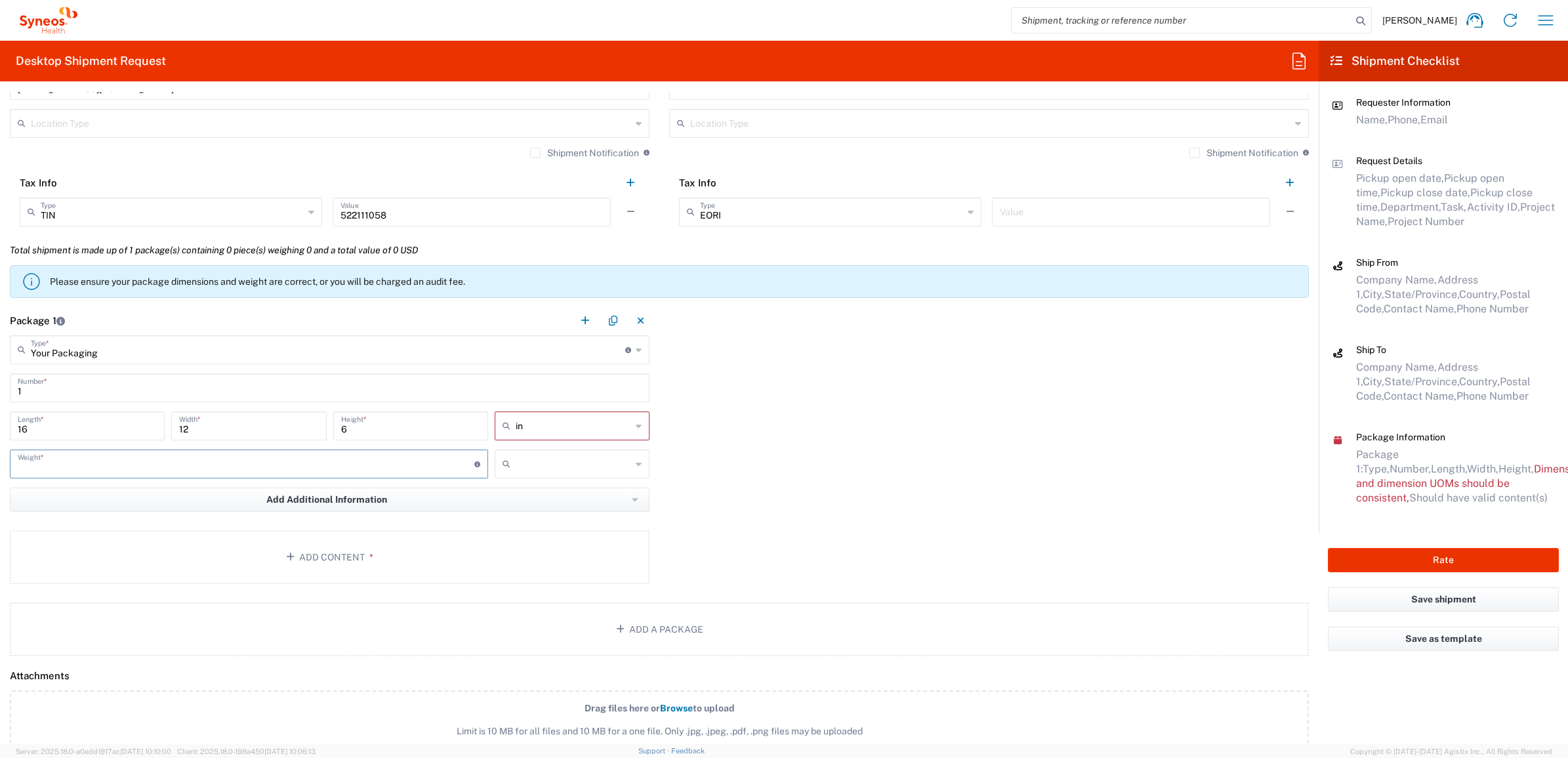
click at [297, 457] on input "number" at bounding box center [246, 463] width 456 height 23
type input "10"
click at [594, 468] on input "text" at bounding box center [573, 464] width 116 height 21
click at [573, 513] on span "lbs" at bounding box center [567, 514] width 151 height 20
type input "lbs"
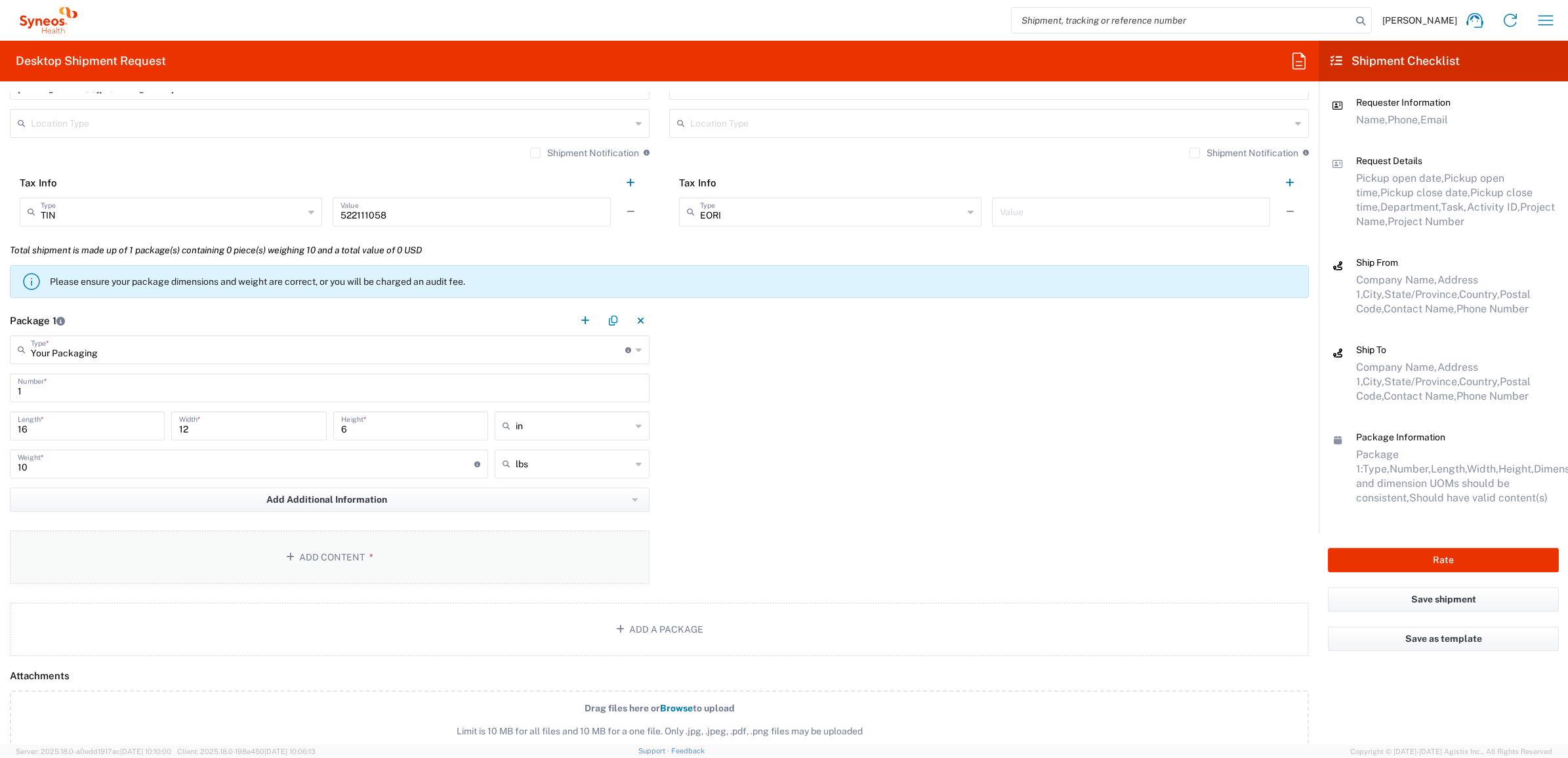
click at [415, 553] on button "Add Content *" at bounding box center [329, 557] width 639 height 54
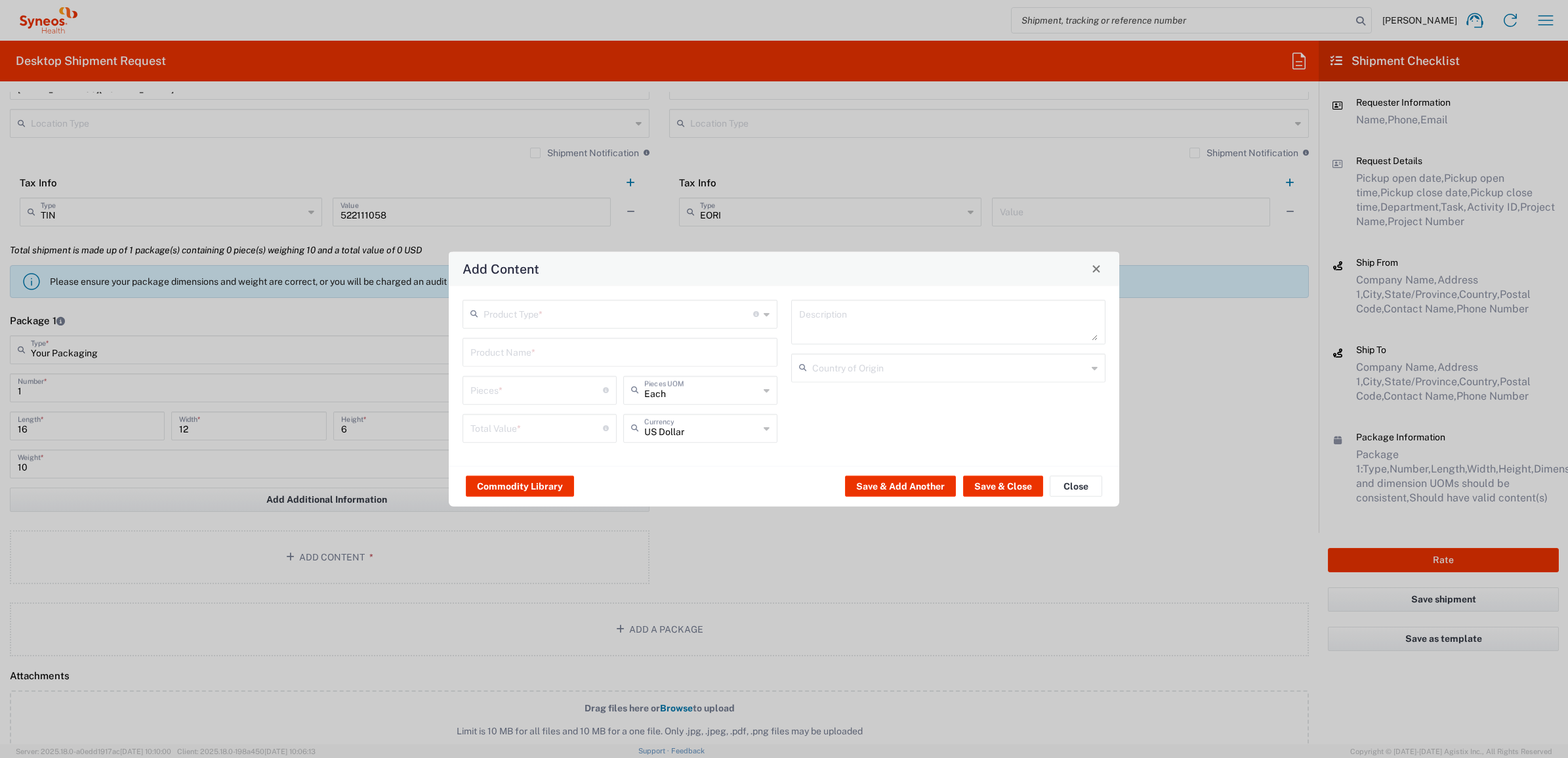
click at [514, 303] on input "text" at bounding box center [618, 313] width 270 height 23
click at [516, 368] on span "General Commodity" at bounding box center [620, 364] width 311 height 20
type input "General Commodity"
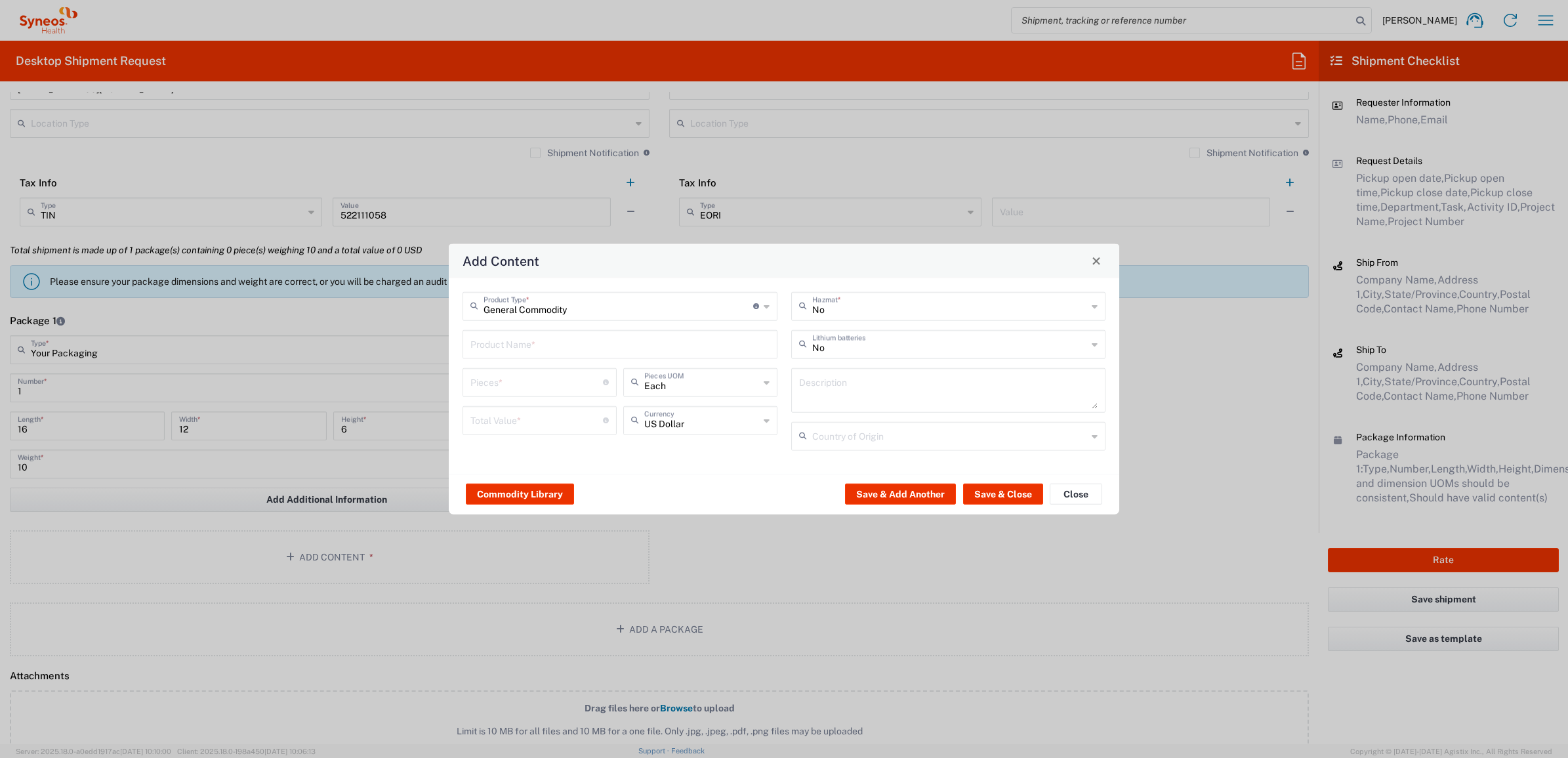
click at [512, 345] on input "text" at bounding box center [620, 343] width 299 height 23
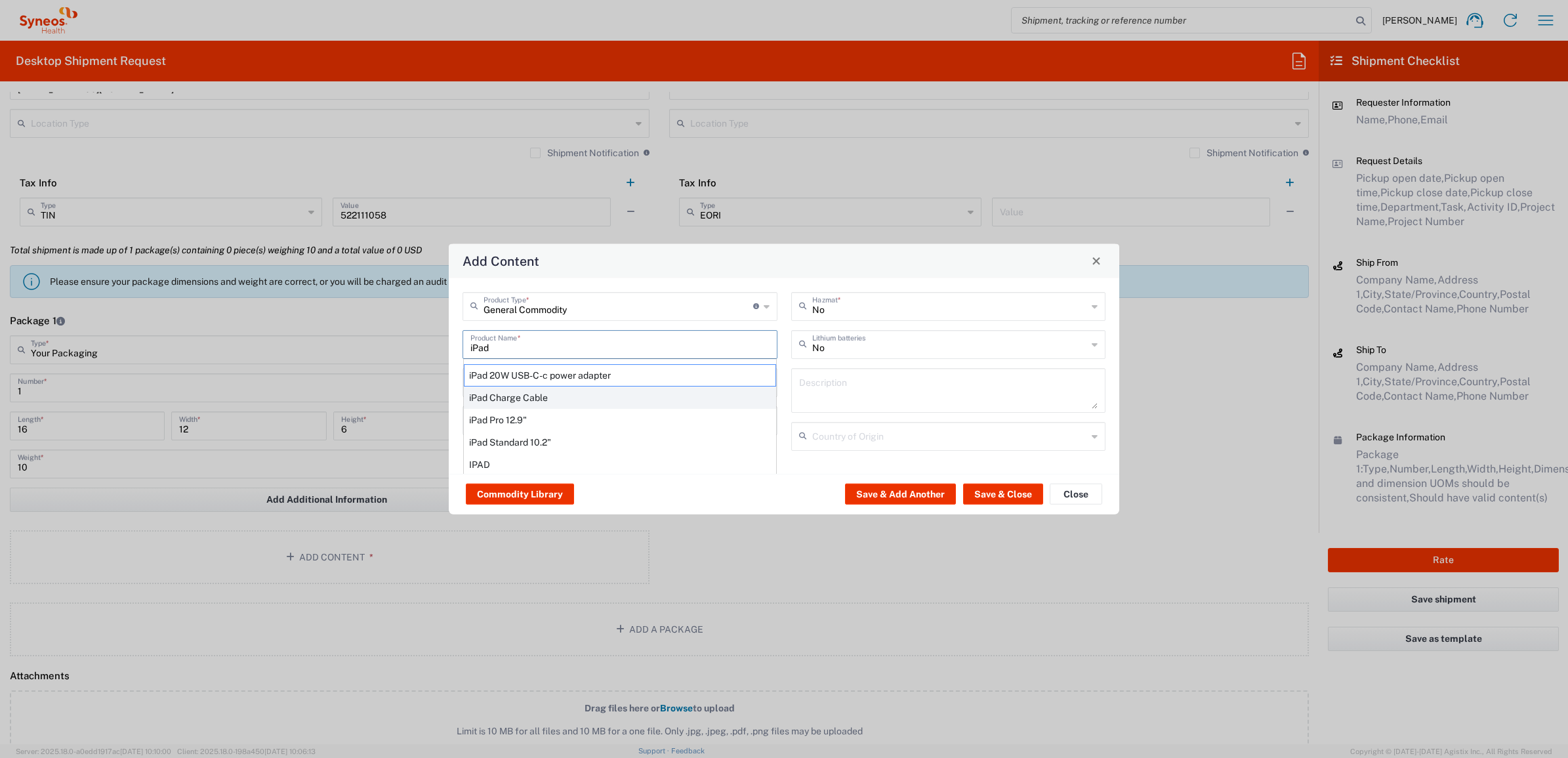
click at [514, 408] on div "iPad Charge Cable" at bounding box center [620, 396] width 312 height 22
type input "iPad Charge Cable"
type input "1"
type textarea "iPad Charge Cable"
type input "[GEOGRAPHIC_DATA]"
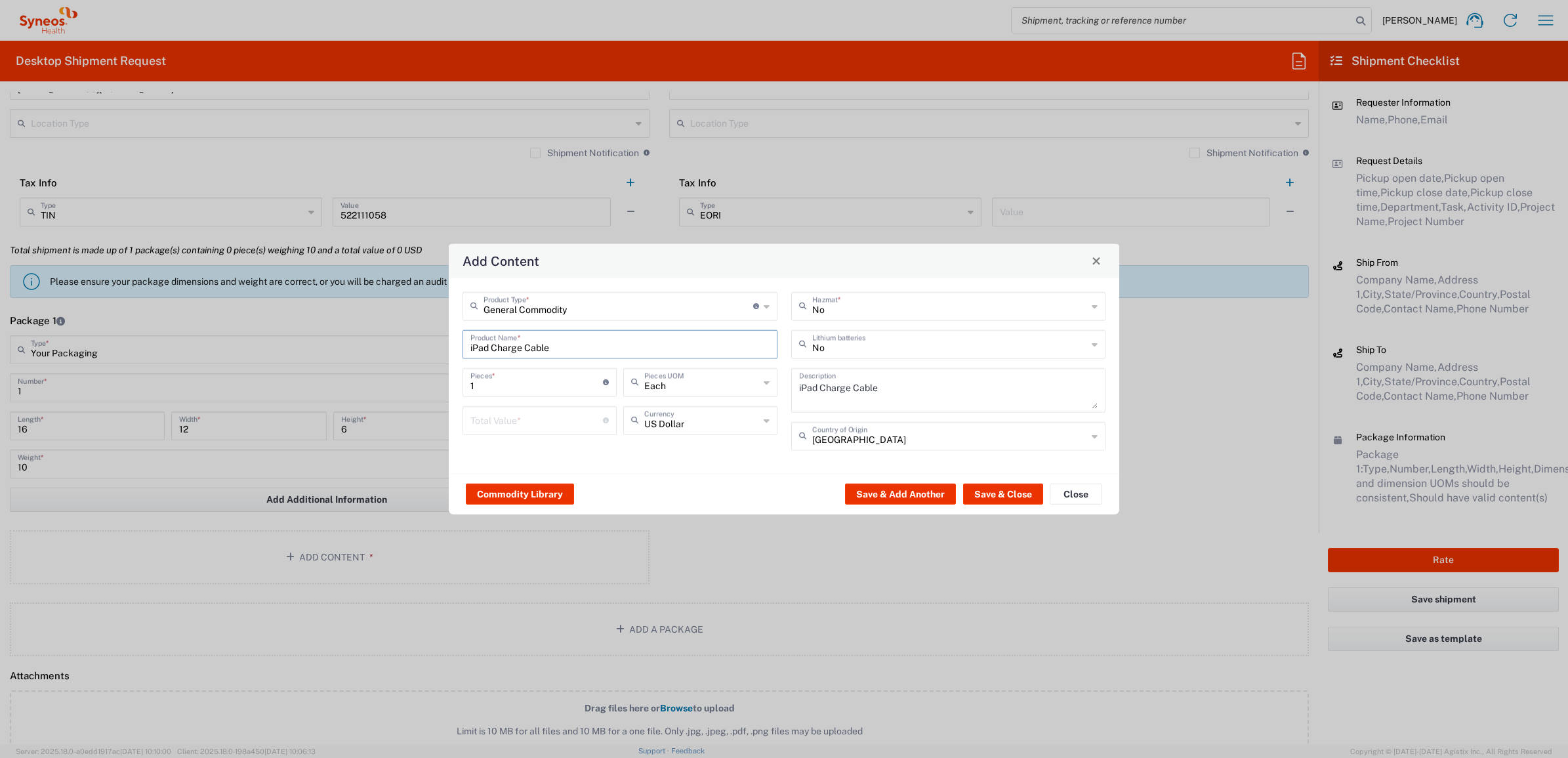
drag, startPoint x: 536, startPoint y: 349, endPoint x: 447, endPoint y: 327, distance: 91.7
click at [409, 329] on div "Add Content General Commodity Product Type * Document: Paper document generated…" at bounding box center [784, 379] width 1568 height 758
click at [531, 418] on div "iPad Pro 12.9"" at bounding box center [620, 419] width 312 height 22
type input "iPad Pro 12.9""
type textarea "iPad Pro 12.9""
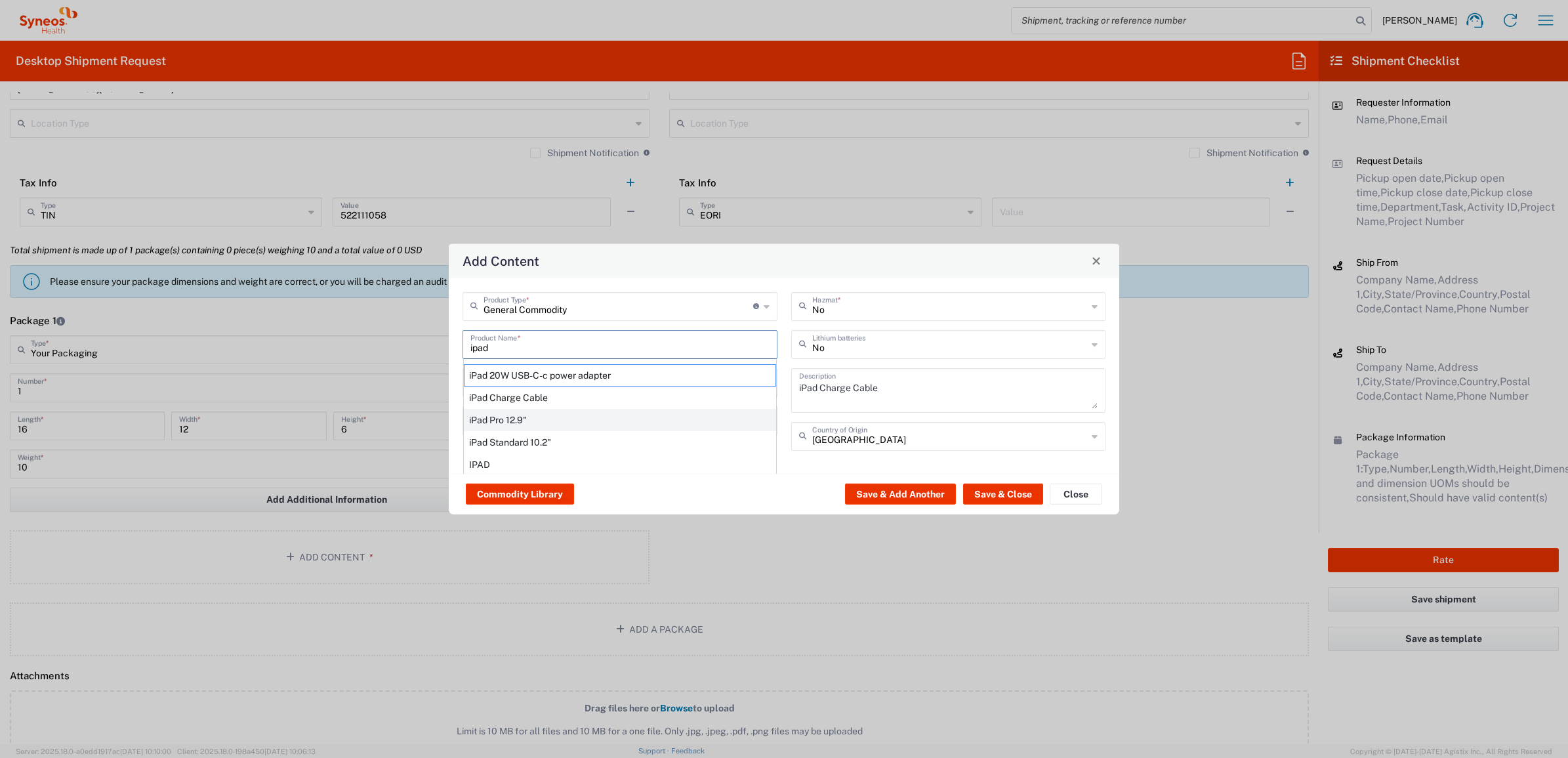
type input "Yes"
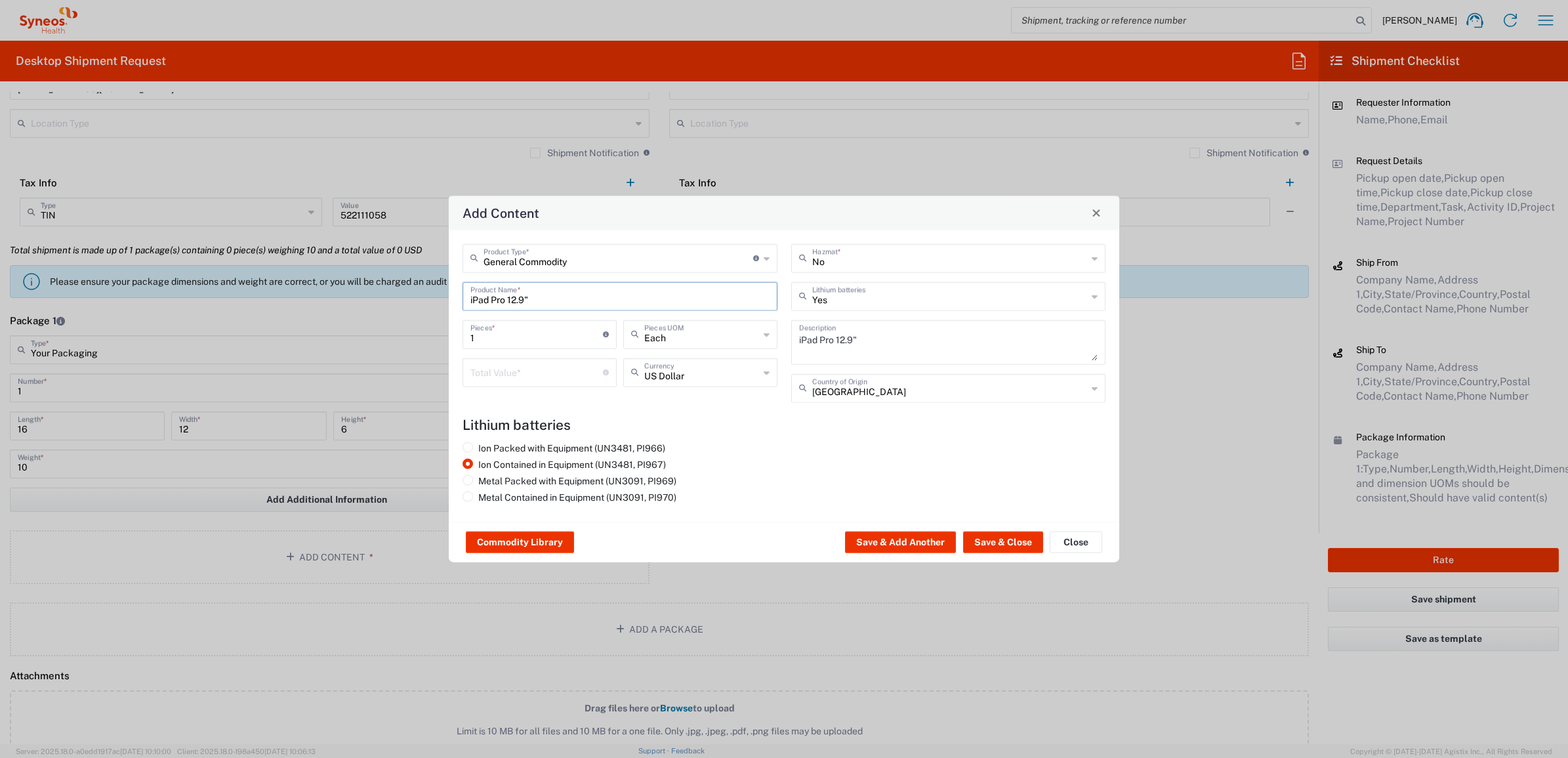
click at [531, 371] on input "number" at bounding box center [537, 371] width 133 height 23
type input "1000"
click at [998, 537] on button "Save & Close" at bounding box center [1003, 542] width 80 height 21
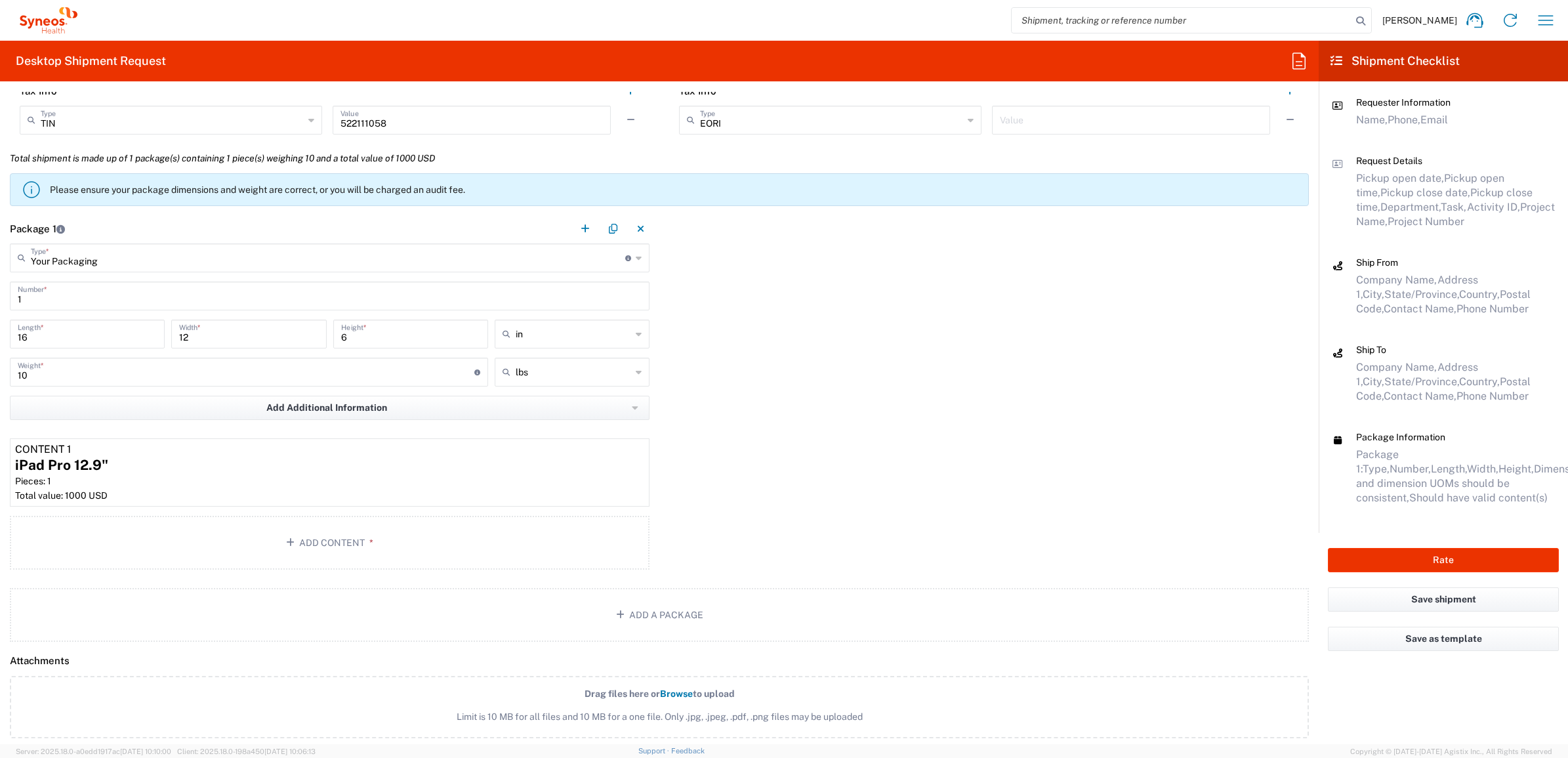
scroll to position [1230, 0]
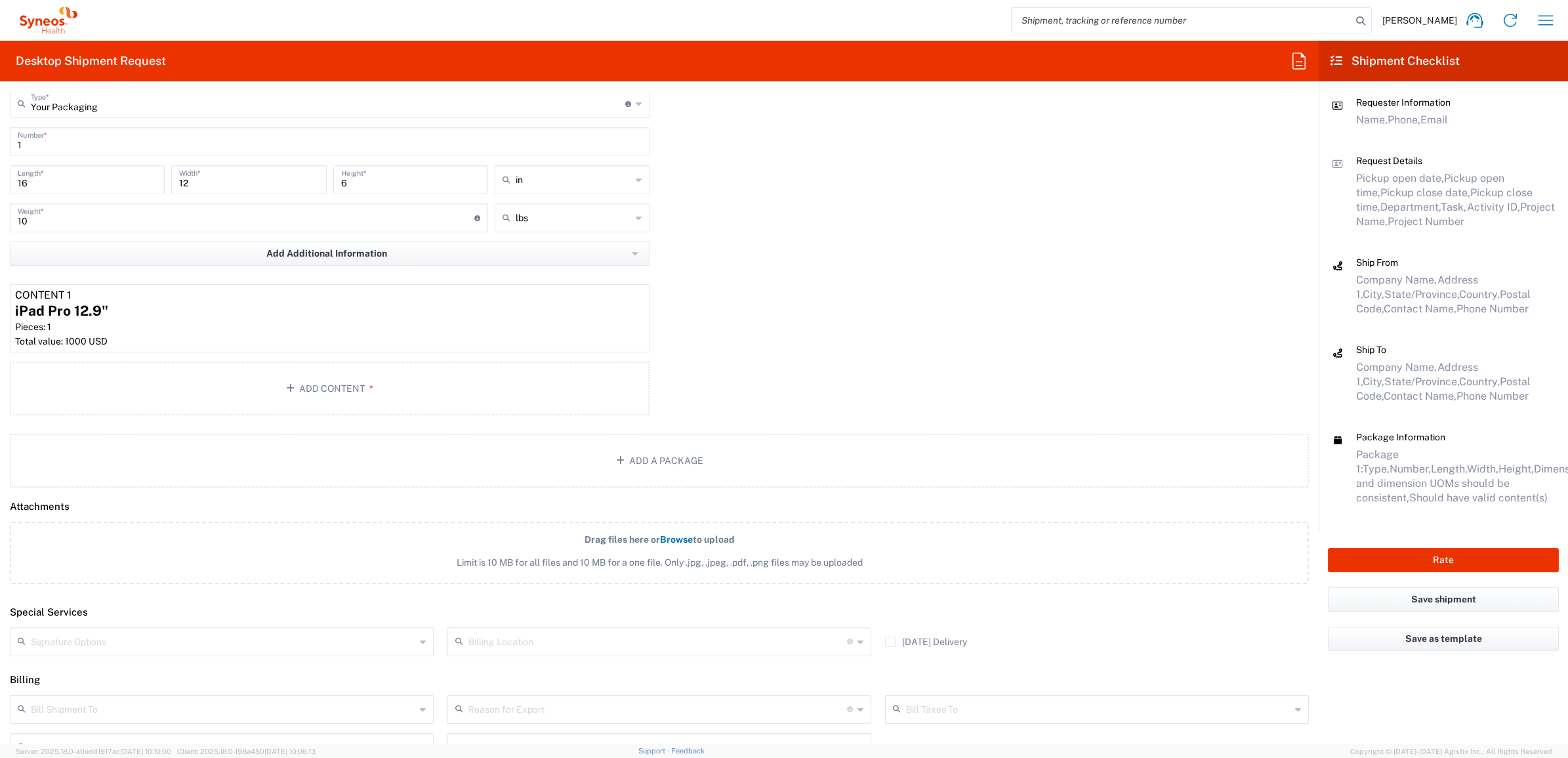
click at [83, 640] on input "text" at bounding box center [223, 641] width 385 height 23
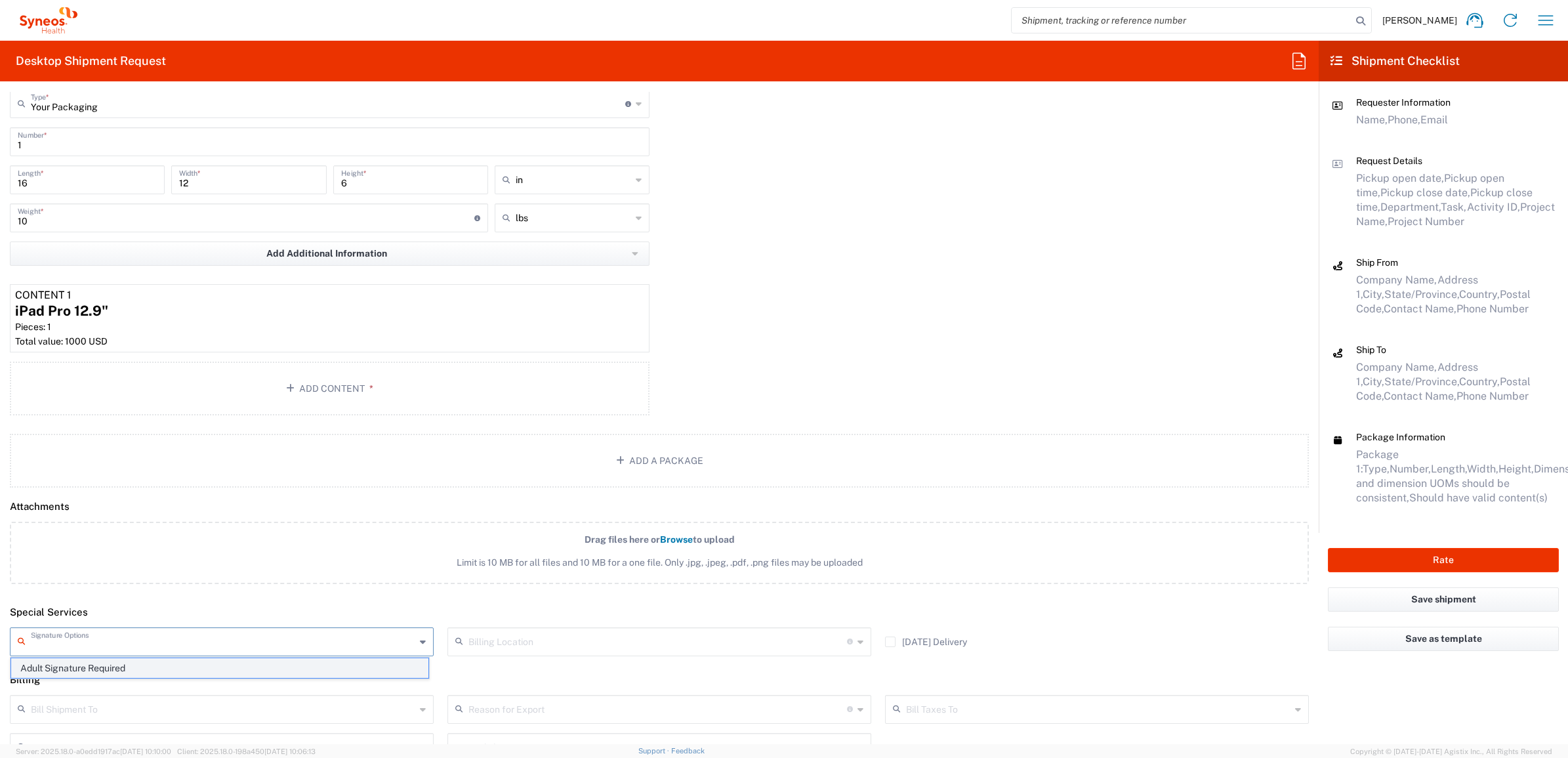
click at [90, 663] on span "Adult Signature Required" at bounding box center [220, 668] width 417 height 20
type input "Adult Signature Required"
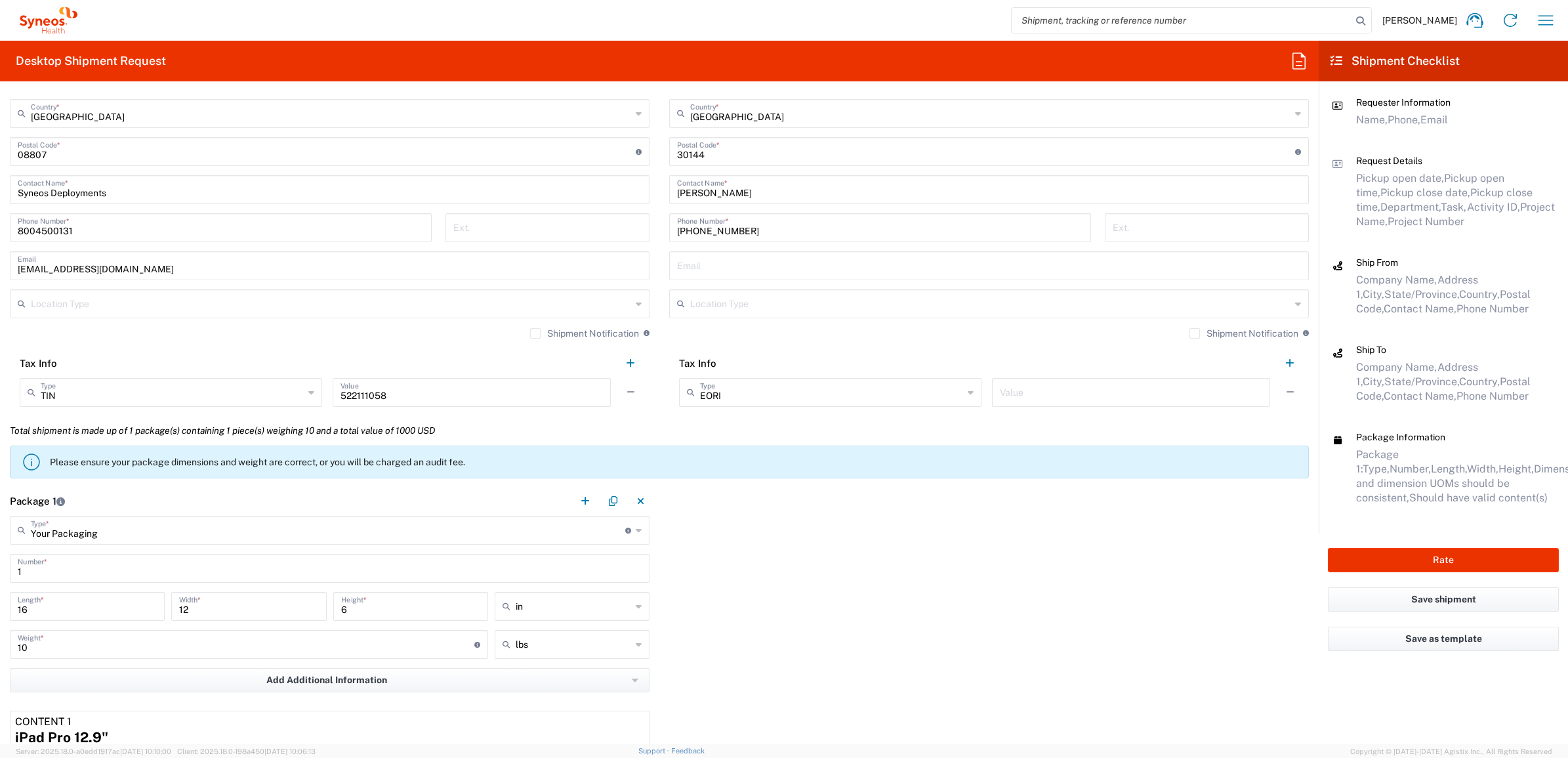
scroll to position [902, 0]
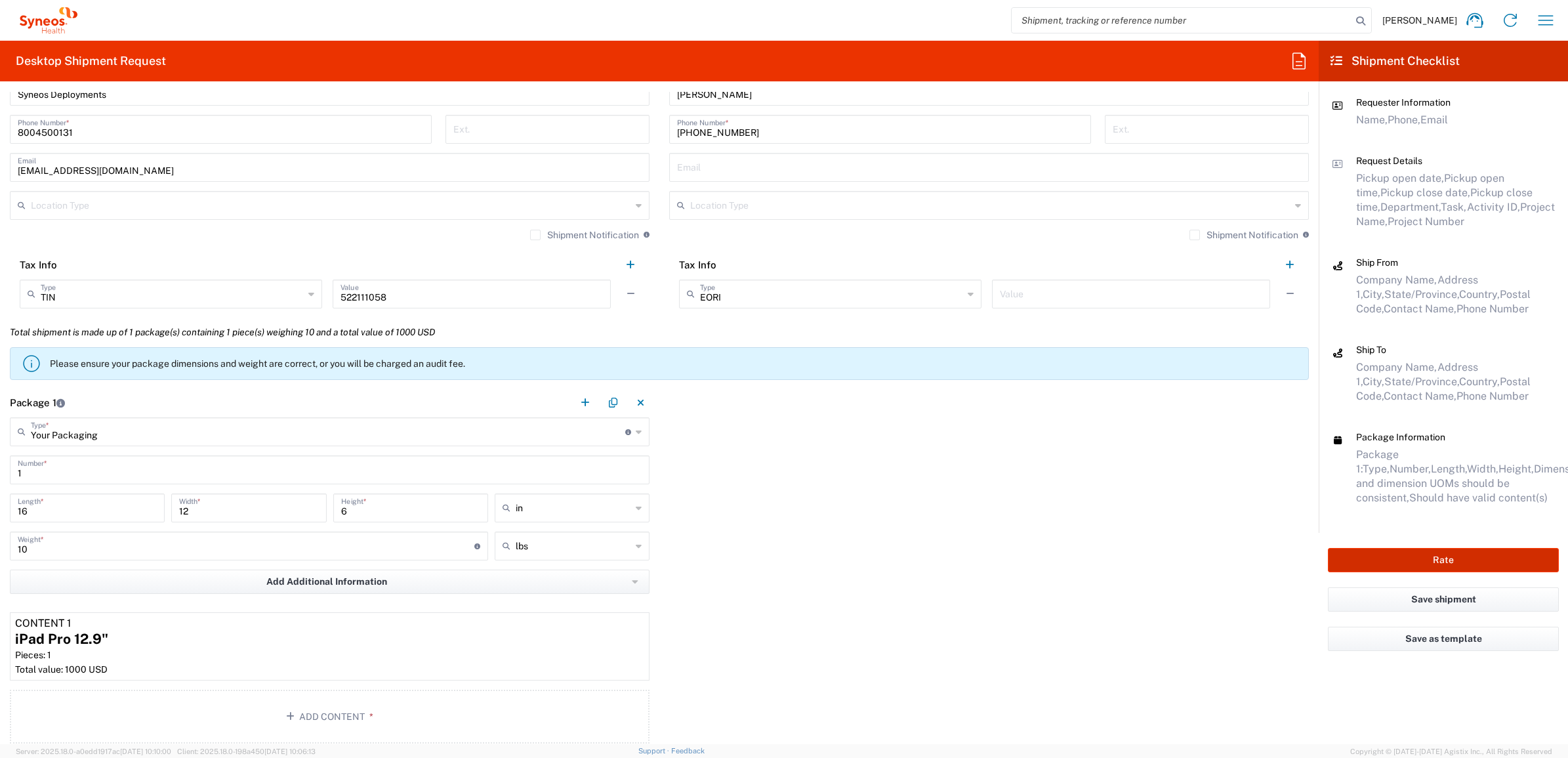
click at [1350, 555] on button "Rate" at bounding box center [1443, 560] width 231 height 24
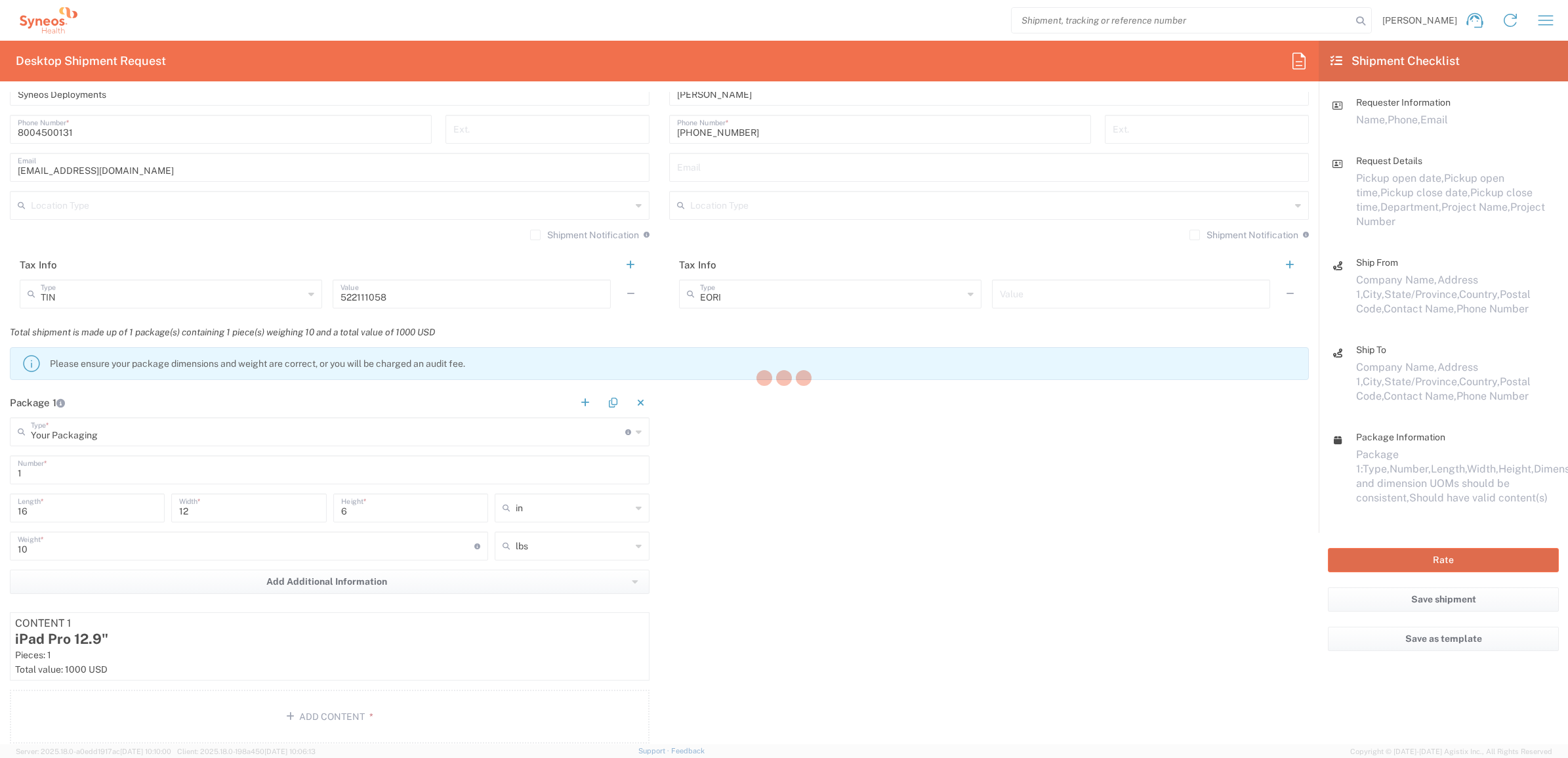
type input "7124"
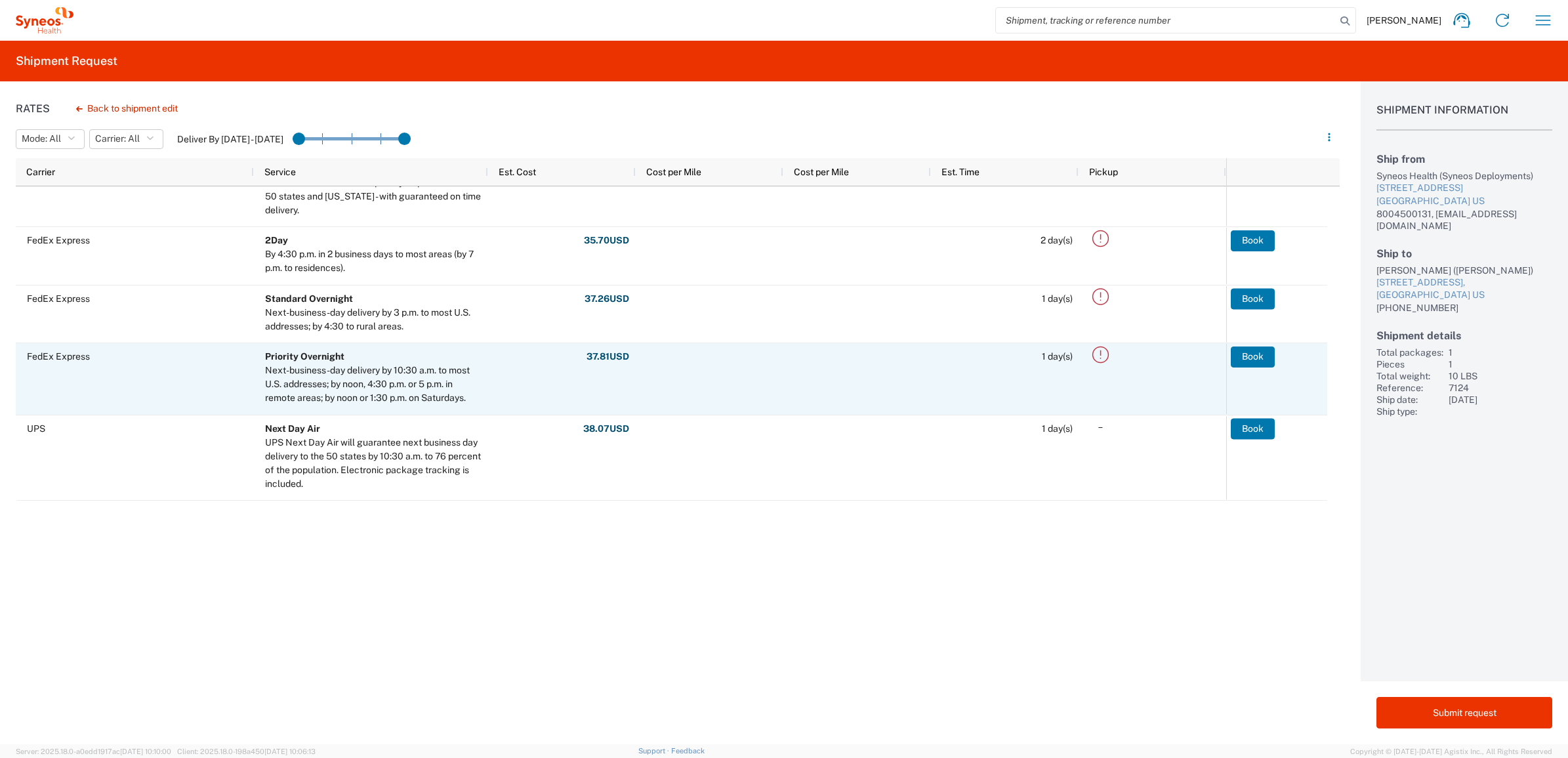
scroll to position [315, 0]
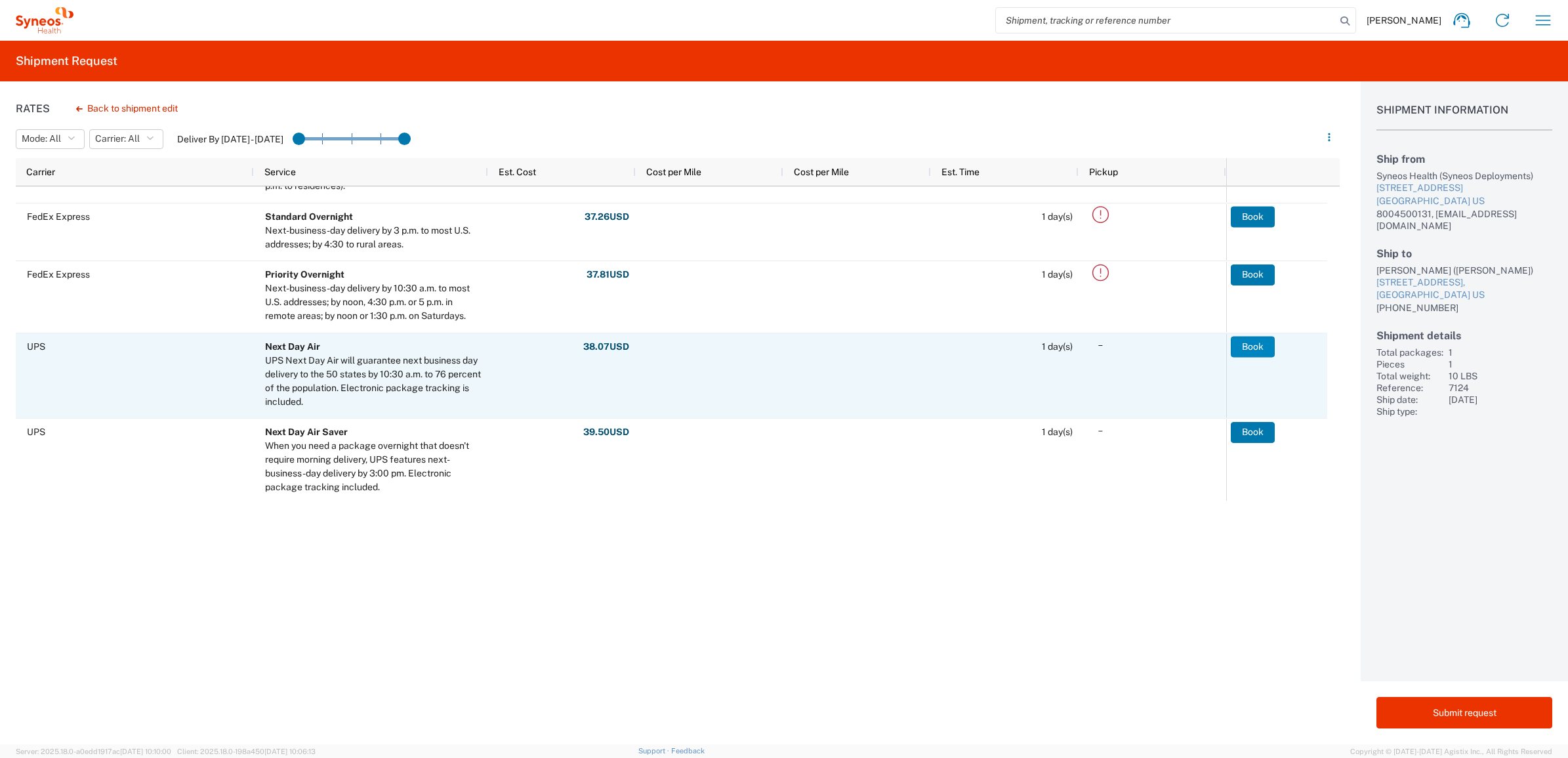
click at [1251, 340] on button "Book" at bounding box center [1253, 347] width 44 height 21
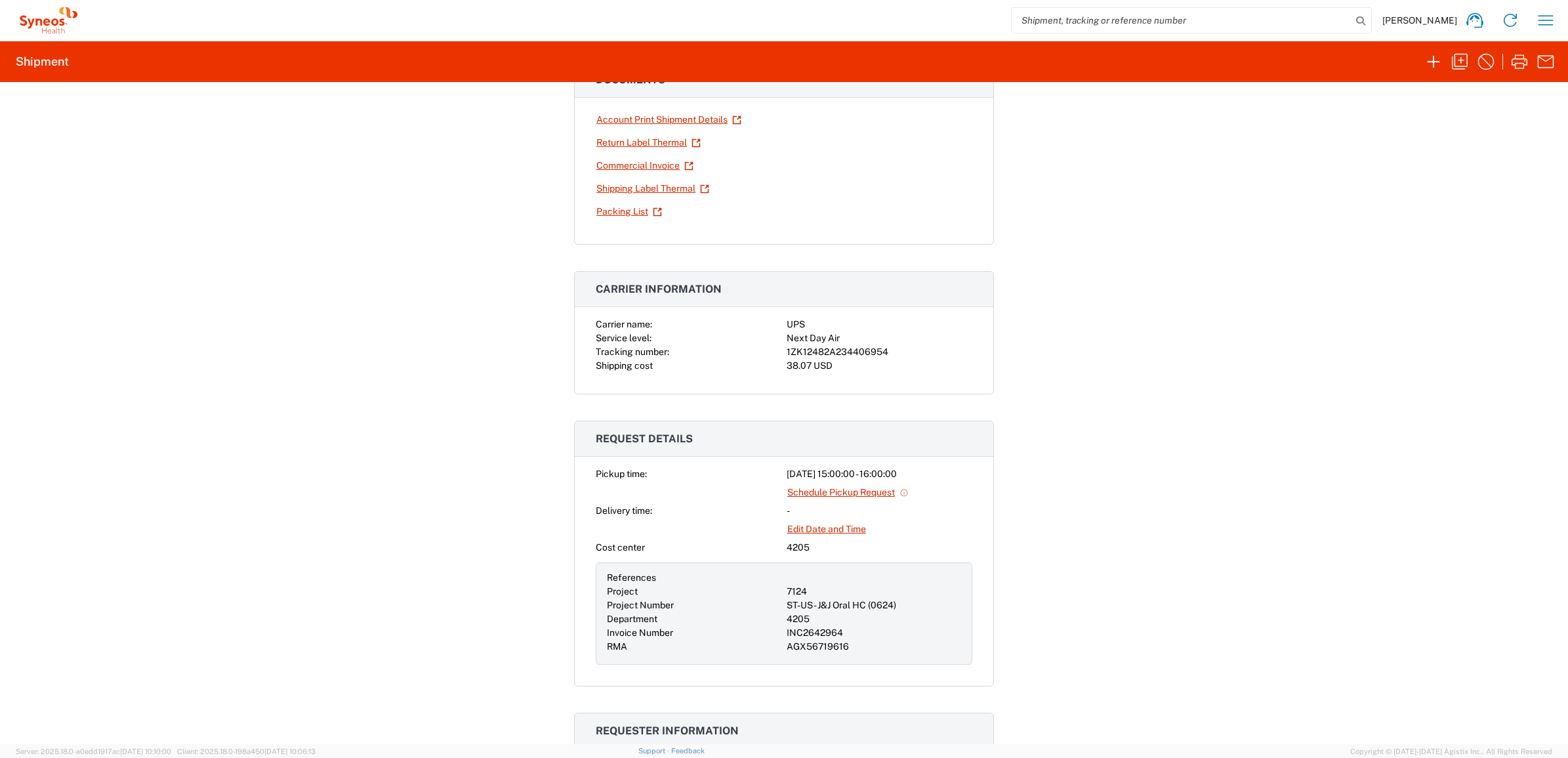
scroll to position [246, 0]
